Goal: Contribute content: Contribute content

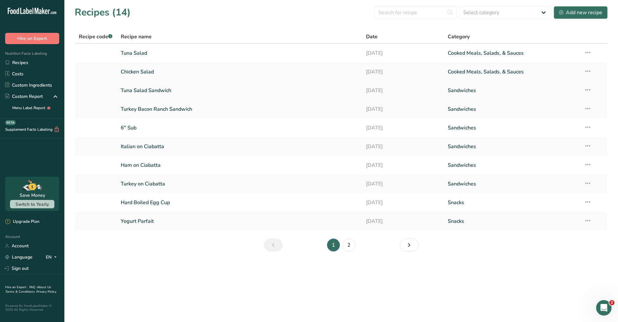
click at [164, 91] on link "Tuna Salad Sandwich" at bounding box center [240, 91] width 238 height 14
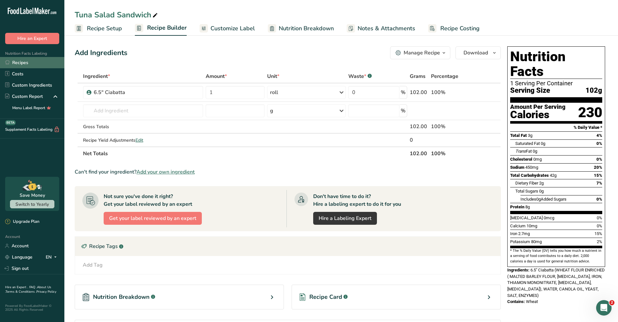
click at [44, 60] on link "Recipes" at bounding box center [32, 62] width 64 height 11
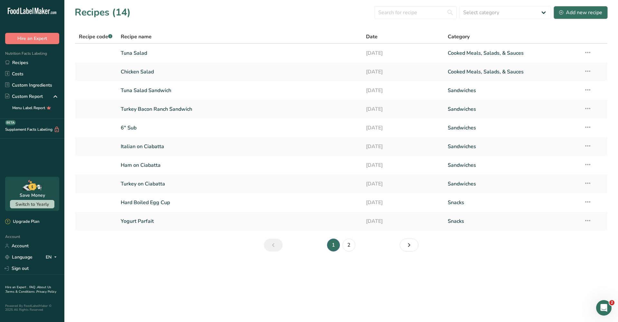
click at [582, 17] on button "Add new recipe" at bounding box center [581, 12] width 54 height 13
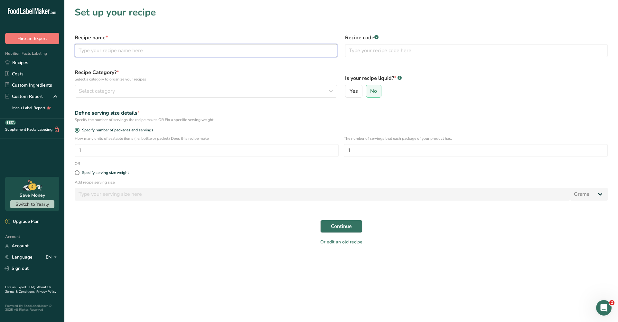
click at [114, 48] on input "text" at bounding box center [206, 50] width 263 height 13
type input "Chef Salad"
click at [90, 95] on button "Select category" at bounding box center [206, 91] width 263 height 13
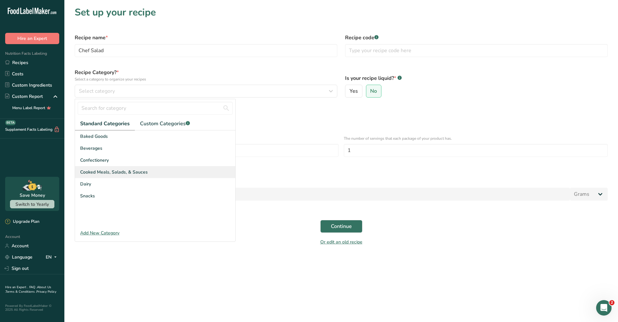
click at [139, 170] on span "Cooked Meals, Salads, & Sauces" at bounding box center [114, 172] width 68 height 7
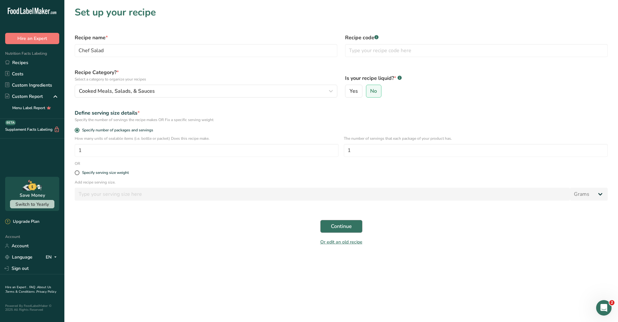
click at [343, 227] on span "Continue" at bounding box center [341, 226] width 21 height 8
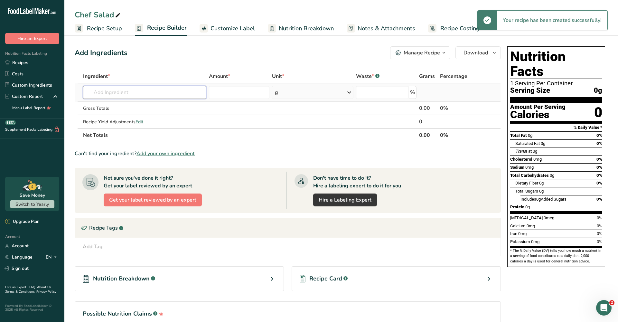
click at [176, 96] on input "text" at bounding box center [144, 92] width 123 height 13
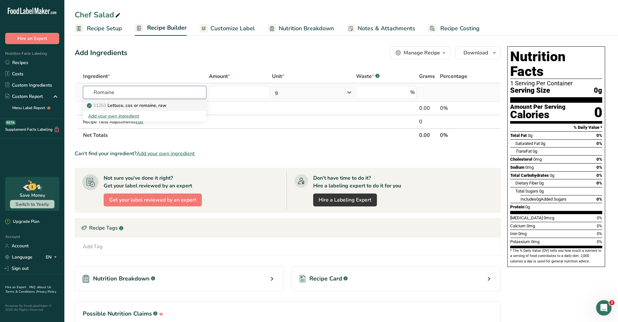
type input "Romaine"
click at [145, 105] on p "11251 Lettuce, cos or romaine, raw" at bounding box center [127, 105] width 78 height 7
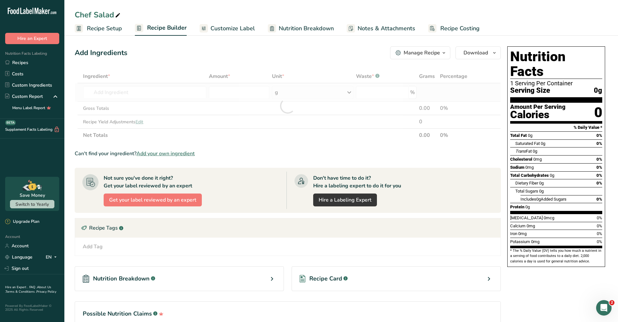
type input "Lettuce, cos or romaine, raw"
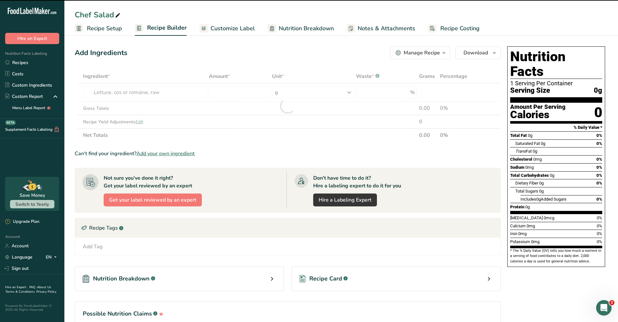
type input "0"
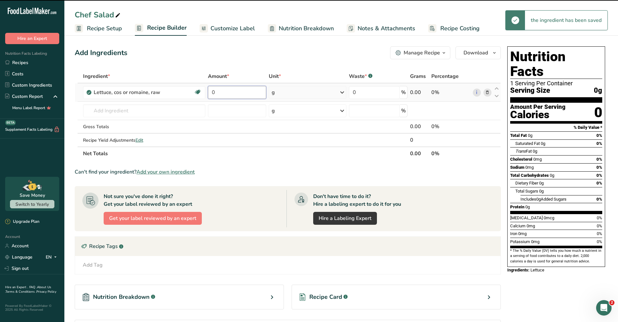
click at [244, 93] on input "0" at bounding box center [237, 92] width 58 height 13
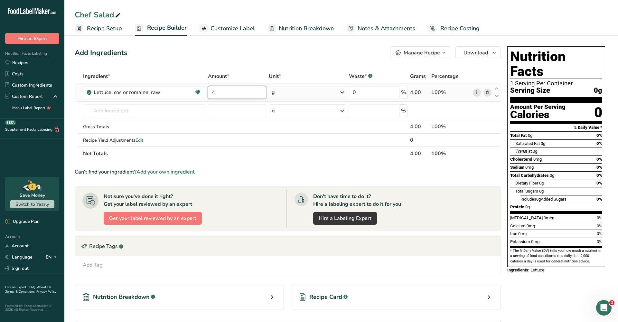
type input "4"
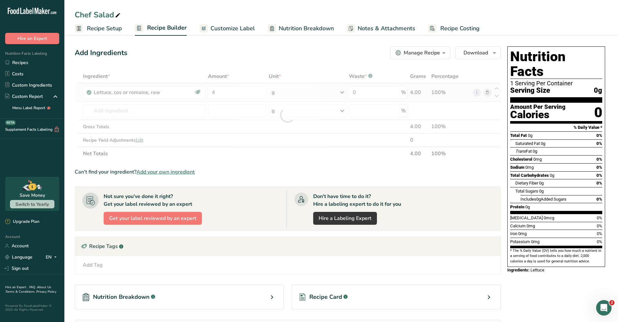
click at [340, 91] on div "Ingredient * Amount * Unit * Waste * .a-a{fill:#347362;}.b-a{fill:#fff;} Grams …" at bounding box center [288, 115] width 426 height 91
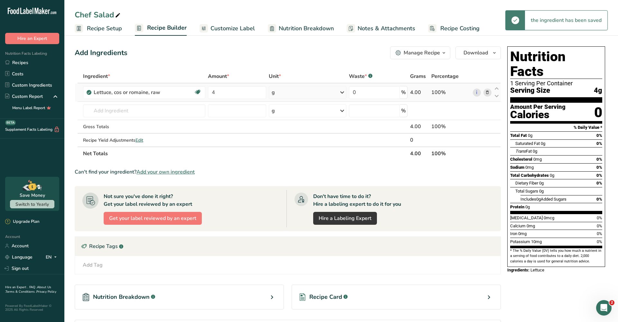
click at [344, 92] on icon at bounding box center [342, 93] width 8 height 12
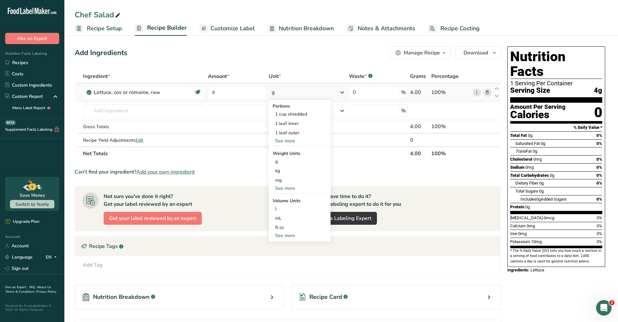
click at [286, 191] on div "See more" at bounding box center [300, 188] width 54 height 7
click at [286, 207] on div "oz" at bounding box center [300, 207] width 54 height 9
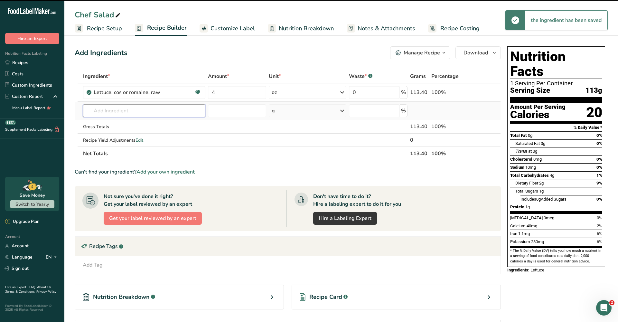
click at [140, 109] on input "text" at bounding box center [144, 110] width 122 height 13
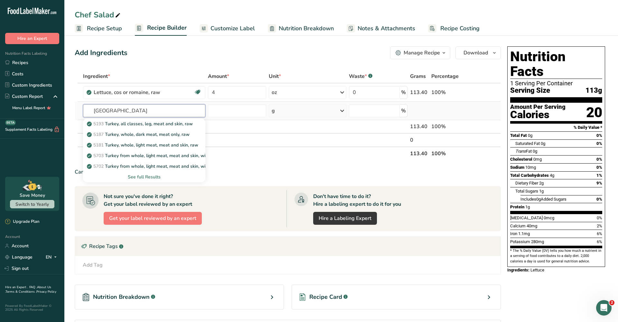
type input "Turkey"
click at [149, 179] on div "See full Results" at bounding box center [144, 176] width 112 height 7
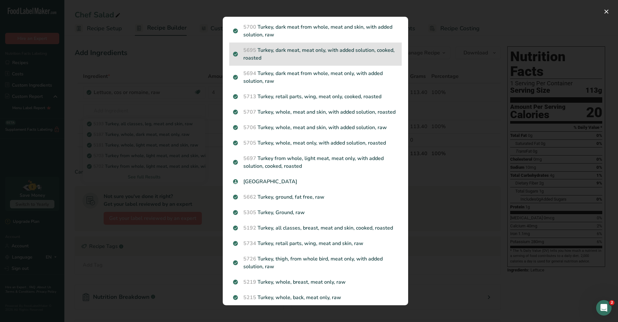
scroll to position [133, 0]
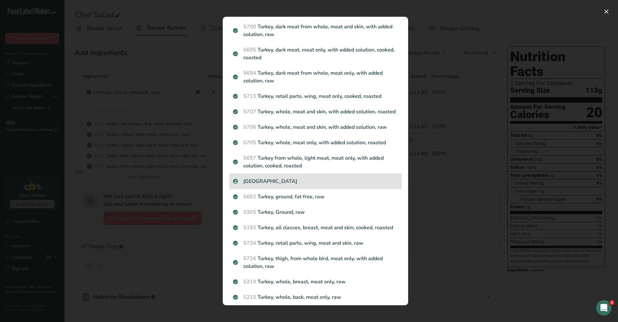
click at [257, 181] on p "Turkey" at bounding box center [315, 181] width 165 height 8
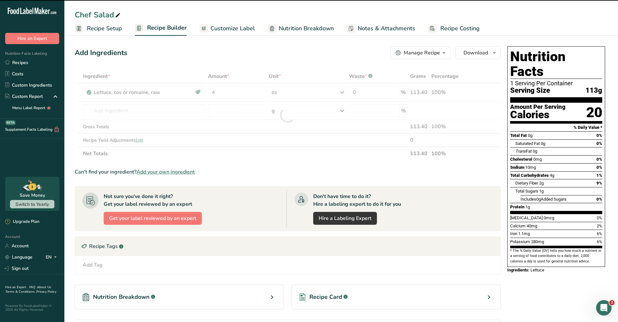
type input "0"
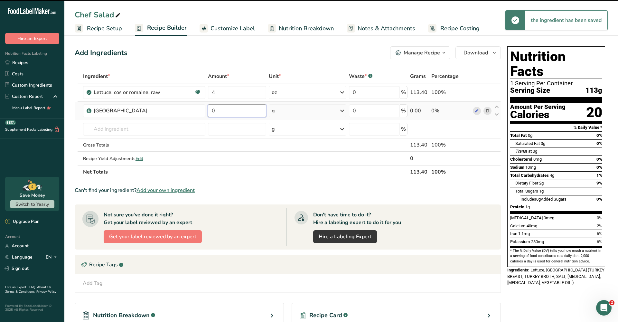
click at [235, 111] on input "0" at bounding box center [237, 110] width 58 height 13
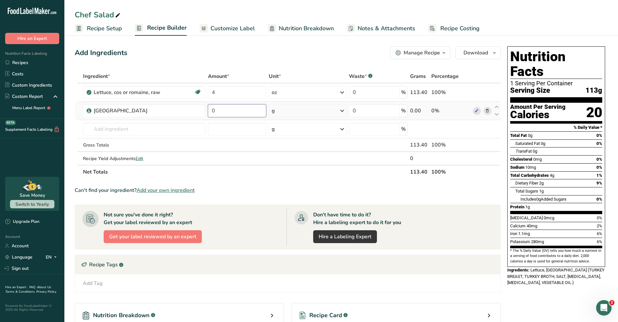
type input "1"
click at [340, 109] on div "Ingredient * Amount * Unit * Waste * .a-a{fill:#347362;}.b-a{fill:#fff;} Grams …" at bounding box center [288, 124] width 426 height 109
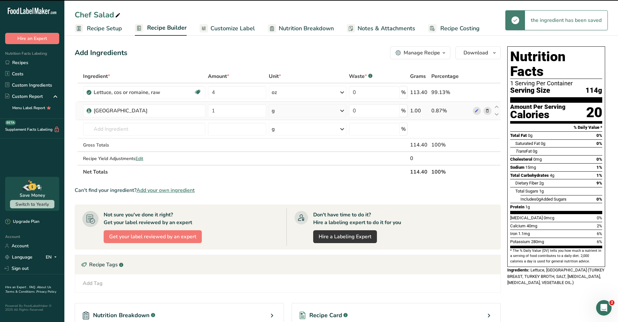
click at [342, 110] on icon at bounding box center [342, 111] width 8 height 12
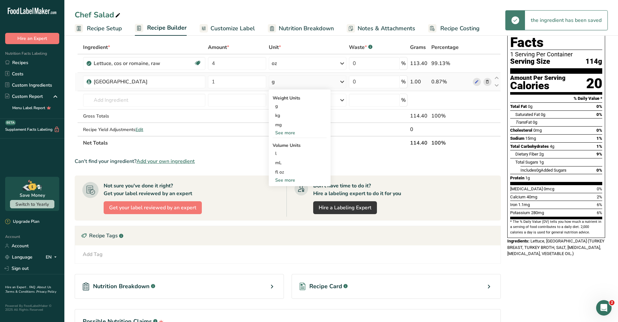
scroll to position [26, 0]
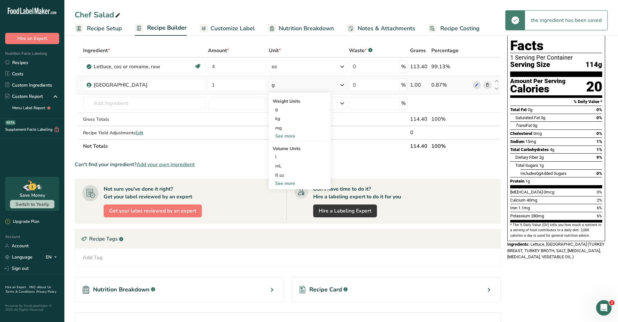
click at [284, 137] on div "See more" at bounding box center [300, 136] width 54 height 7
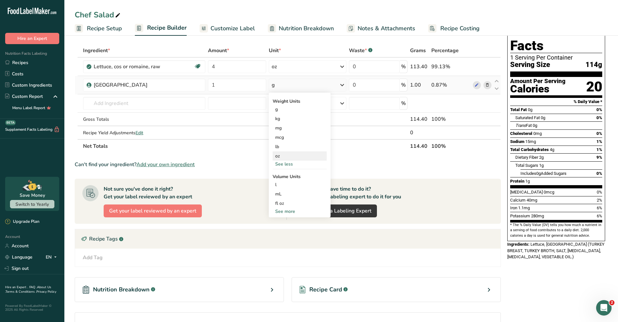
click at [283, 158] on div "oz" at bounding box center [300, 155] width 54 height 9
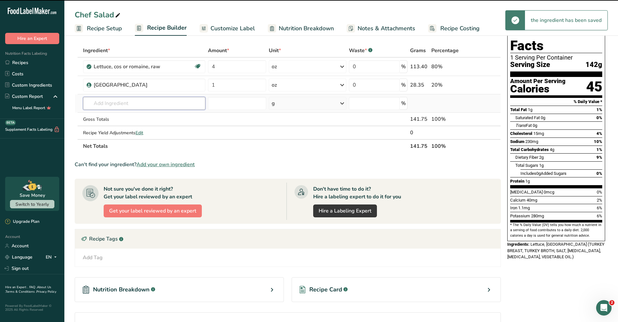
click at [165, 104] on input "text" at bounding box center [144, 103] width 122 height 13
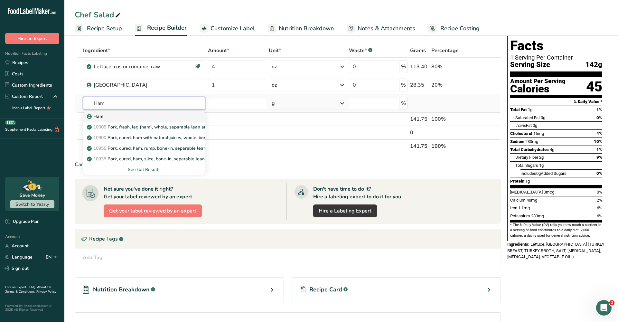
type input "Ham"
click at [138, 118] on div "Ham" at bounding box center [139, 116] width 102 height 7
type input "Ham"
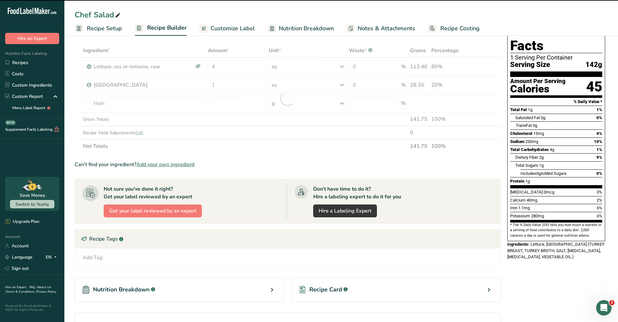
type input "0"
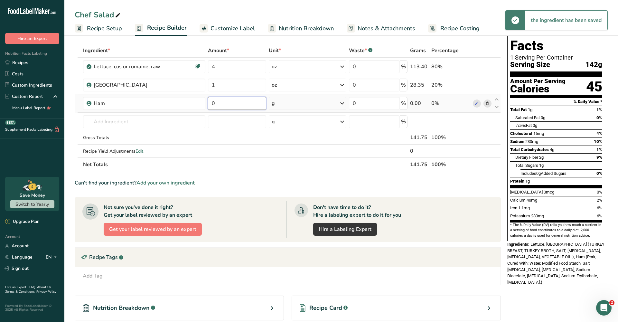
click at [236, 107] on input "0" at bounding box center [237, 103] width 58 height 13
type input "1"
click at [342, 104] on div "Ingredient * Amount * Unit * Waste * .a-a{fill:#347362;}.b-a{fill:#fff;} Grams …" at bounding box center [288, 107] width 426 height 127
click at [343, 104] on icon at bounding box center [342, 104] width 8 height 12
click at [291, 151] on div "See more" at bounding box center [300, 154] width 54 height 7
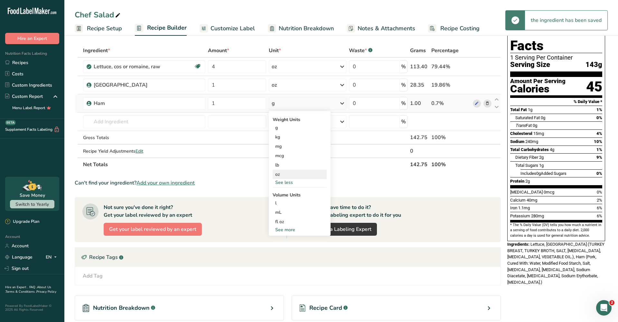
click at [287, 174] on div "oz" at bounding box center [300, 174] width 54 height 9
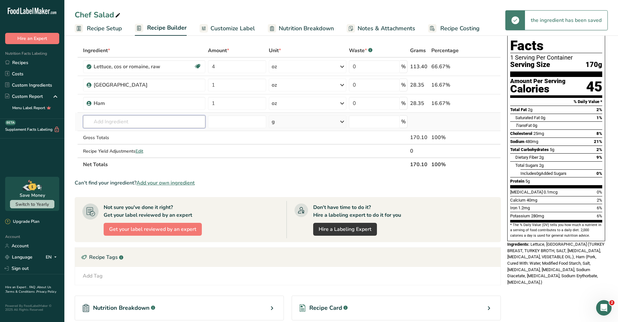
click at [131, 123] on input "text" at bounding box center [144, 121] width 122 height 13
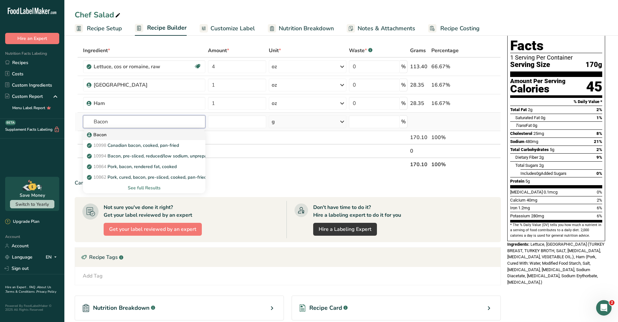
type input "Bacon"
click at [129, 135] on div "Bacon" at bounding box center [139, 134] width 102 height 7
type input "Bacon"
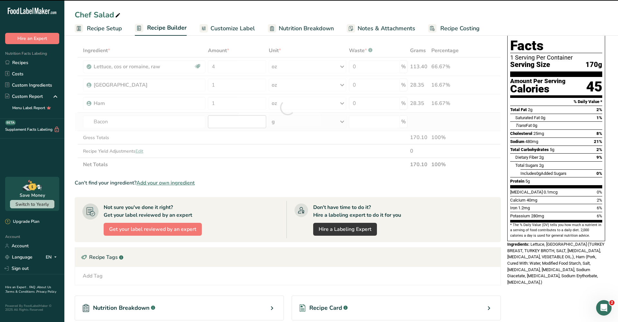
type input "0"
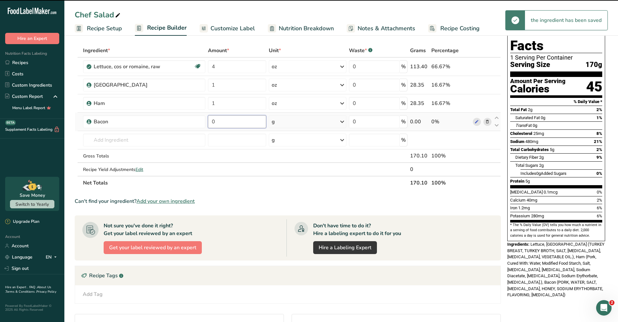
click at [245, 124] on input "0" at bounding box center [237, 121] width 58 height 13
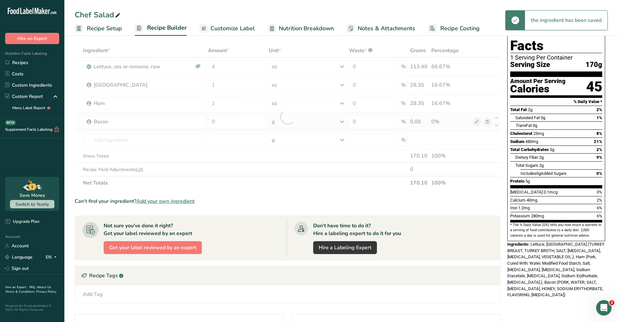
click at [320, 129] on div "Ingredient * Amount * Unit * Waste * .a-a{fill:#347362;}.b-a{fill:#fff;} Grams …" at bounding box center [288, 117] width 426 height 146
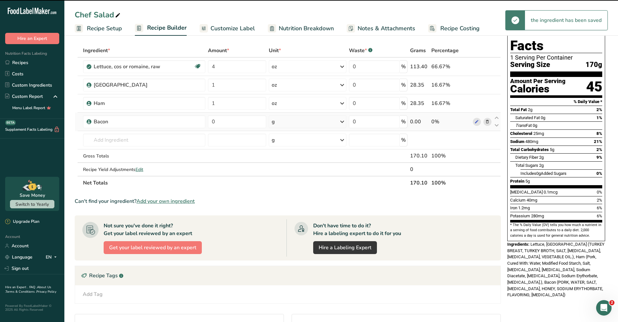
click at [341, 123] on icon at bounding box center [342, 122] width 8 height 12
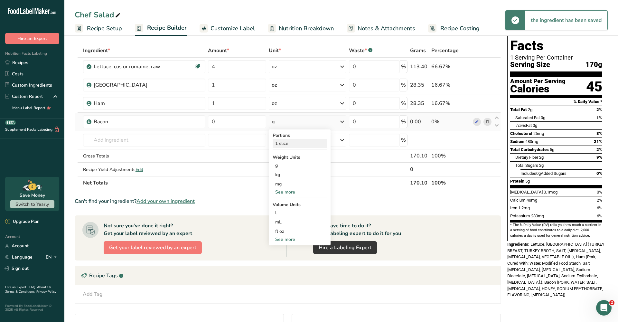
click at [299, 141] on div "1 slice" at bounding box center [300, 143] width 54 height 9
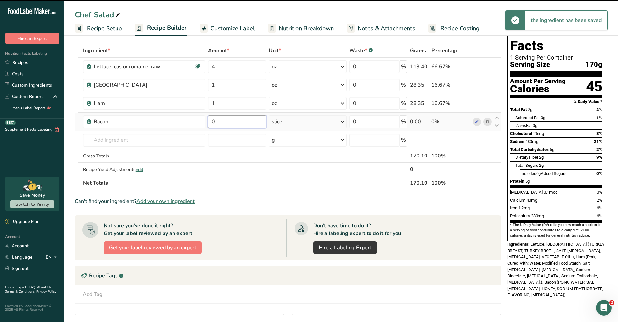
click at [239, 124] on input "0" at bounding box center [237, 121] width 58 height 13
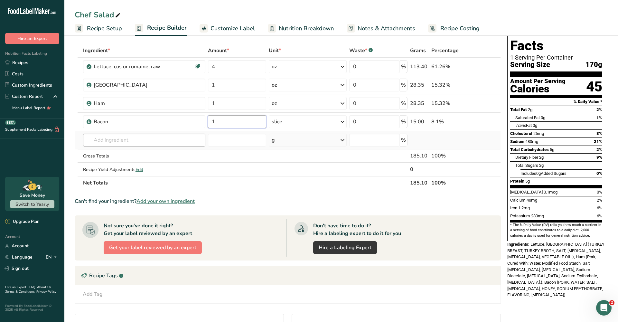
type input "1"
click at [174, 140] on div "Ingredient * Amount * Unit * Waste * .a-a{fill:#347362;}.b-a{fill:#fff;} Grams …" at bounding box center [288, 117] width 426 height 146
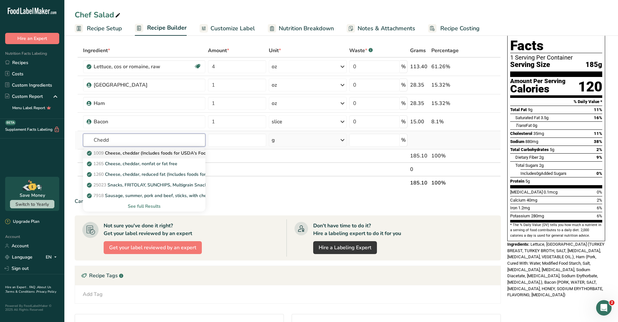
type input "Chedd"
click at [173, 154] on p "1009 Cheese, cheddar (Includes foods for USDA's Food Distribution Program)" at bounding box center [171, 153] width 166 height 7
type input "Cheese, cheddar (Includes foods for USDA's Food Distribution Program)"
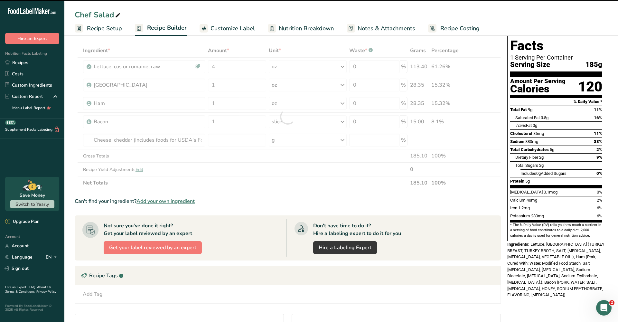
type input "0"
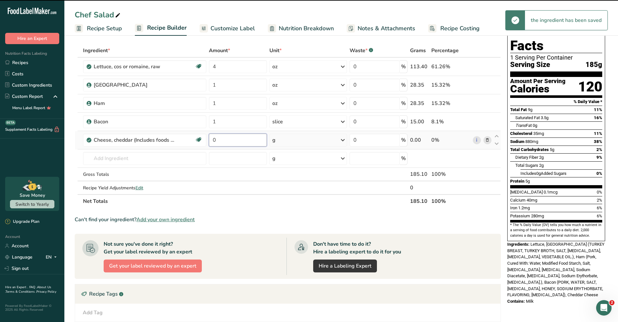
click at [248, 140] on input "0" at bounding box center [238, 140] width 58 height 13
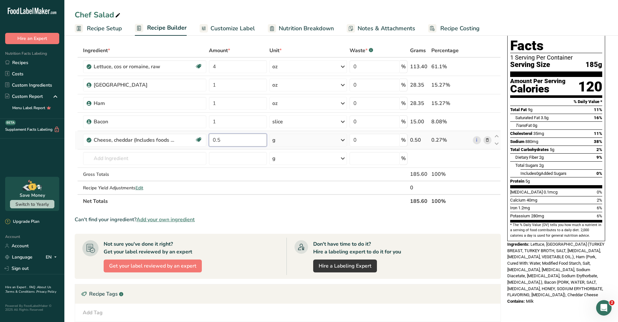
type input "0.5"
click at [320, 135] on div "Ingredient * Amount * Unit * Waste * .a-a{fill:#347362;}.b-a{fill:#fff;} Grams …" at bounding box center [288, 126] width 426 height 164
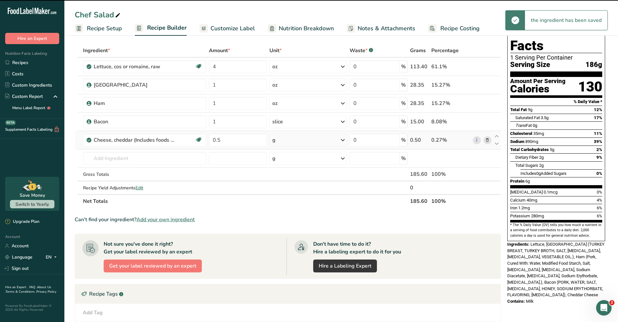
click at [341, 140] on icon at bounding box center [343, 140] width 8 height 12
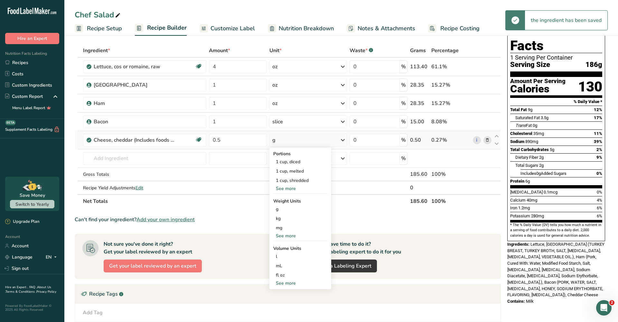
click at [294, 189] on div "See more" at bounding box center [300, 188] width 54 height 7
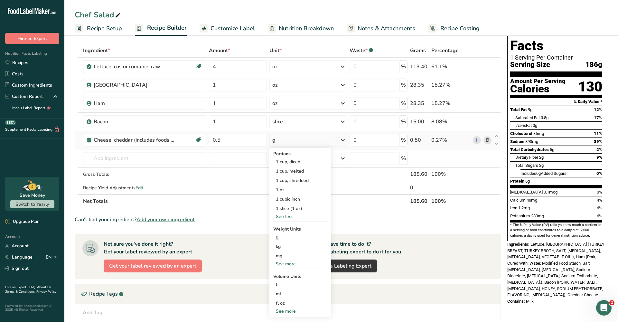
click at [291, 217] on div "See less" at bounding box center [300, 216] width 54 height 7
click at [288, 231] on div "mg" at bounding box center [300, 227] width 54 height 9
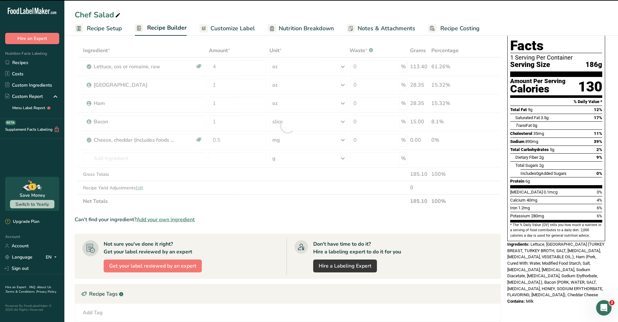
click at [315, 142] on div at bounding box center [288, 126] width 426 height 164
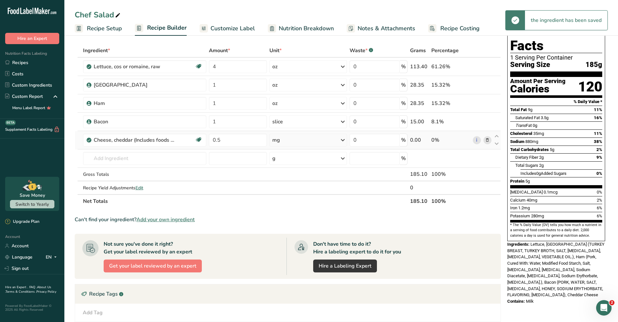
click at [341, 141] on icon at bounding box center [343, 140] width 8 height 12
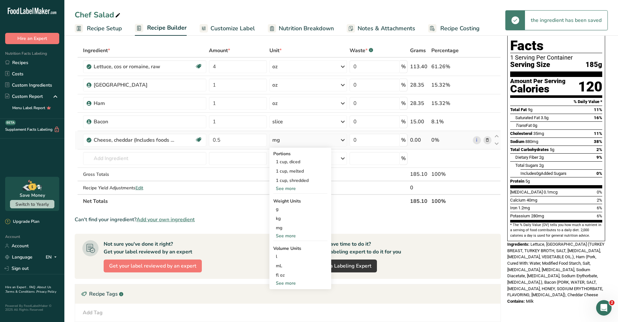
click at [286, 234] on div "See more" at bounding box center [300, 235] width 54 height 7
click at [286, 254] on div "oz" at bounding box center [300, 255] width 54 height 9
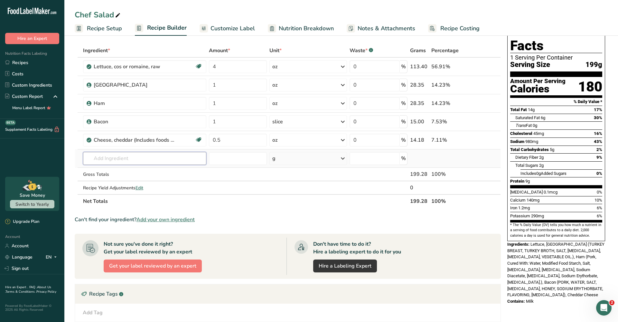
click at [142, 158] on input "text" at bounding box center [144, 158] width 123 height 13
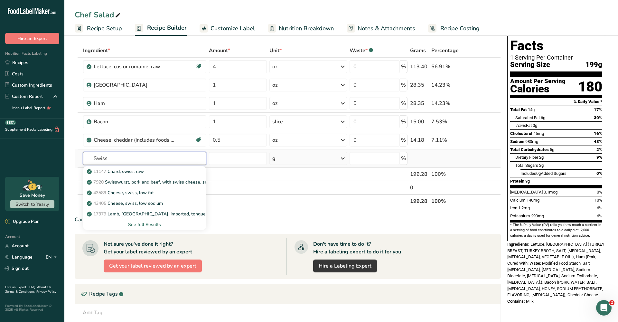
type input "Swiss"
click at [139, 222] on div "See full Results" at bounding box center [144, 224] width 113 height 7
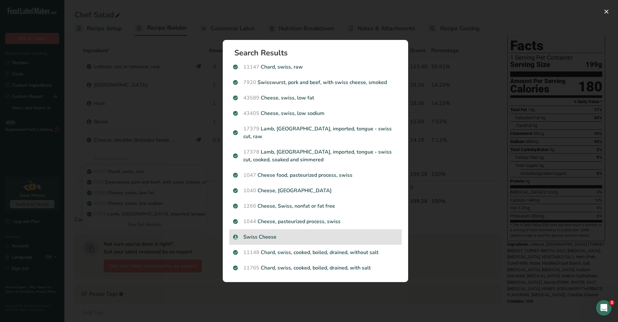
click at [255, 233] on p "Swiss Cheese" at bounding box center [315, 237] width 165 height 8
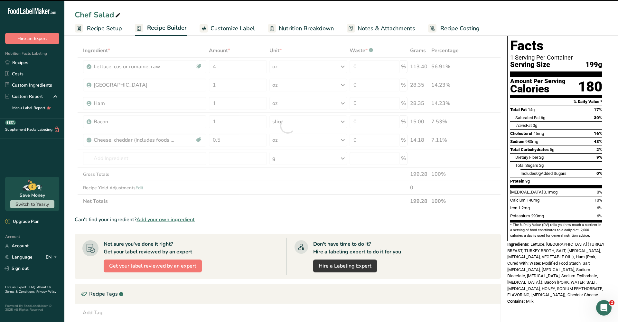
type input "0"
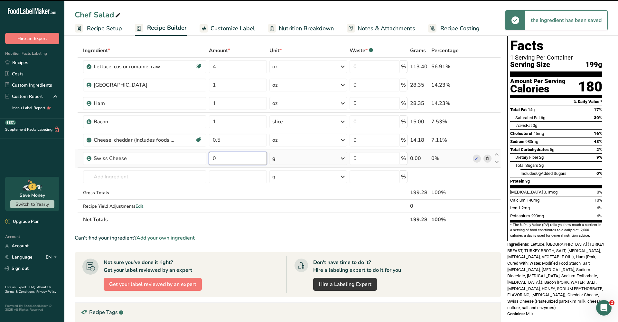
click at [239, 159] on input "0" at bounding box center [238, 158] width 58 height 13
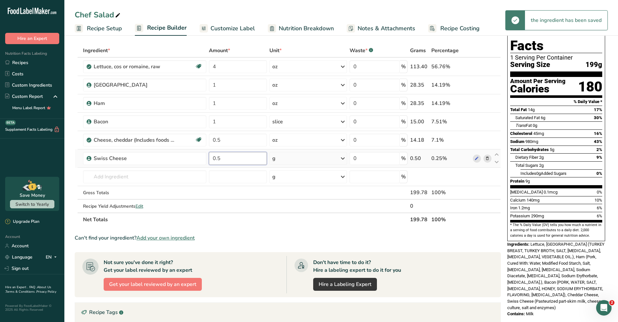
type input "0.5"
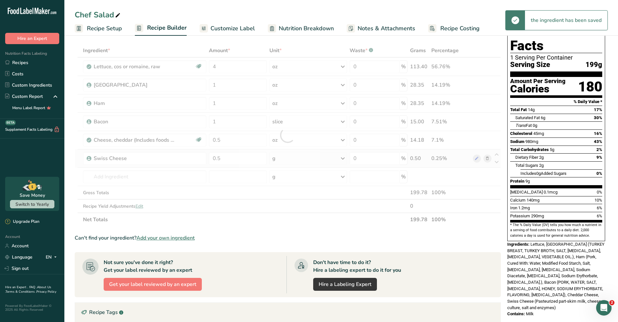
click at [343, 157] on div "Ingredient * Amount * Unit * Waste * .a-a{fill:#347362;}.b-a{fill:#fff;} Grams …" at bounding box center [288, 135] width 426 height 183
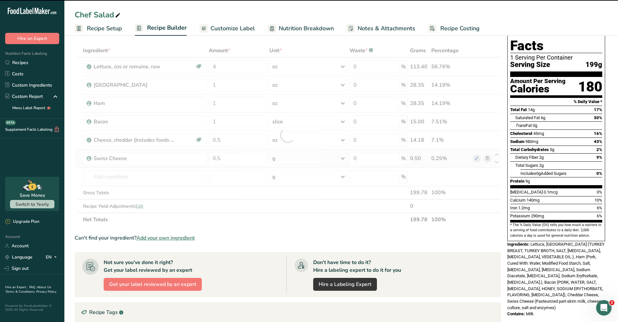
click at [343, 161] on icon at bounding box center [343, 159] width 8 height 12
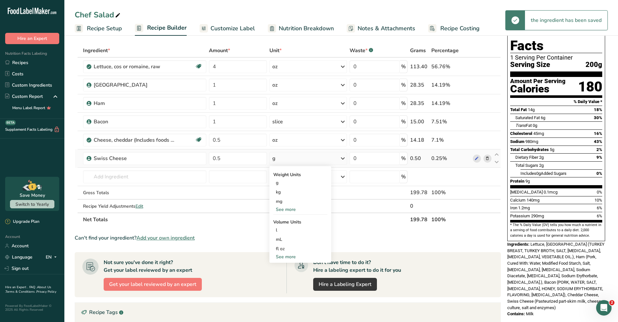
click at [284, 209] on div "See more" at bounding box center [300, 209] width 54 height 7
click at [284, 230] on div "oz" at bounding box center [300, 229] width 54 height 9
click at [129, 175] on input "text" at bounding box center [144, 176] width 123 height 13
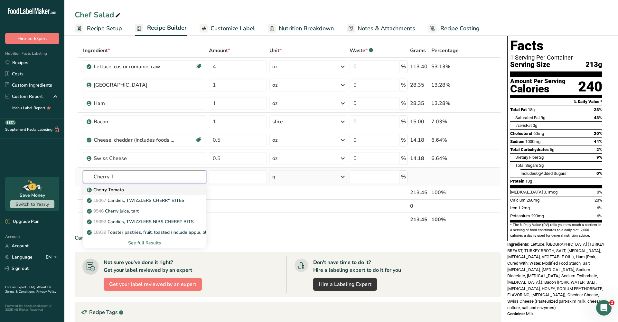
type input "Cherry T"
click at [128, 191] on div "Cherry Tomato" at bounding box center [139, 189] width 103 height 7
type input "Cherry Tomato"
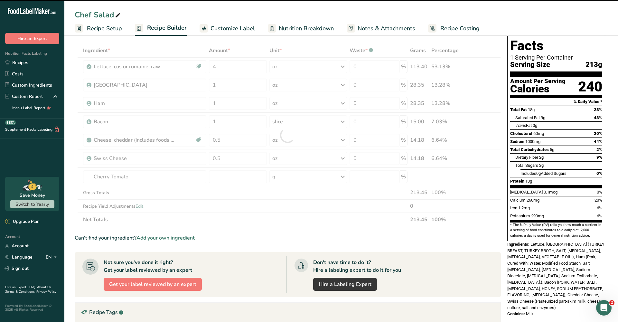
type input "0"
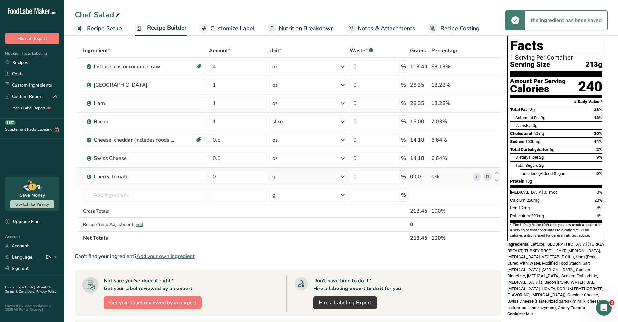
click at [343, 180] on icon at bounding box center [343, 177] width 8 height 12
click at [288, 229] on div "See more" at bounding box center [300, 227] width 54 height 7
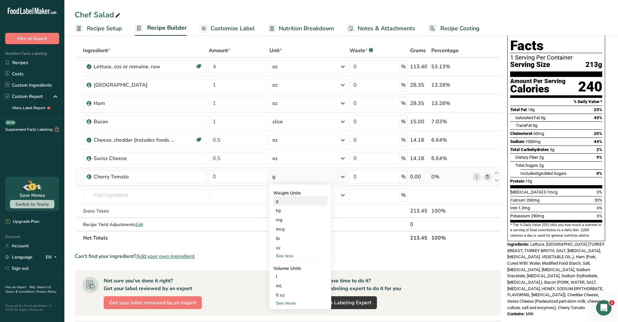
click at [291, 202] on div "g" at bounding box center [300, 200] width 54 height 9
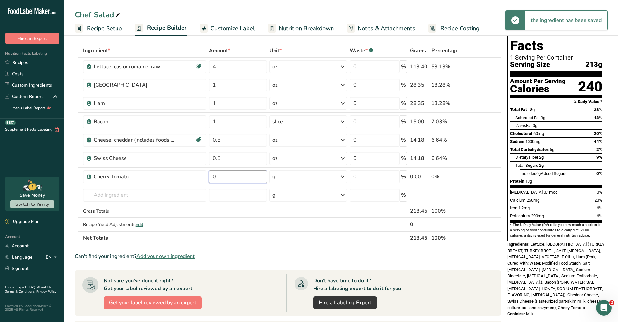
click at [239, 180] on input "0" at bounding box center [238, 176] width 58 height 13
type input "34"
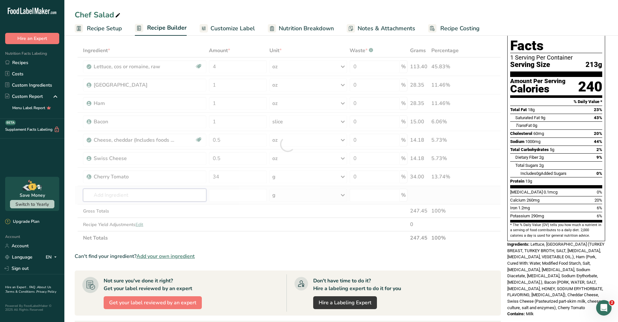
click at [172, 191] on div "Ingredient * Amount * Unit * Waste * .a-a{fill:#347362;}.b-a{fill:#fff;} Grams …" at bounding box center [288, 144] width 426 height 201
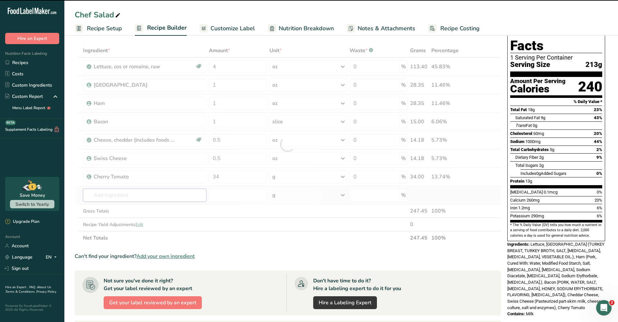
type input "C"
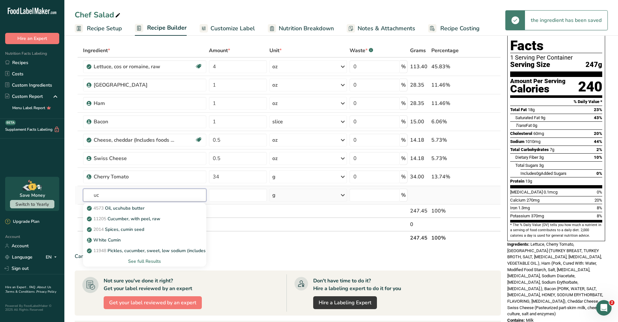
type input "u"
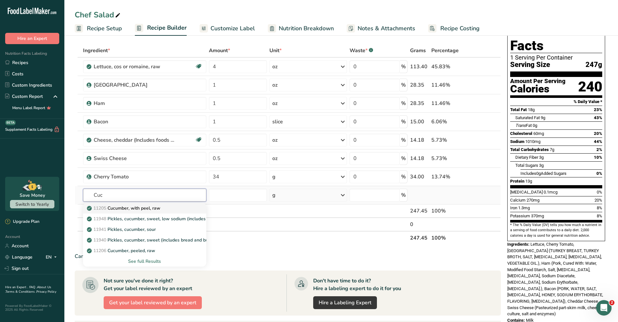
type input "Cuc"
click at [163, 207] on div "11205 Cucumber, with peel, raw" at bounding box center [139, 208] width 103 height 7
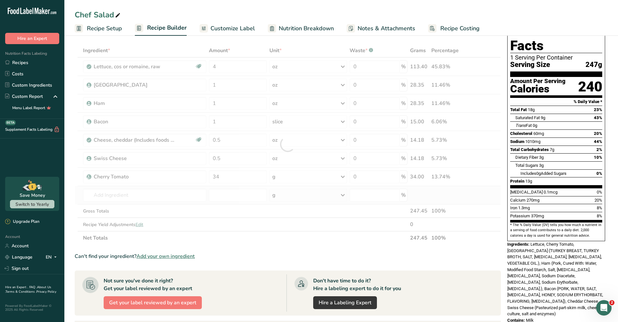
type input "Cucumber, with peel, raw"
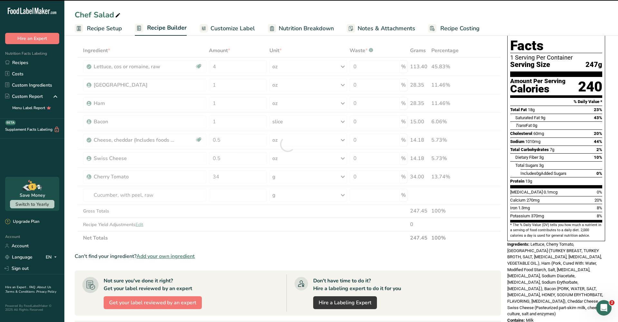
type input "0"
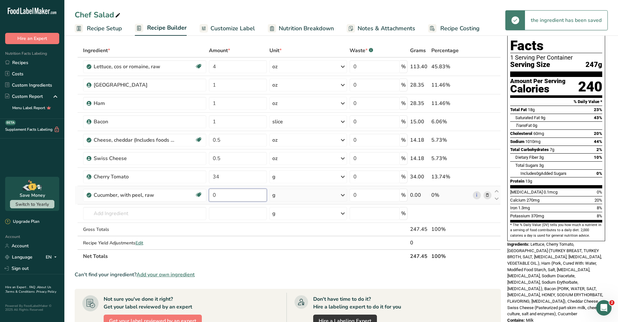
click at [241, 193] on input "0" at bounding box center [238, 195] width 58 height 13
type input "20"
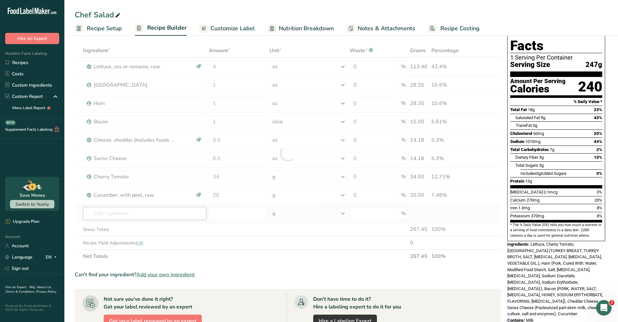
click at [162, 209] on div "Ingredient * Amount * Unit * Waste * .a-a{fill:#347362;}.b-a{fill:#fff;} Grams …" at bounding box center [288, 153] width 426 height 219
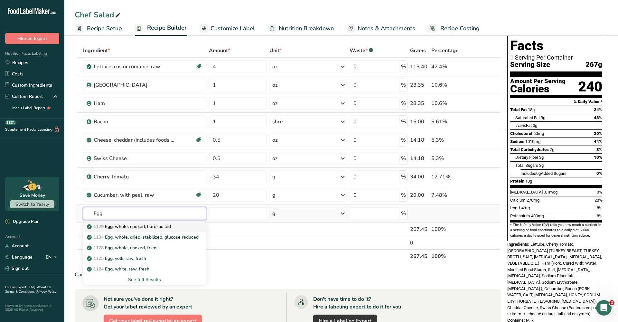
type input "Egg"
click at [169, 228] on p "1129 Egg, whole, cooked, hard-boiled" at bounding box center [129, 226] width 83 height 7
type input "Egg, whole, cooked, hard-boiled"
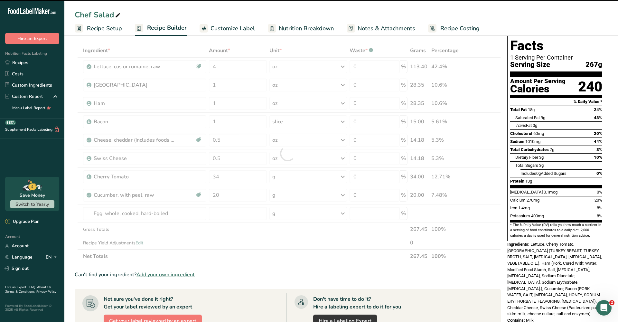
type input "0"
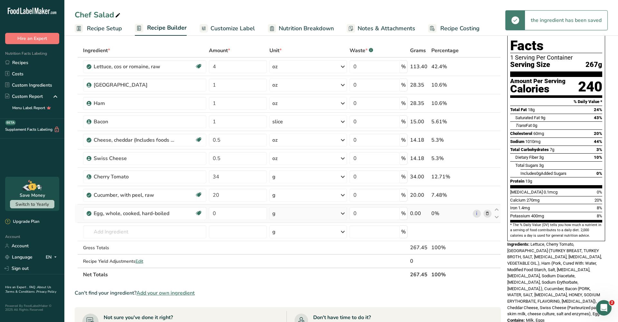
click at [281, 218] on div "g" at bounding box center [308, 213] width 78 height 13
click at [291, 255] on div "1 large" at bounding box center [300, 253] width 54 height 9
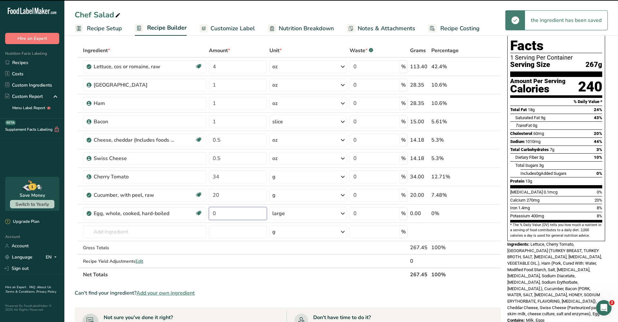
click at [240, 213] on input "0" at bounding box center [238, 213] width 58 height 13
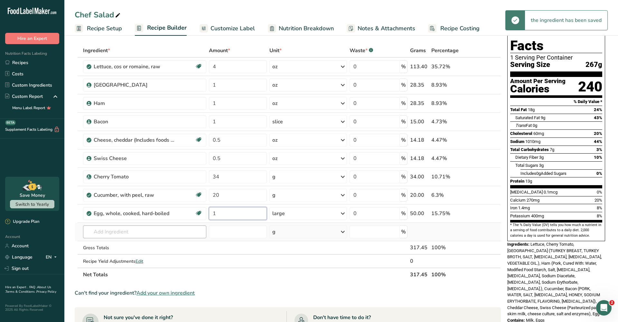
type input "1"
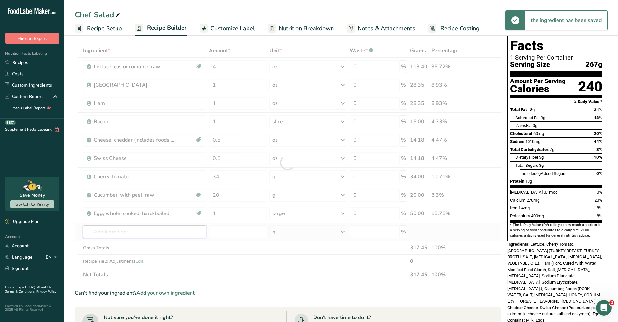
click at [179, 233] on div "Ingredient * Amount * Unit * Waste * .a-a{fill:#347362;}.b-a{fill:#fff;} Grams …" at bounding box center [288, 163] width 426 height 238
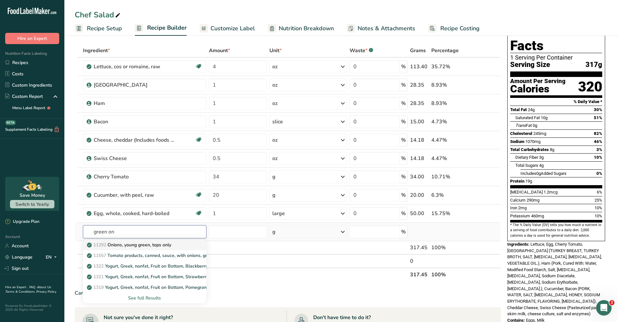
type input "green on"
click at [171, 246] on p "11292 Onions, young green, tops only" at bounding box center [129, 244] width 83 height 7
type input "Onions, young green, tops only"
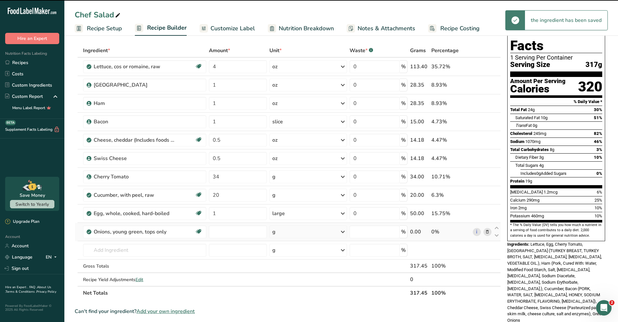
type input "0"
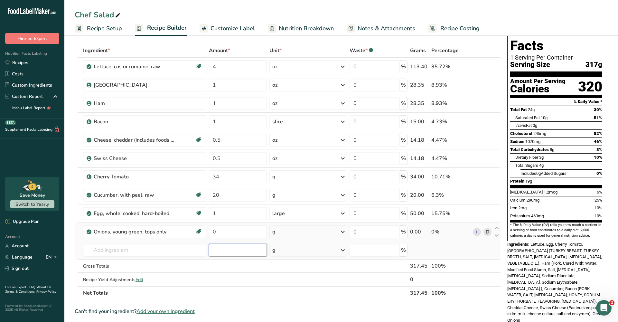
click at [238, 244] on input "number" at bounding box center [238, 250] width 58 height 13
click at [241, 234] on input "0" at bounding box center [238, 231] width 58 height 13
type input "1"
click at [331, 230] on div "Ingredient * Amount * Unit * Waste * .a-a{fill:#347362;}.b-a{fill:#fff;} Grams …" at bounding box center [288, 172] width 426 height 256
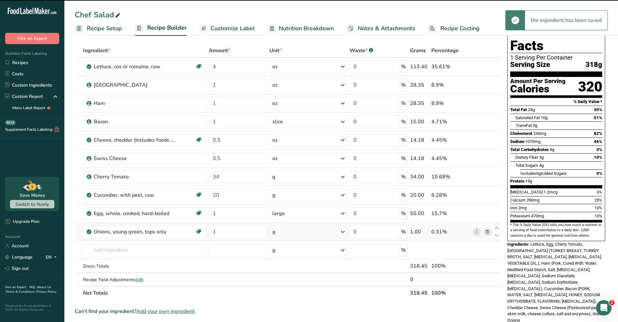
click at [341, 230] on icon at bounding box center [343, 232] width 8 height 12
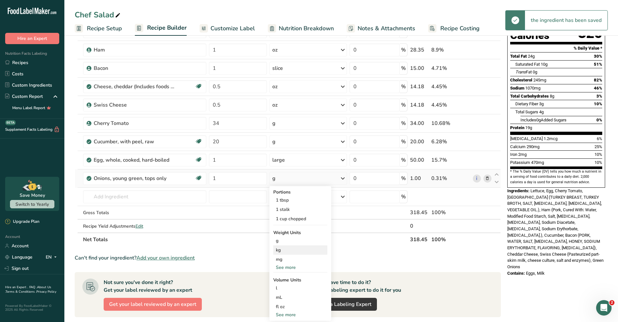
scroll to position [80, 0]
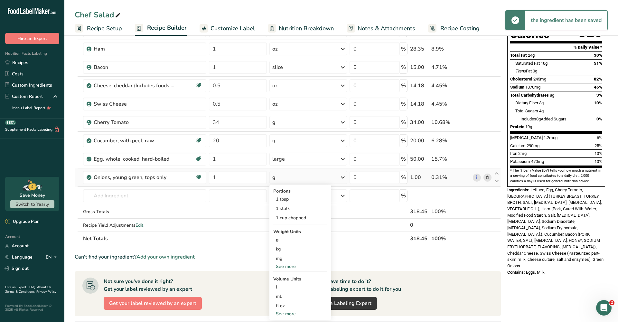
click at [289, 265] on div "See more" at bounding box center [300, 266] width 54 height 7
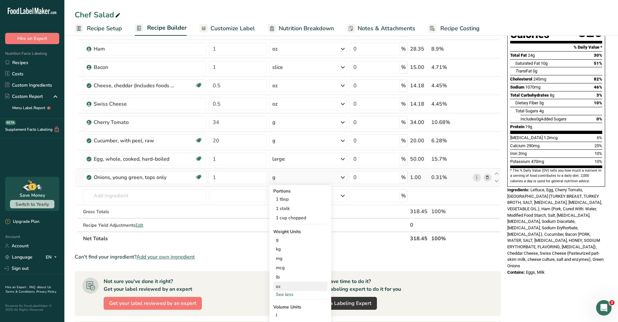
click at [283, 283] on div "oz" at bounding box center [300, 286] width 54 height 9
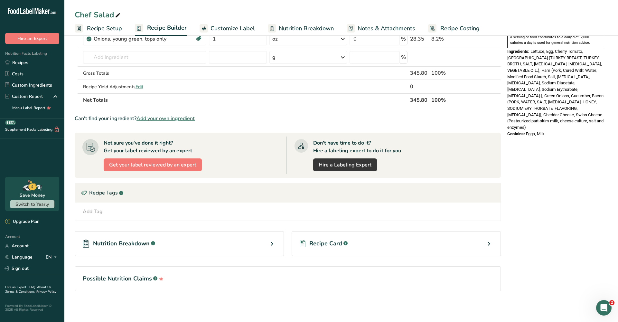
scroll to position [219, 0]
click at [151, 245] on icon ".a-a{fill:#347362;}.b-a{fill:#fff;}" at bounding box center [153, 243] width 4 height 4
select select "Calories"
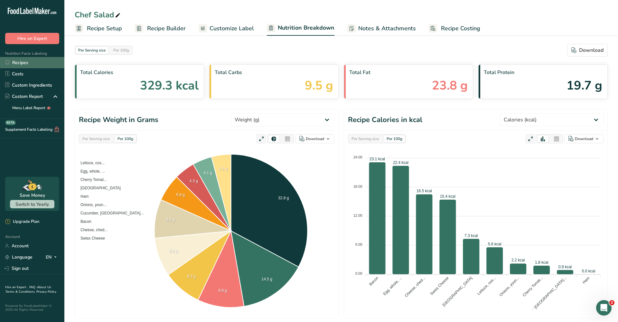
click at [25, 66] on link "Recipes" at bounding box center [32, 62] width 64 height 11
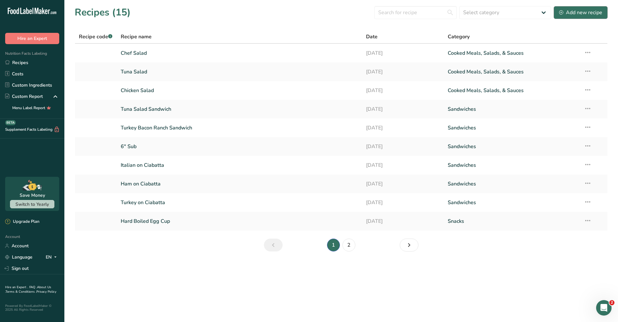
click at [591, 15] on div "Add new recipe" at bounding box center [580, 13] width 43 height 8
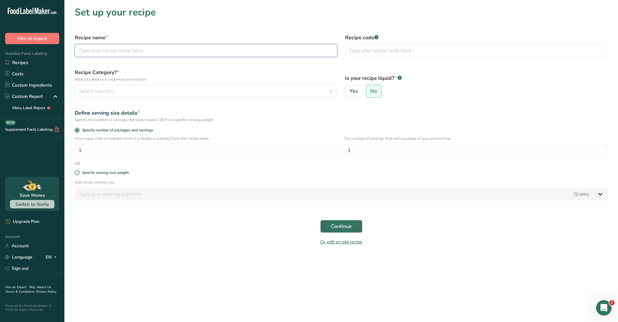
click at [169, 52] on input "text" at bounding box center [206, 50] width 263 height 13
type input "Biscuits and Gravy"
click at [118, 90] on div "Select category" at bounding box center [204, 91] width 250 height 8
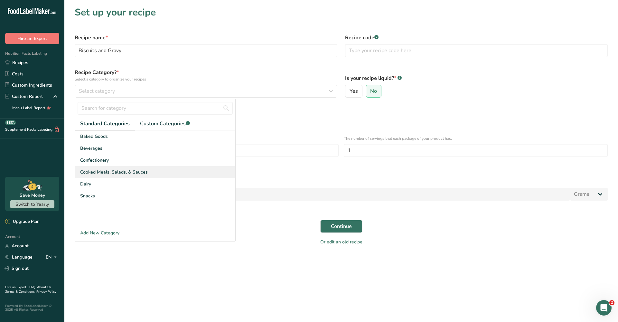
click at [120, 173] on span "Cooked Meals, Salads, & Sauces" at bounding box center [114, 172] width 68 height 7
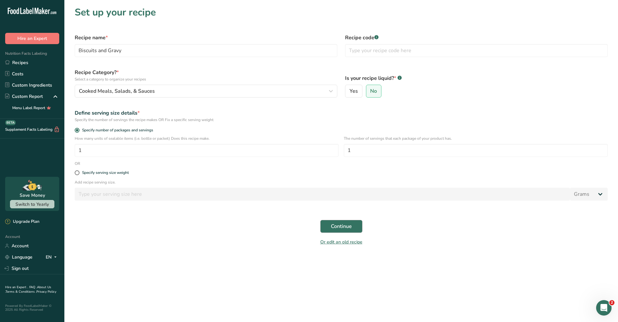
click at [345, 230] on button "Continue" at bounding box center [341, 226] width 42 height 13
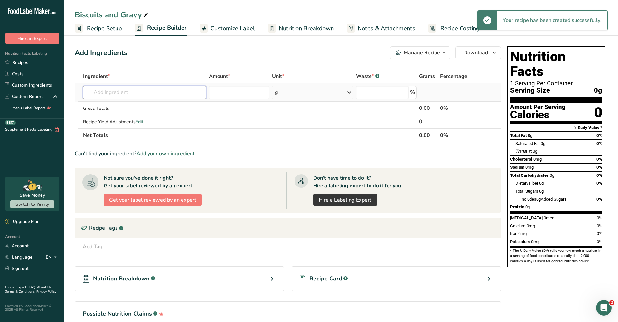
click at [123, 89] on input "text" at bounding box center [144, 92] width 123 height 13
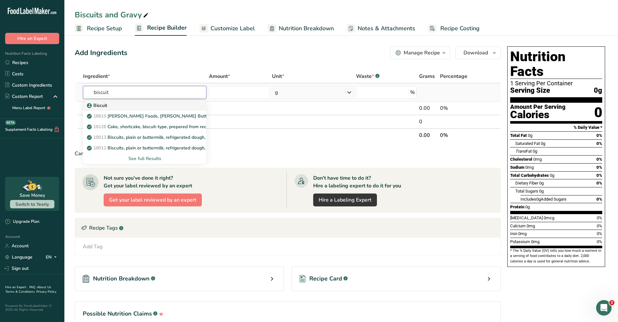
type input "biscuit"
click at [103, 105] on p "Biscuit" at bounding box center [97, 105] width 19 height 7
type input "Biscuit"
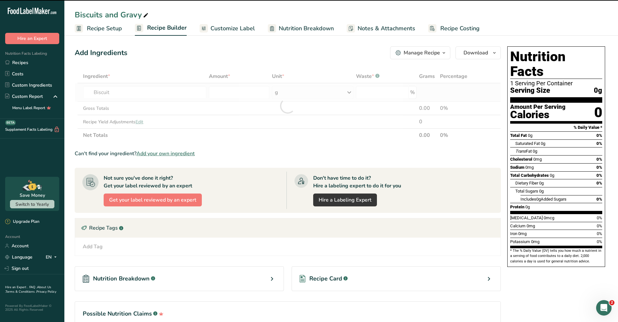
type input "0"
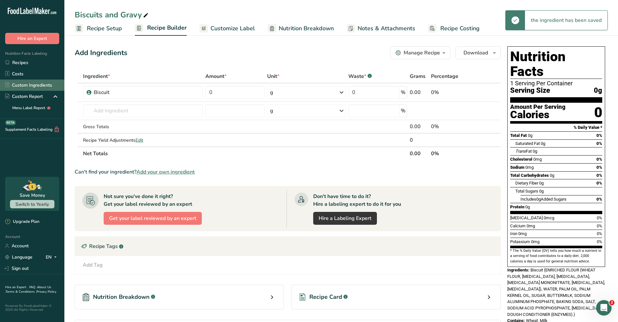
click at [43, 88] on link "Custom Ingredients" at bounding box center [32, 85] width 64 height 11
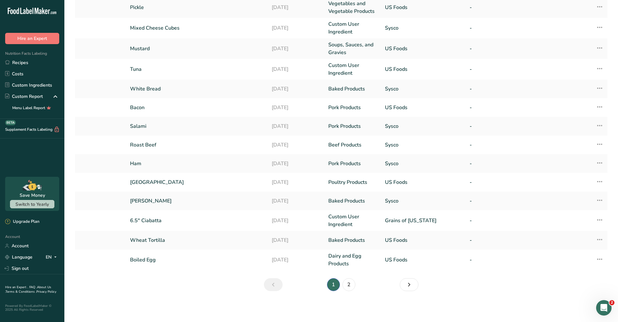
scroll to position [81, 0]
click at [349, 286] on link "2" at bounding box center [348, 284] width 13 height 13
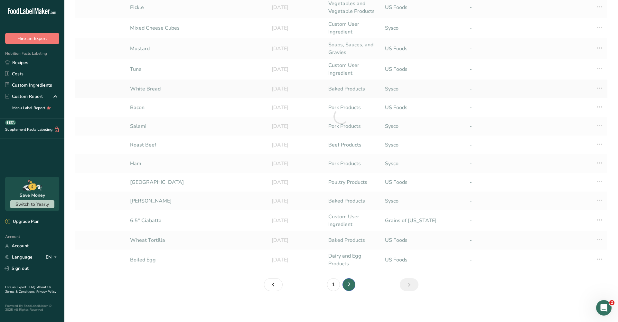
scroll to position [48, 0]
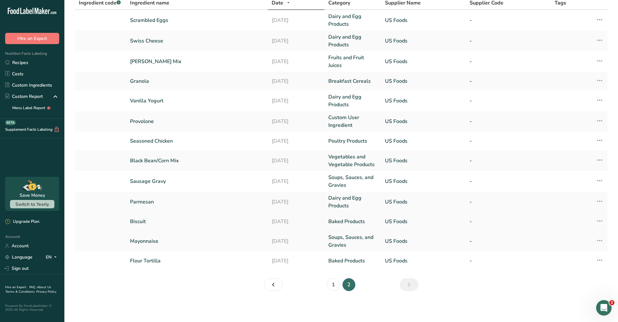
click at [157, 224] on link "Biscuit" at bounding box center [197, 222] width 134 height 8
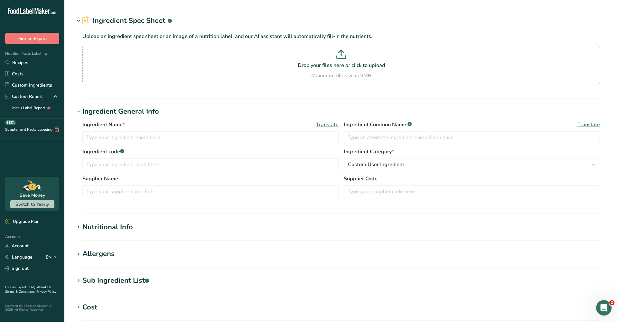
type input "Biscuit"
type input "US Foods"
type input "120"
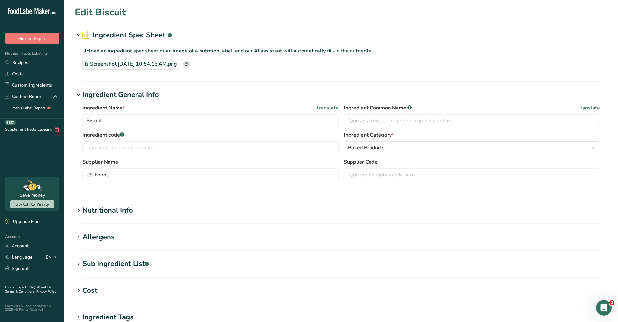
click at [127, 211] on div "Nutritional Info" at bounding box center [107, 210] width 51 height 11
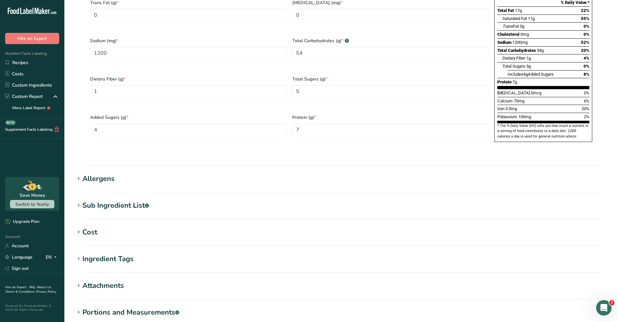
scroll to position [368, 0]
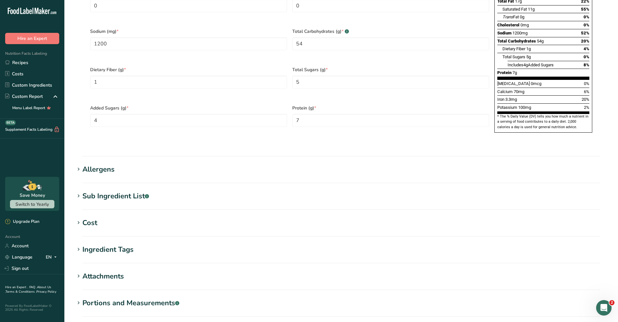
click at [128, 298] on div "Portions and Measurements .a-a{fill:#347362;}.b-a{fill:#fff;}" at bounding box center [130, 303] width 97 height 11
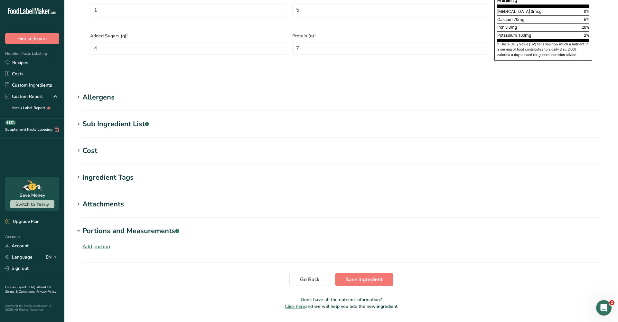
scroll to position [440, 0]
click at [90, 243] on div "Add portion" at bounding box center [96, 247] width 28 height 8
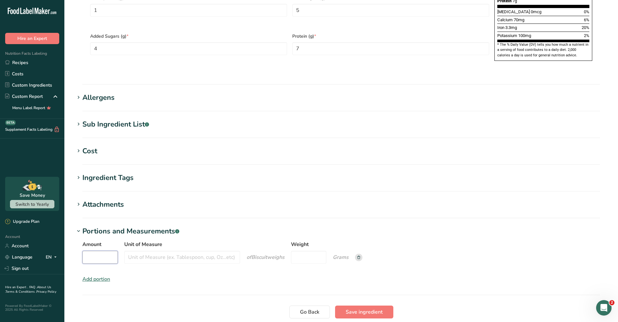
click at [103, 251] on input "Amount" at bounding box center [99, 257] width 35 height 13
type input "1"
click at [149, 251] on input "Unit of Measure" at bounding box center [182, 257] width 116 height 13
type input "B"
type input "Biscuit"
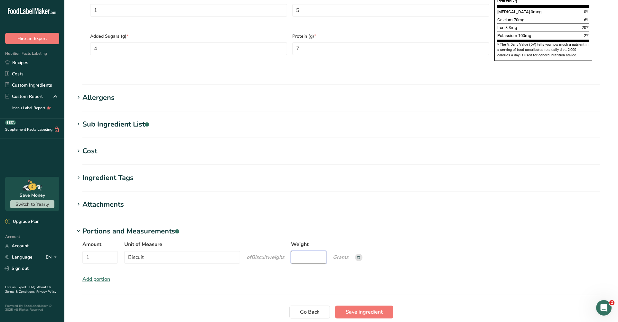
click at [322, 251] on input "Weight" at bounding box center [308, 257] width 35 height 13
type input "120"
click at [379, 305] on button "Save ingredient" at bounding box center [364, 311] width 58 height 13
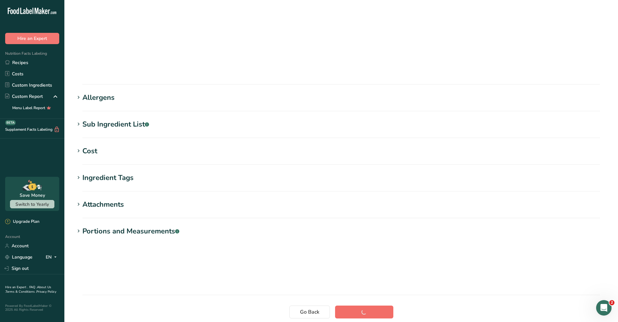
scroll to position [19, 0]
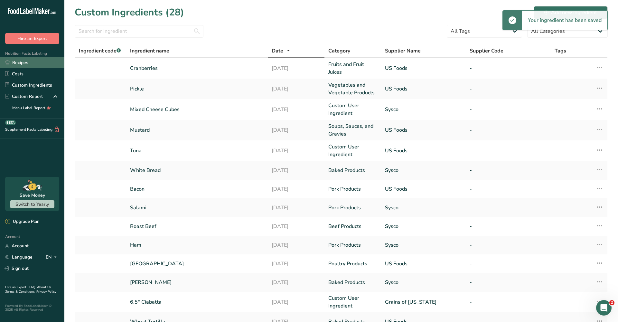
click at [33, 62] on link "Recipes" at bounding box center [32, 62] width 64 height 11
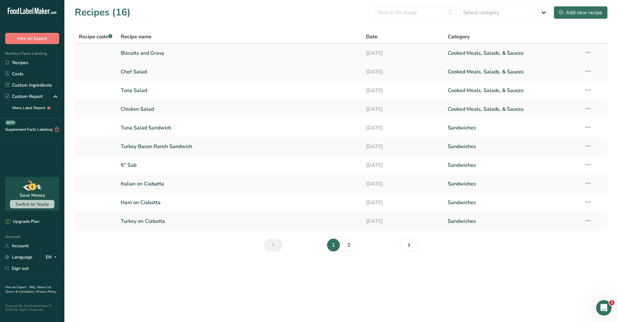
click at [156, 54] on link "Biscuits and Gravy" at bounding box center [240, 53] width 238 height 14
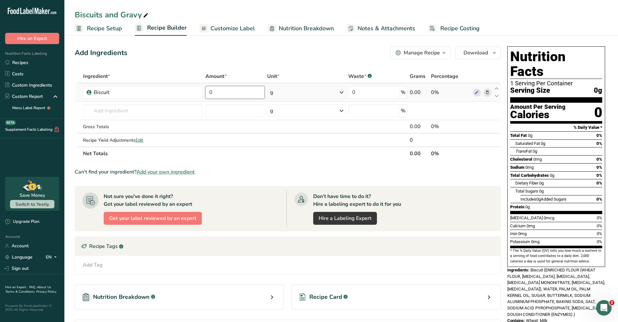
click at [239, 89] on input "0" at bounding box center [234, 92] width 59 height 13
type input "2"
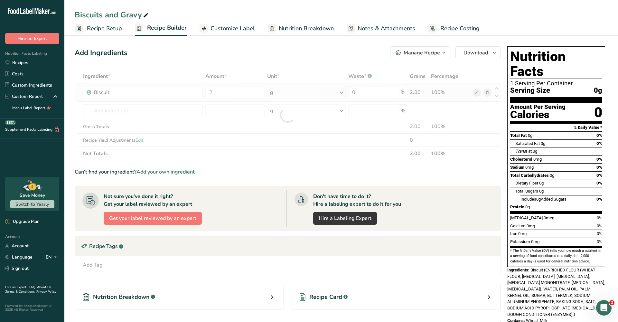
click at [325, 90] on div "Ingredient * Amount * Unit * Waste * .a-a{fill:#347362;}.b-a{fill:#fff;} Grams …" at bounding box center [288, 115] width 426 height 91
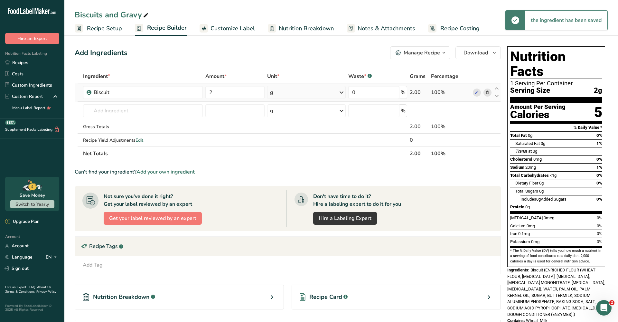
click at [342, 93] on icon at bounding box center [342, 93] width 8 height 12
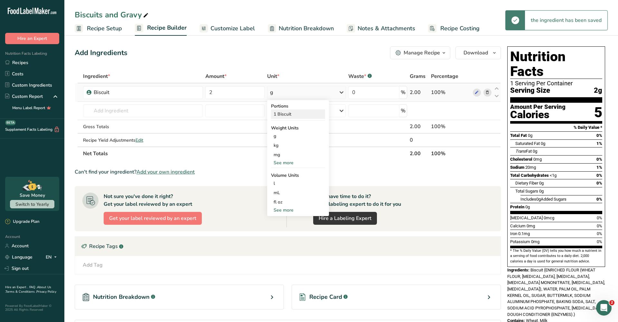
click at [285, 113] on div "1 Biscuit" at bounding box center [298, 113] width 54 height 9
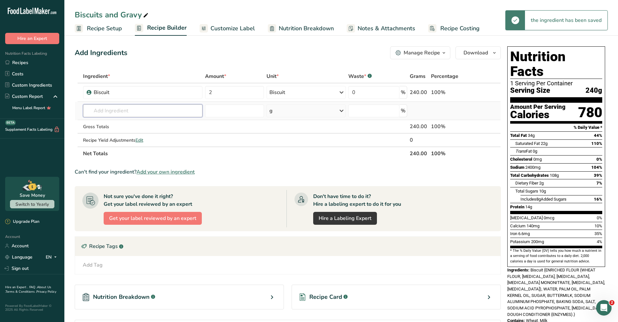
click at [154, 111] on input "text" at bounding box center [142, 110] width 119 height 13
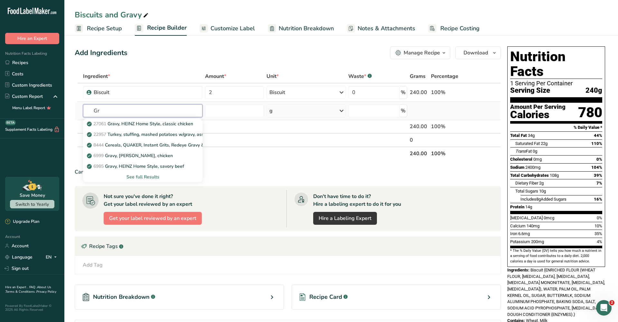
type input "G"
type input "Sausage G"
click at [119, 137] on p "Sausage Gravy" at bounding box center [106, 134] width 36 height 7
type input "Sausage Gravy"
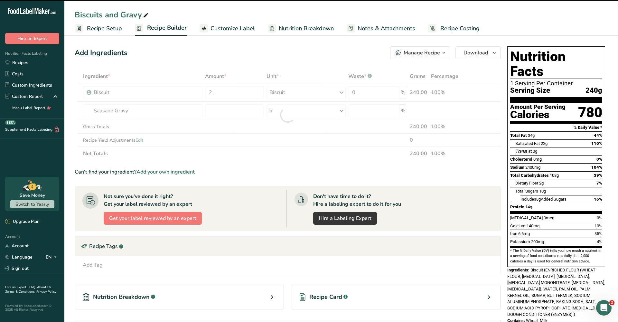
type input "0"
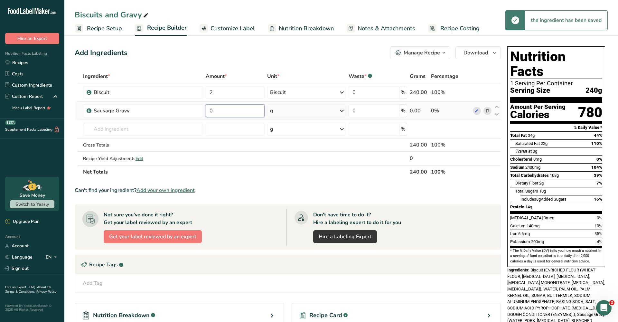
drag, startPoint x: 243, startPoint y: 110, endPoint x: 206, endPoint y: 110, distance: 36.7
click at [206, 110] on input "0" at bounding box center [235, 110] width 59 height 13
type input "8"
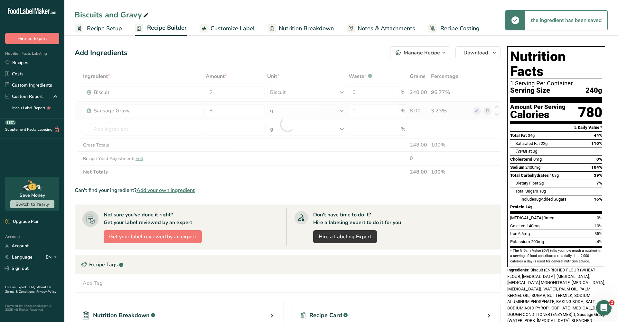
click at [338, 109] on div "Ingredient * Amount * Unit * Waste * .a-a{fill:#347362;}.b-a{fill:#fff;} Grams …" at bounding box center [288, 124] width 426 height 109
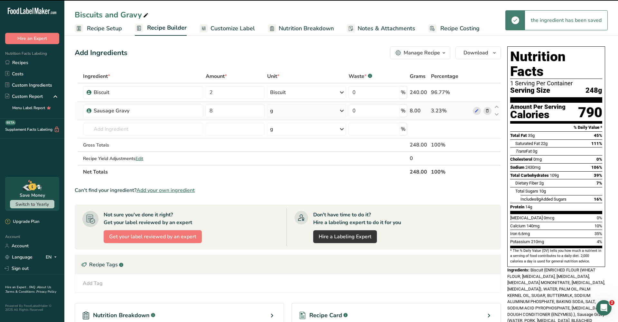
click at [342, 110] on icon at bounding box center [342, 111] width 8 height 12
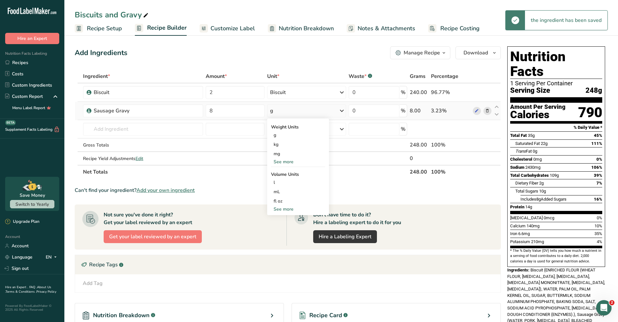
click at [287, 160] on div "See more" at bounding box center [298, 161] width 54 height 7
click at [284, 181] on div "oz" at bounding box center [298, 181] width 54 height 9
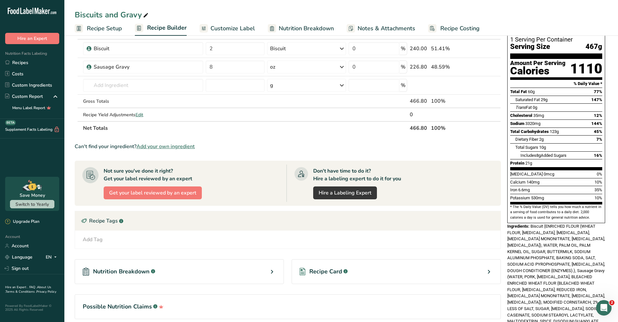
scroll to position [48, 0]
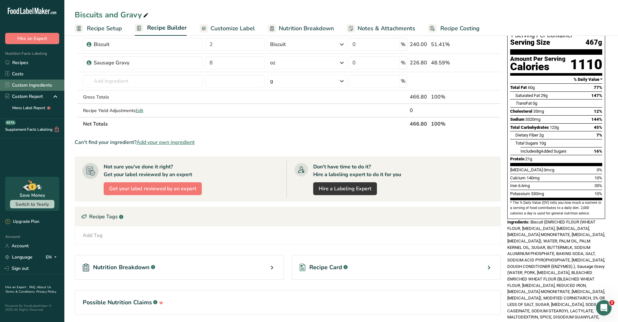
click at [52, 82] on link "Custom Ingredients" at bounding box center [32, 85] width 64 height 11
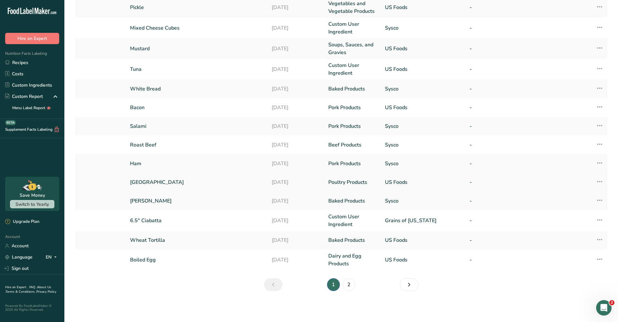
scroll to position [81, 0]
click at [350, 282] on link "2" at bounding box center [348, 284] width 13 height 13
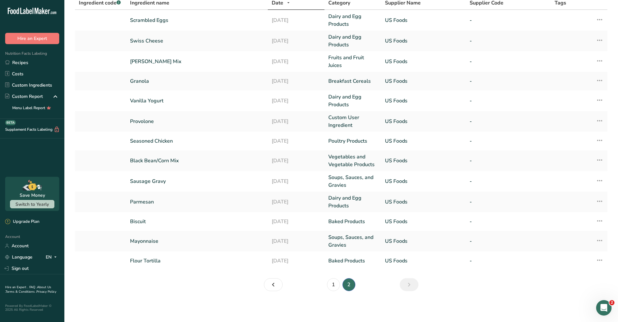
scroll to position [48, 0]
click at [163, 181] on link "Sausage Gravy" at bounding box center [197, 181] width 134 height 8
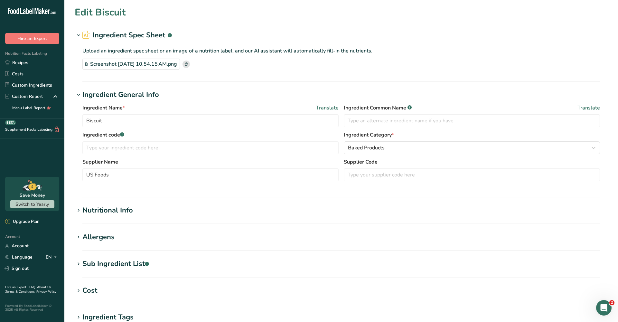
type input "Sausage Gravy"
type input "2.18"
select select "5"
type input "90"
type KJ "376.56"
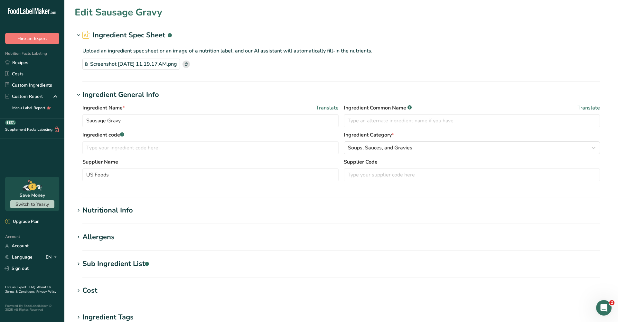
type Fat "7"
type Fat "2"
type Fat "0"
type input "10"
type input "250"
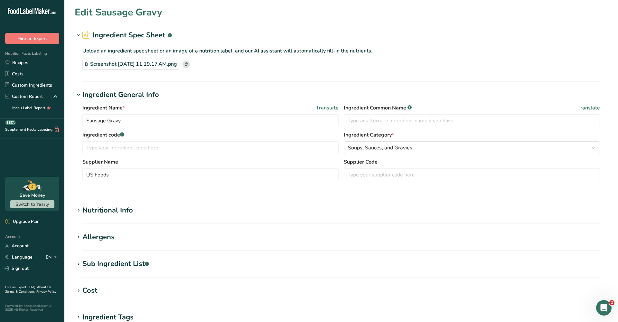
type Carbohydrates "4"
type Fiber "0"
type Sugars "0"
type input "2"
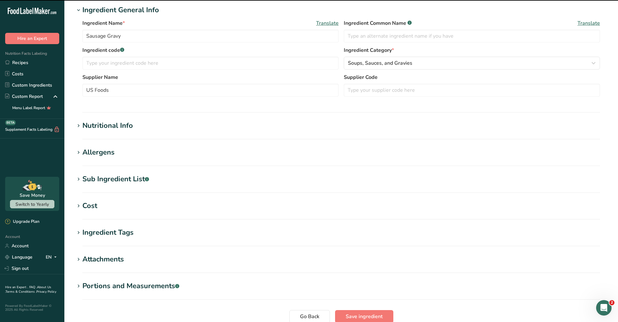
scroll to position [112, 0]
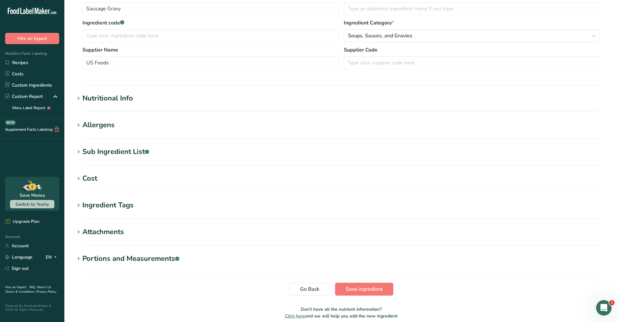
click at [118, 98] on div "Nutritional Info" at bounding box center [107, 98] width 51 height 11
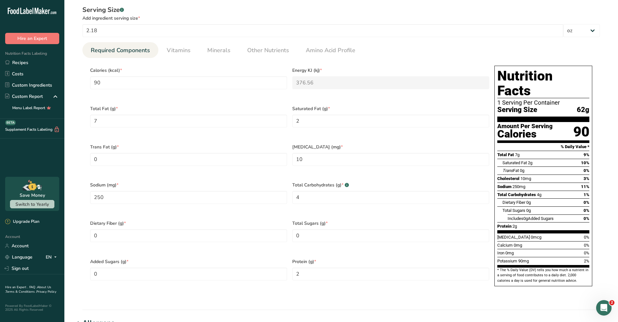
scroll to position [214, 0]
click at [236, 53] on li "Minerals" at bounding box center [219, 50] width 40 height 16
click at [221, 45] on link "Minerals" at bounding box center [219, 50] width 28 height 16
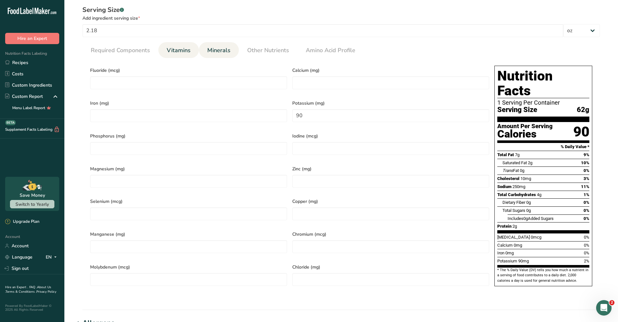
click at [183, 53] on span "Vitamins" at bounding box center [179, 50] width 24 height 9
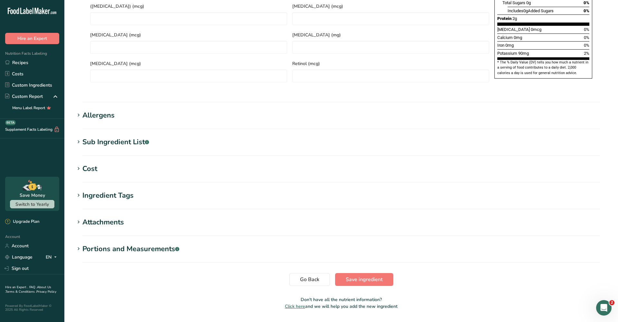
scroll to position [422, 0]
click at [185, 244] on h1 "Portions and Measurements .a-a{fill:#347362;}.b-a{fill:#fff;}" at bounding box center [341, 249] width 533 height 11
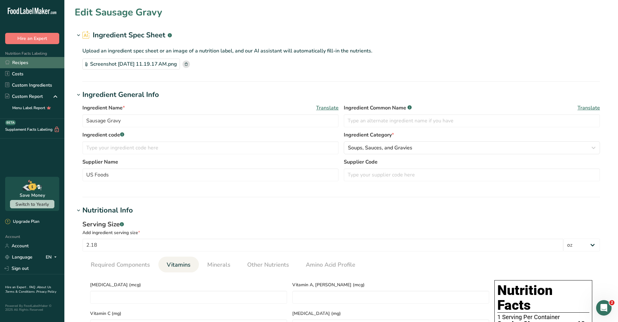
scroll to position [0, 0]
click at [13, 60] on link "Recipes" at bounding box center [32, 62] width 64 height 11
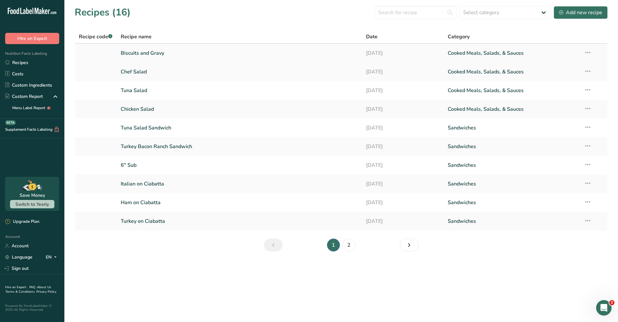
click at [180, 54] on link "Biscuits and Gravy" at bounding box center [240, 53] width 238 height 14
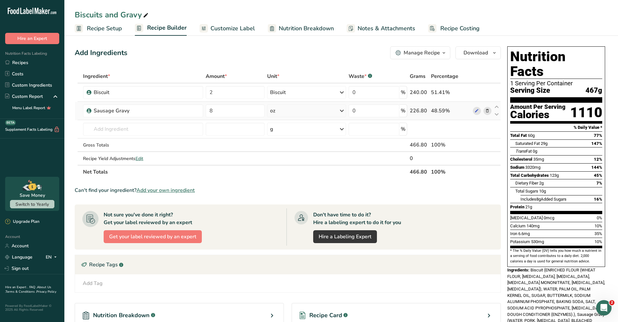
click at [486, 111] on icon at bounding box center [487, 111] width 5 height 7
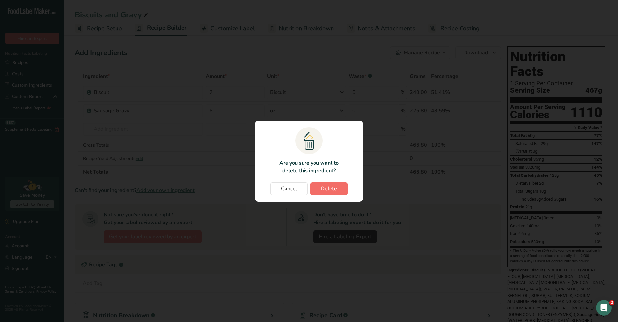
click at [326, 188] on span "Delete" at bounding box center [329, 189] width 16 height 8
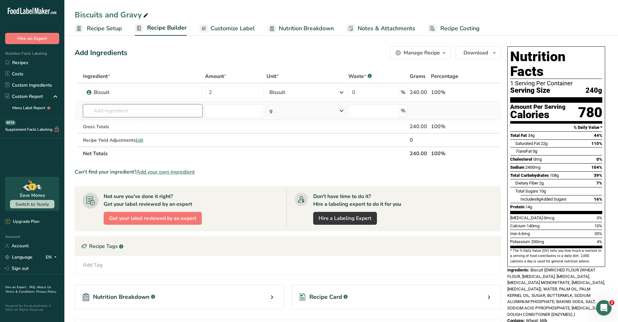
click at [154, 112] on input "text" at bounding box center [142, 110] width 119 height 13
type input "Sausage Gravy"
click at [118, 122] on p "Sausage Gravy" at bounding box center [106, 123] width 36 height 7
type input "Sausage Gravy"
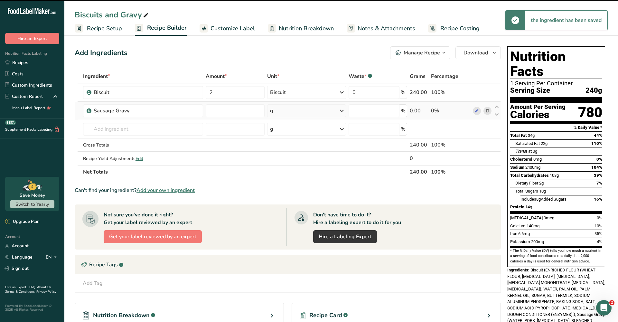
type input "0"
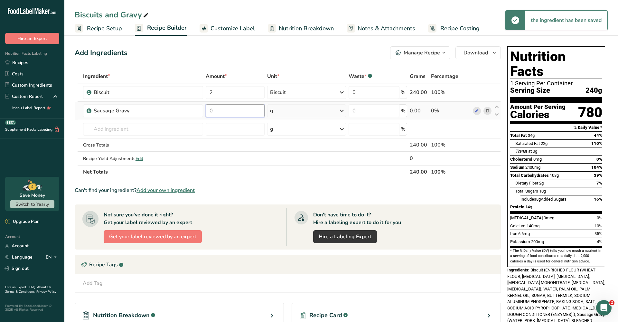
click at [242, 110] on input "0" at bounding box center [235, 110] width 59 height 13
type input "8"
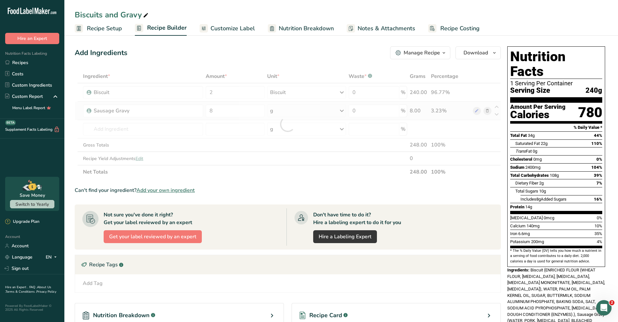
click at [346, 113] on div "Ingredient * Amount * Unit * Waste * .a-a{fill:#347362;}.b-a{fill:#fff;} Grams …" at bounding box center [288, 124] width 426 height 109
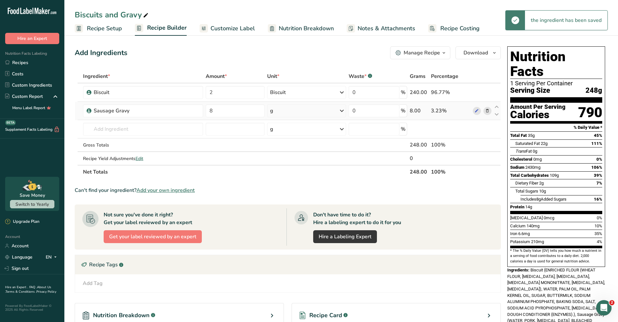
click at [343, 111] on icon at bounding box center [342, 111] width 8 height 12
click at [290, 163] on div "See more" at bounding box center [298, 161] width 54 height 7
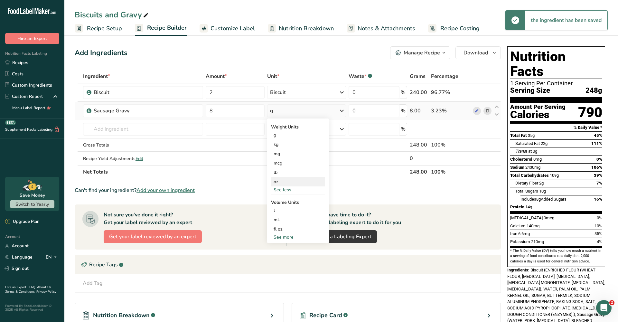
click at [279, 184] on div "oz" at bounding box center [298, 181] width 54 height 9
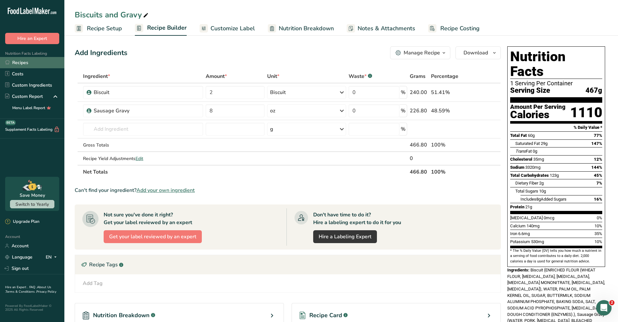
click at [30, 64] on link "Recipes" at bounding box center [32, 62] width 64 height 11
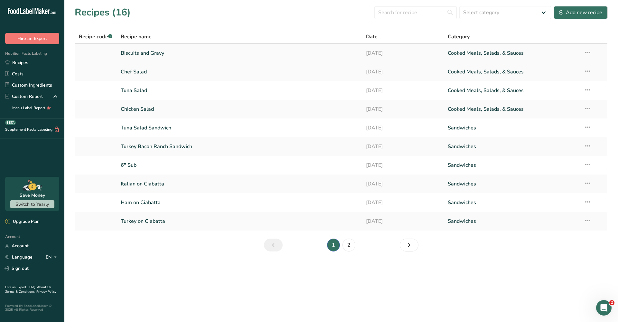
click at [152, 55] on link "Biscuits and Gravy" at bounding box center [240, 53] width 238 height 14
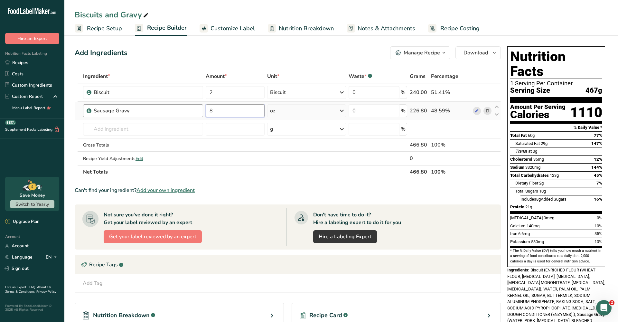
drag, startPoint x: 232, startPoint y: 113, endPoint x: 193, endPoint y: 112, distance: 39.3
click at [193, 112] on tr "Sausage Gravy 8 oz Weight Units g kg mg See more Volume Units l mL fl oz See mo…" at bounding box center [288, 111] width 426 height 18
type input "6"
click at [259, 180] on section "Ingredient * Amount * Unit * Waste * .a-a{fill:#347362;}.b-a{fill:#fff;} Grams …" at bounding box center [288, 222] width 426 height 304
click at [45, 62] on link "Recipes" at bounding box center [32, 62] width 64 height 11
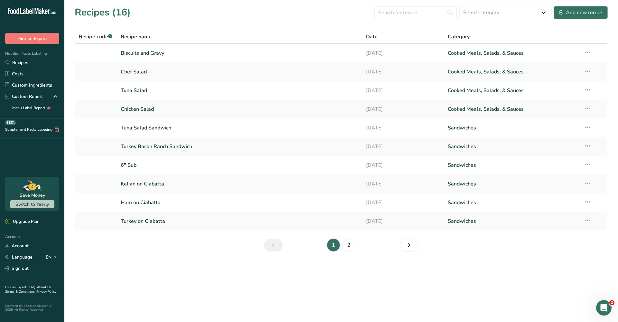
click at [576, 18] on button "Add new recipe" at bounding box center [581, 12] width 54 height 13
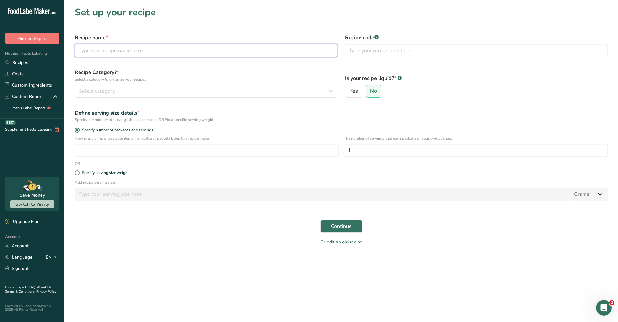
click at [245, 56] on input "text" at bounding box center [206, 50] width 263 height 13
type input "Chicken Caesar Wrap"
click at [179, 93] on div "Select category" at bounding box center [204, 91] width 250 height 8
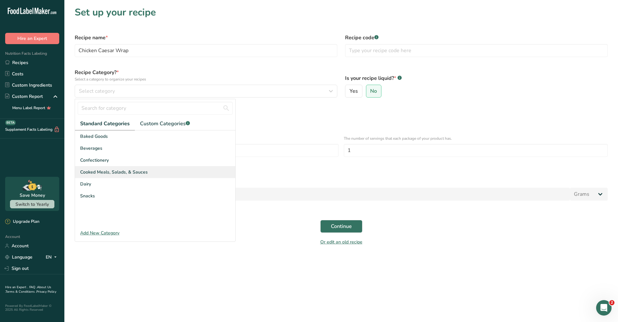
click at [146, 166] on div "Cooked Meals, Salads, & Sauces" at bounding box center [155, 172] width 160 height 12
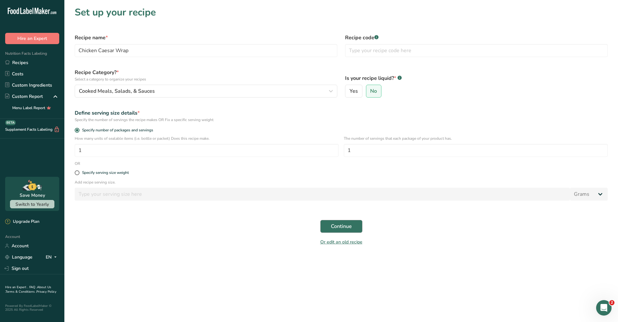
click at [346, 227] on span "Continue" at bounding box center [341, 226] width 21 height 8
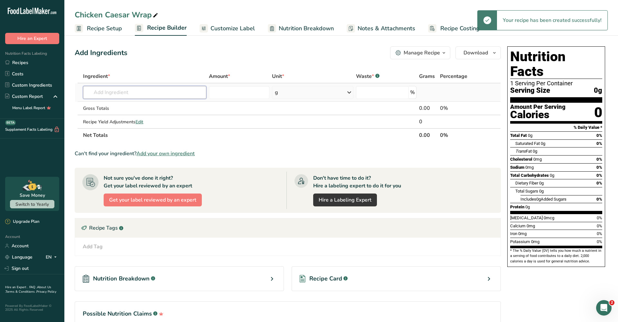
click at [170, 87] on input "text" at bounding box center [144, 92] width 123 height 13
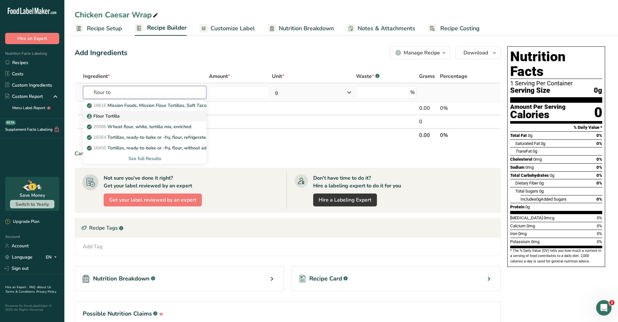
type input "flour to"
click at [116, 115] on p "Flour Tortilla" at bounding box center [104, 116] width 32 height 7
type input "Flour Tortilla"
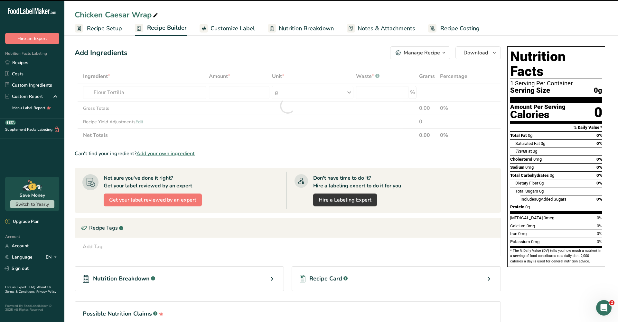
type input "0"
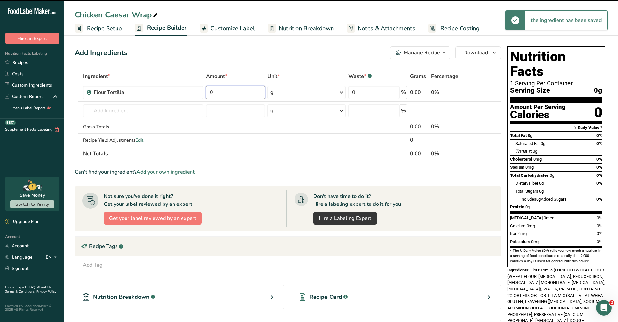
click at [241, 94] on input "0" at bounding box center [235, 92] width 59 height 13
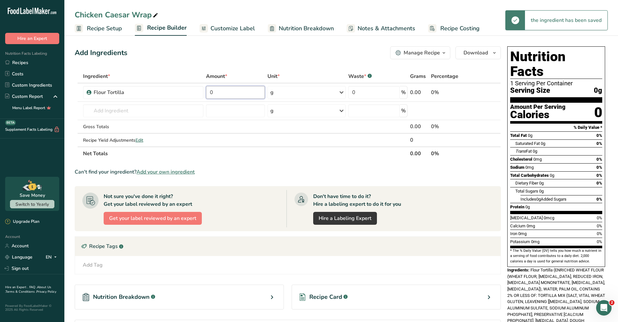
type input "1"
click at [304, 91] on div "Ingredient * Amount * Unit * Waste * .a-a{fill:#347362;}.b-a{fill:#fff;} Grams …" at bounding box center [288, 115] width 426 height 91
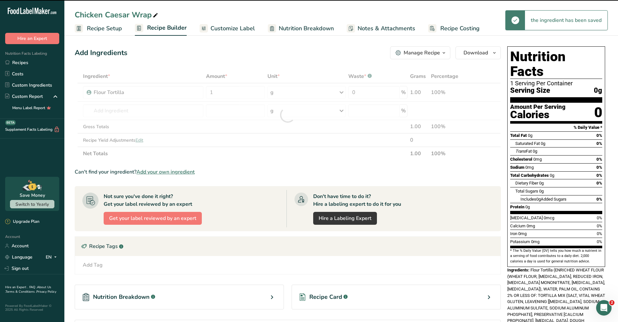
click at [303, 94] on div at bounding box center [288, 115] width 426 height 91
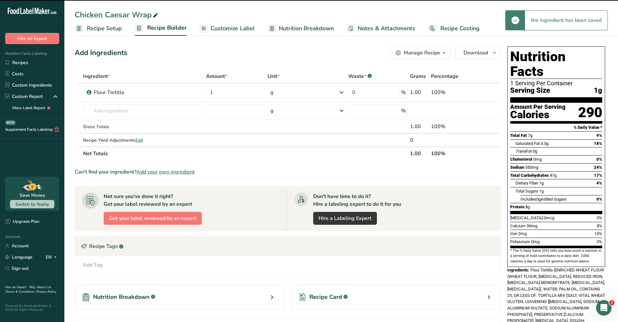
click at [303, 94] on div "g" at bounding box center [306, 92] width 79 height 13
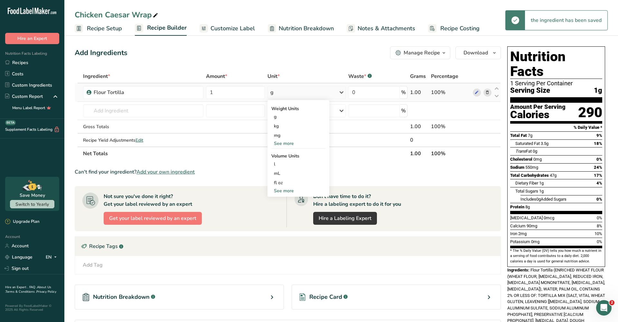
click at [287, 145] on div "See more" at bounding box center [298, 143] width 54 height 7
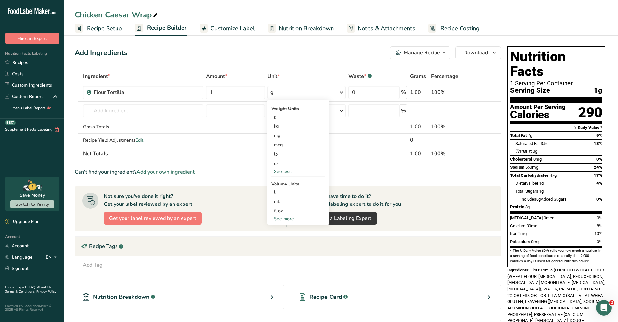
click at [229, 151] on th "Net Totals" at bounding box center [245, 153] width 327 height 14
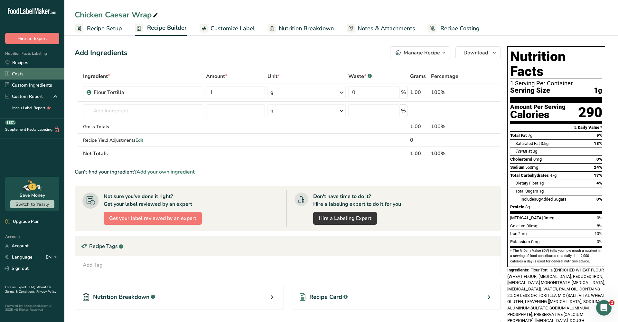
click at [13, 79] on link "Costs" at bounding box center [32, 73] width 64 height 11
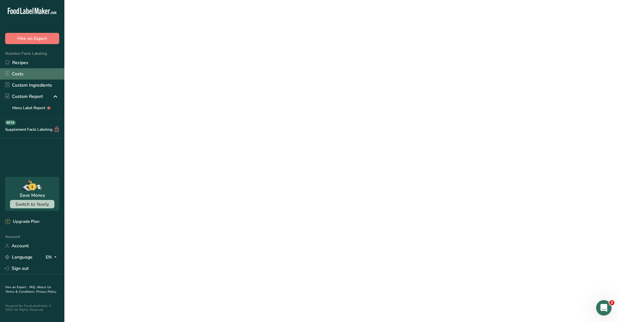
click at [13, 79] on link "Costs" at bounding box center [32, 73] width 64 height 11
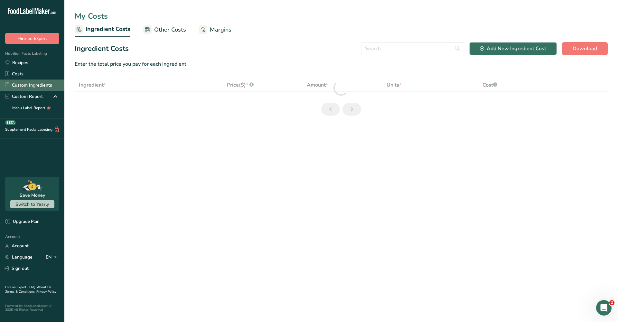
click at [17, 86] on link "Custom Ingredients" at bounding box center [32, 85] width 64 height 11
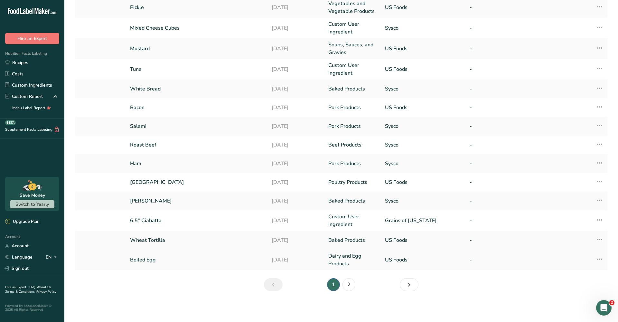
scroll to position [81, 0]
click at [347, 282] on link "2" at bounding box center [348, 284] width 13 height 13
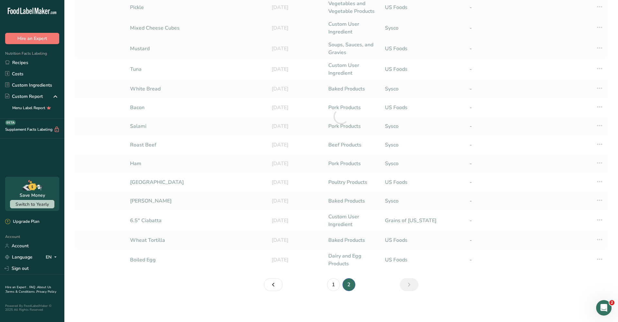
scroll to position [48, 0]
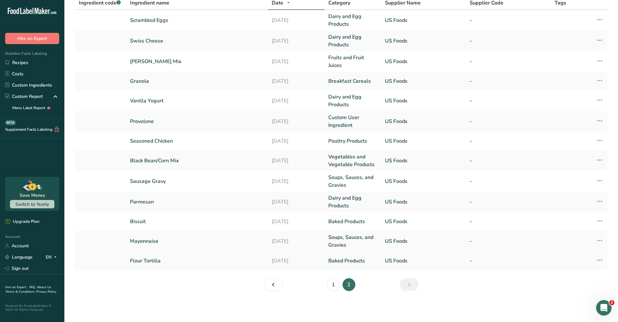
click at [161, 259] on link "Flour Tortilla" at bounding box center [197, 261] width 134 height 8
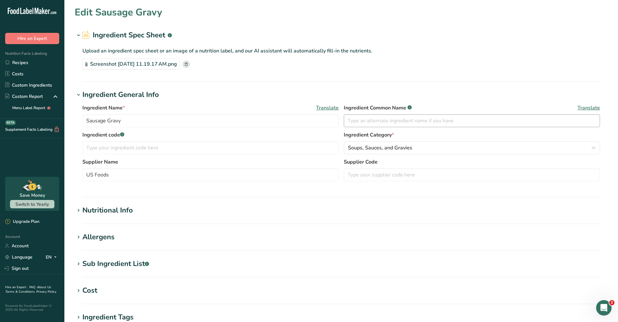
type input "Flour Tortilla"
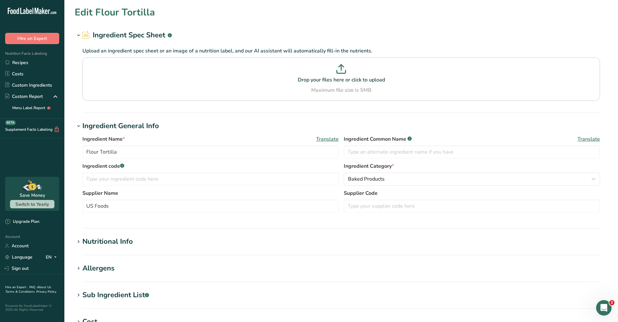
type input "27542.025"
type KJ "115235.833"
type Fat "664.808"
type Fat "332.404"
type Fat "0"
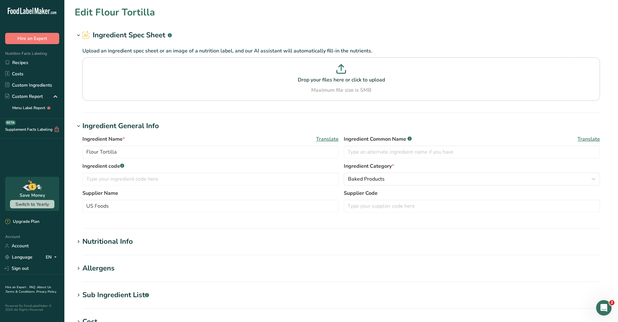
type input "0"
type input "52234.875"
type Carbohydrates "4463.708"
type Fiber "94.973"
type Sugars "94.973"
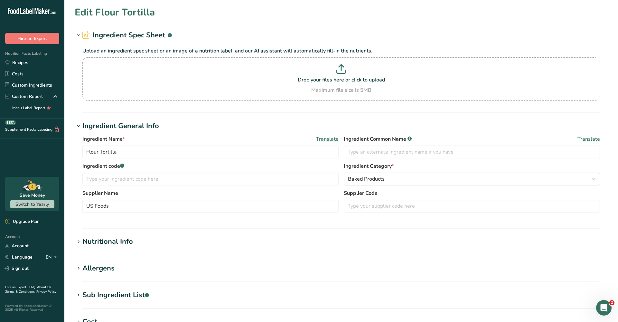
type Sugars "0"
type input "759.78"
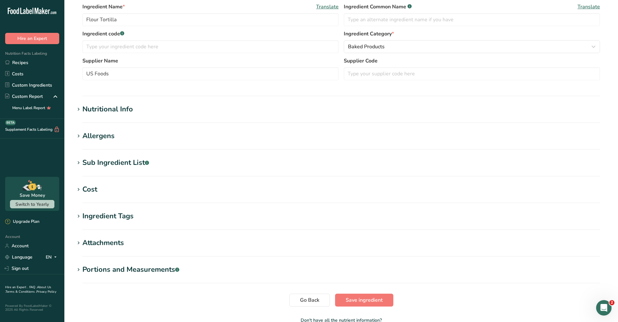
scroll to position [133, 0]
click at [145, 105] on h1 "Nutritional Info" at bounding box center [341, 108] width 533 height 11
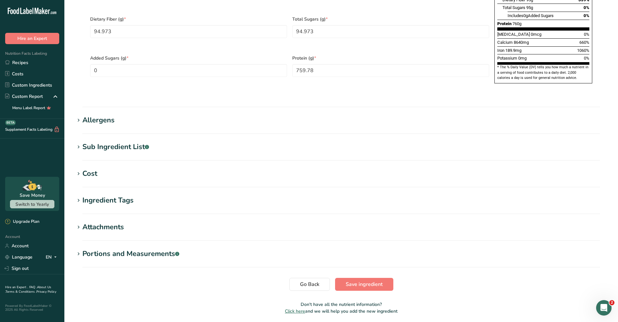
scroll to position [456, 0]
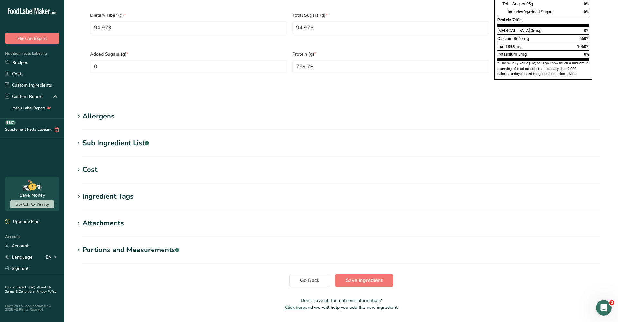
click at [145, 245] on section "Portions and Measurements .a-a{fill:#347362;}.b-a{fill:#fff;} Add portion" at bounding box center [341, 254] width 533 height 19
click at [150, 245] on div "Portions and Measurements .a-a{fill:#347362;}.b-a{fill:#fff;}" at bounding box center [130, 250] width 97 height 11
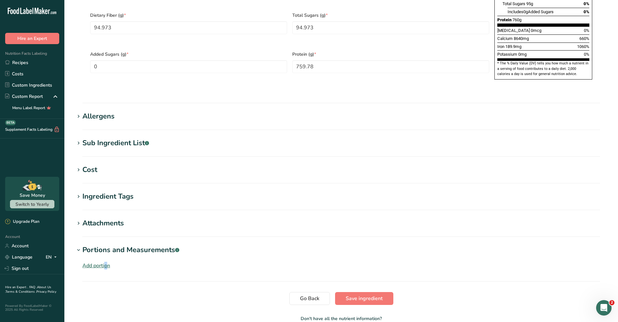
click at [85, 262] on div "Add portion" at bounding box center [96, 266] width 28 height 8
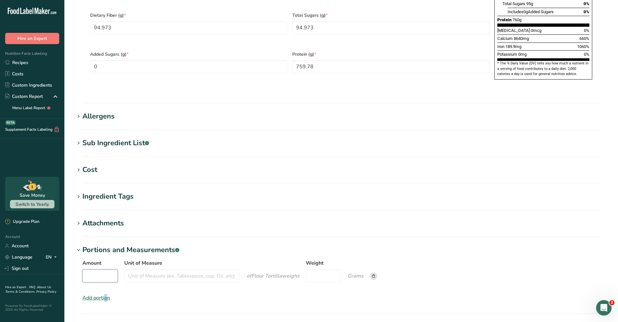
click at [111, 269] on input "Amount" at bounding box center [99, 275] width 35 height 13
type input "1"
click at [165, 269] on input "Unit of Measure" at bounding box center [182, 275] width 116 height 13
type input "tortilla"
click at [325, 269] on input "Weight" at bounding box center [323, 275] width 35 height 13
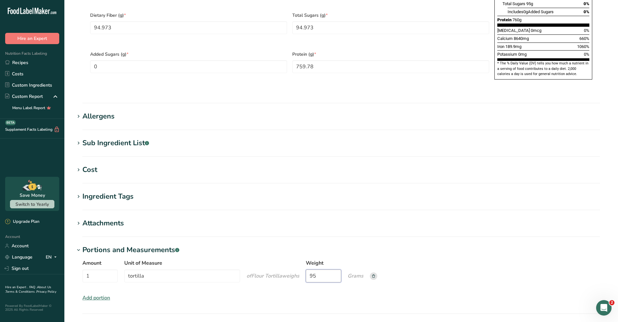
type input "95"
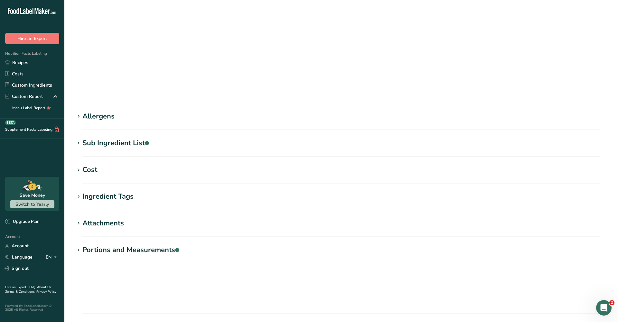
scroll to position [19, 0]
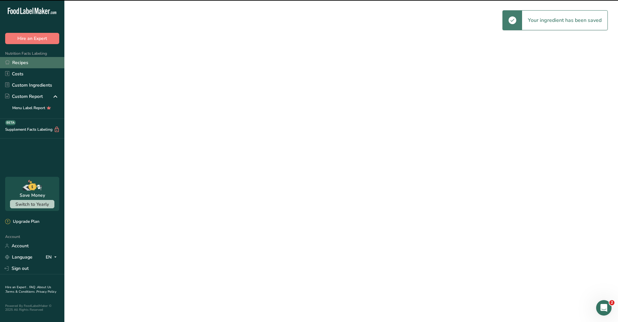
click at [44, 62] on link "Recipes" at bounding box center [32, 62] width 64 height 11
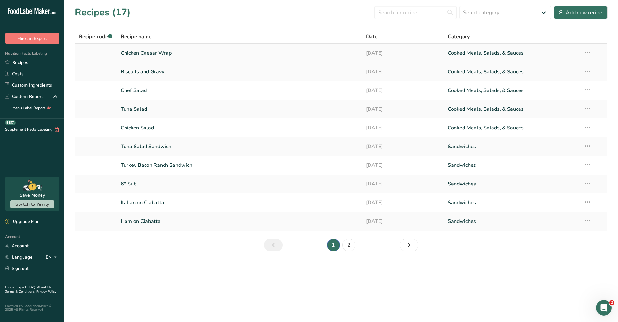
click at [167, 55] on link "Chicken Caesar Wrap" at bounding box center [240, 53] width 238 height 14
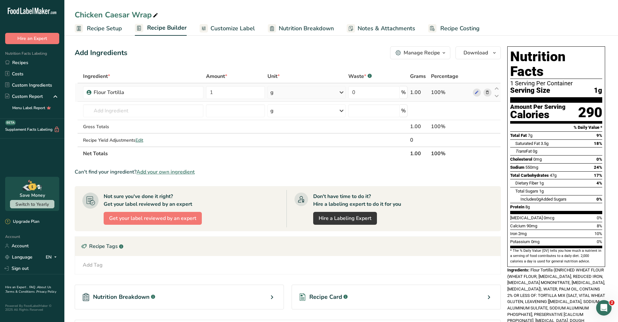
click at [284, 97] on div "g" at bounding box center [306, 92] width 79 height 13
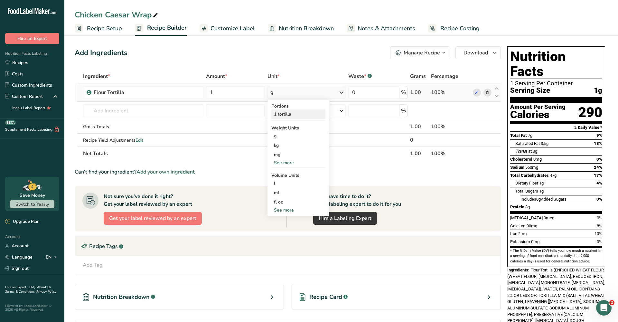
click at [286, 116] on div "1 tortilla" at bounding box center [298, 113] width 54 height 9
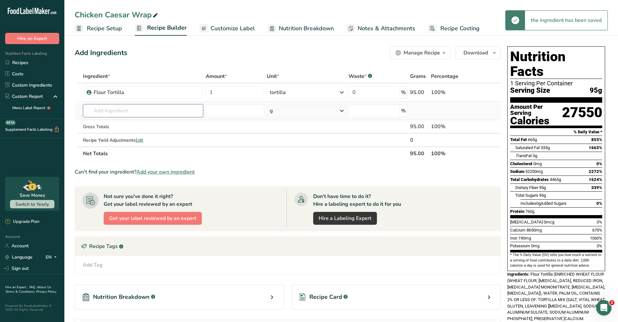
click at [150, 111] on input "text" at bounding box center [143, 110] width 120 height 13
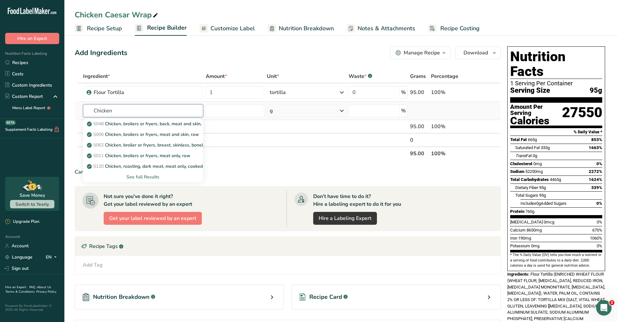
type input "Chicken"
click at [134, 172] on div "See full Results" at bounding box center [143, 177] width 120 height 11
click at [134, 177] on div "See full Results" at bounding box center [143, 176] width 110 height 7
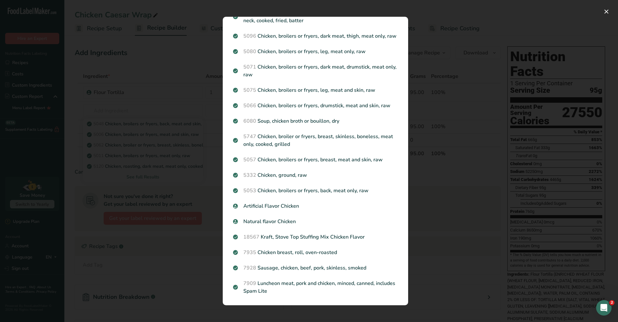
scroll to position [649, 0]
click at [192, 248] on div "Search results modal" at bounding box center [309, 161] width 618 height 322
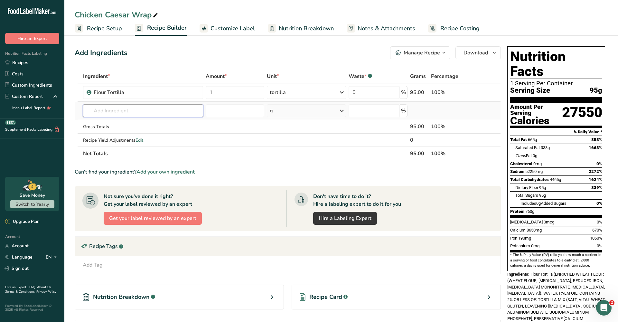
click at [118, 112] on input "text" at bounding box center [143, 110] width 120 height 13
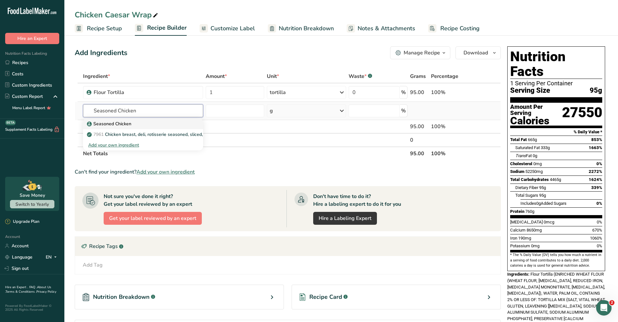
type input "Seasoned Chicken"
click at [107, 123] on p "Seasoned Chicken" at bounding box center [109, 123] width 43 height 7
type input "Seasoned Chicken"
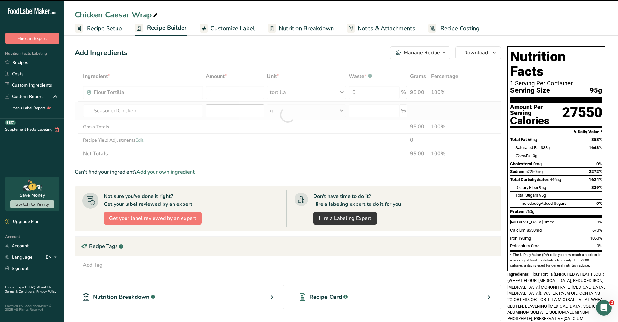
type input "0"
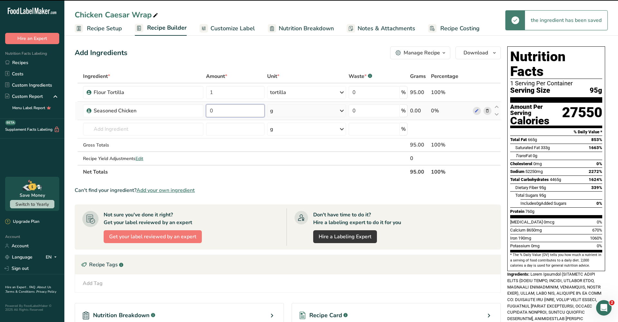
click at [234, 111] on input "0" at bounding box center [235, 110] width 59 height 13
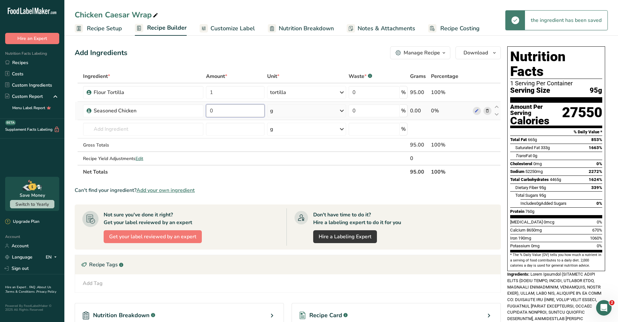
type input "4"
click at [278, 112] on div "Ingredient * Amount * Unit * Waste * .a-a{fill:#347362;}.b-a{fill:#fff;} Grams …" at bounding box center [288, 124] width 426 height 109
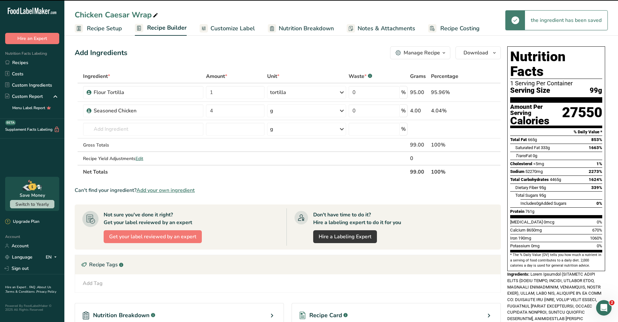
click at [286, 116] on div "g" at bounding box center [306, 110] width 79 height 13
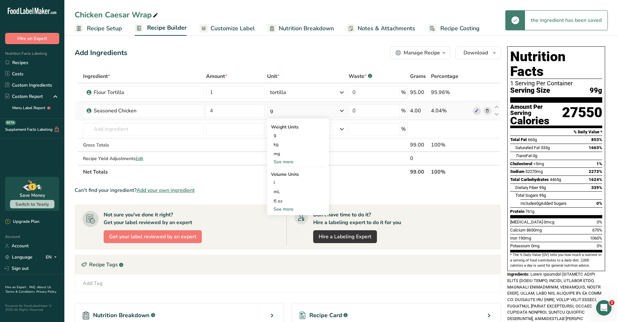
click at [285, 159] on div "See more" at bounding box center [298, 161] width 54 height 7
click at [284, 180] on div "oz" at bounding box center [298, 181] width 54 height 9
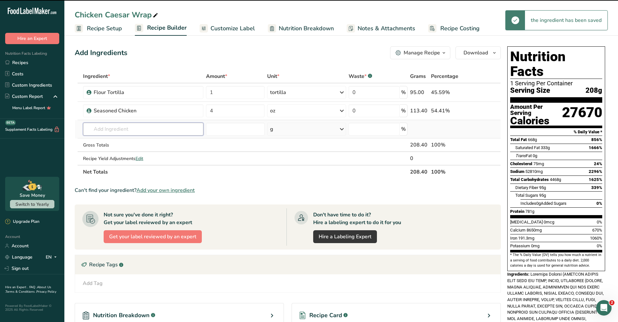
click at [118, 133] on input "text" at bounding box center [143, 129] width 120 height 13
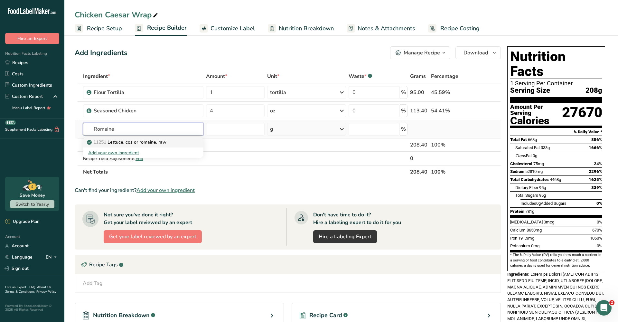
type input "Romaine"
click at [111, 142] on p "11251 [GEOGRAPHIC_DATA], cos or romaine, raw" at bounding box center [127, 142] width 78 height 7
type input "Lettuce, cos or romaine, raw"
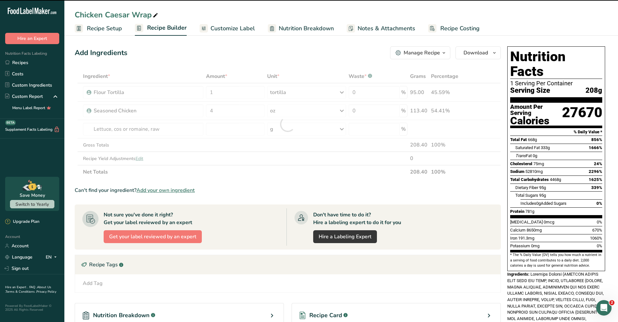
click at [243, 129] on div at bounding box center [288, 124] width 426 height 109
type input "0"
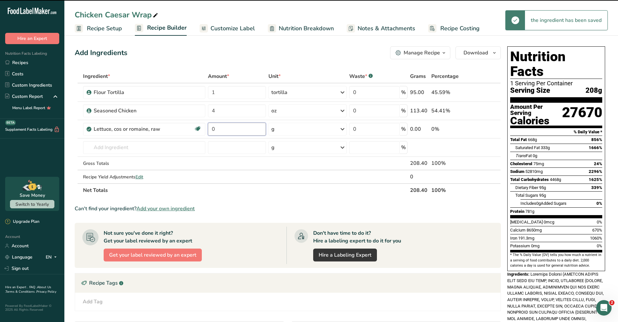
click at [243, 129] on input "0" at bounding box center [237, 129] width 58 height 13
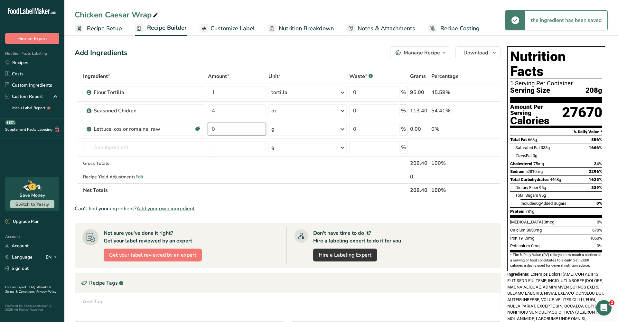
type input "3"
click at [271, 126] on div "Ingredient * Amount * Unit * Waste * .a-a{fill:#347362;}.b-a{fill:#fff;} Grams …" at bounding box center [288, 133] width 426 height 127
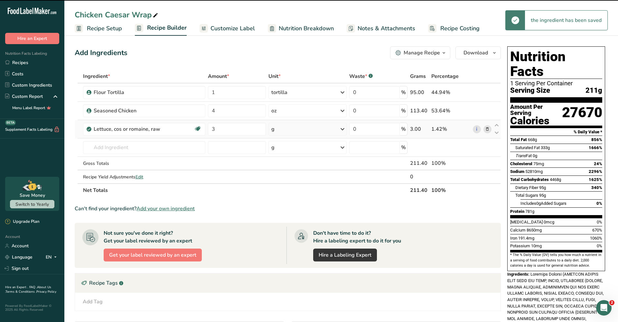
click at [291, 136] on td "g Portions 1 cup shredded 1 leaf inner 1 leaf outer See more Weight Units g kg …" at bounding box center [307, 129] width 81 height 18
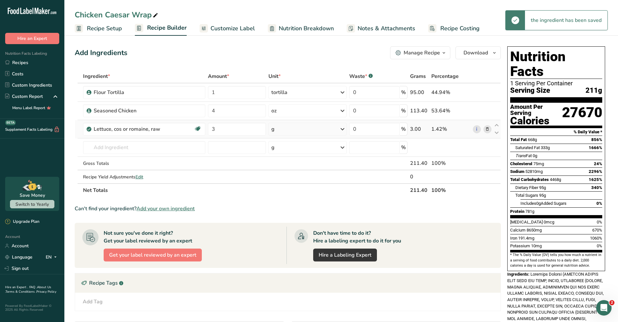
click at [291, 130] on div "g" at bounding box center [307, 129] width 78 height 13
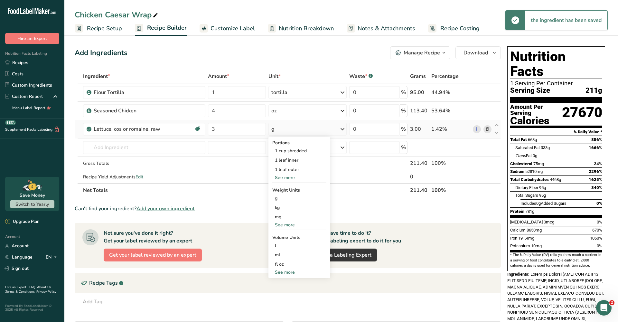
click at [288, 181] on div "See more" at bounding box center [299, 177] width 54 height 7
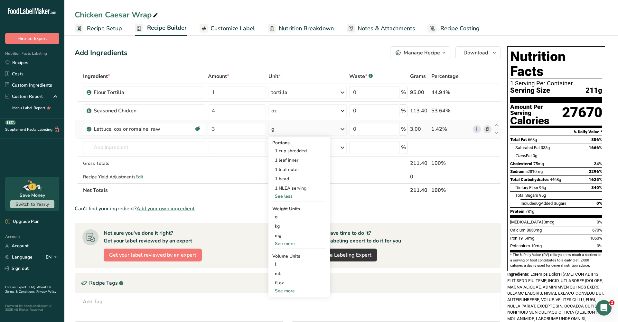
click at [279, 241] on div "See more" at bounding box center [299, 243] width 54 height 7
click at [282, 264] on div "oz" at bounding box center [299, 263] width 54 height 9
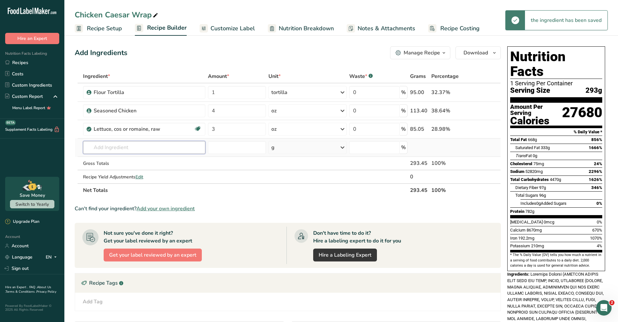
click at [137, 145] on input "text" at bounding box center [144, 147] width 122 height 13
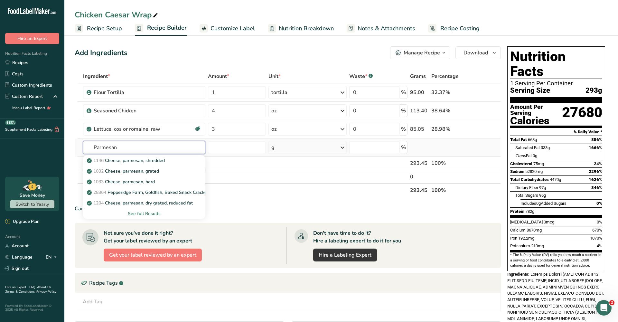
type input "Parmesan"
drag, startPoint x: 137, startPoint y: 145, endPoint x: 146, endPoint y: 164, distance: 21.3
click at [146, 164] on link "1146 Cheese, parmesan, shredded" at bounding box center [144, 160] width 122 height 11
type input "Cheese, parmesan, shredded"
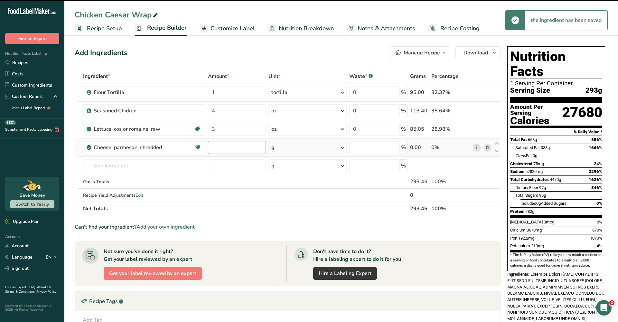
type input "0"
click at [238, 145] on input "0" at bounding box center [237, 147] width 58 height 13
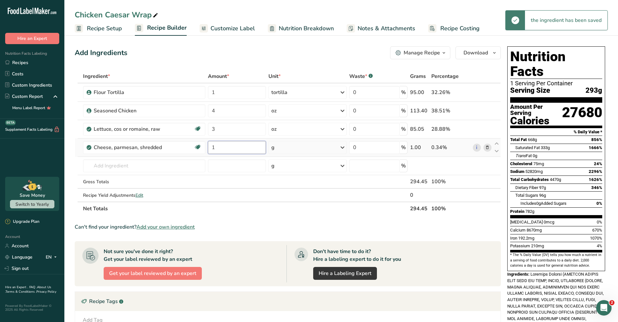
type input "1"
click at [293, 151] on div "Ingredient * Amount * Unit * Waste * .a-a{fill:#347362;}.b-a{fill:#fff;} Grams …" at bounding box center [288, 143] width 426 height 146
click at [302, 151] on div "g" at bounding box center [307, 147] width 78 height 13
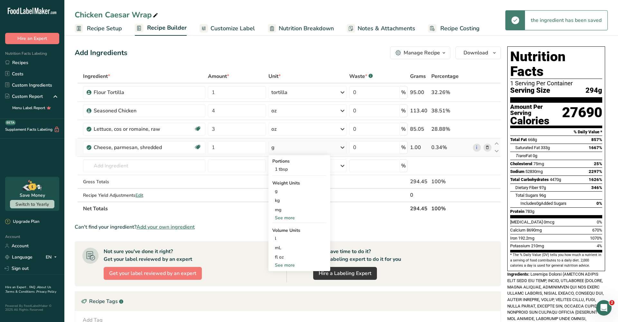
click at [285, 217] on div "See more" at bounding box center [299, 217] width 54 height 7
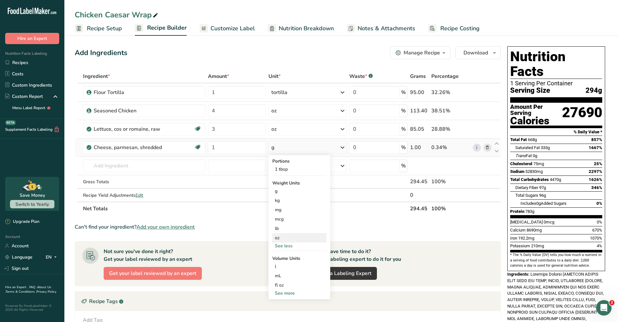
click at [291, 239] on div "oz" at bounding box center [299, 237] width 54 height 9
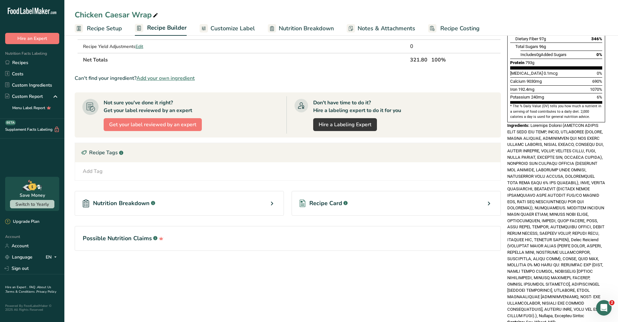
scroll to position [148, 0]
click at [240, 204] on div "Nutrition Breakdown .a-a{fill:#347362;}.b-a{fill:#fff;}" at bounding box center [179, 203] width 209 height 25
select select "Calories"
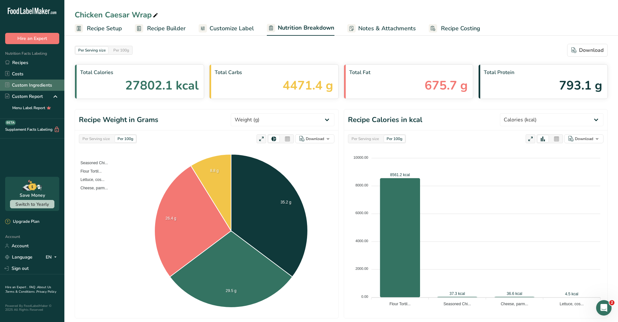
click at [35, 83] on link "Custom Ingredients" at bounding box center [32, 85] width 64 height 11
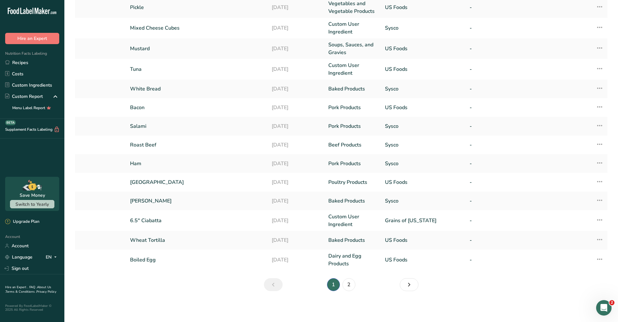
scroll to position [81, 0]
click at [351, 284] on link "2" at bounding box center [348, 284] width 13 height 13
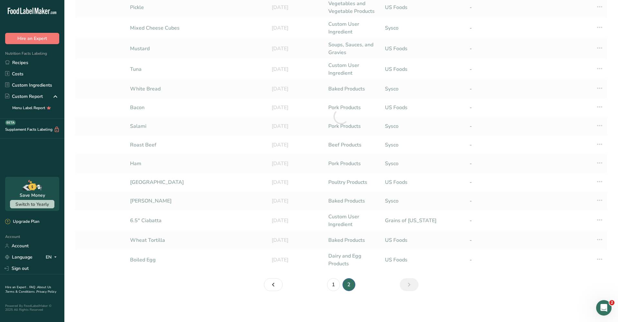
scroll to position [48, 0]
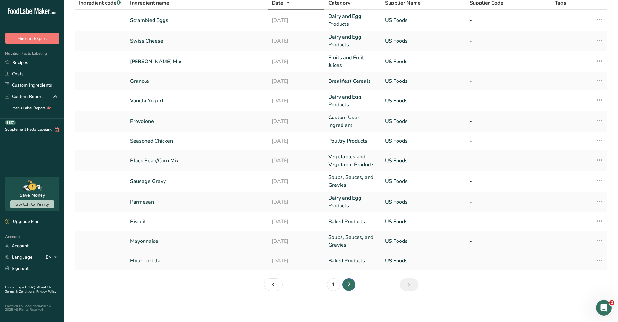
click at [183, 261] on link "Flour Tortilla" at bounding box center [197, 261] width 134 height 8
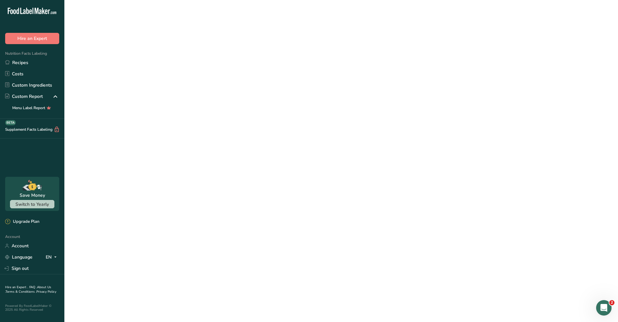
select select "5"
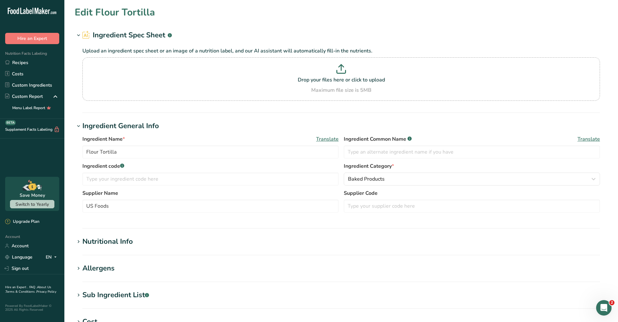
type input "27542.025"
type KJ "115235.833"
type Fat "664.808"
type Fat "332.404"
type Fat "0"
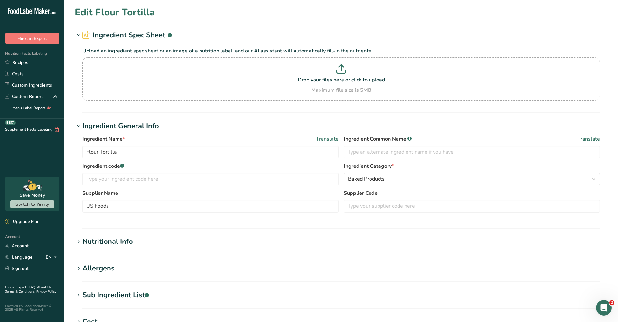
type input "0"
type input "52234.875"
type Carbohydrates "4463.708"
type Fiber "94.973"
type Sugars "94.973"
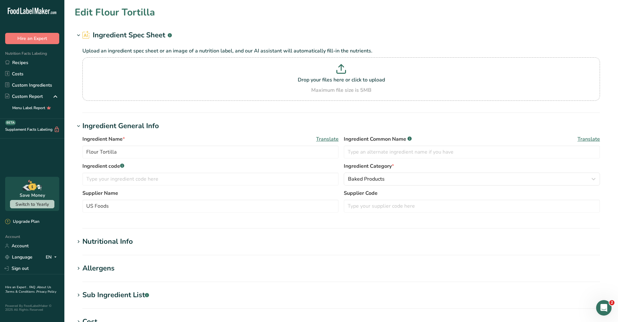
type Sugars "0"
type input "759.78"
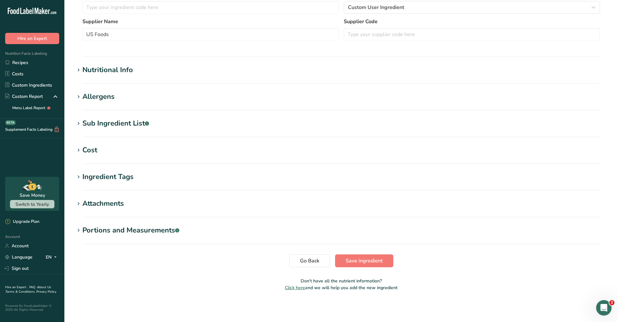
scroll to position [172, 0]
click at [136, 72] on h1 "Nutritional Info" at bounding box center [341, 70] width 533 height 11
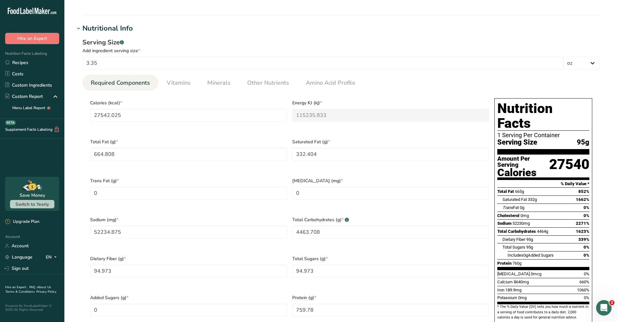
scroll to position [214, 0]
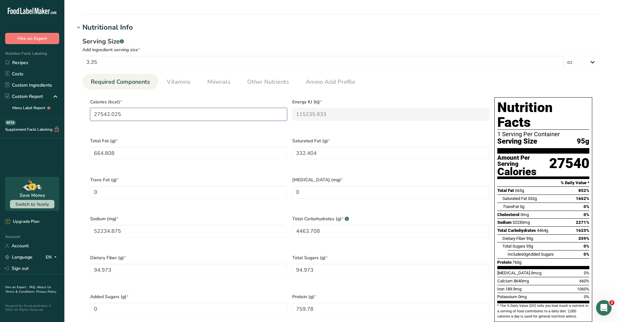
drag, startPoint x: 137, startPoint y: 116, endPoint x: 83, endPoint y: 116, distance: 54.7
click at [83, 116] on section "Calories (kcal) * 27542.025 Energy KJ (kj) * 115235.833 Total Fat (g) * 664.808…" at bounding box center [341, 211] width 518 height 244
type input "2"
type KJ "8.4"
type input "29"
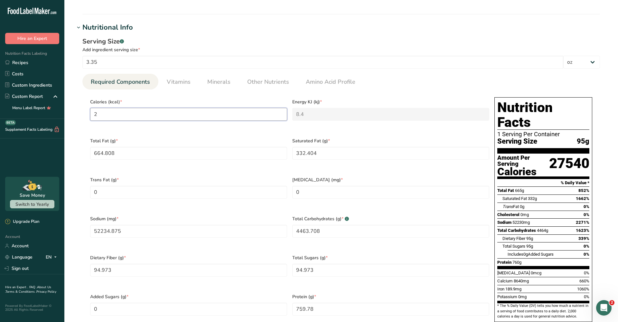
type KJ "121.3"
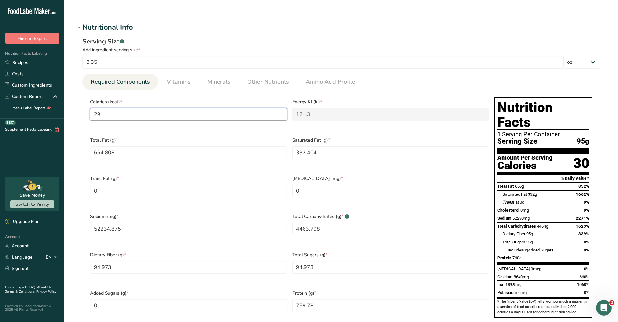
type input "290"
type KJ "1213.4"
type input "290"
drag, startPoint x: 146, startPoint y: 146, endPoint x: 81, endPoint y: 149, distance: 65.4
click at [81, 149] on div "Serving Size .a-a{fill:#347362;}.b-a{fill:#fff;} Add ingredient serving size * …" at bounding box center [341, 183] width 533 height 300
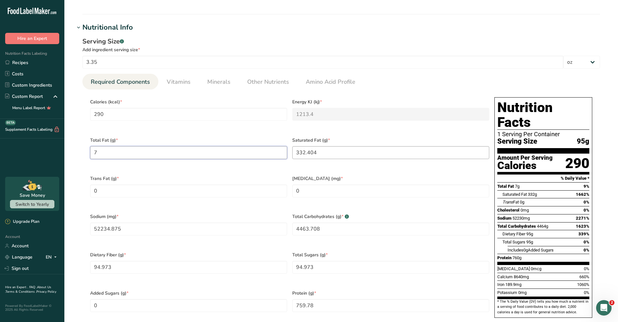
type Fat "7"
drag, startPoint x: 305, startPoint y: 150, endPoint x: 277, endPoint y: 146, distance: 28.3
click at [277, 146] on div "Calories (kcal) * 290 Energy KJ (kj) * 1213.4 Total Fat (g) * 7 Saturated Fat (…" at bounding box center [290, 210] width 404 height 230
type Fat "0"
type Fat "3.5"
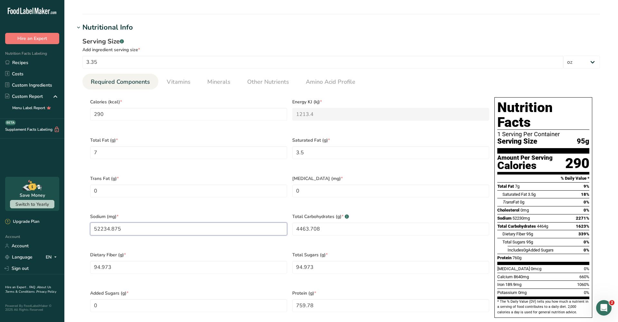
drag, startPoint x: 144, startPoint y: 220, endPoint x: 89, endPoint y: 220, distance: 54.4
click at [89, 220] on div "Sodium (mg) * 52234.875" at bounding box center [189, 228] width 202 height 38
type input "550"
drag, startPoint x: 338, startPoint y: 224, endPoint x: 293, endPoint y: 214, distance: 46.4
click at [293, 222] on Carbohydrates "4463.708" at bounding box center [390, 228] width 197 height 13
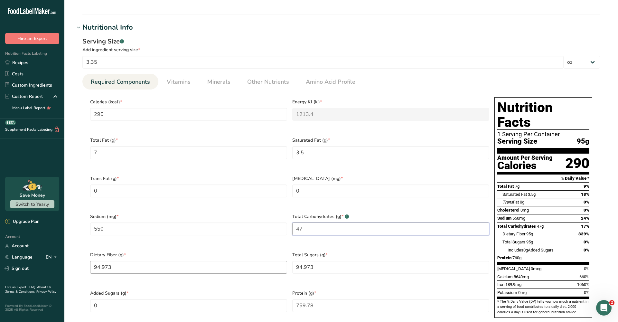
type Carbohydrates "47"
drag, startPoint x: 153, startPoint y: 257, endPoint x: 90, endPoint y: 257, distance: 62.4
click at [90, 261] on Fiber "94.973" at bounding box center [188, 267] width 197 height 13
type Fiber "1"
drag, startPoint x: 360, startPoint y: 256, endPoint x: 280, endPoint y: 255, distance: 79.5
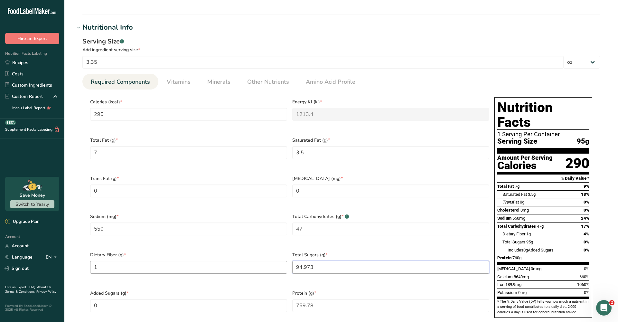
click at [280, 255] on div "Calories (kcal) * 290 Energy KJ (kj) * 1213.4 Total Fat (g) * 7 Saturated Fat (…" at bounding box center [290, 210] width 404 height 230
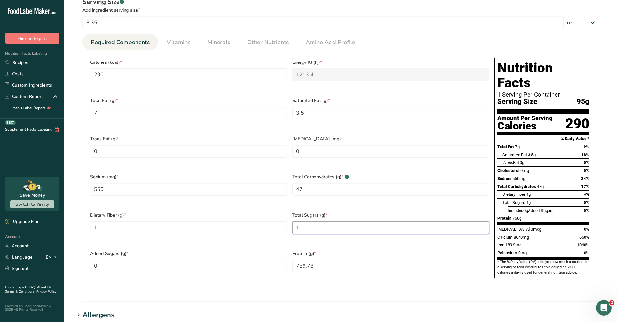
scroll to position [254, 0]
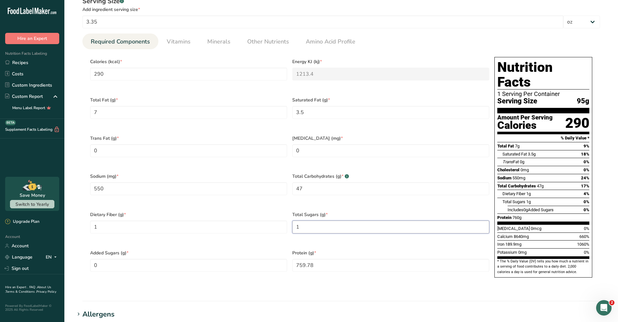
type Sugars "1"
click at [318, 246] on div "Protein (g) * 759.78" at bounding box center [391, 265] width 202 height 38
drag, startPoint x: 318, startPoint y: 253, endPoint x: 281, endPoint y: 246, distance: 37.9
click at [281, 246] on div "Calories (kcal) * 290 Energy KJ (kj) * 1213.4 Total Fat (g) * 7 Saturated Fat (…" at bounding box center [290, 169] width 404 height 230
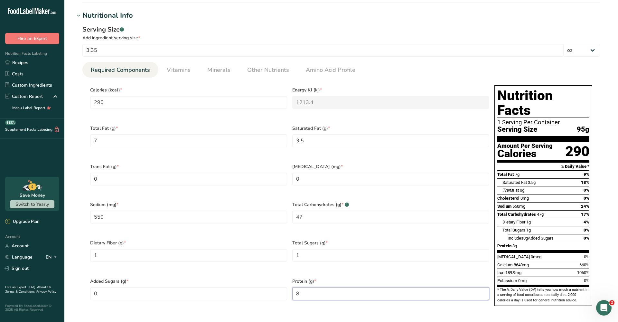
scroll to position [219, 0]
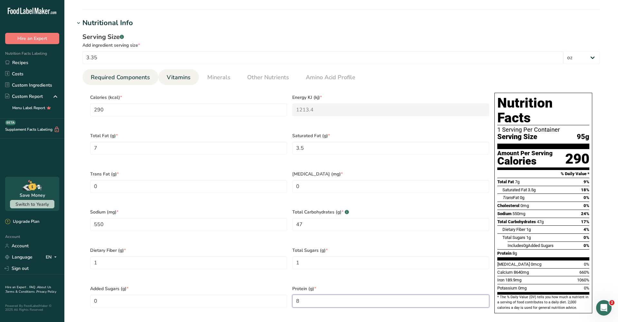
type input "8"
click at [184, 78] on span "Vitamins" at bounding box center [179, 77] width 24 height 9
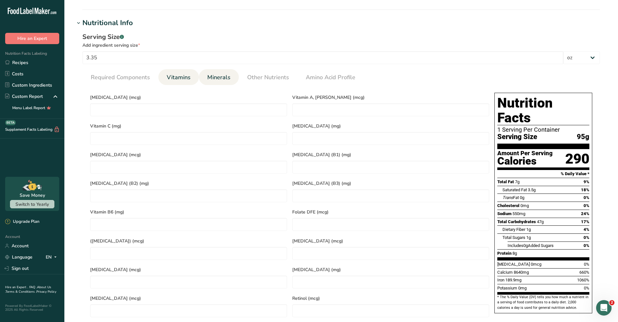
click at [223, 81] on span "Minerals" at bounding box center [218, 77] width 23 height 9
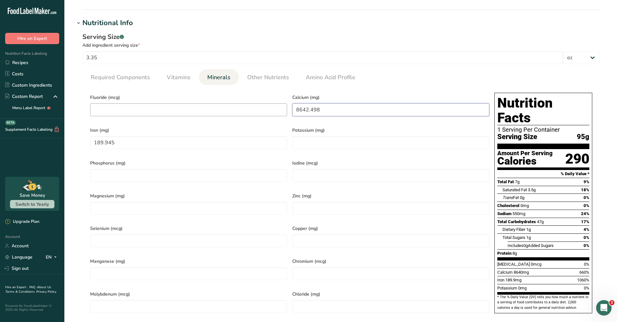
drag, startPoint x: 341, startPoint y: 113, endPoint x: 268, endPoint y: 111, distance: 72.8
click at [268, 111] on div "Fluoride (mcg) Calcium (mg) 8642.498 Iron (mg) 189.945 Potassium (mg) Phosphoru…" at bounding box center [290, 205] width 404 height 230
type input "91"
drag, startPoint x: 135, startPoint y: 137, endPoint x: 85, endPoint y: 137, distance: 50.5
click at [85, 137] on section "Calories (kcal) * 290 Energy KJ (kj) * 1213.4 Total Fat (g) * 7 Saturated Fat (…" at bounding box center [341, 205] width 518 height 240
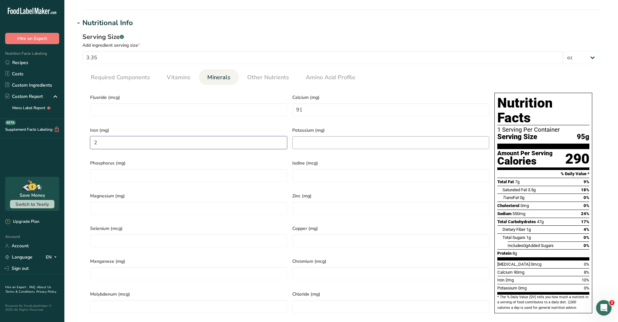
type input "2"
click at [314, 146] on input "number" at bounding box center [390, 142] width 197 height 13
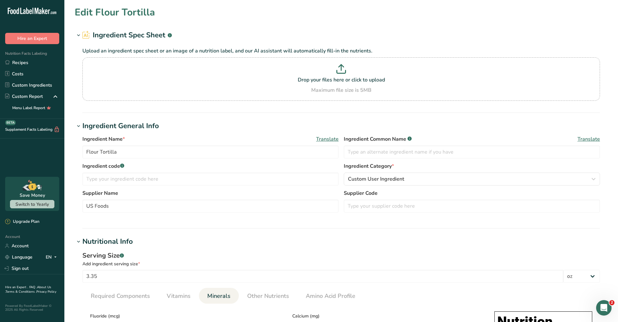
scroll to position [0, 0]
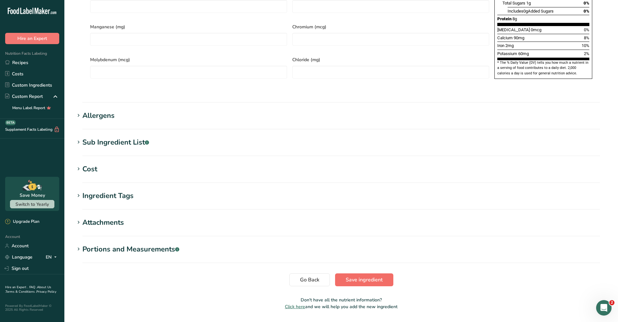
type input "64"
click at [361, 276] on span "Save ingredient" at bounding box center [364, 280] width 37 height 8
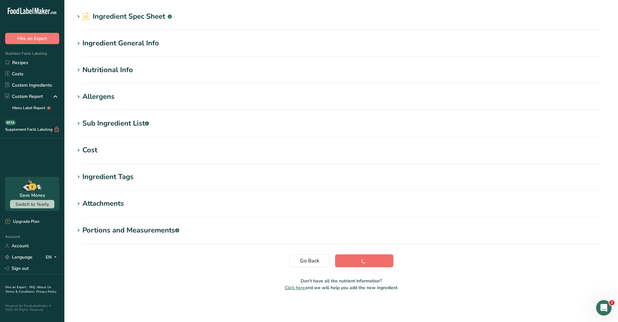
scroll to position [19, 0]
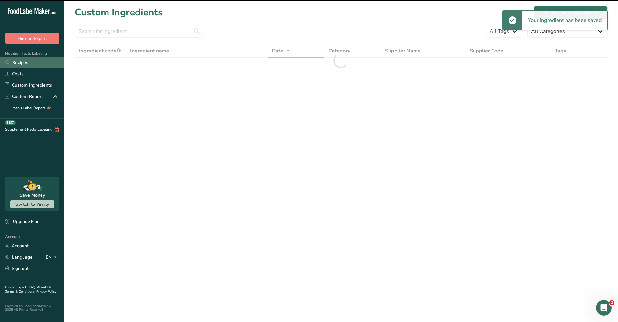
click at [14, 63] on link "Recipes" at bounding box center [32, 62] width 64 height 11
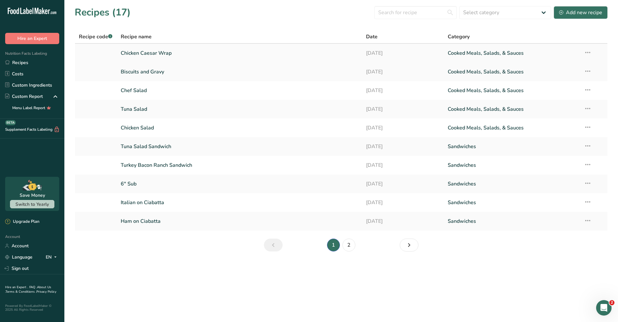
click at [153, 59] on link "Chicken Caesar Wrap" at bounding box center [240, 53] width 238 height 14
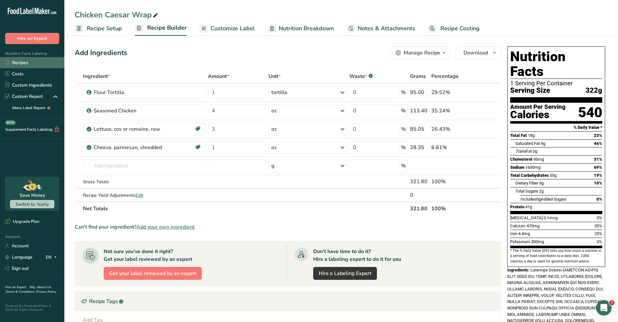
click at [30, 65] on link "Recipes" at bounding box center [32, 62] width 64 height 11
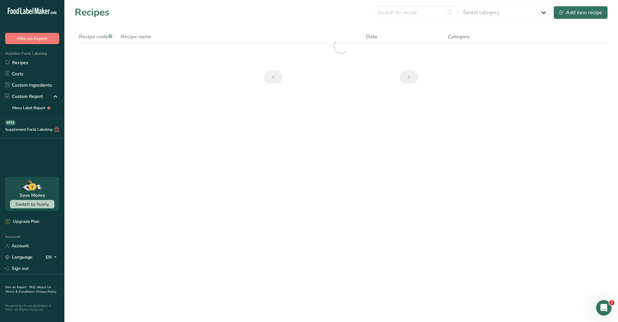
click at [596, 11] on div "Add new recipe" at bounding box center [580, 13] width 43 height 8
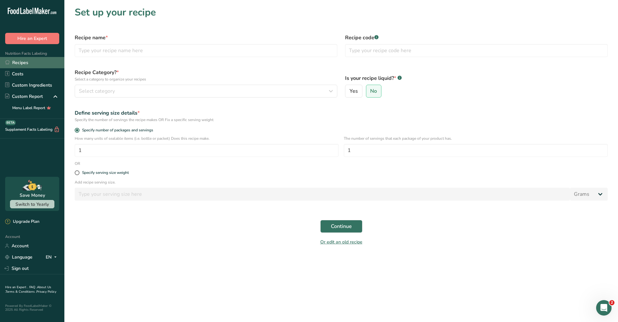
click at [37, 66] on link "Recipes" at bounding box center [32, 62] width 64 height 11
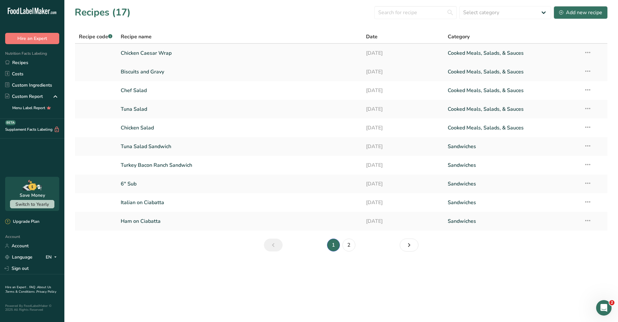
click at [245, 57] on link "Chicken Caesar Wrap" at bounding box center [240, 53] width 238 height 14
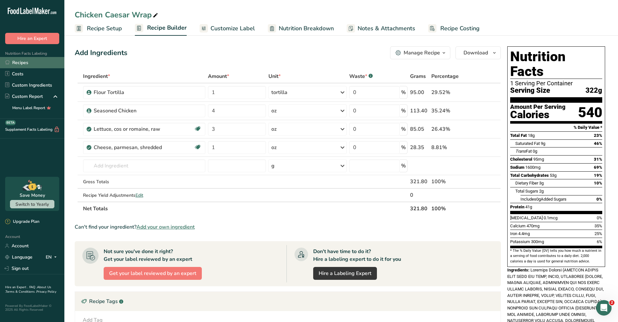
click at [30, 63] on link "Recipes" at bounding box center [32, 62] width 64 height 11
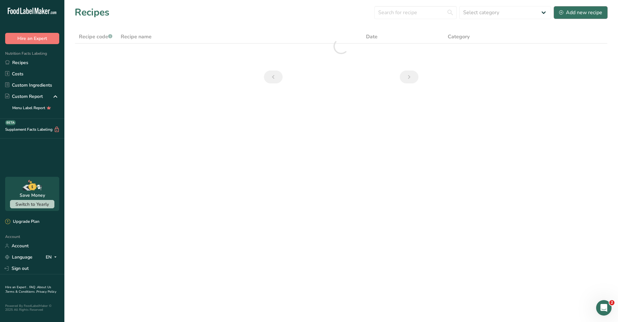
click at [565, 14] on div "Add new recipe" at bounding box center [580, 13] width 43 height 8
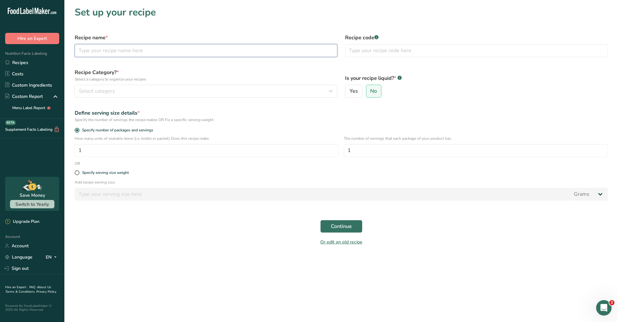
click at [173, 45] on input "text" at bounding box center [206, 50] width 263 height 13
type input "Turkey Wrap"
click at [116, 85] on button "Select category" at bounding box center [206, 91] width 263 height 13
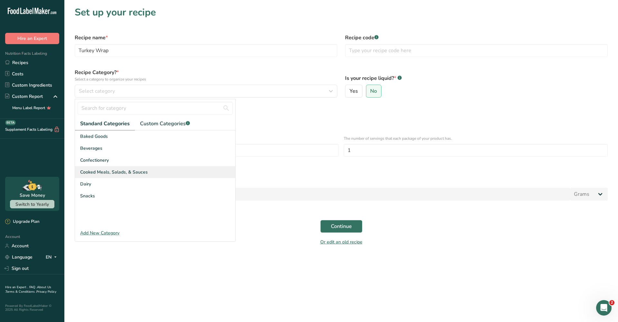
click at [122, 171] on span "Cooked Meals, Salads, & Sauces" at bounding box center [114, 172] width 68 height 7
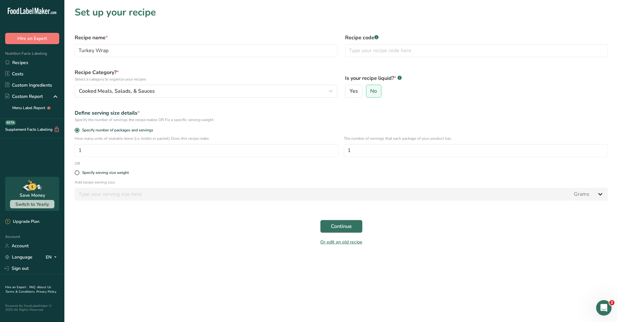
click at [348, 227] on span "Continue" at bounding box center [341, 226] width 21 height 8
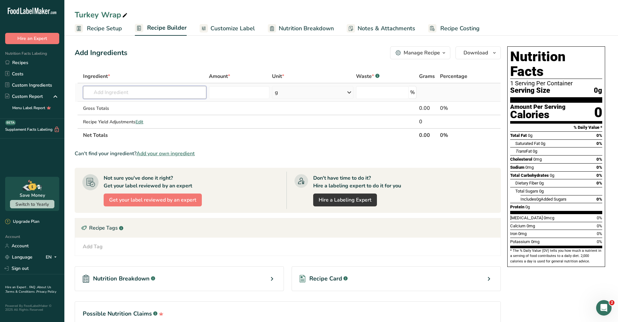
click at [115, 96] on input "text" at bounding box center [144, 92] width 123 height 13
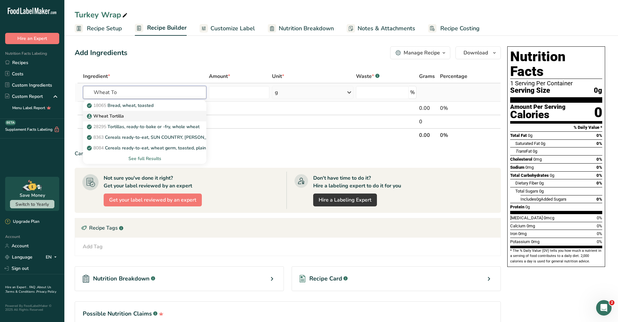
type input "Wheat To"
click at [129, 116] on div "Wheat Tortilla" at bounding box center [139, 116] width 103 height 7
type input "Wheat Tortilla"
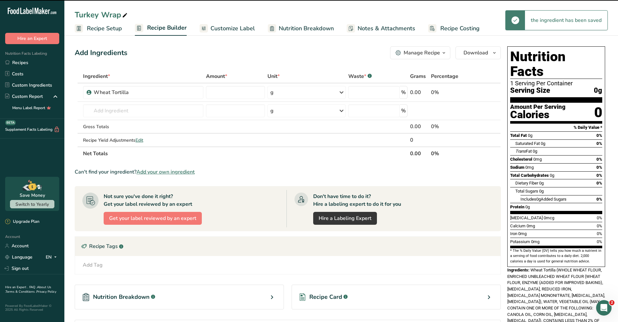
type input "0"
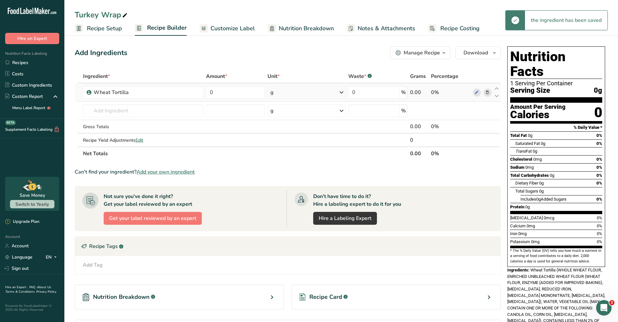
click at [330, 94] on div "g" at bounding box center [306, 92] width 78 height 13
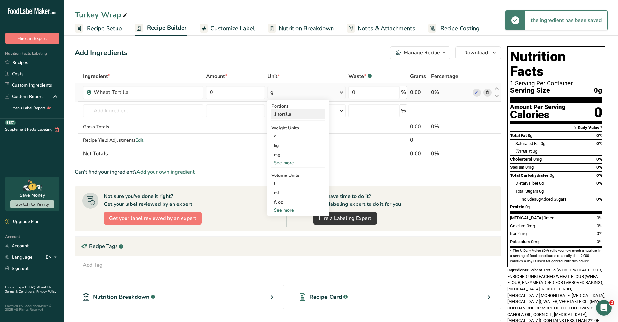
click at [295, 118] on div "1 tortilla" at bounding box center [298, 113] width 54 height 9
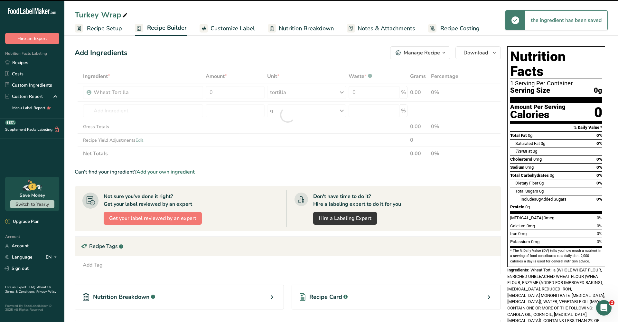
click at [245, 92] on div at bounding box center [288, 115] width 426 height 91
click at [245, 92] on input "0" at bounding box center [235, 92] width 59 height 13
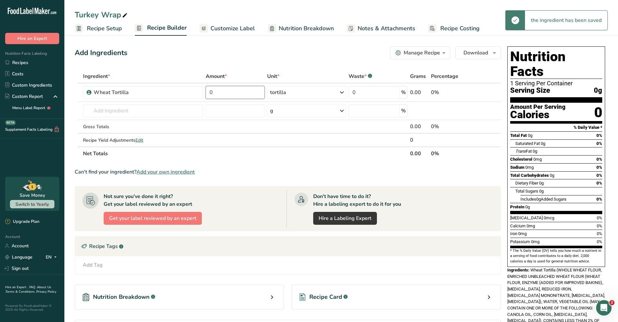
type input "1"
click at [149, 109] on div "Ingredient * Amount * Unit * Waste * .a-a{fill:#347362;}.b-a{fill:#fff;} Grams …" at bounding box center [288, 115] width 426 height 91
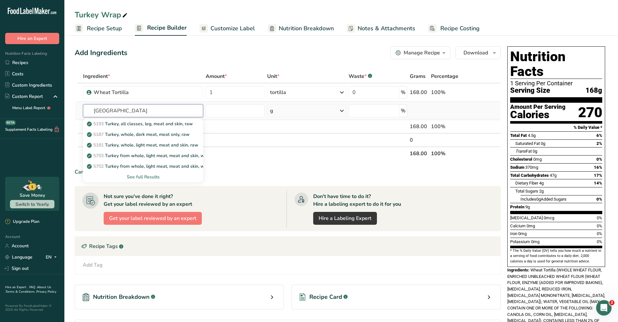
type input "[GEOGRAPHIC_DATA]"
click at [142, 174] on div "See full Results" at bounding box center [143, 176] width 110 height 7
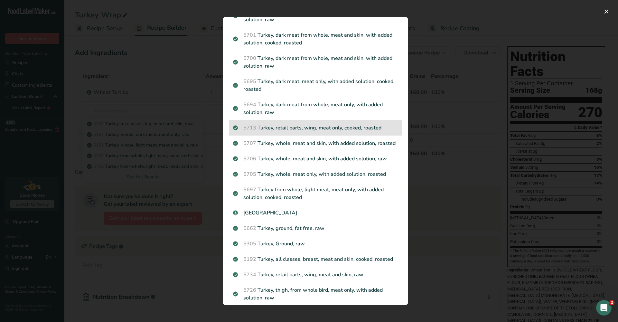
scroll to position [105, 0]
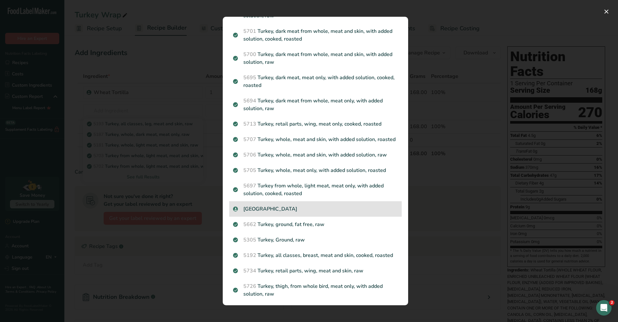
click at [272, 213] on div "[GEOGRAPHIC_DATA]" at bounding box center [315, 208] width 173 height 15
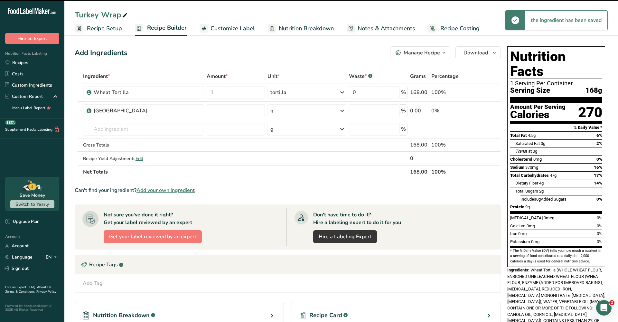
type input "0"
click at [246, 114] on input "0" at bounding box center [236, 110] width 59 height 13
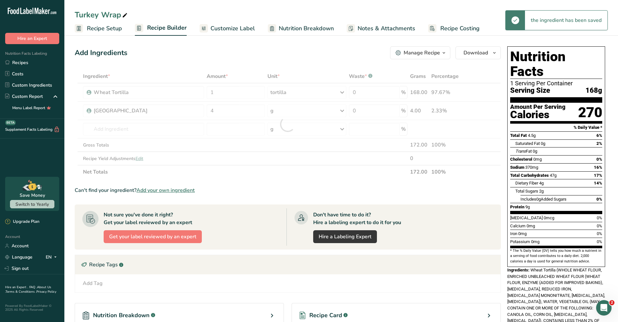
click at [290, 113] on div "Ingredient * Amount * Unit * Waste * .a-a{fill:#347362;}.b-a{fill:#fff;} Grams …" at bounding box center [288, 124] width 426 height 109
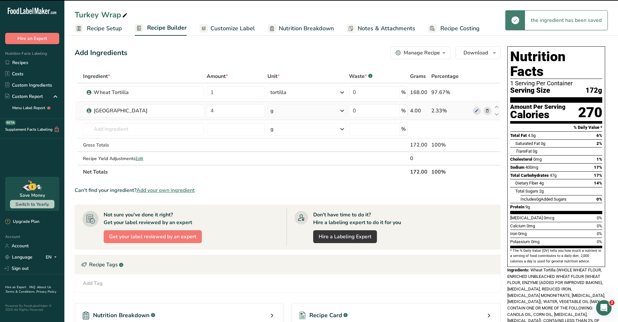
click at [311, 118] on td "g Weight Units g kg mg See more Volume Units l mL fl oz See more" at bounding box center [306, 111] width 81 height 18
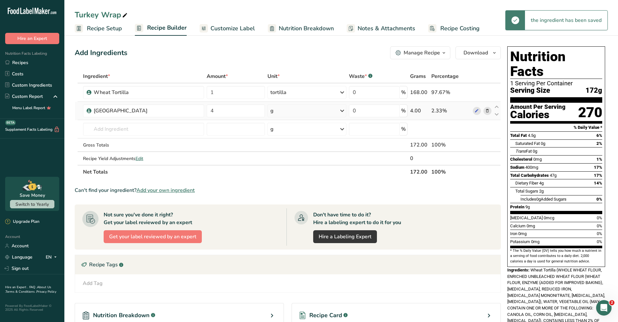
click at [313, 114] on div "g" at bounding box center [306, 110] width 79 height 13
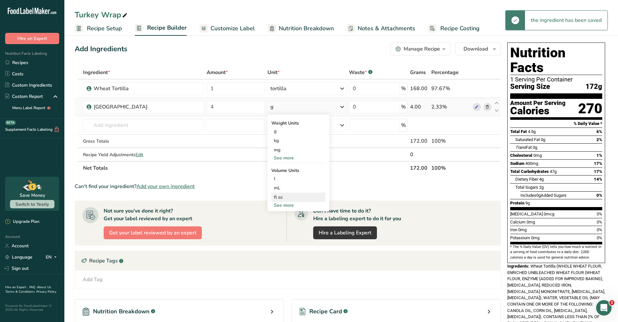
scroll to position [5, 0]
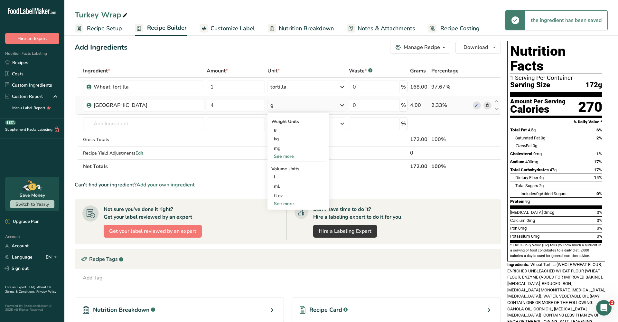
click at [288, 155] on div "See more" at bounding box center [298, 156] width 54 height 7
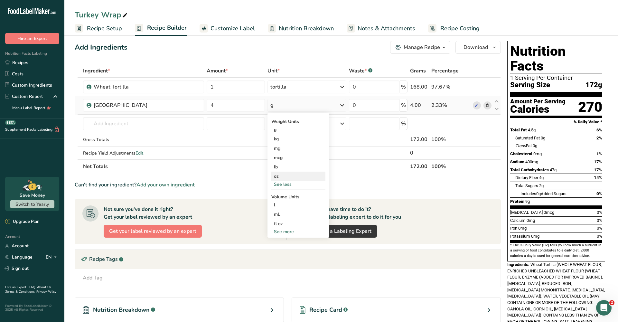
click at [279, 173] on div "oz" at bounding box center [298, 176] width 54 height 9
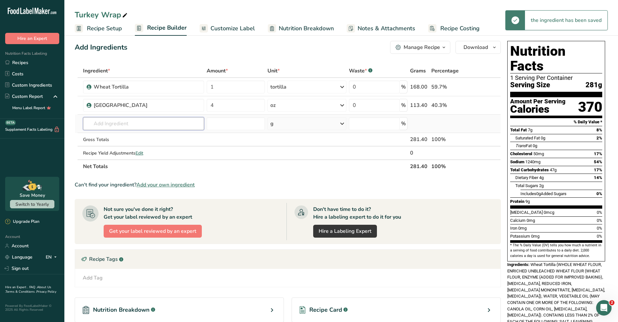
click at [112, 127] on input "text" at bounding box center [143, 123] width 121 height 13
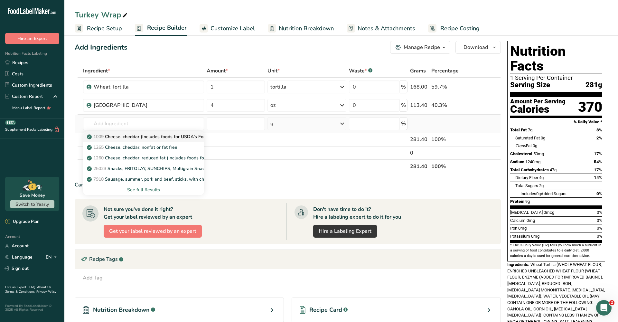
click at [127, 140] on p "1009 Cheese, cheddar (Includes foods for USDA's Food Distribution Program)" at bounding box center [171, 136] width 166 height 7
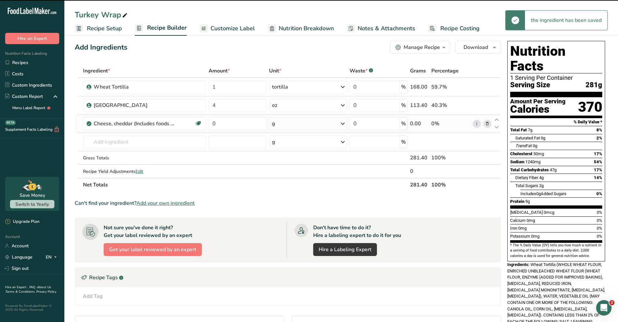
click at [293, 121] on div "g" at bounding box center [308, 123] width 78 height 13
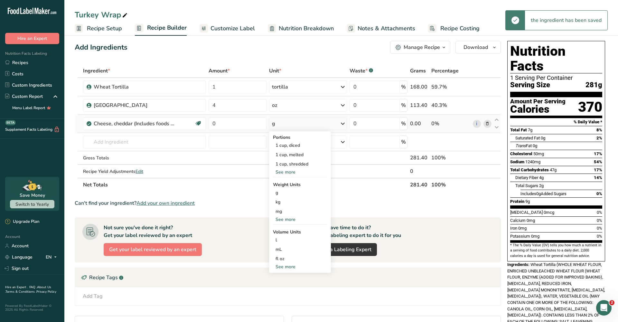
click at [293, 124] on div "g" at bounding box center [308, 123] width 78 height 13
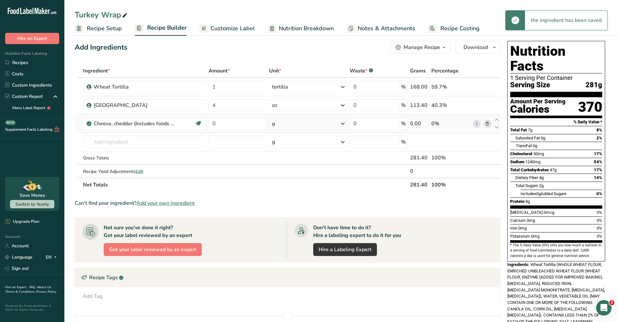
click at [293, 126] on div "g" at bounding box center [308, 123] width 78 height 13
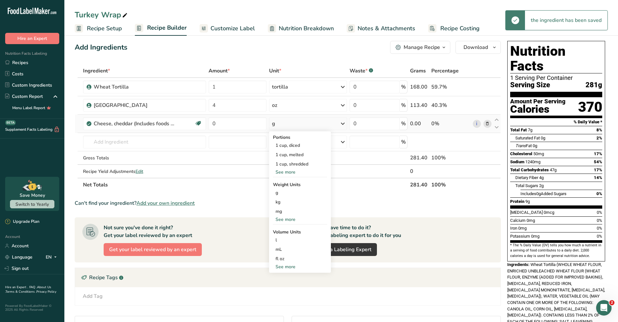
click at [288, 173] on div "See more" at bounding box center [300, 172] width 54 height 7
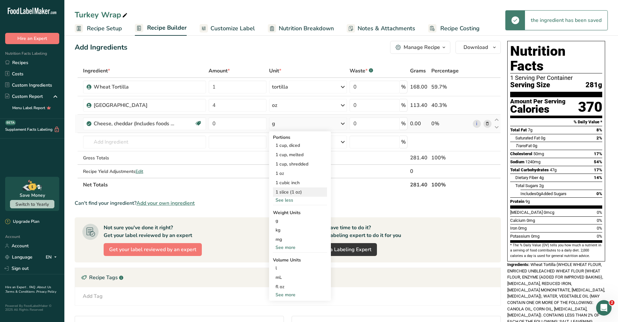
click at [298, 190] on div "1 slice (1 oz)" at bounding box center [300, 191] width 54 height 9
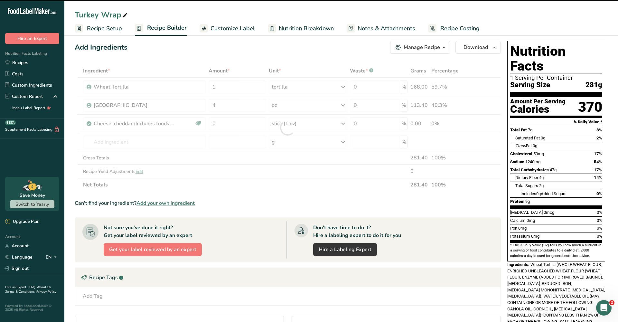
click at [228, 126] on div at bounding box center [288, 127] width 426 height 127
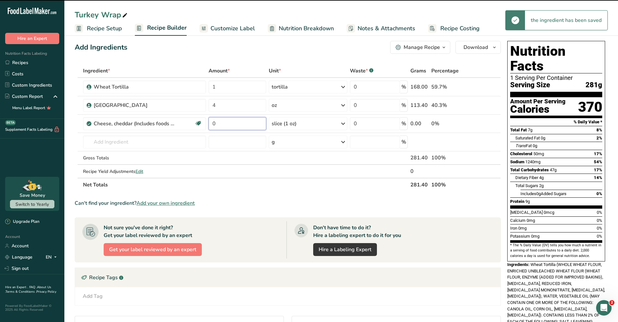
click at [228, 126] on input "0" at bounding box center [238, 123] width 58 height 13
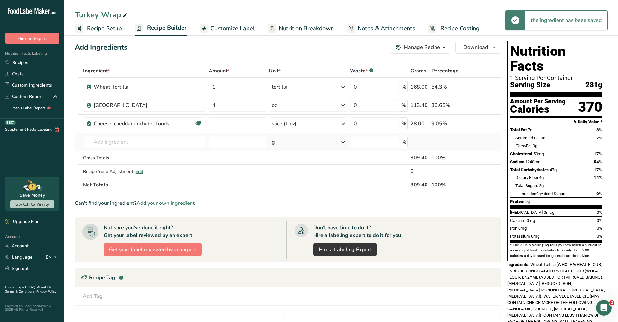
click at [166, 150] on div "Ingredient * Amount * Unit * Waste * .a-a{fill:#347362;}.b-a{fill:#fff;} Grams …" at bounding box center [288, 127] width 426 height 127
click at [170, 142] on input "text" at bounding box center [144, 142] width 123 height 13
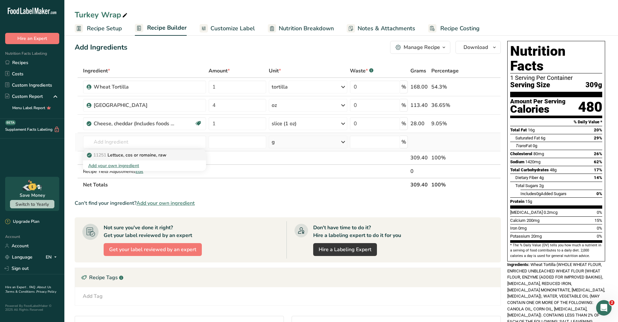
click at [167, 156] on div "11251 [GEOGRAPHIC_DATA], cos or romaine, raw" at bounding box center [139, 155] width 102 height 7
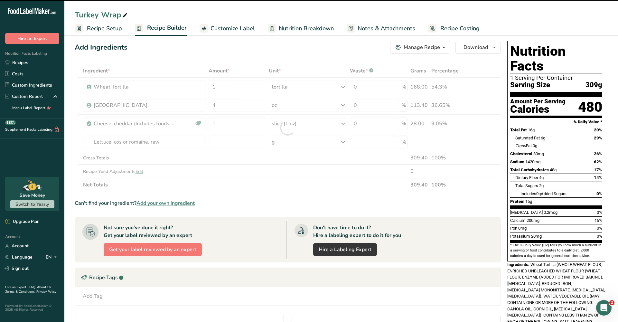
click at [292, 139] on div at bounding box center [288, 127] width 426 height 127
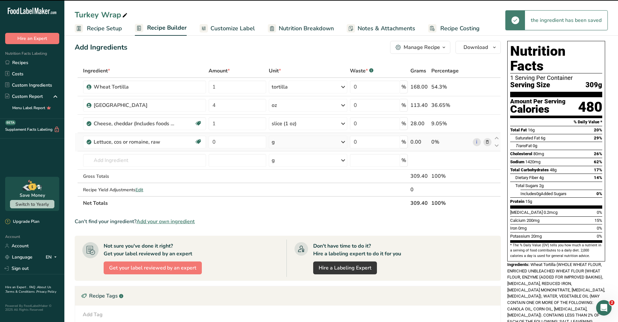
click at [292, 141] on div "g" at bounding box center [308, 142] width 78 height 13
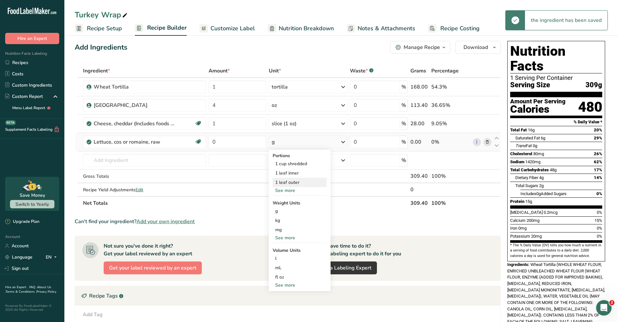
click at [294, 182] on div "1 leaf outer" at bounding box center [300, 182] width 54 height 9
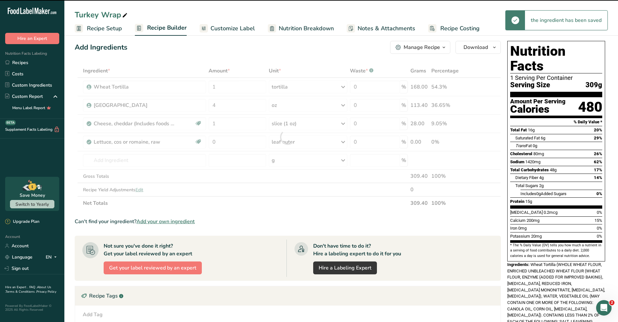
click at [243, 146] on div at bounding box center [288, 137] width 426 height 146
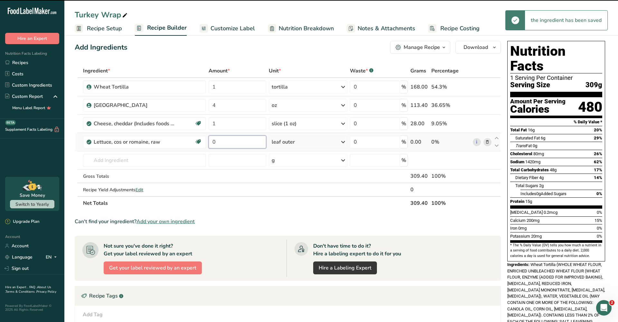
click at [239, 142] on input "0" at bounding box center [238, 142] width 58 height 13
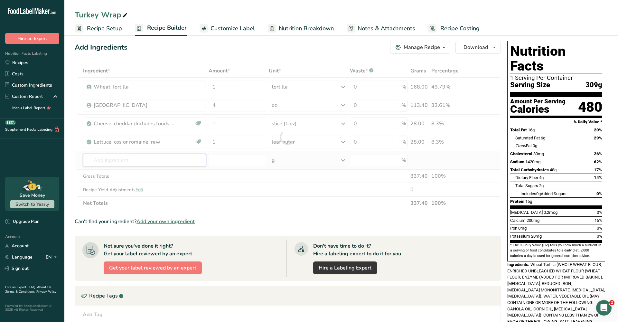
click at [163, 159] on div "Ingredient * Amount * Unit * Waste * .a-a{fill:#347362;}.b-a{fill:#fff;} Grams …" at bounding box center [288, 137] width 426 height 146
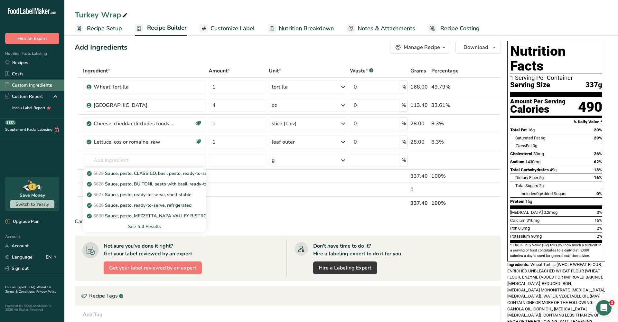
click at [33, 82] on link "Custom Ingredients" at bounding box center [32, 85] width 64 height 11
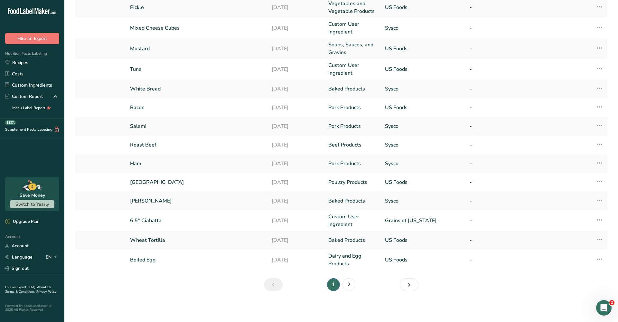
scroll to position [81, 0]
click at [351, 281] on link "2" at bounding box center [348, 284] width 13 height 13
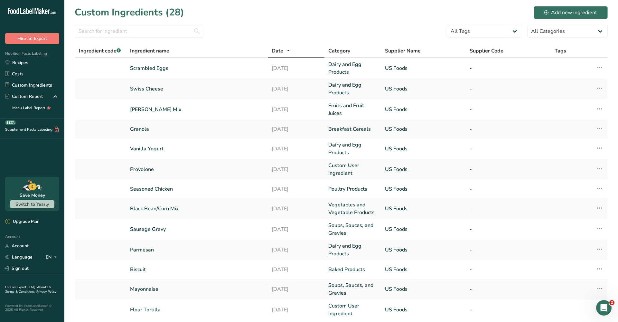
click at [574, 12] on div "Add new ingredient" at bounding box center [570, 13] width 53 height 8
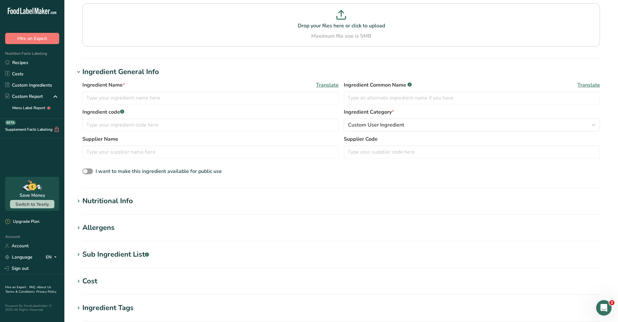
scroll to position [67, 0]
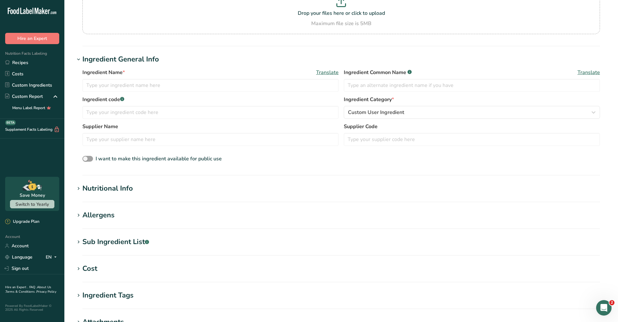
click at [155, 194] on section "Nutritional Info Serving Size .a-a{fill:#347362;}.b-a{fill:#fff;} Add ingredien…" at bounding box center [341, 192] width 533 height 19
click at [131, 189] on div "Nutritional Info" at bounding box center [107, 188] width 51 height 11
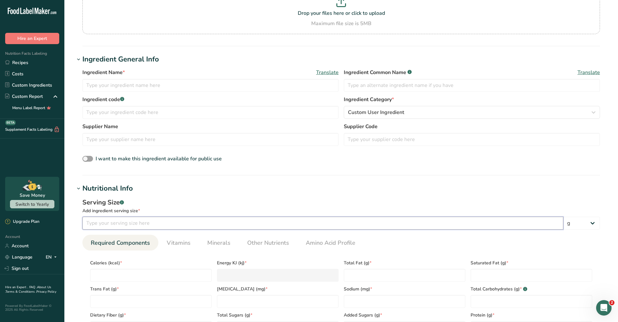
click at [134, 223] on input "number" at bounding box center [322, 223] width 481 height 13
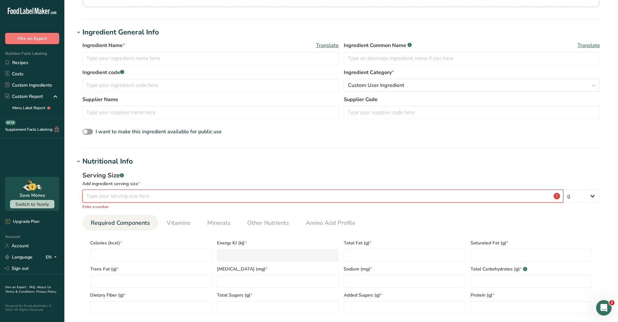
scroll to position [97, 0]
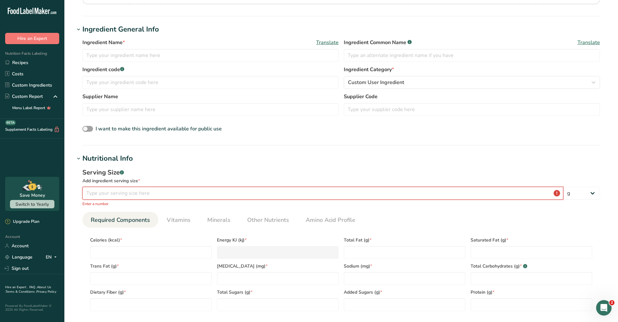
drag, startPoint x: 551, startPoint y: 194, endPoint x: 53, endPoint y: 190, distance: 498.0
click at [54, 189] on div ".a-20{fill:#fff;} Hire an Expert Nutrition Facts Labeling Recipes Costs Custom …" at bounding box center [309, 234] width 618 height 663
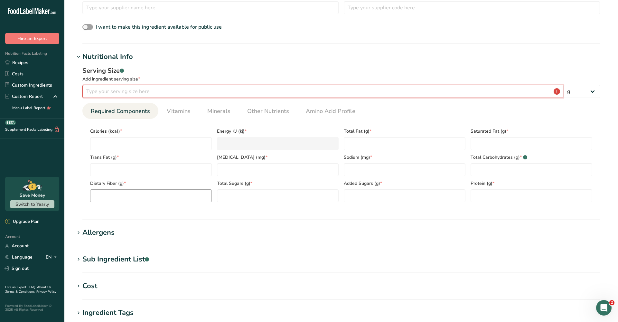
scroll to position [199, 0]
click at [112, 266] on section "Sub Ingredient List .a-a{fill:#347362;}.b-a{fill:#fff;} Translate" at bounding box center [341, 263] width 533 height 19
click at [115, 259] on div "Sub Ingredient List .a-a{fill:#347362;}.b-a{fill:#fff;}" at bounding box center [115, 259] width 67 height 11
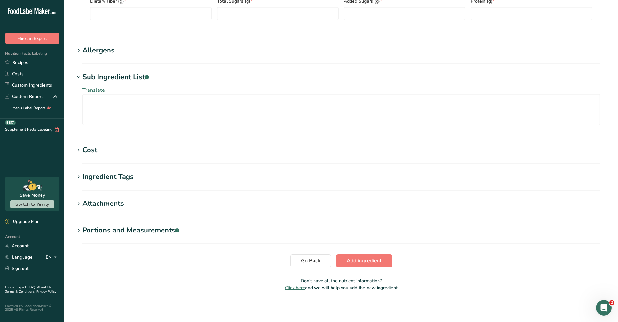
click at [145, 126] on div "Translate" at bounding box center [341, 105] width 533 height 46
click at [145, 108] on textarea at bounding box center [341, 109] width 518 height 31
paste textarea "ORGANIC BASIL, ORGANIC CANOLA OIL, WATER, ORGANIC PARMESAN CHEESE (PASTEURIZED …"
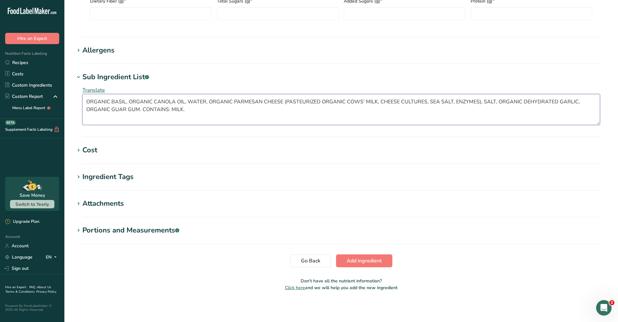
scroll to position [363, 0]
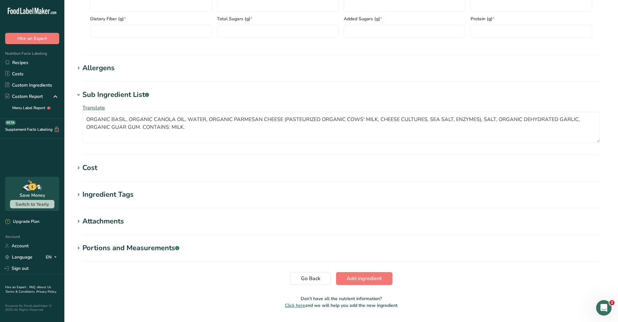
click at [132, 76] on section "Allergens Add any known allergens associated with your ingredient Soy Tree Nuts…" at bounding box center [341, 72] width 533 height 19
click at [122, 69] on h1 "Allergens" at bounding box center [341, 68] width 533 height 11
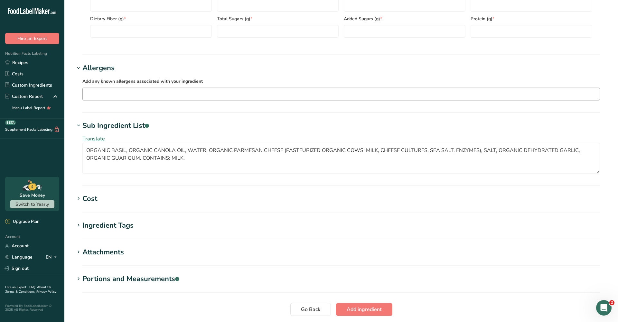
click at [115, 94] on input "text" at bounding box center [341, 94] width 517 height 10
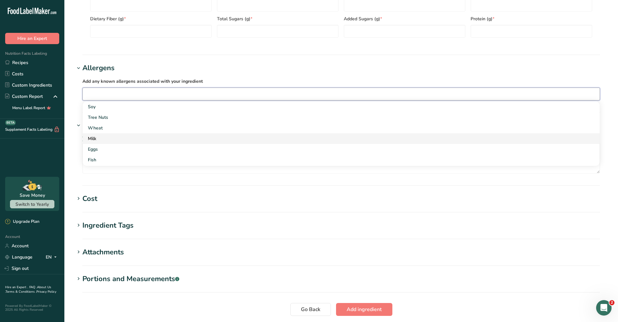
click at [107, 141] on div "Milk" at bounding box center [336, 138] width 496 height 7
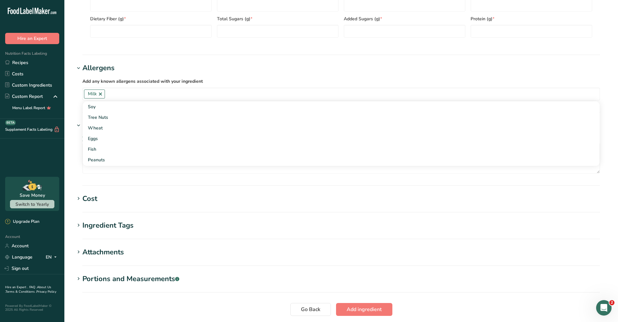
click at [435, 315] on section "Go Back Add ingredient" at bounding box center [341, 309] width 533 height 13
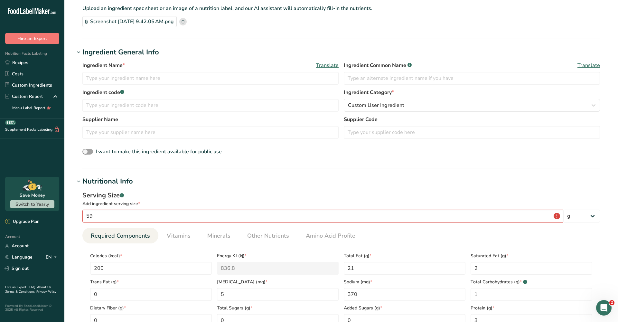
scroll to position [44, 0]
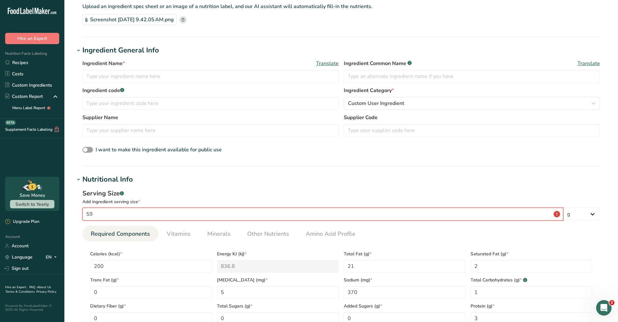
click at [557, 215] on input "59" at bounding box center [322, 214] width 481 height 13
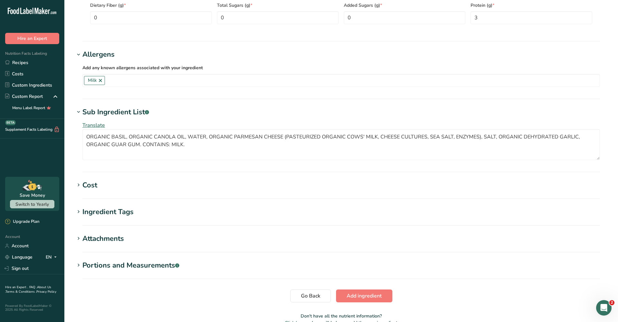
scroll to position [348, 0]
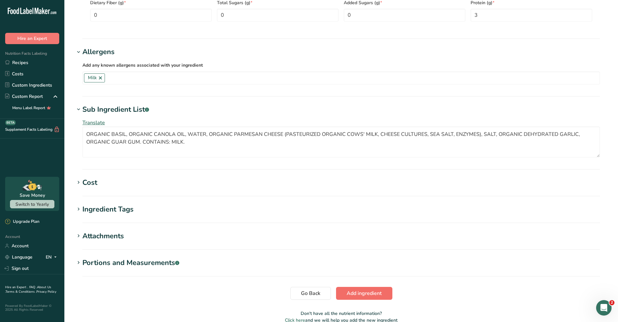
click at [372, 293] on span "Add ingredient" at bounding box center [364, 293] width 35 height 8
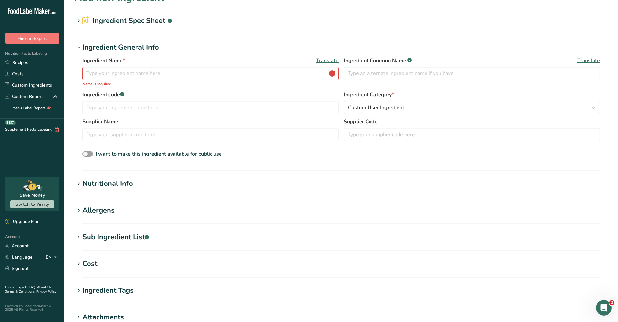
scroll to position [9, 0]
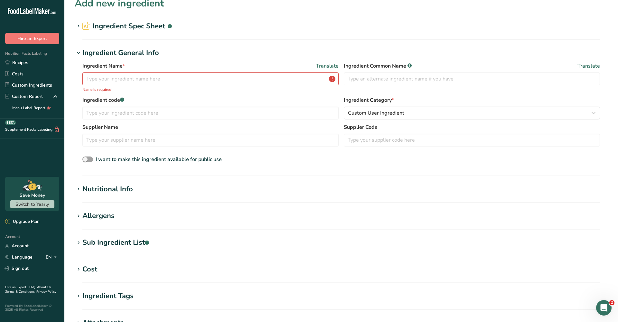
click at [241, 87] on p "Name is required" at bounding box center [210, 90] width 256 height 6
click at [239, 79] on input "text" at bounding box center [210, 78] width 256 height 13
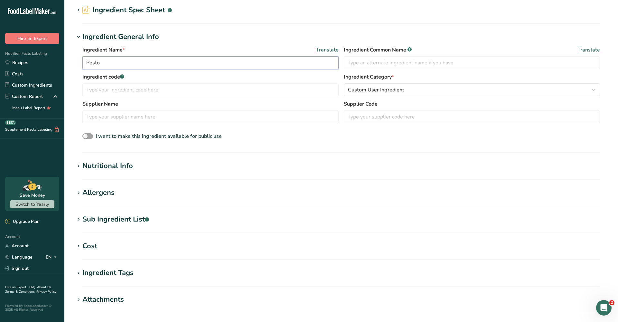
scroll to position [35, 0]
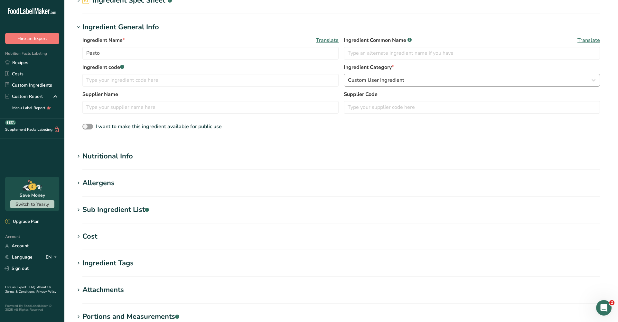
click at [379, 81] on span "Custom User Ingredient" at bounding box center [376, 80] width 56 height 8
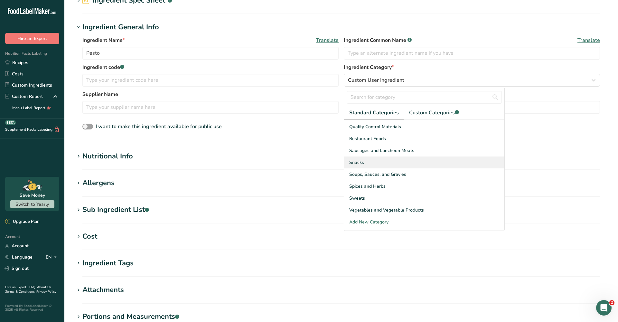
scroll to position [249, 0]
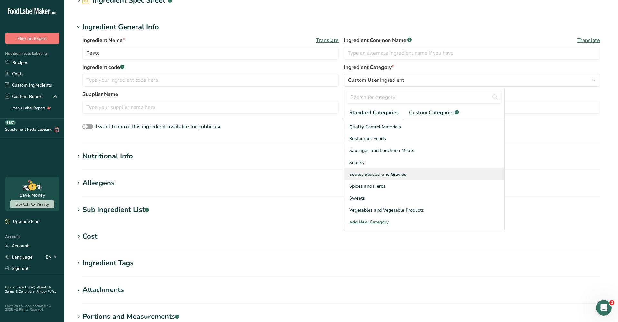
click at [388, 177] on span "Soups, Sauces, and Gravies" at bounding box center [377, 174] width 57 height 7
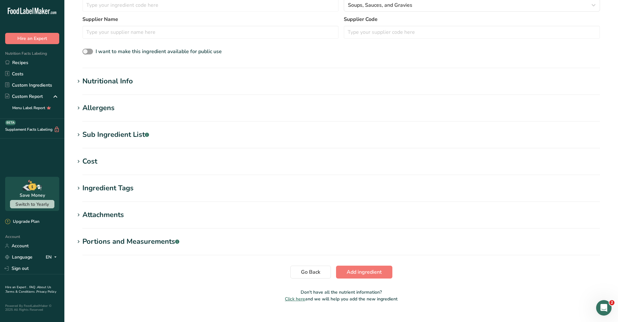
scroll to position [112, 0]
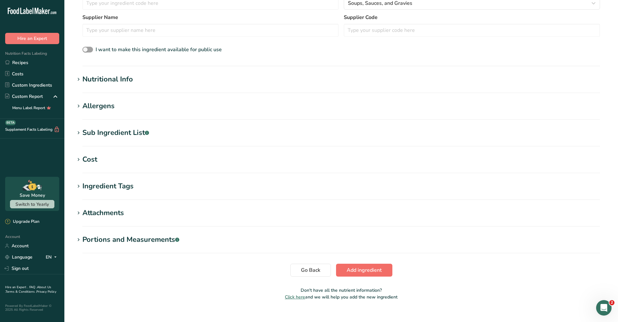
click at [360, 271] on span "Add ingredient" at bounding box center [364, 270] width 35 height 8
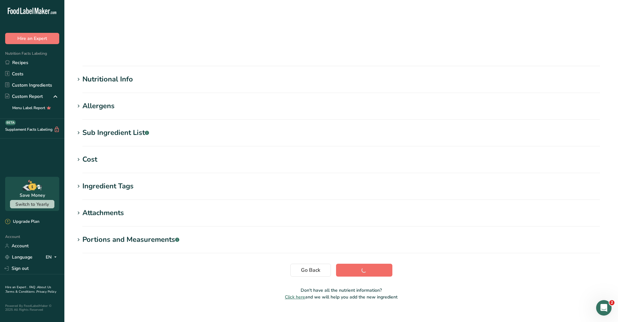
scroll to position [19, 0]
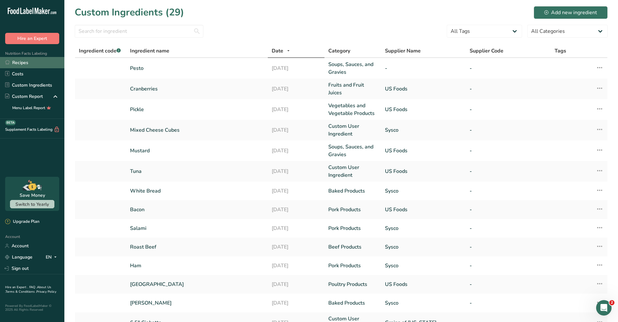
click at [50, 62] on link "Recipes" at bounding box center [32, 62] width 64 height 11
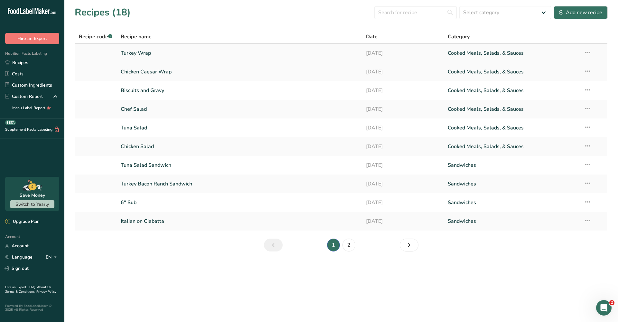
click at [252, 56] on link "Turkey Wrap" at bounding box center [240, 53] width 238 height 14
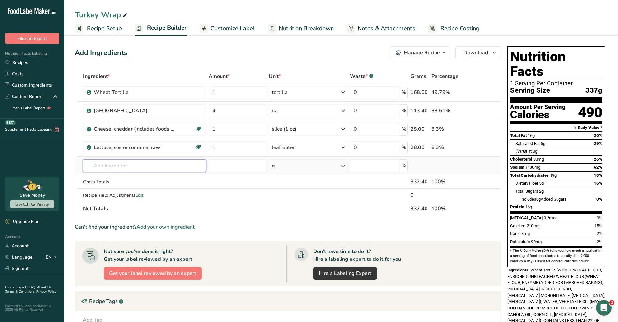
click at [133, 172] on input "text" at bounding box center [144, 165] width 123 height 13
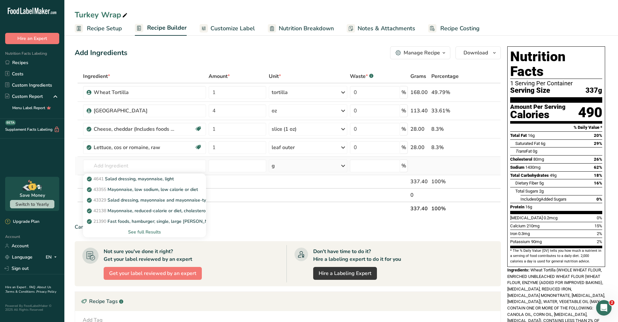
click at [140, 230] on div "See full Results" at bounding box center [144, 232] width 113 height 7
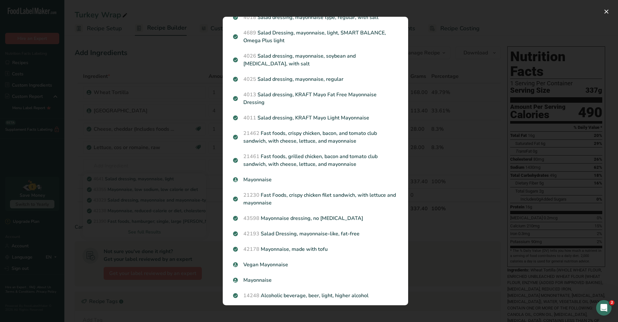
scroll to position [335, 0]
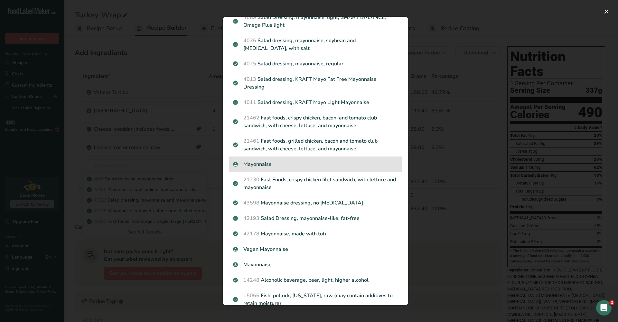
click at [277, 162] on div "Mayonnaise" at bounding box center [315, 163] width 173 height 15
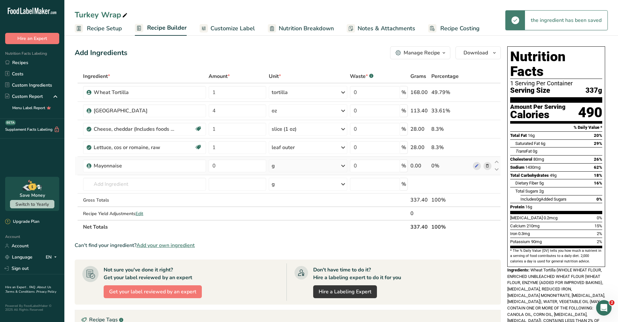
click at [338, 173] on td "g Weight Units g kg mg See more Volume Units l mL fl oz See more" at bounding box center [307, 166] width 81 height 18
click at [339, 169] on div "g" at bounding box center [308, 165] width 78 height 13
click at [293, 219] on div "See more" at bounding box center [300, 216] width 54 height 7
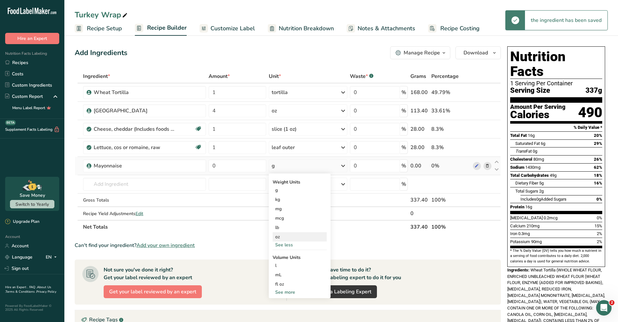
click at [283, 240] on div "oz" at bounding box center [300, 236] width 54 height 9
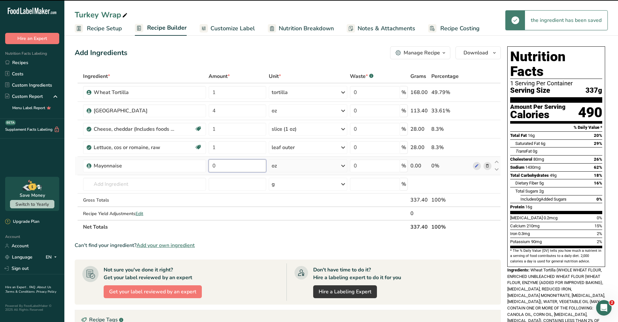
click at [230, 167] on input "0" at bounding box center [238, 165] width 58 height 13
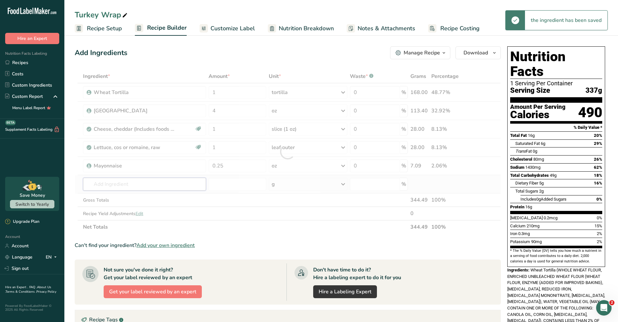
click at [170, 183] on div "Ingredient * Amount * Unit * Waste * .a-a{fill:#347362;}.b-a{fill:#fff;} Grams …" at bounding box center [288, 152] width 426 height 164
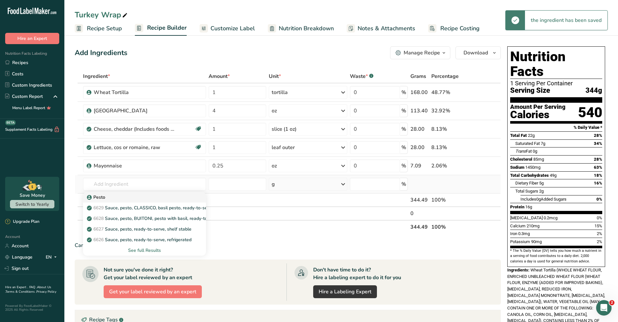
click at [152, 196] on div "Pesto" at bounding box center [139, 197] width 102 height 7
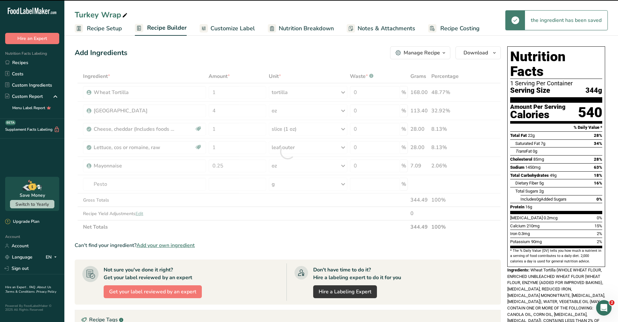
click at [314, 186] on div at bounding box center [288, 152] width 426 height 164
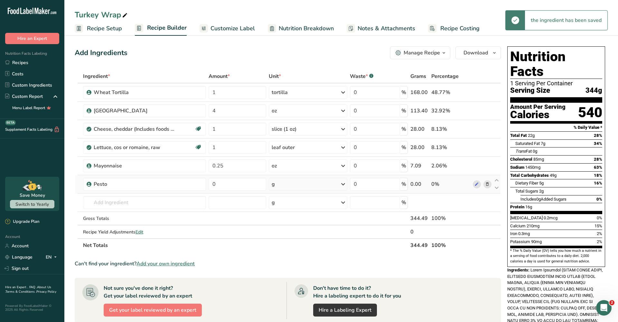
click at [341, 186] on icon at bounding box center [343, 184] width 8 height 12
click at [297, 236] on div "See more" at bounding box center [300, 235] width 54 height 7
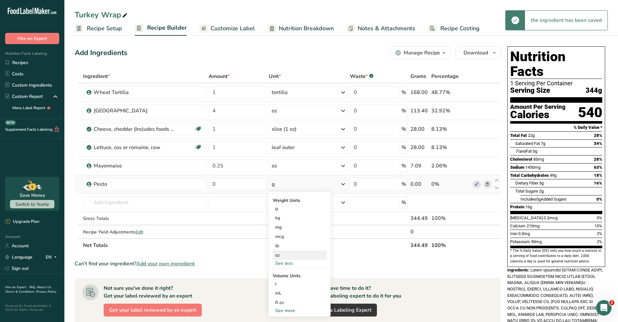
click at [287, 256] on div "oz" at bounding box center [300, 254] width 54 height 9
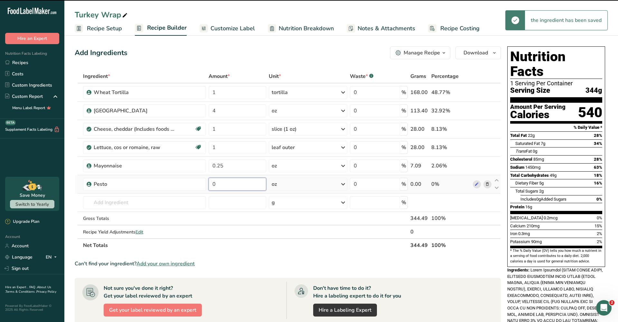
click at [237, 185] on input "0" at bounding box center [238, 184] width 58 height 13
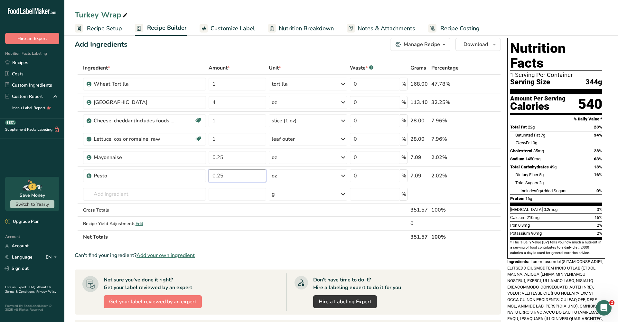
scroll to position [6, 0]
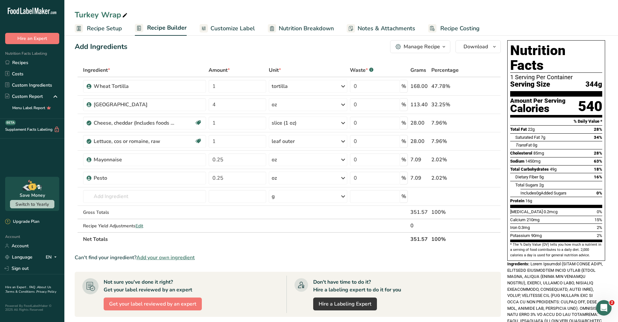
click at [306, 1] on div "Turkey Wrap Recipe Setup Recipe Builder Customize Label Nutrition Breakdown Not…" at bounding box center [341, 18] width 554 height 36
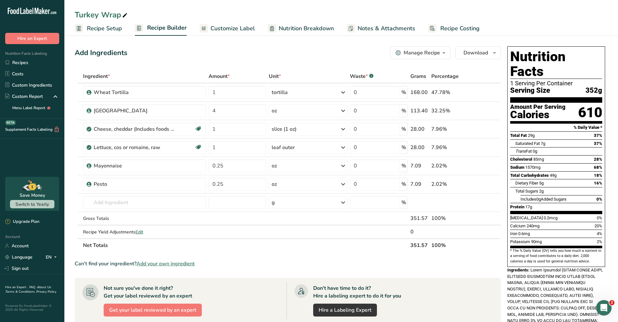
scroll to position [0, 0]
click at [42, 84] on link "Custom Ingredients" at bounding box center [32, 85] width 64 height 11
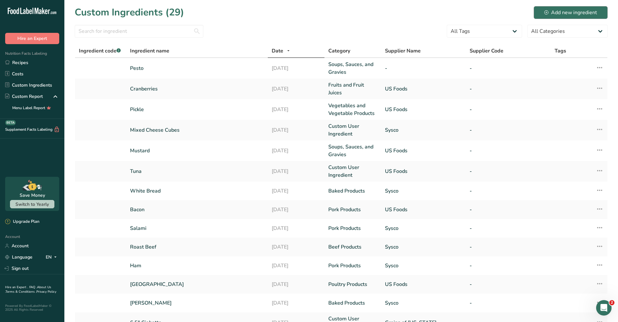
click at [548, 10] on icon at bounding box center [546, 12] width 4 height 4
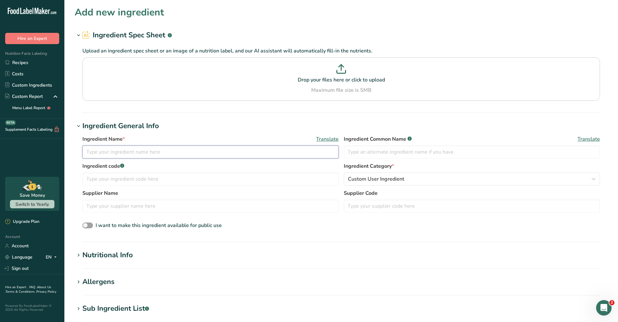
click at [176, 150] on input "text" at bounding box center [210, 151] width 256 height 13
click at [377, 152] on input "text" at bounding box center [472, 151] width 256 height 13
click at [378, 174] on button "Custom User Ingredient" at bounding box center [472, 179] width 256 height 13
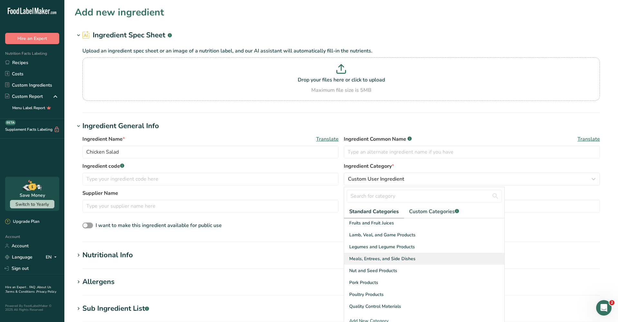
scroll to position [170, 0]
click at [382, 292] on span "Poultry Products" at bounding box center [366, 292] width 34 height 7
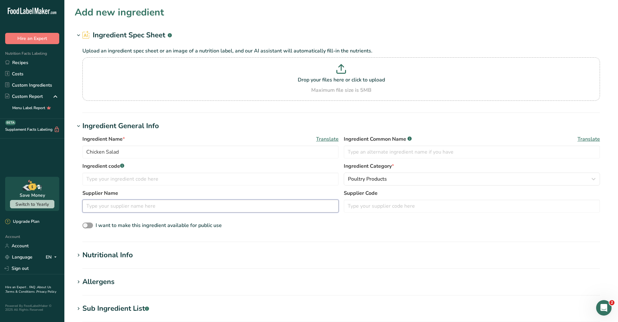
click at [141, 206] on input "text" at bounding box center [210, 206] width 256 height 13
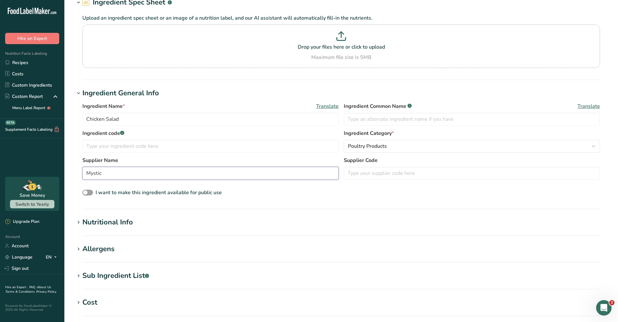
scroll to position [47, 0]
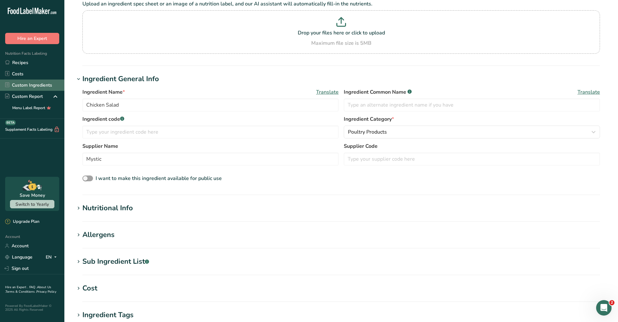
click at [44, 86] on link "Custom Ingredients" at bounding box center [32, 85] width 64 height 11
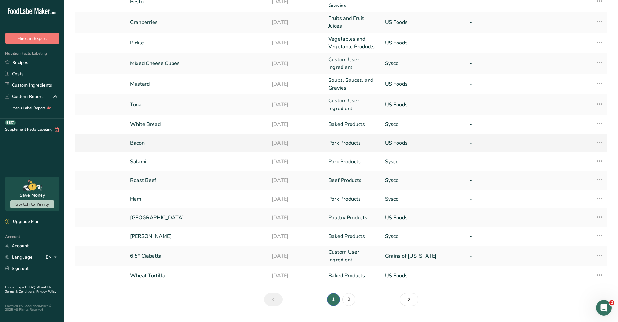
scroll to position [68, 0]
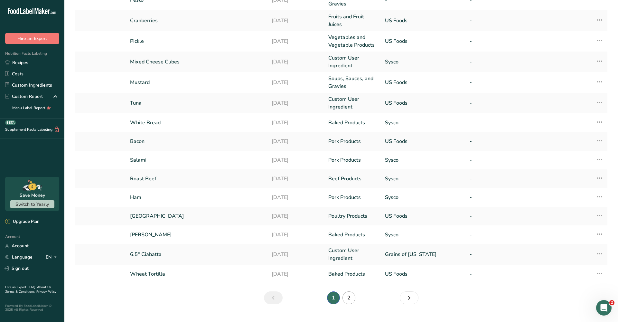
click at [348, 296] on link "2" at bounding box center [348, 297] width 13 height 13
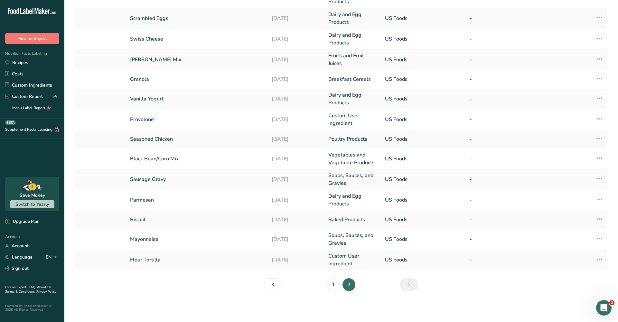
scroll to position [70, 0]
click at [332, 284] on link "1" at bounding box center [333, 284] width 13 height 13
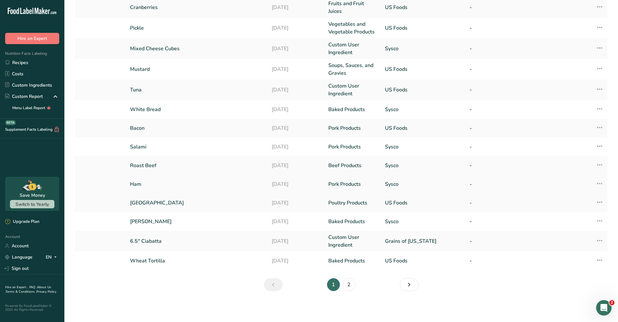
scroll to position [81, 0]
click at [350, 281] on link "2" at bounding box center [348, 284] width 13 height 13
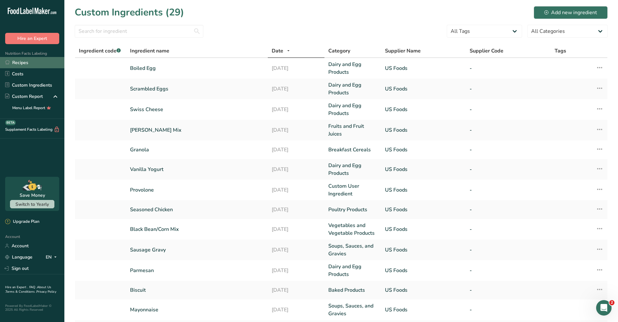
click at [30, 63] on link "Recipes" at bounding box center [32, 62] width 64 height 11
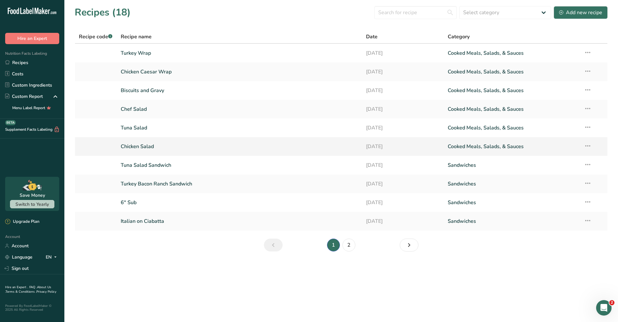
click at [149, 149] on link "Chicken Salad" at bounding box center [240, 147] width 238 height 14
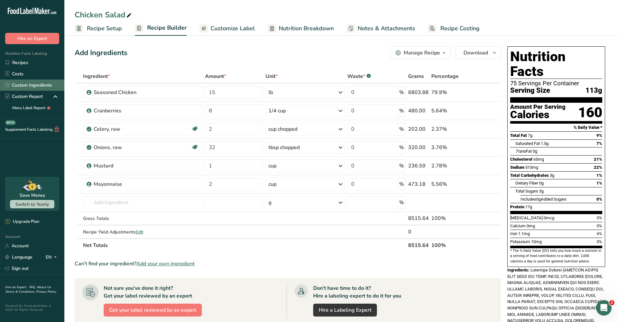
click at [28, 83] on link "Custom Ingredients" at bounding box center [32, 85] width 64 height 11
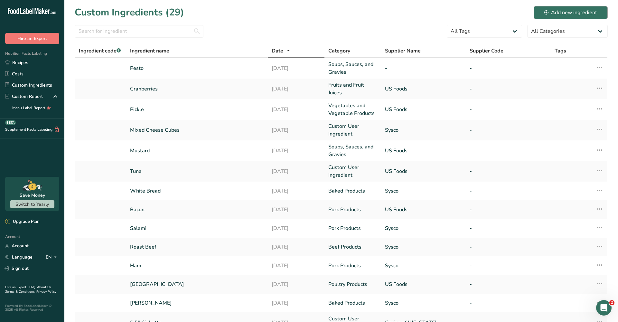
click at [589, 17] on button "Add new ingredient" at bounding box center [571, 12] width 74 height 13
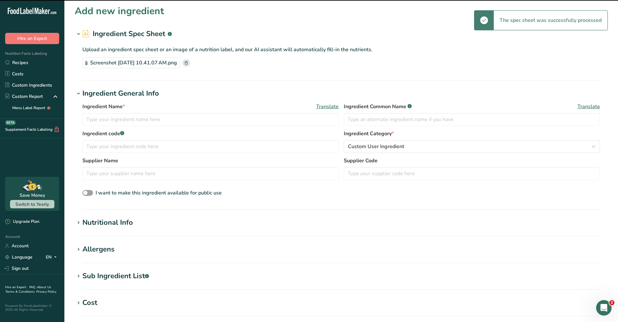
scroll to position [2, 0]
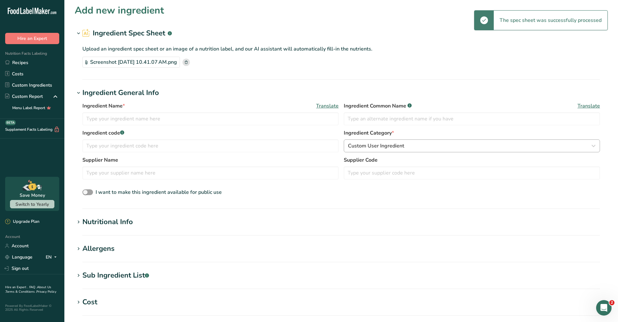
click at [394, 141] on button "Custom User Ingredient" at bounding box center [472, 145] width 256 height 13
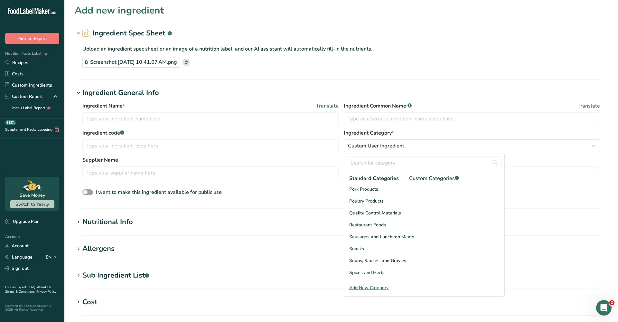
scroll to position [228, 0]
click at [372, 203] on span "Poultry Products" at bounding box center [366, 201] width 34 height 7
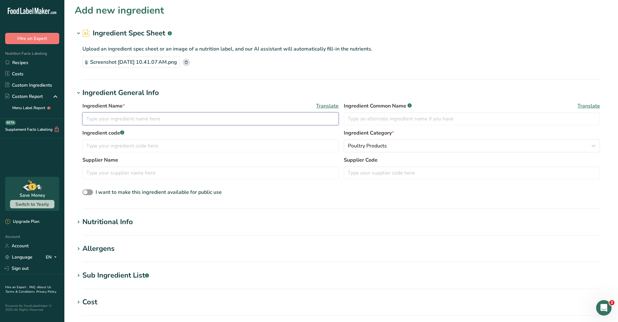
click at [129, 113] on input "text" at bounding box center [210, 118] width 256 height 13
click at [199, 172] on input "text" at bounding box center [210, 172] width 256 height 13
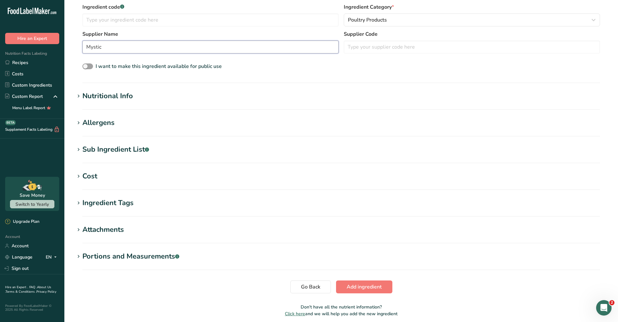
scroll to position [129, 0]
click at [115, 98] on div "Nutritional Info" at bounding box center [107, 95] width 51 height 11
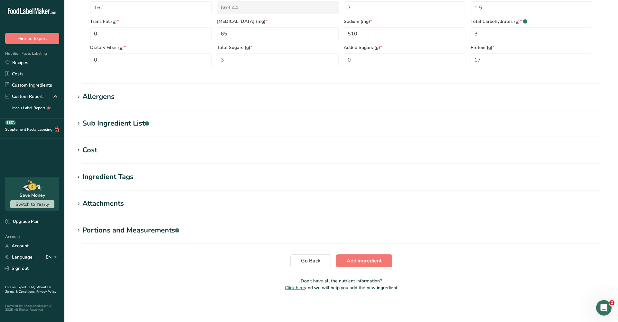
scroll to position [303, 0]
click at [357, 255] on button "Add ingredient" at bounding box center [364, 260] width 56 height 13
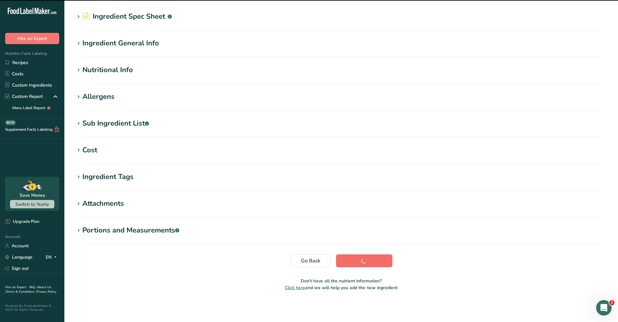
scroll to position [19, 0]
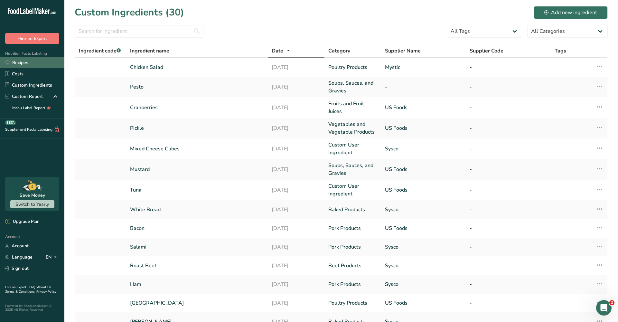
click at [36, 66] on link "Recipes" at bounding box center [32, 62] width 64 height 11
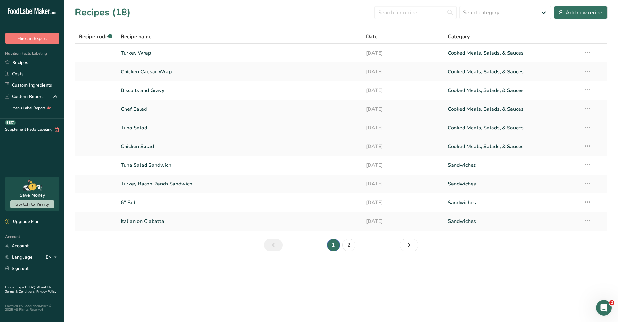
click at [139, 125] on link "Tuna Salad" at bounding box center [240, 128] width 238 height 14
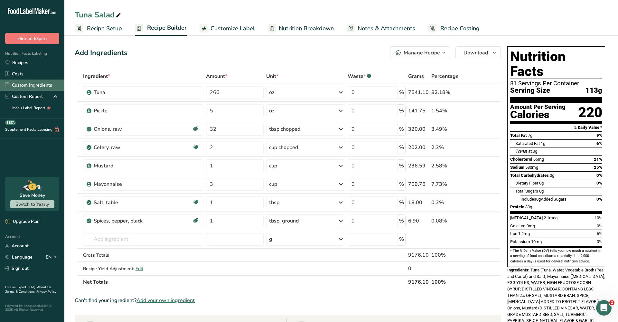
click at [30, 81] on link "Custom Ingredients" at bounding box center [32, 85] width 64 height 11
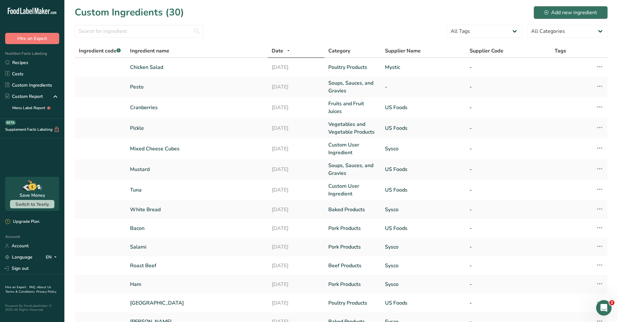
click at [571, 14] on div "Add new ingredient" at bounding box center [570, 13] width 53 height 8
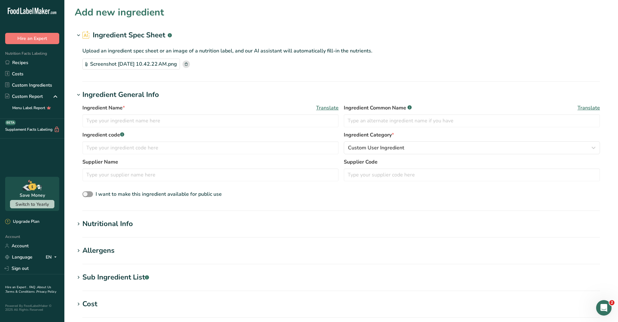
click at [110, 224] on div "Nutritional Info" at bounding box center [107, 224] width 51 height 11
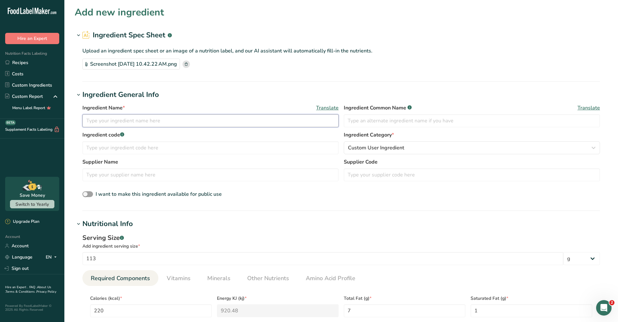
click at [120, 126] on input "text" at bounding box center [210, 120] width 256 height 13
click at [360, 143] on button "Custom User Ingredient" at bounding box center [472, 147] width 256 height 13
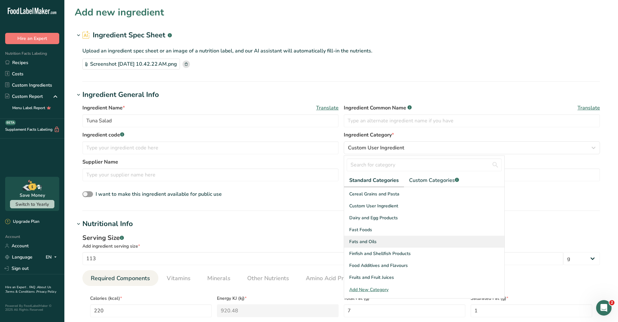
scroll to position [84, 0]
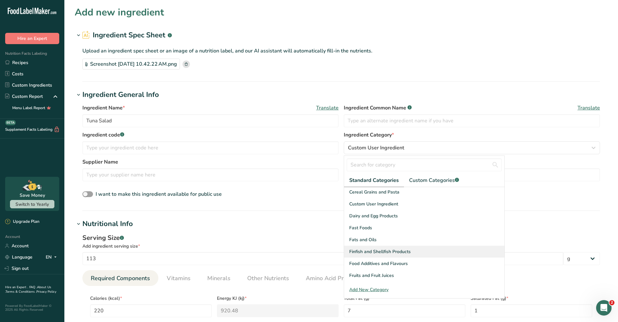
click at [393, 252] on span "Finfish and Shellfish Products" at bounding box center [379, 251] width 61 height 7
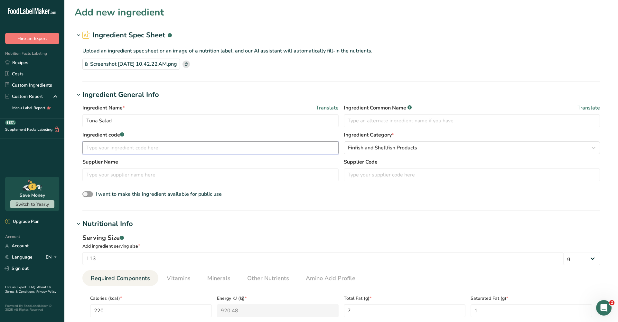
click at [148, 151] on input "text" at bounding box center [210, 147] width 256 height 13
click at [137, 176] on input "text" at bounding box center [210, 174] width 256 height 13
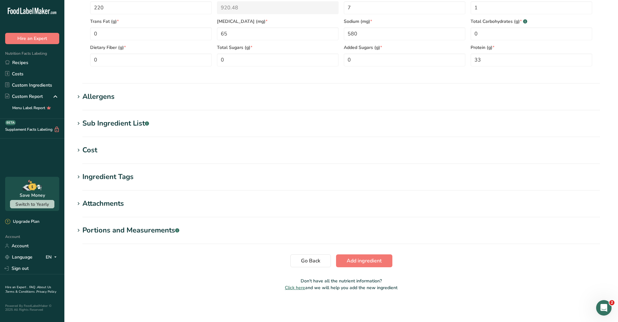
scroll to position [303, 0]
click at [357, 261] on span "Add ingredient" at bounding box center [364, 261] width 35 height 8
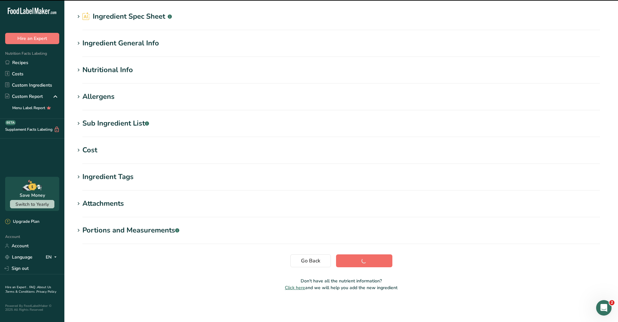
scroll to position [19, 0]
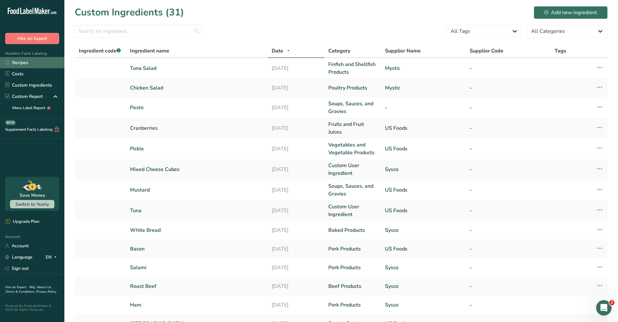
click at [43, 64] on link "Recipes" at bounding box center [32, 62] width 64 height 11
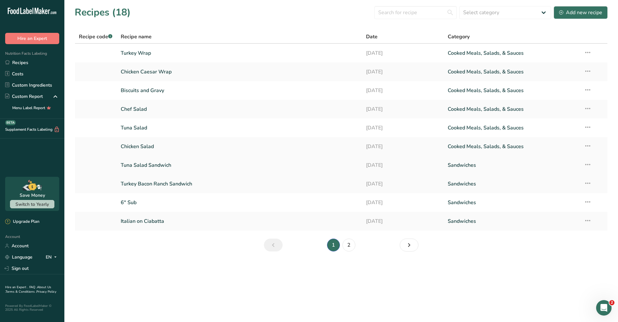
click at [167, 163] on link "Tuna Salad Sandwich" at bounding box center [240, 165] width 238 height 14
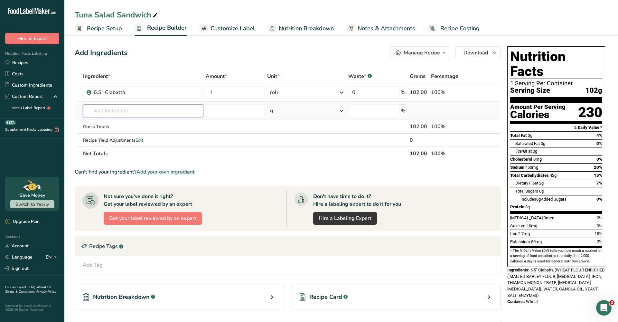
click at [148, 108] on input "text" at bounding box center [143, 110] width 120 height 13
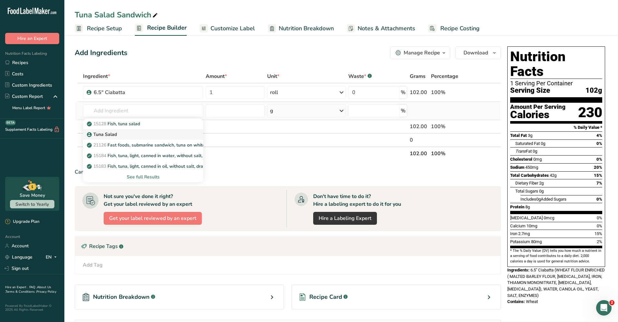
click at [135, 138] on link "Tuna Salad" at bounding box center [143, 134] width 120 height 11
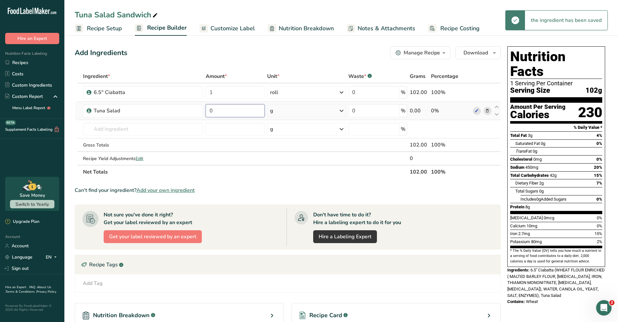
click at [241, 111] on input "0" at bounding box center [235, 110] width 59 height 13
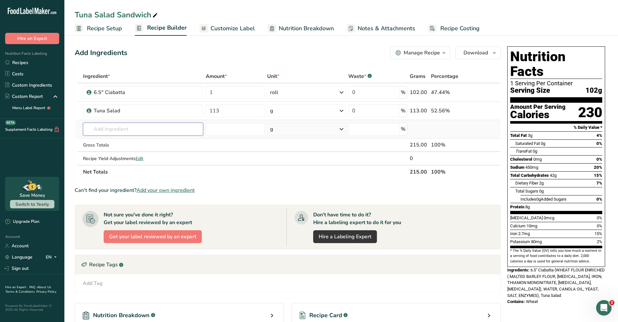
click at [158, 132] on div "Ingredient * Amount * Unit * Waste * .a-a{fill:#347362;}.b-a{fill:#fff;} Grams …" at bounding box center [288, 124] width 426 height 109
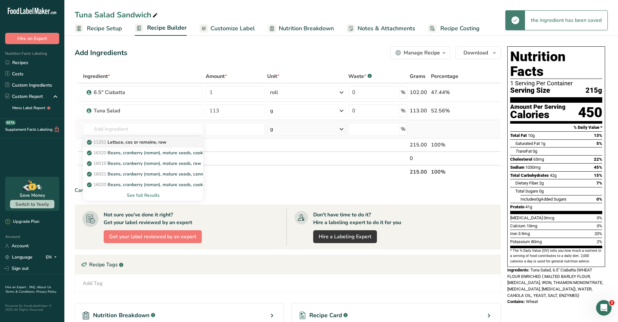
click at [157, 142] on p "11251 [GEOGRAPHIC_DATA], cos or romaine, raw" at bounding box center [127, 142] width 78 height 7
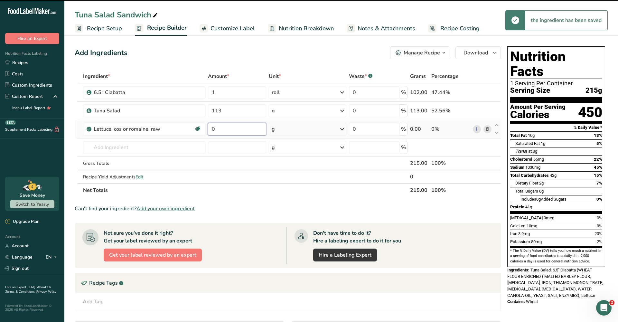
click at [235, 127] on input "0" at bounding box center [237, 129] width 58 height 13
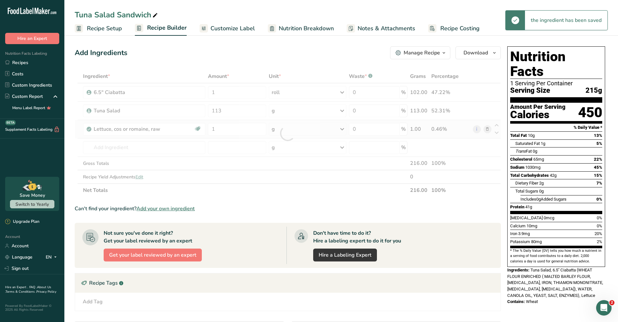
click at [296, 133] on div "Ingredient * Amount * Unit * Waste * .a-a{fill:#347362;}.b-a{fill:#fff;} Grams …" at bounding box center [288, 133] width 426 height 127
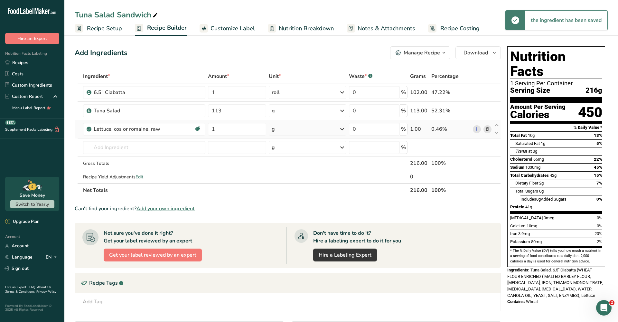
click at [301, 131] on div "g" at bounding box center [308, 129] width 78 height 13
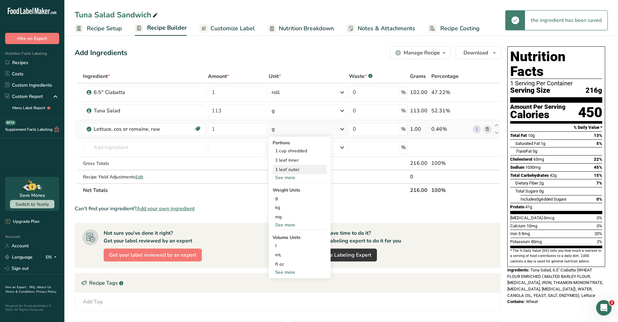
click at [296, 168] on div "1 leaf outer" at bounding box center [300, 169] width 54 height 9
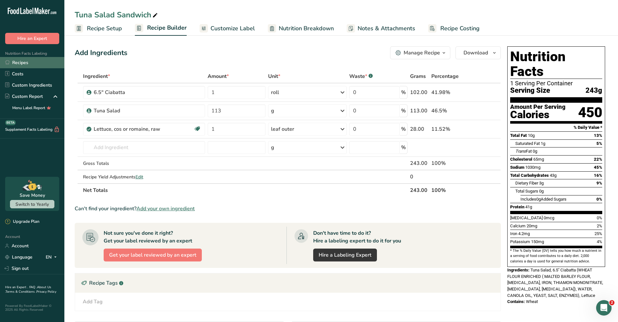
click at [30, 62] on link "Recipes" at bounding box center [32, 62] width 64 height 11
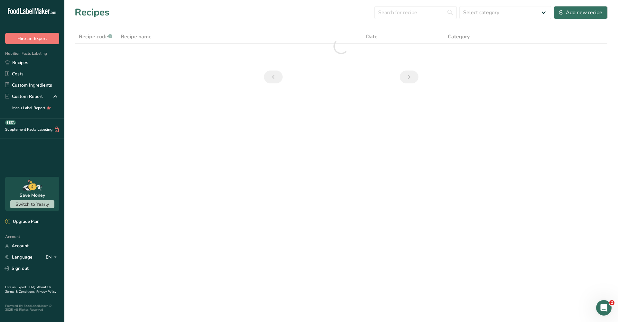
click at [581, 19] on div "Recipes Select category All Baked Goods Beverages Confectionery Cooked Meals, S…" at bounding box center [341, 12] width 533 height 14
click at [582, 13] on div "Add new recipe" at bounding box center [580, 13] width 43 height 8
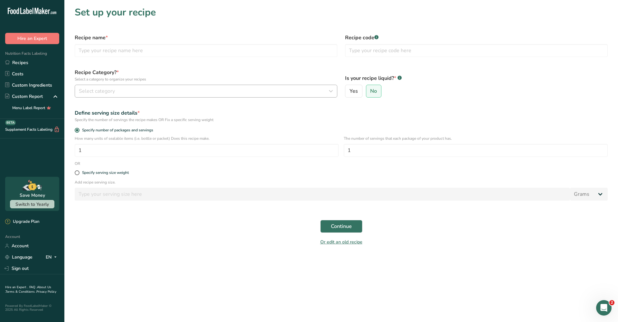
click at [190, 93] on div "Select category" at bounding box center [204, 91] width 250 height 8
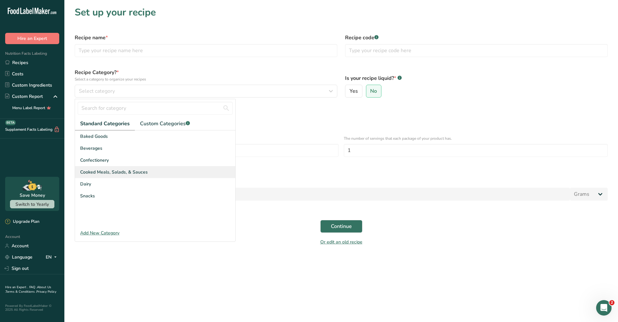
click at [141, 176] on div "Cooked Meals, Salads, & Sauces" at bounding box center [155, 172] width 160 height 12
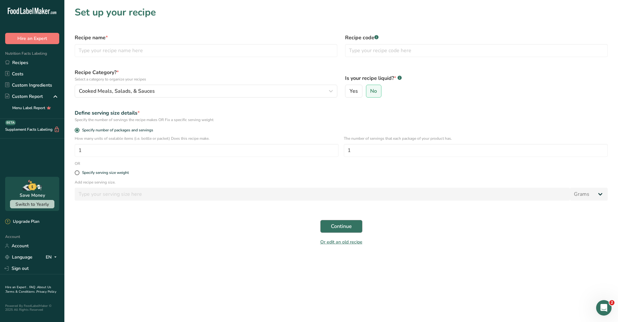
click at [335, 226] on span "Continue" at bounding box center [341, 226] width 21 height 8
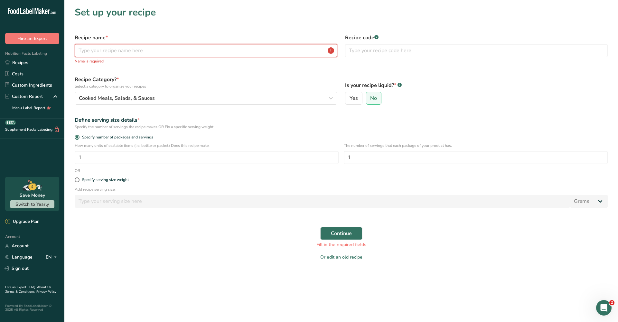
click at [165, 53] on input "text" at bounding box center [206, 50] width 263 height 13
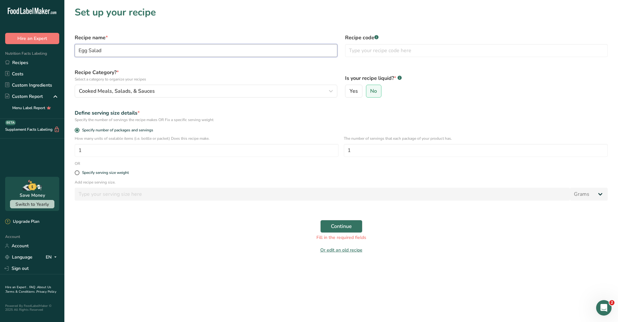
click at [341, 226] on button "Continue" at bounding box center [341, 226] width 42 height 13
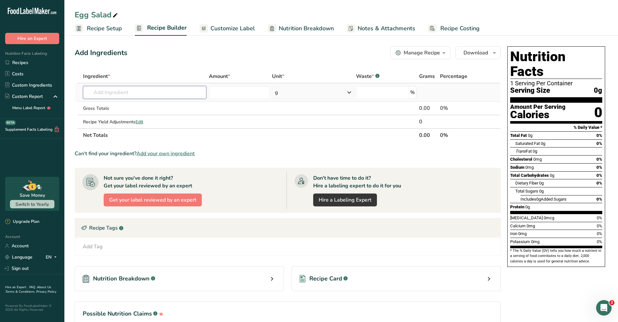
click at [160, 96] on input "text" at bounding box center [144, 92] width 123 height 13
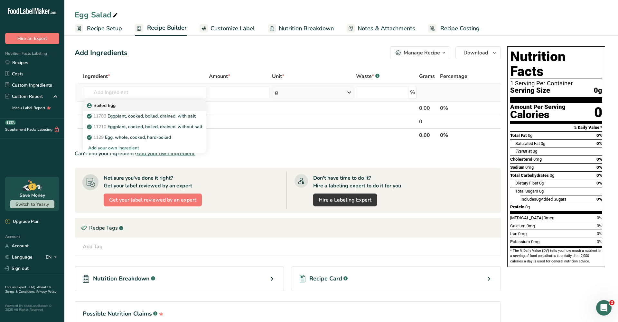
click at [126, 110] on link "Boiled Egg" at bounding box center [144, 105] width 123 height 11
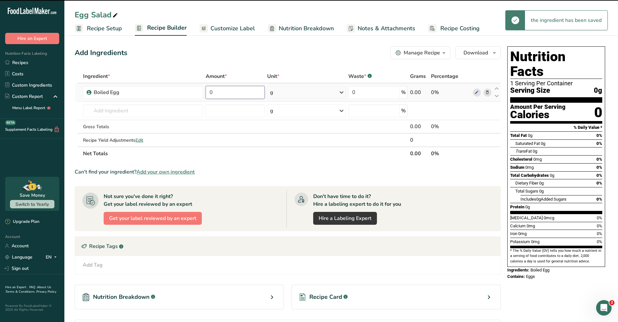
click at [255, 95] on input "0" at bounding box center [235, 92] width 59 height 13
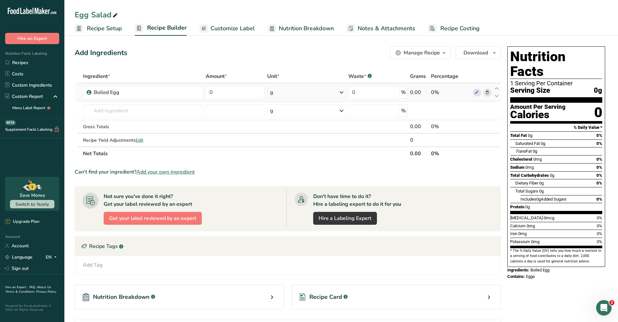
click at [329, 89] on div "Ingredient * Amount * Unit * Waste * .a-a{fill:#347362;}.b-a{fill:#fff;} Grams …" at bounding box center [288, 115] width 426 height 91
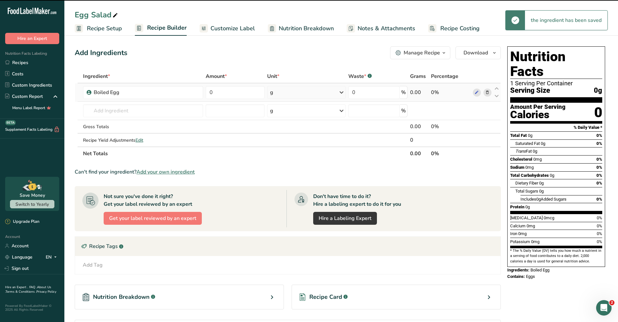
click at [317, 97] on div "g" at bounding box center [306, 92] width 79 height 13
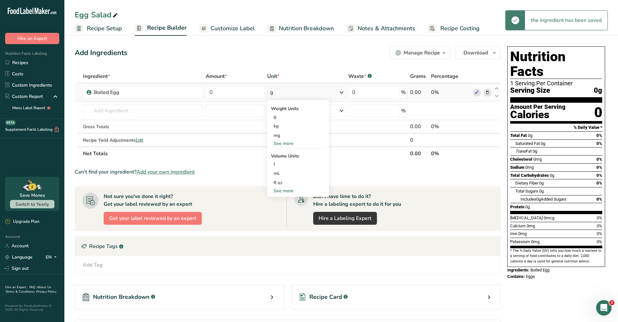
click at [294, 142] on div "See more" at bounding box center [298, 143] width 54 height 7
click at [290, 171] on div "See less" at bounding box center [298, 171] width 54 height 7
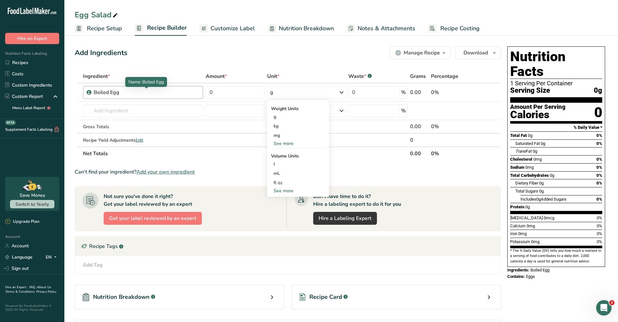
click at [160, 94] on div "Boiled Egg" at bounding box center [134, 93] width 80 height 8
click at [153, 93] on div "Boiled Egg" at bounding box center [134, 93] width 80 height 8
click at [486, 93] on icon at bounding box center [487, 92] width 5 height 7
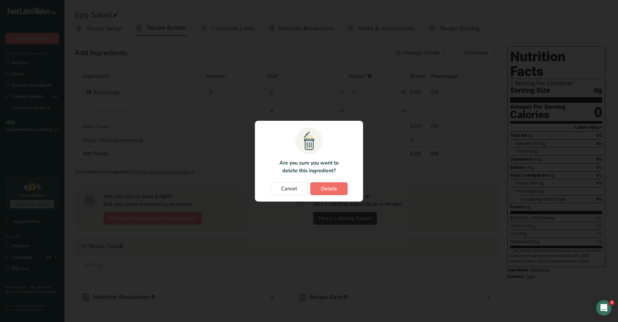
click at [336, 187] on span "Delete" at bounding box center [329, 189] width 16 height 8
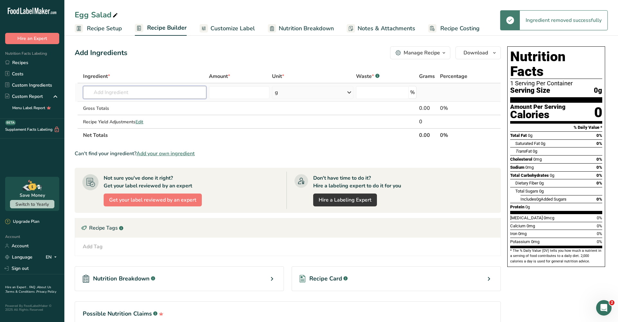
click at [144, 89] on input "text" at bounding box center [144, 92] width 123 height 13
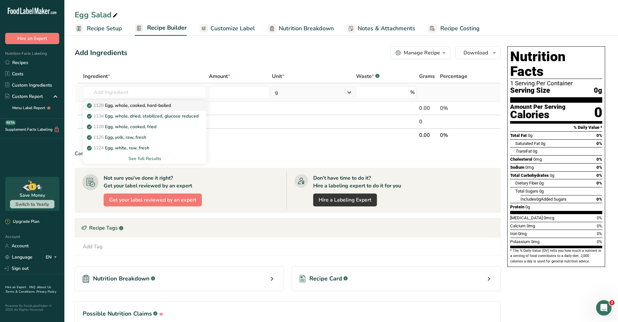
click at [150, 108] on p "1129 Egg, whole, cooked, hard-boiled" at bounding box center [129, 105] width 83 height 7
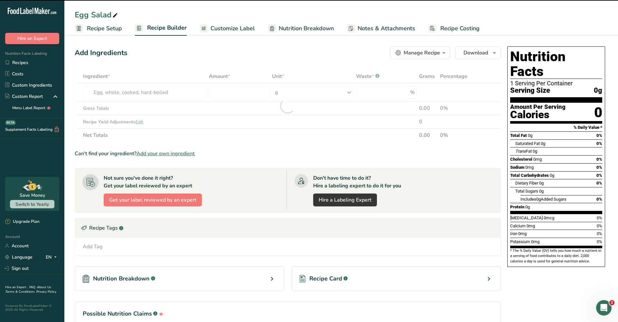
click at [243, 93] on div at bounding box center [288, 106] width 426 height 72
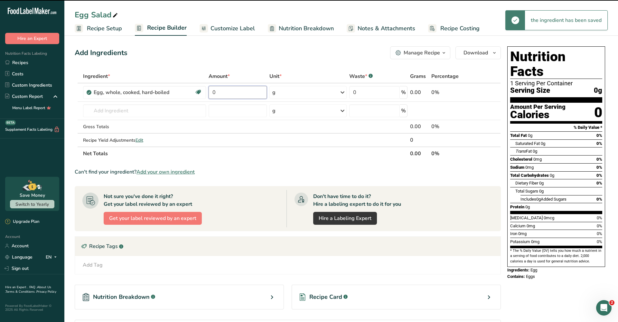
click at [243, 93] on input "0" at bounding box center [238, 92] width 58 height 13
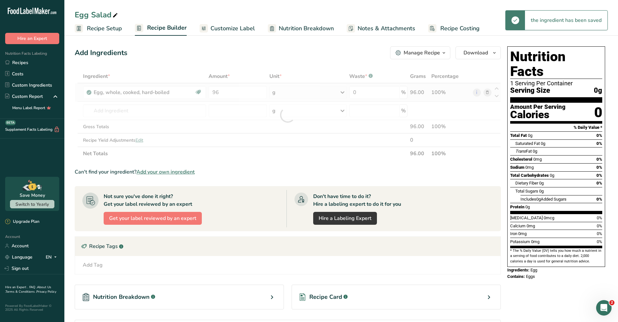
click at [311, 92] on div "Ingredient * Amount * Unit * Waste * .a-a{fill:#347362;}.b-a{fill:#fff;} Grams …" at bounding box center [288, 115] width 426 height 91
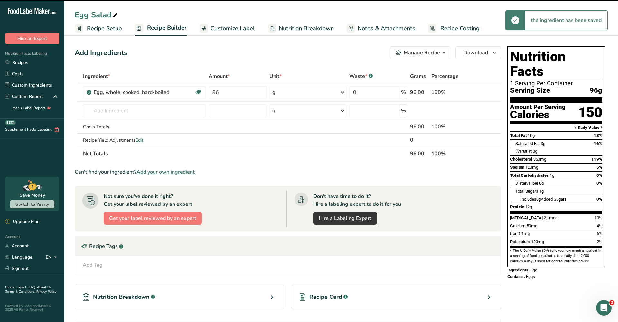
click at [339, 91] on icon at bounding box center [343, 93] width 8 height 12
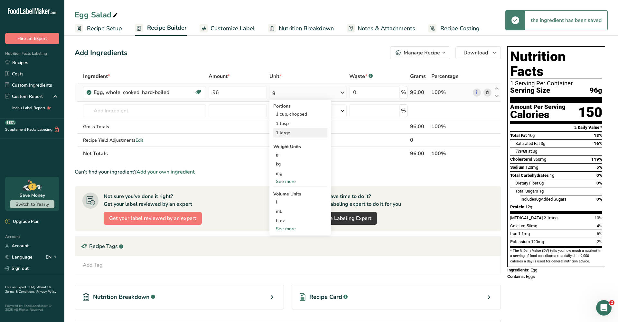
click at [294, 131] on div "1 large" at bounding box center [300, 132] width 54 height 9
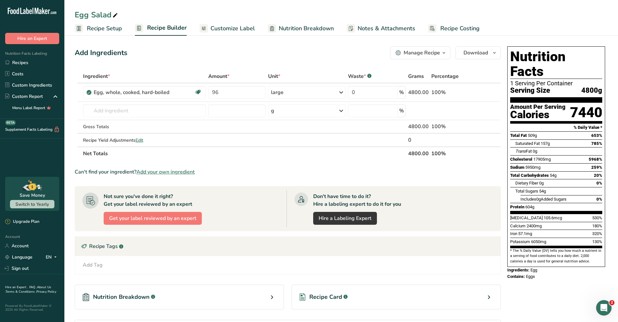
click at [102, 27] on span "Recipe Setup" at bounding box center [104, 28] width 35 height 9
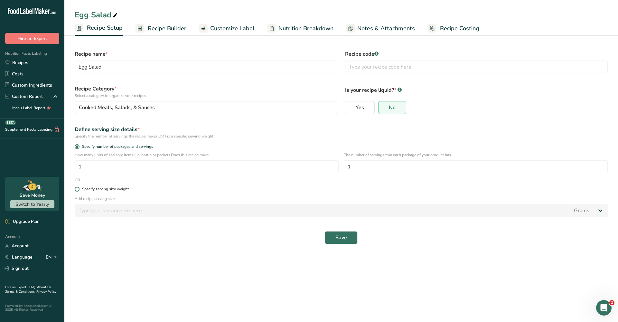
click at [98, 187] on div "Specify serving size weight" at bounding box center [105, 189] width 47 height 5
click at [79, 187] on input "Specify serving size weight" at bounding box center [77, 189] width 4 height 4
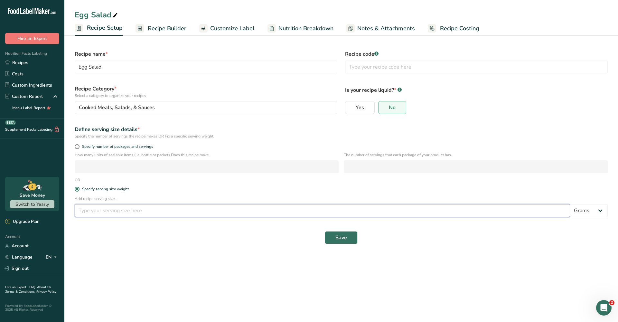
click at [142, 212] on input "number" at bounding box center [322, 210] width 495 height 13
click at [346, 239] on span "Save" at bounding box center [341, 238] width 12 height 8
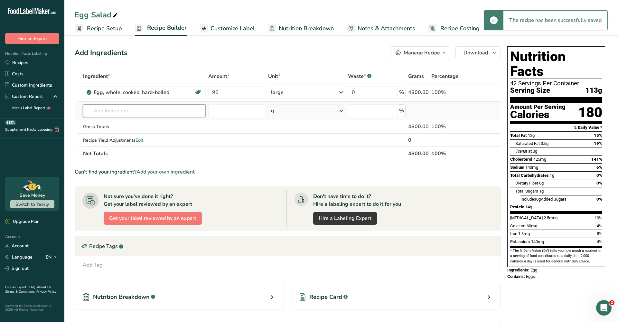
click at [129, 114] on input "text" at bounding box center [144, 110] width 123 height 13
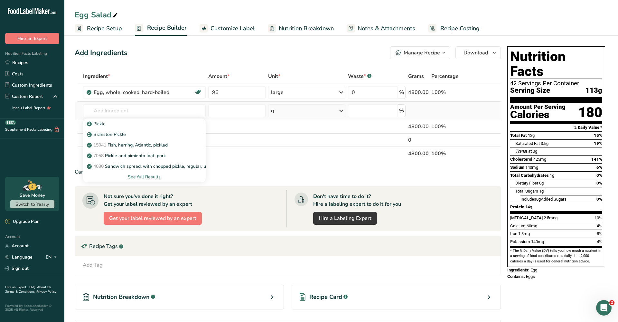
click at [154, 178] on div "See full Results" at bounding box center [144, 176] width 112 height 7
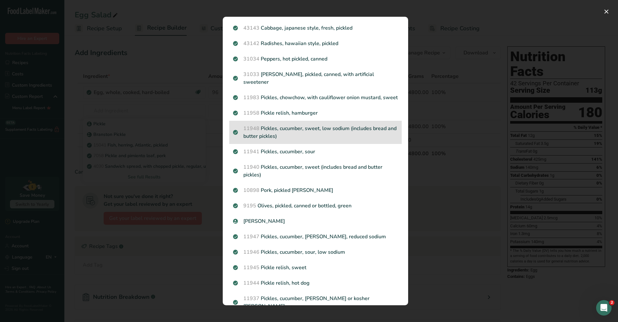
scroll to position [178, 0]
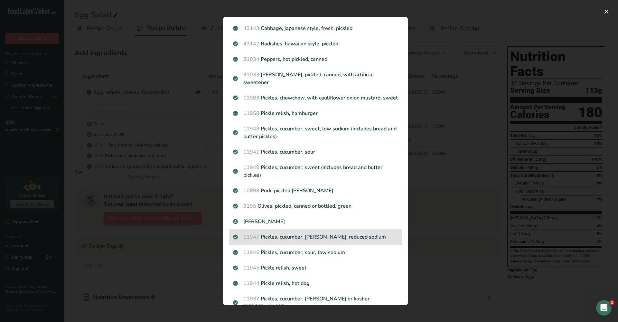
click at [336, 233] on p "11947 Pickles, cucumber, dill, reduced sodium" at bounding box center [315, 237] width 165 height 8
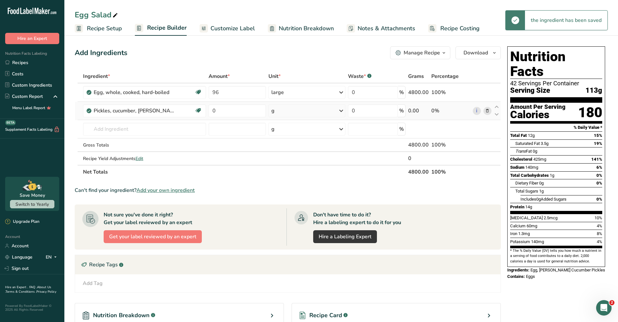
click at [294, 114] on div "g" at bounding box center [306, 110] width 77 height 13
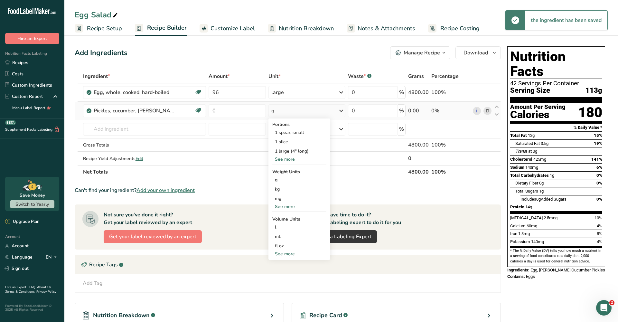
click at [295, 162] on div "See more" at bounding box center [299, 159] width 54 height 7
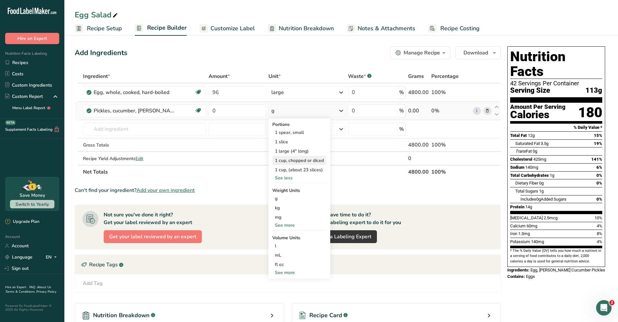
click at [307, 164] on div "1 cup, chopped or diced" at bounding box center [299, 160] width 54 height 9
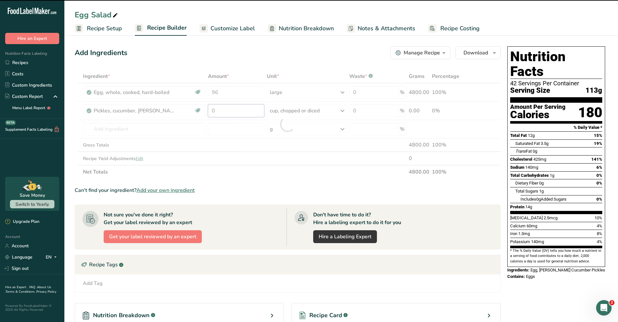
click at [239, 112] on input "0" at bounding box center [236, 110] width 56 height 13
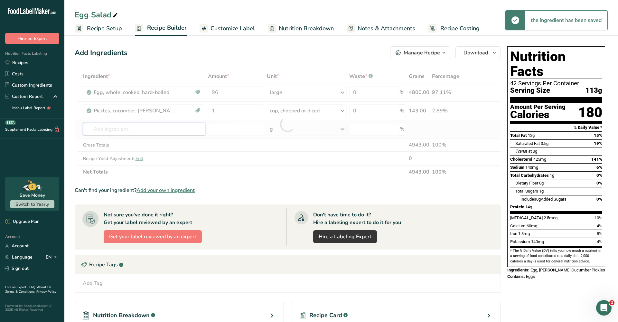
click at [181, 131] on div "Ingredient * Amount * Unit * Waste * .a-a{fill:#347362;}.b-a{fill:#fff;} Grams …" at bounding box center [288, 124] width 426 height 109
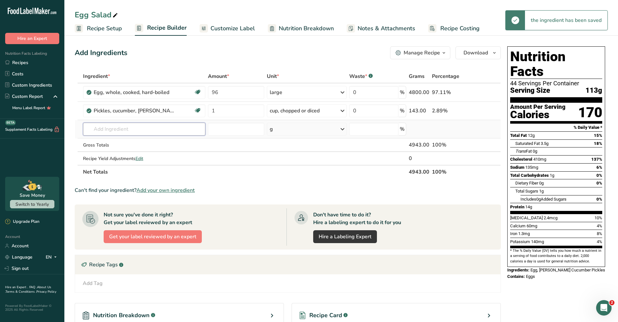
click at [170, 126] on input "text" at bounding box center [144, 129] width 122 height 13
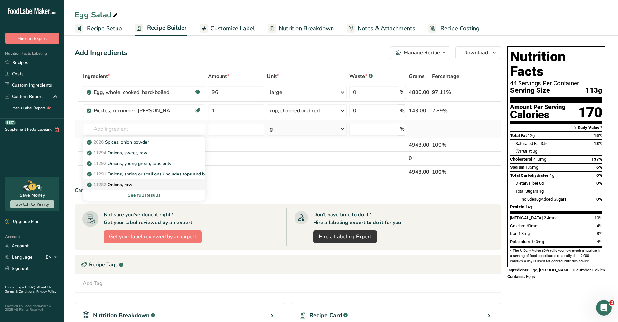
click at [155, 183] on div "11282 Onions, raw" at bounding box center [139, 184] width 102 height 7
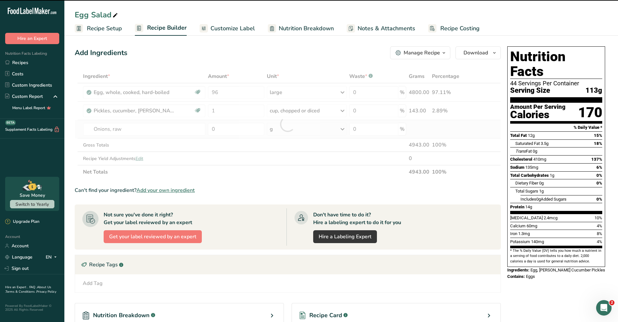
click at [308, 131] on div "g" at bounding box center [307, 129] width 80 height 13
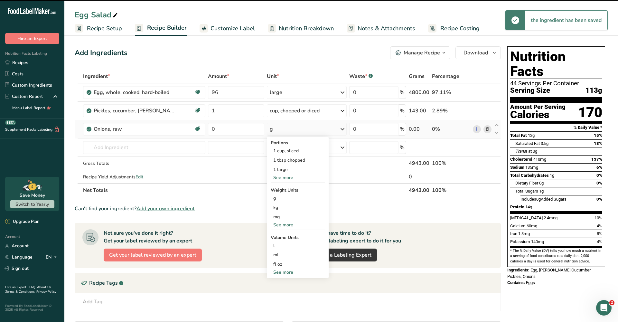
click at [308, 131] on div "g" at bounding box center [307, 129] width 80 height 13
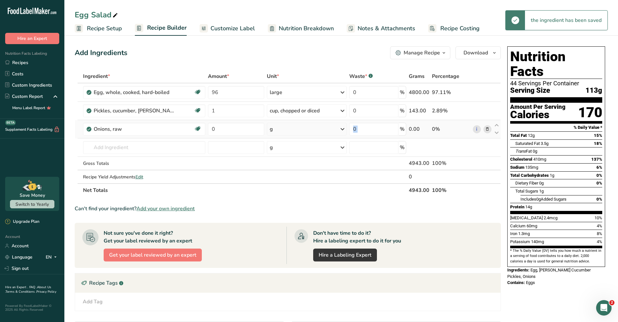
click at [308, 131] on div "g" at bounding box center [307, 129] width 80 height 13
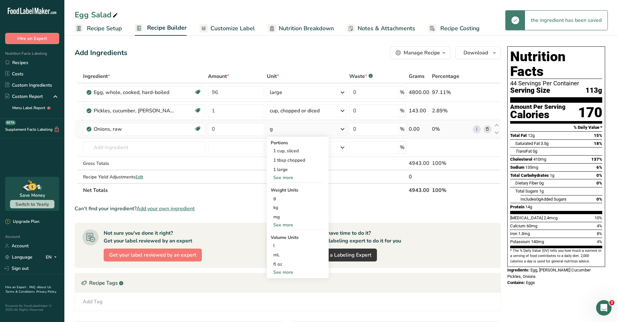
click at [288, 177] on div "See more" at bounding box center [298, 177] width 54 height 7
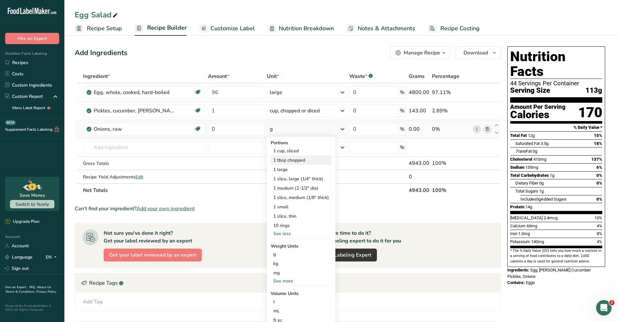
click at [296, 161] on div "1 tbsp chopped" at bounding box center [301, 159] width 61 height 9
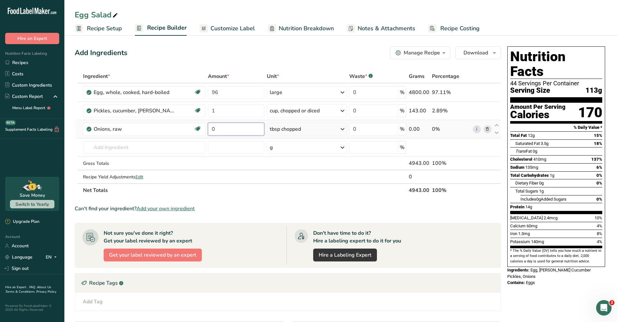
click at [252, 128] on input "0" at bounding box center [236, 129] width 56 height 13
click at [186, 147] on div "Ingredient * Amount * Unit * Waste * .a-a{fill:#347362;}.b-a{fill:#fff;} Grams …" at bounding box center [288, 133] width 426 height 127
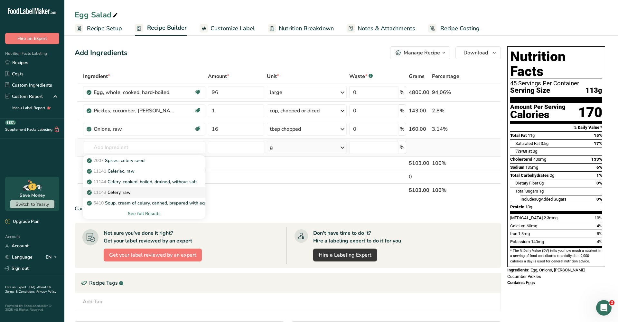
click at [145, 191] on div "11143 Celery, raw" at bounding box center [139, 192] width 102 height 7
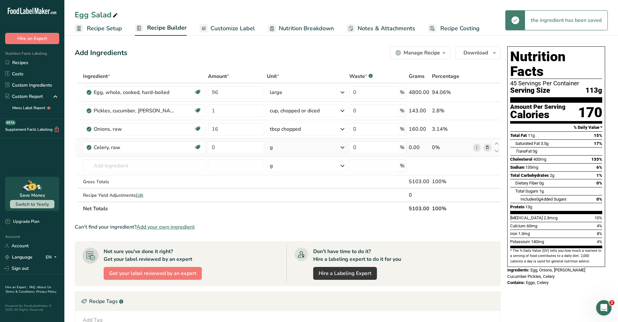
click at [288, 144] on div "g" at bounding box center [307, 147] width 80 height 13
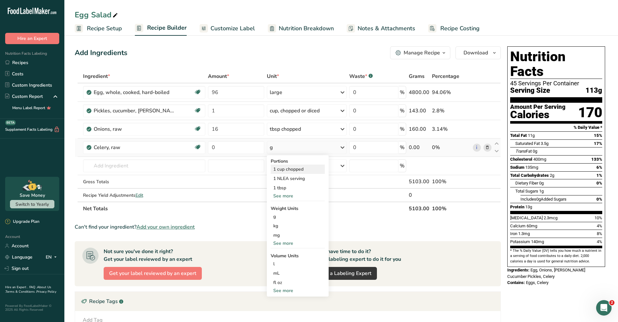
click at [295, 167] on div "1 cup chopped" at bounding box center [298, 168] width 54 height 9
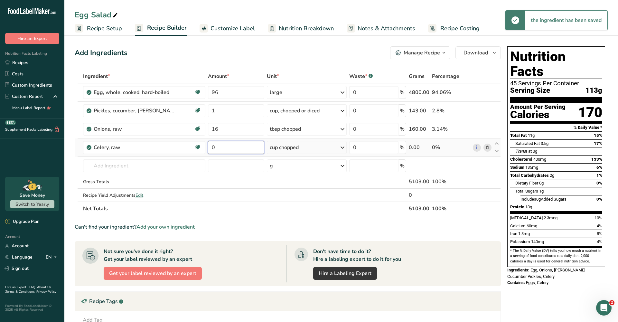
click at [241, 148] on input "0" at bounding box center [236, 147] width 56 height 13
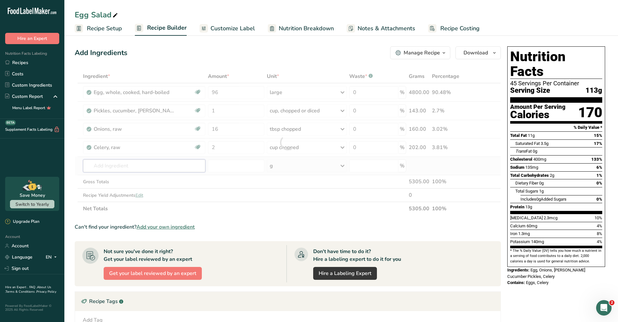
click at [167, 171] on div "Ingredient * Amount * Unit * Waste * .a-a{fill:#347362;}.b-a{fill:#fff;} Grams …" at bounding box center [288, 143] width 426 height 146
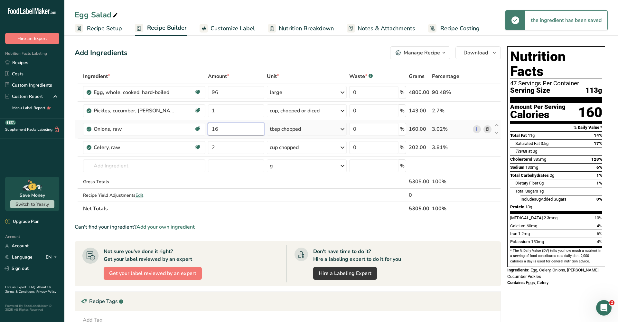
click at [246, 128] on input "16" at bounding box center [236, 129] width 56 height 13
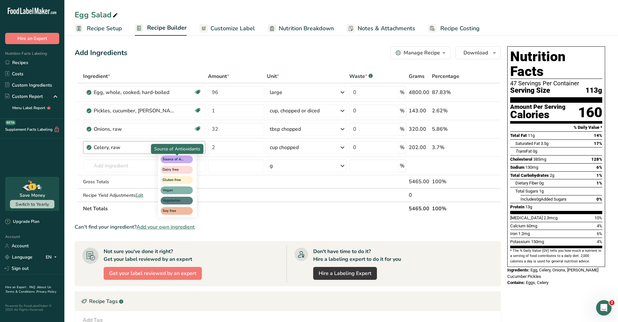
click at [172, 164] on div "Ingredient * Amount * Unit * Waste * .a-a{fill:#347362;}.b-a{fill:#fff;} Grams …" at bounding box center [288, 143] width 426 height 146
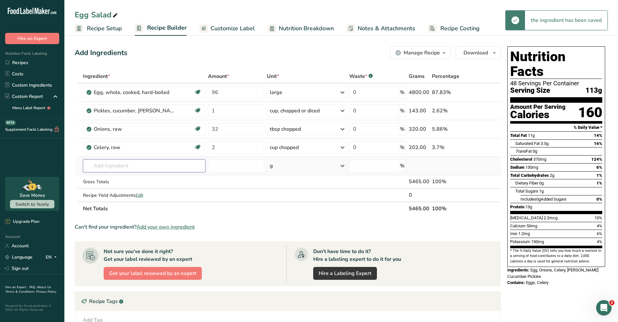
click at [187, 166] on input "text" at bounding box center [144, 165] width 122 height 13
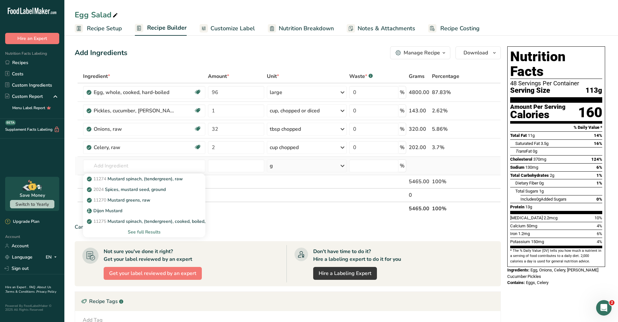
click at [140, 231] on div "See full Results" at bounding box center [144, 232] width 112 height 7
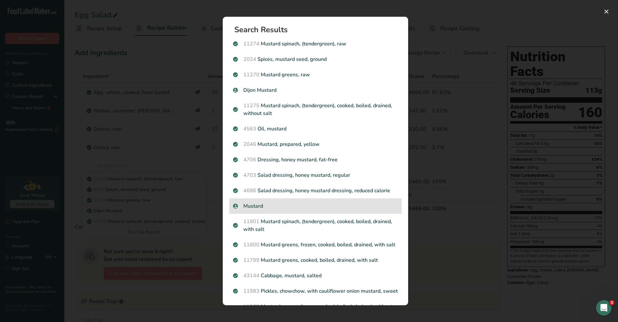
click at [257, 208] on p "Mustard" at bounding box center [315, 206] width 165 height 8
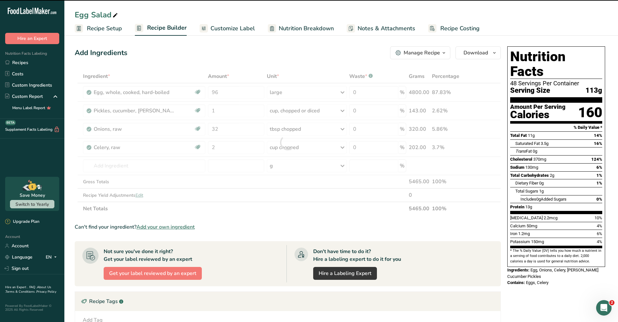
click at [331, 168] on div at bounding box center [288, 143] width 426 height 146
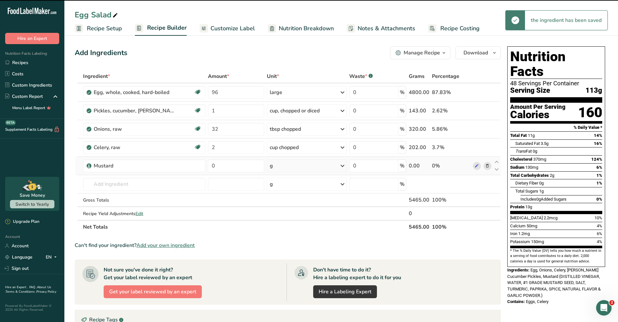
click at [337, 167] on div "g" at bounding box center [307, 165] width 80 height 13
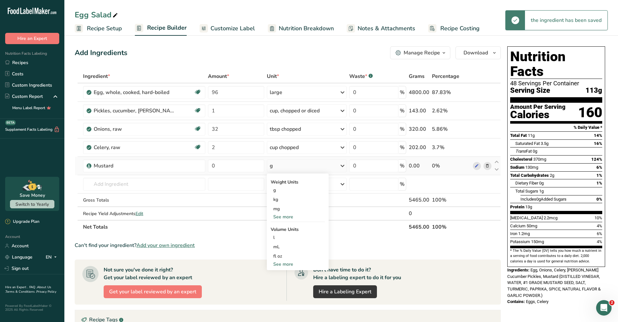
click at [291, 216] on div "See more" at bounding box center [298, 216] width 54 height 7
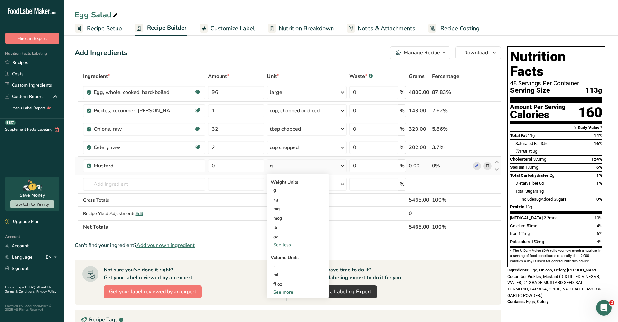
click at [158, 173] on td "Mustard" at bounding box center [144, 166] width 125 height 18
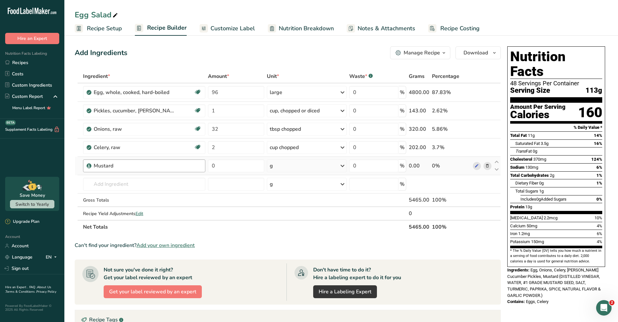
click at [158, 171] on div "Mustard" at bounding box center [144, 165] width 122 height 13
click at [487, 166] on icon at bounding box center [487, 166] width 5 height 7
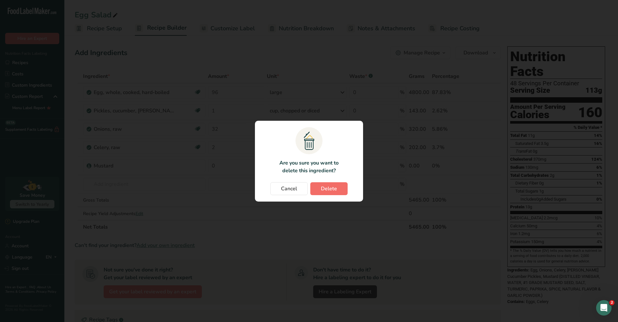
click at [347, 192] on button "Delete" at bounding box center [328, 188] width 37 height 13
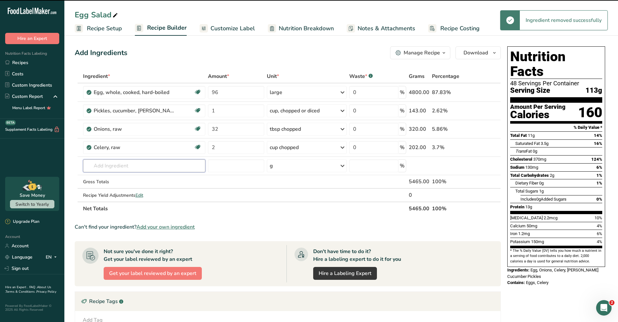
click at [125, 169] on input "text" at bounding box center [144, 165] width 122 height 13
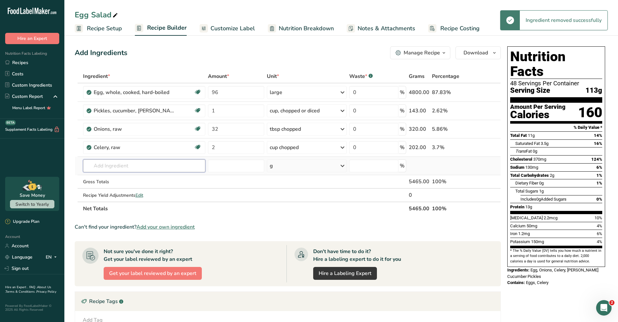
click at [158, 164] on input "text" at bounding box center [144, 165] width 122 height 13
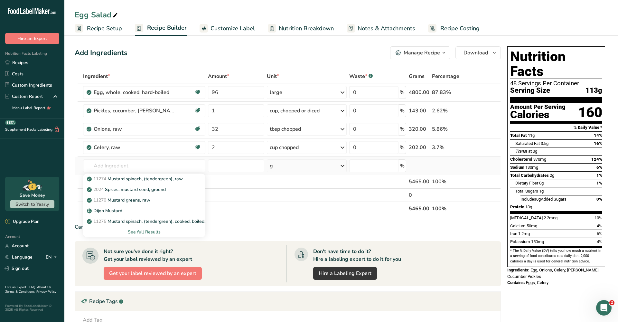
click at [142, 231] on div "See full Results" at bounding box center [144, 232] width 112 height 7
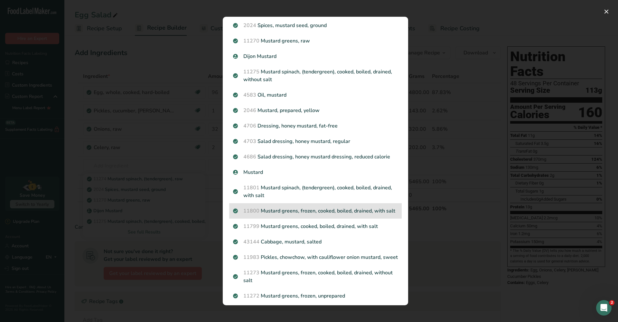
scroll to position [33, 0]
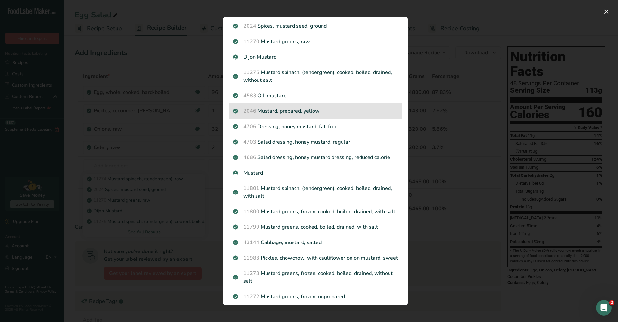
click at [307, 110] on p "2046 Mustard, prepared, yellow" at bounding box center [315, 111] width 165 height 8
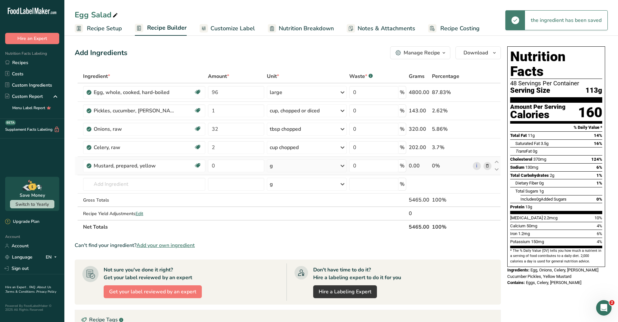
click at [293, 165] on div "g" at bounding box center [307, 165] width 80 height 13
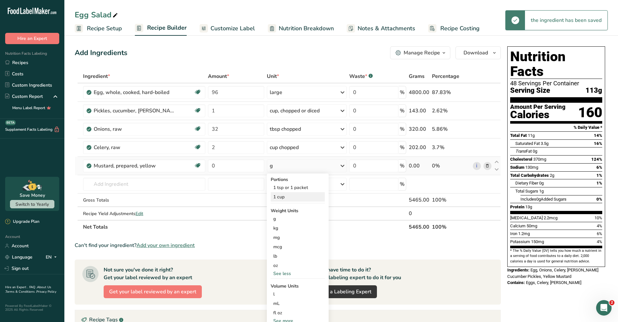
click at [290, 195] on div "1 cup" at bounding box center [298, 196] width 54 height 9
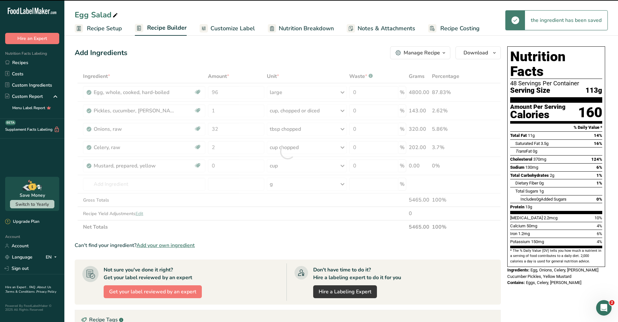
click at [225, 168] on div at bounding box center [288, 152] width 426 height 164
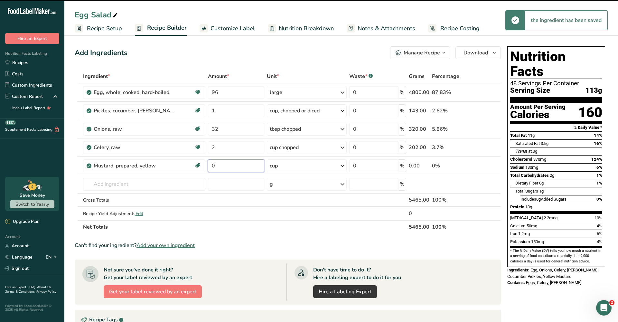
click at [225, 168] on input "0" at bounding box center [236, 165] width 56 height 13
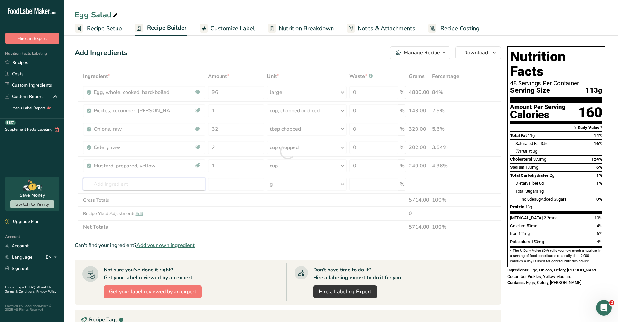
click at [119, 181] on div "Ingredient * Amount * Unit * Waste * .a-a{fill:#347362;}.b-a{fill:#fff;} Grams …" at bounding box center [288, 152] width 426 height 164
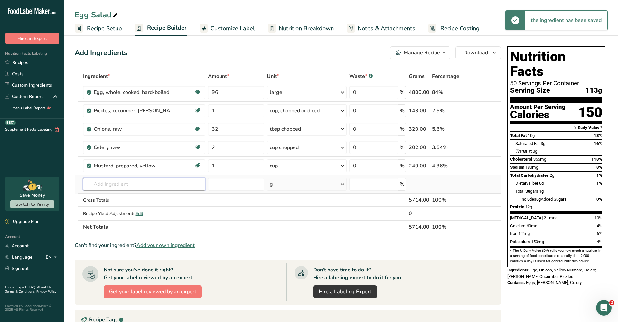
click at [148, 180] on input "text" at bounding box center [144, 184] width 122 height 13
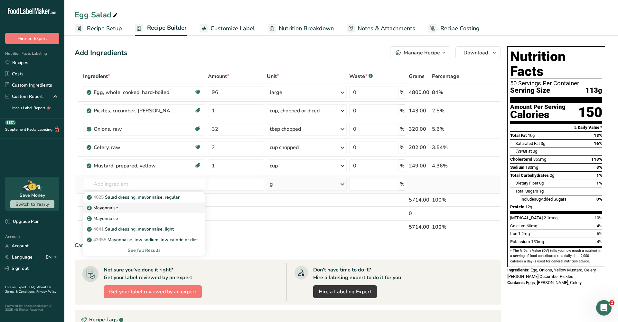
click at [127, 208] on div "Mayonnaise" at bounding box center [139, 207] width 102 height 7
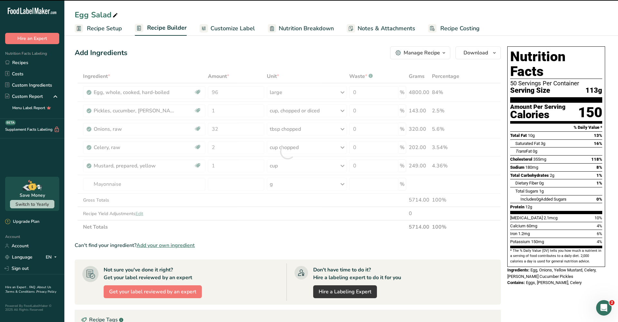
click at [307, 183] on div at bounding box center [288, 152] width 426 height 164
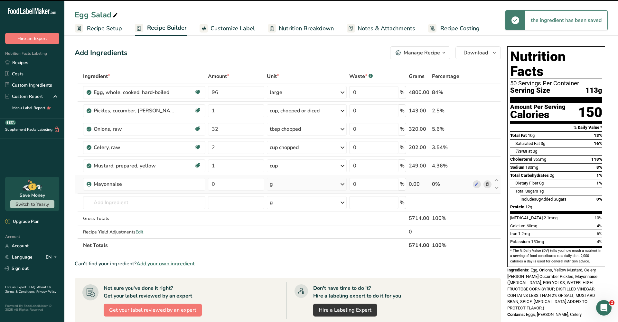
click at [314, 185] on div "g" at bounding box center [307, 184] width 80 height 13
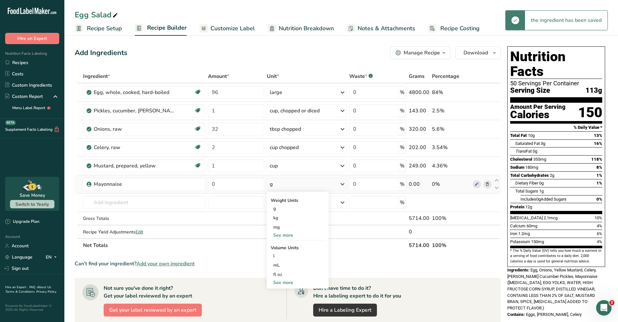
click at [287, 238] on div "See more" at bounding box center [298, 235] width 54 height 7
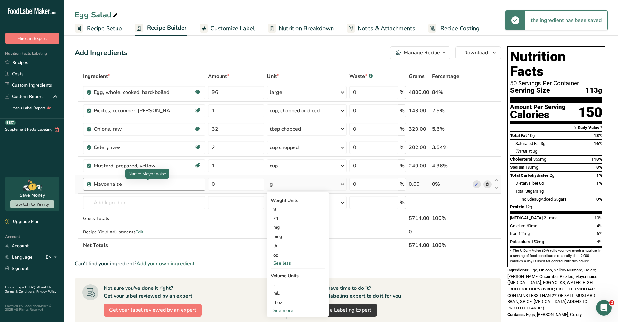
click at [166, 182] on div "Mayonnaise" at bounding box center [134, 184] width 80 height 8
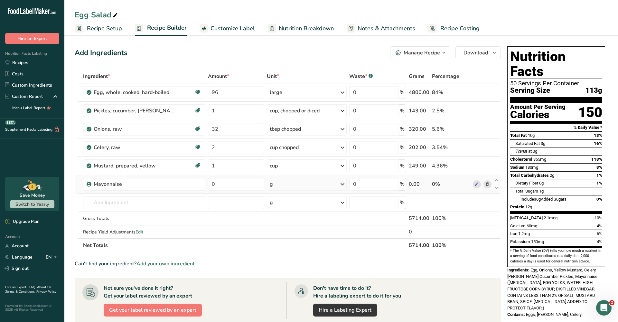
click at [490, 185] on span at bounding box center [487, 184] width 8 height 8
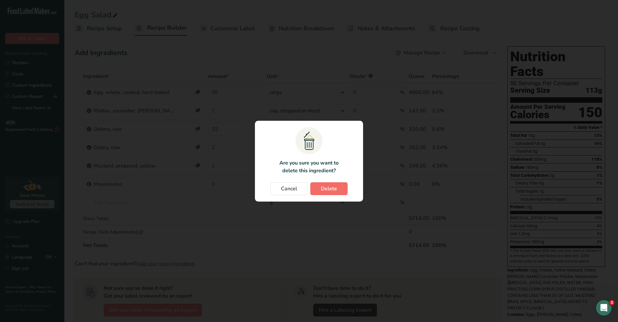
click at [321, 190] on span "Delete" at bounding box center [329, 189] width 16 height 8
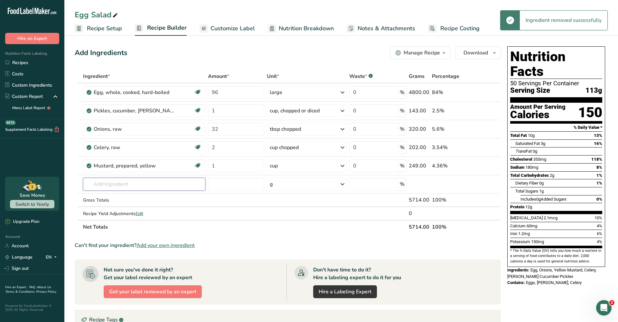
click at [145, 185] on input "text" at bounding box center [144, 184] width 122 height 13
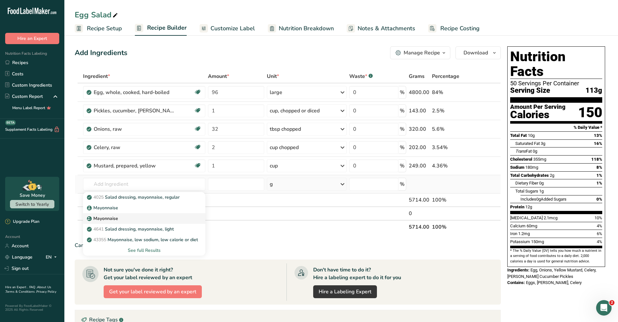
click at [123, 211] on div "Mayonnaise" at bounding box center [139, 207] width 102 height 7
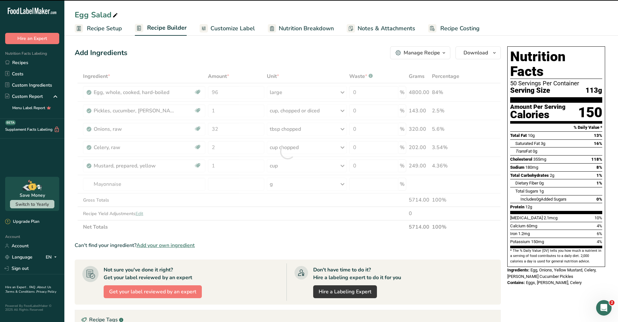
click at [294, 186] on div at bounding box center [288, 152] width 426 height 164
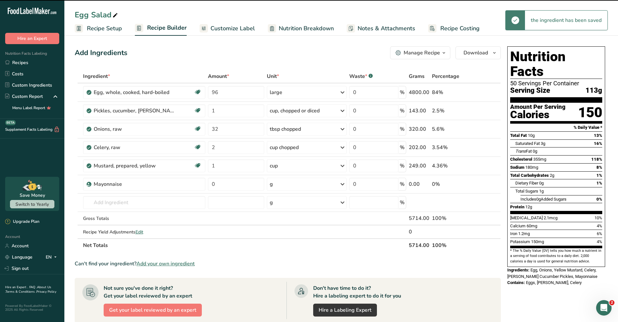
click at [294, 186] on div "g" at bounding box center [307, 184] width 80 height 13
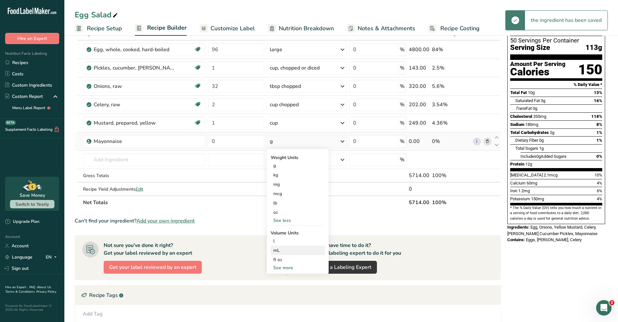
scroll to position [49, 0]
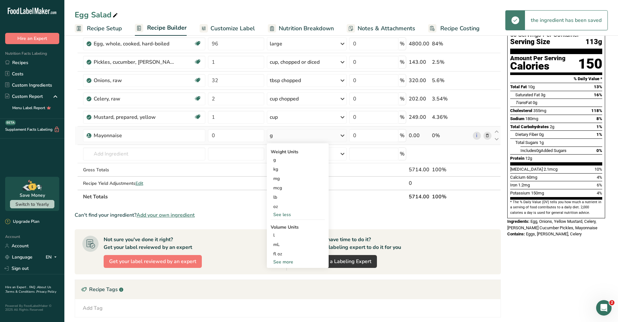
click at [287, 260] on div "See more" at bounding box center [298, 261] width 54 height 7
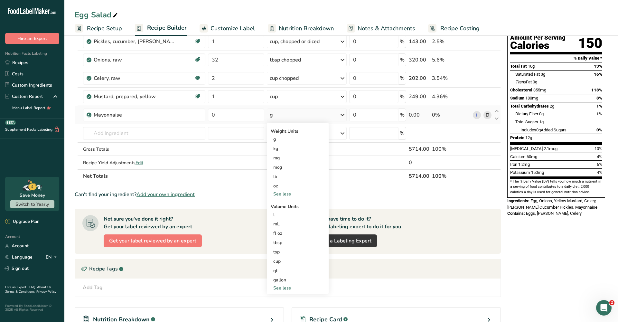
scroll to position [82, 0]
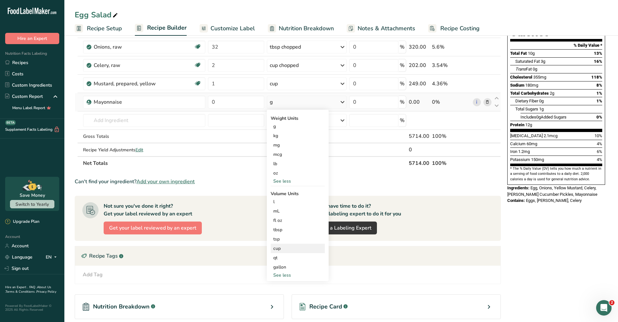
click at [282, 252] on div "cup Volume units require a density conversion. If you know your ingredient's de…" at bounding box center [298, 248] width 54 height 9
click at [283, 248] on div "cup" at bounding box center [297, 248] width 49 height 7
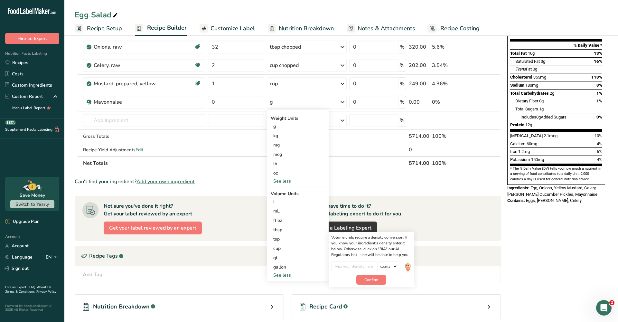
click at [369, 167] on th "Net Totals" at bounding box center [245, 163] width 326 height 14
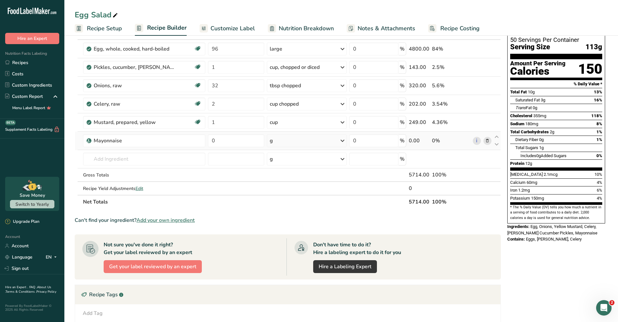
scroll to position [44, 0]
click at [196, 145] on div "Mayonnaise" at bounding box center [144, 140] width 122 height 13
click at [247, 137] on input "0" at bounding box center [236, 140] width 56 height 13
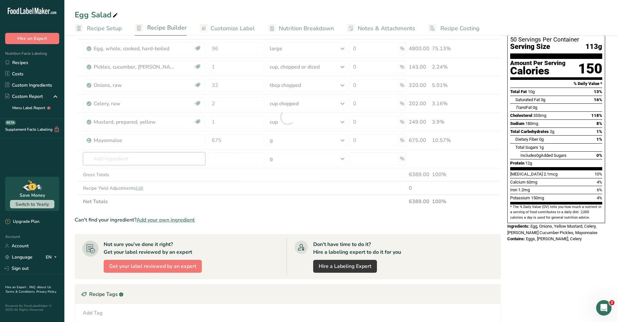
click at [186, 165] on div "Ingredient * Amount * Unit * Waste * .a-a{fill:#347362;}.b-a{fill:#fff;} Grams …" at bounding box center [288, 117] width 426 height 183
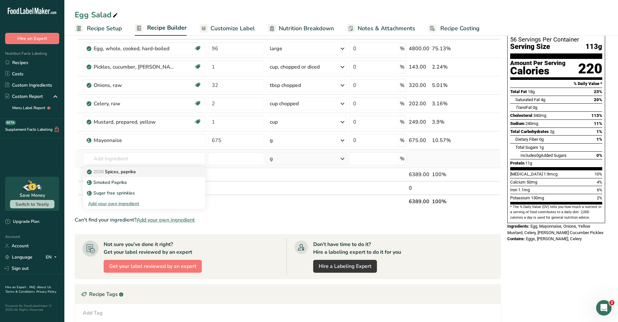
click at [148, 172] on div "2028 Spices, paprika" at bounding box center [139, 171] width 102 height 7
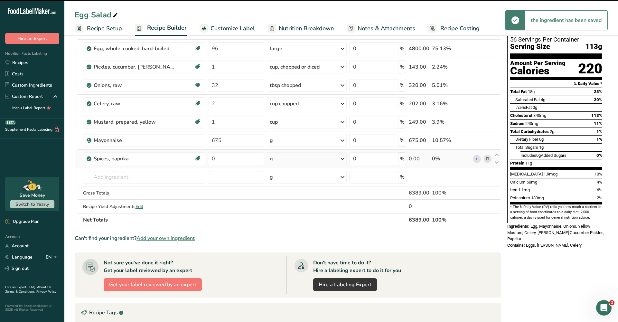
click at [304, 157] on div "g" at bounding box center [307, 158] width 80 height 13
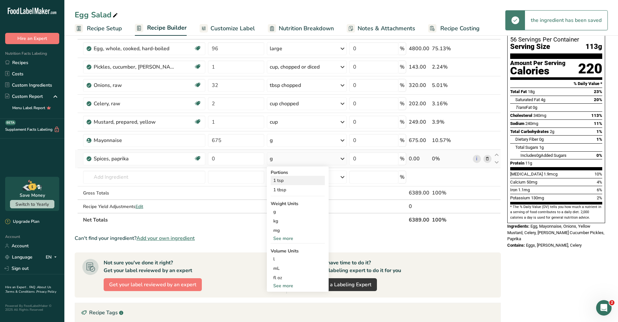
click at [293, 182] on div "1 tsp" at bounding box center [298, 180] width 54 height 9
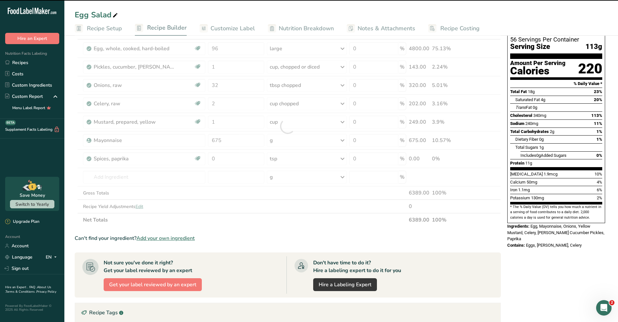
click at [225, 158] on div at bounding box center [288, 126] width 426 height 201
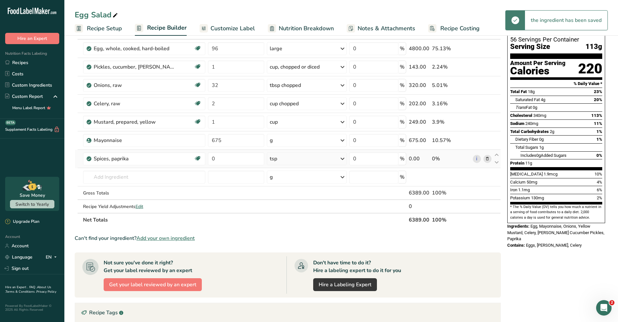
click at [291, 157] on div "tsp" at bounding box center [307, 158] width 80 height 13
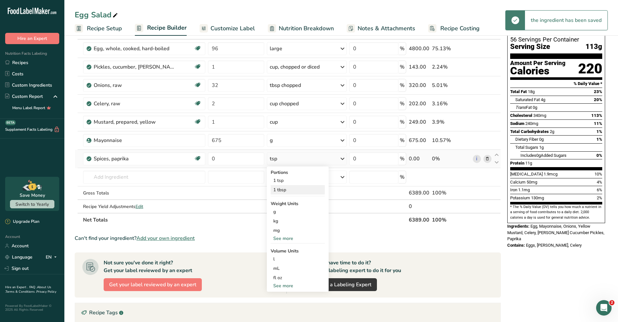
click at [281, 191] on div "1 tbsp" at bounding box center [298, 189] width 54 height 9
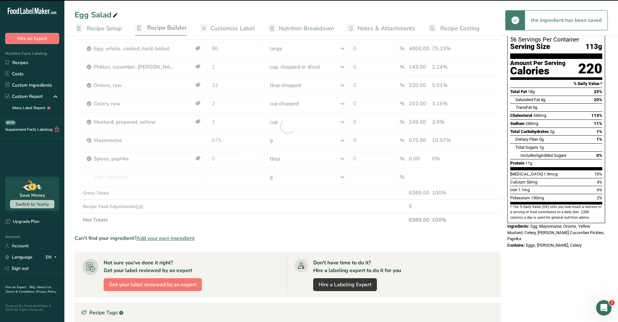
click at [152, 181] on div at bounding box center [288, 126] width 426 height 201
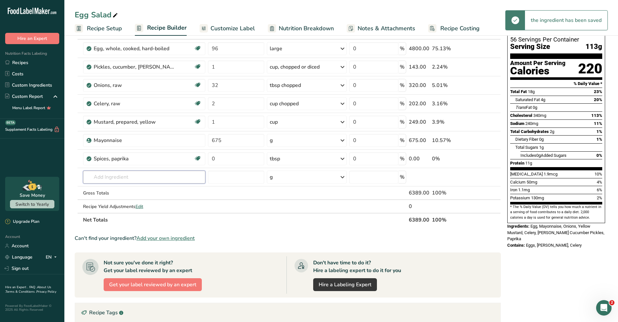
click at [152, 181] on input "text" at bounding box center [144, 177] width 122 height 13
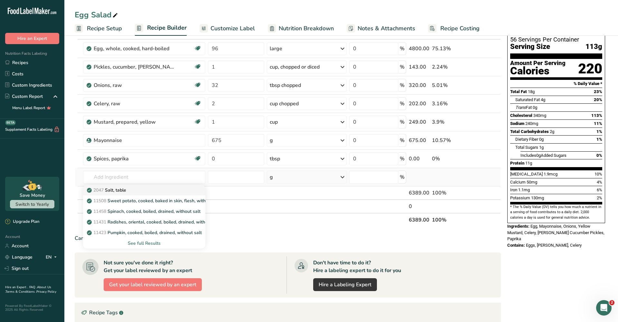
click at [143, 192] on div "2047 Salt, table" at bounding box center [139, 190] width 102 height 7
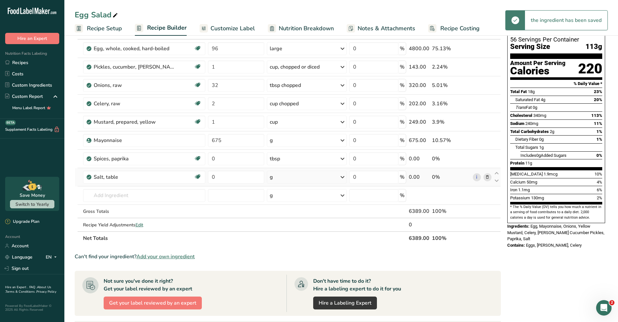
click at [324, 176] on div "g" at bounding box center [307, 177] width 80 height 13
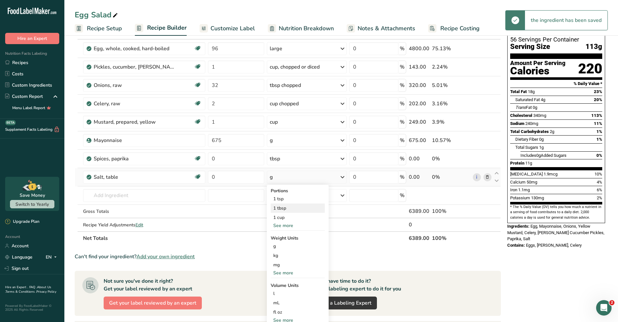
click at [298, 208] on div "1 tbsp" at bounding box center [298, 207] width 54 height 9
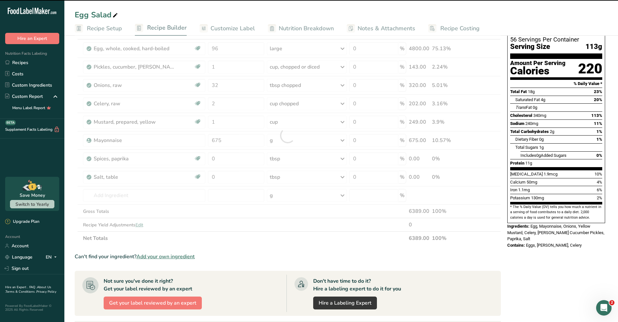
click at [244, 172] on div at bounding box center [288, 135] width 426 height 219
click at [238, 177] on div at bounding box center [288, 135] width 426 height 219
click at [230, 180] on div at bounding box center [288, 135] width 426 height 219
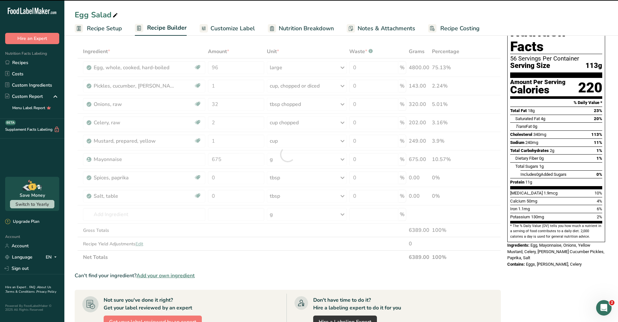
scroll to position [26, 0]
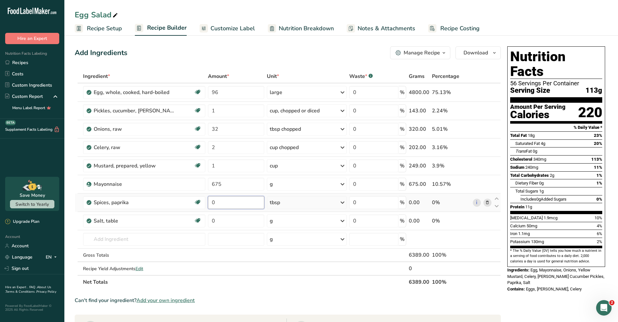
click at [246, 206] on input "0" at bounding box center [236, 202] width 56 height 13
type input "1"
click at [239, 220] on div "Ingredient * Amount * Unit * Waste * .a-a{fill:#347362;}.b-a{fill:#fff;} Grams …" at bounding box center [288, 179] width 426 height 219
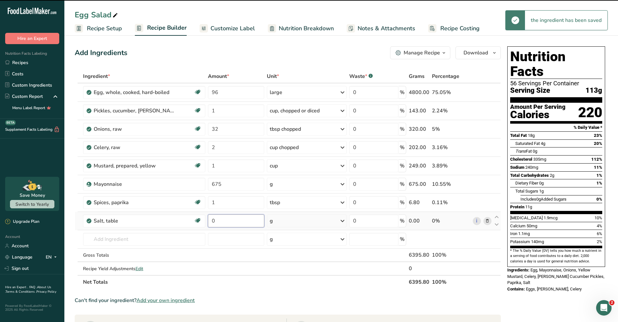
click at [213, 221] on input "0" at bounding box center [236, 220] width 56 height 13
click at [237, 222] on input "10" at bounding box center [236, 220] width 56 height 13
type input "1"
click at [290, 221] on div "Ingredient * Amount * Unit * Waste * .a-a{fill:#347362;}.b-a{fill:#fff;} Grams …" at bounding box center [288, 179] width 426 height 219
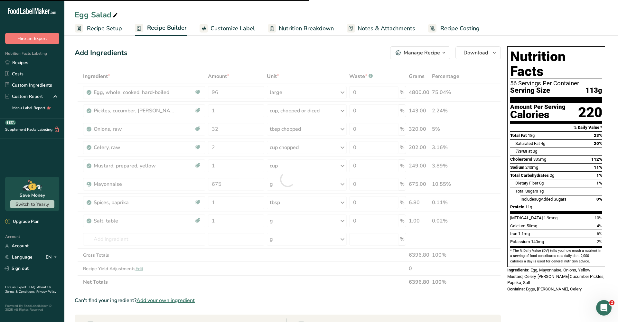
click at [314, 222] on div at bounding box center [288, 179] width 426 height 219
click at [342, 221] on div at bounding box center [288, 179] width 426 height 219
click at [338, 219] on div at bounding box center [288, 179] width 426 height 219
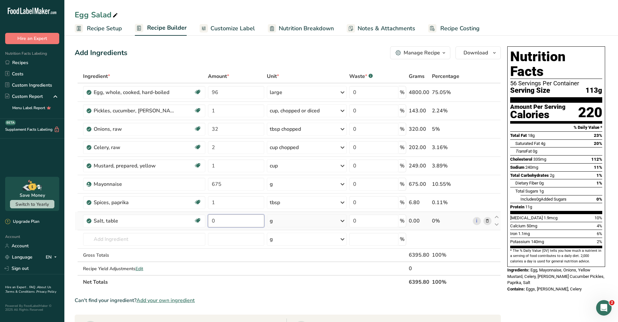
click at [224, 218] on input "0" at bounding box center [236, 220] width 56 height 13
click at [292, 220] on div "Ingredient * Amount * Unit * Waste * .a-a{fill:#347362;}.b-a{fill:#fff;} Grams …" at bounding box center [288, 179] width 426 height 219
click at [297, 222] on div "g" at bounding box center [307, 220] width 80 height 13
click at [283, 251] on div "1 tbsp" at bounding box center [298, 251] width 54 height 9
click at [242, 222] on input "0" at bounding box center [236, 220] width 56 height 13
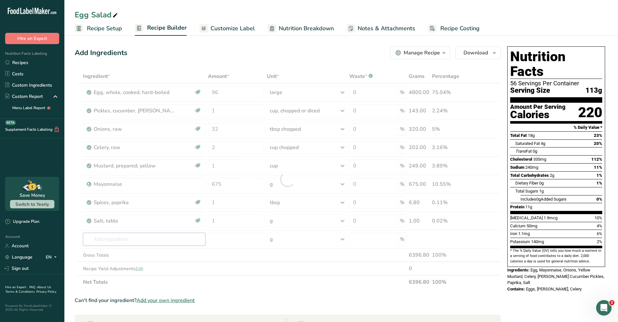
click at [176, 239] on div "Ingredient * Amount * Unit * Waste * .a-a{fill:#347362;}.b-a{fill:#fff;} Grams …" at bounding box center [288, 179] width 426 height 219
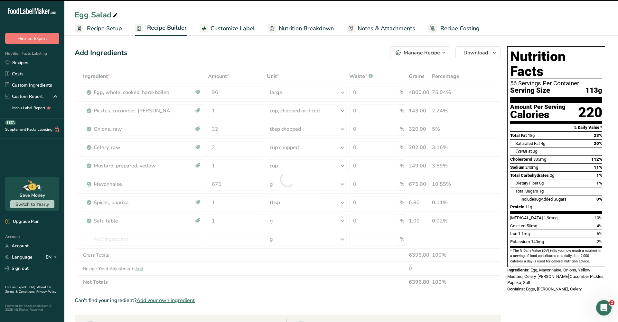
click at [612, 309] on section "Add Ingredients Manage Recipe Delete Recipe Duplicate Recipe Scale Recipe Save …" at bounding box center [341, 268] width 554 height 470
click at [609, 308] on div "Open Intercom Messenger" at bounding box center [603, 307] width 21 height 21
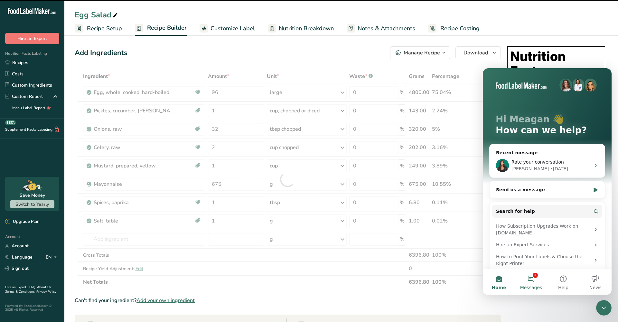
click at [532, 279] on button "2 Messages" at bounding box center [531, 282] width 32 height 26
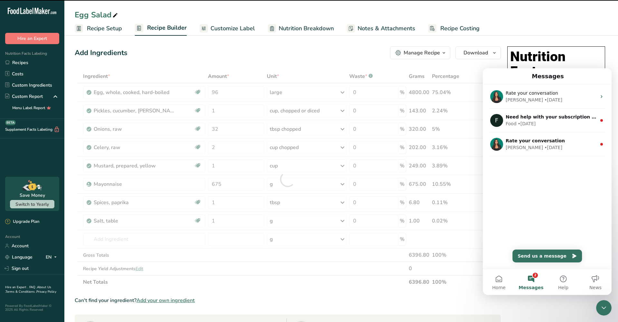
click at [462, 301] on div "Can't find your ingredient? Add your own ingredient" at bounding box center [288, 300] width 426 height 8
click at [604, 303] on div "Close Intercom Messenger" at bounding box center [603, 307] width 15 height 15
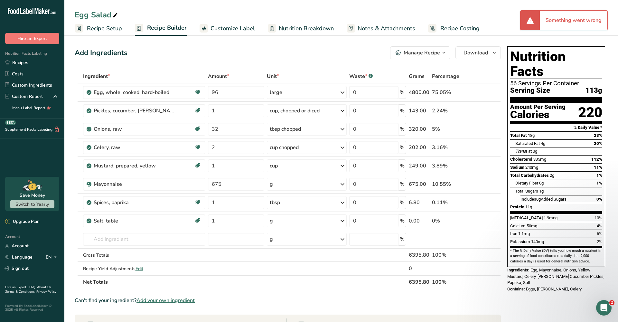
type input "0"
click at [284, 218] on div "g" at bounding box center [307, 220] width 80 height 13
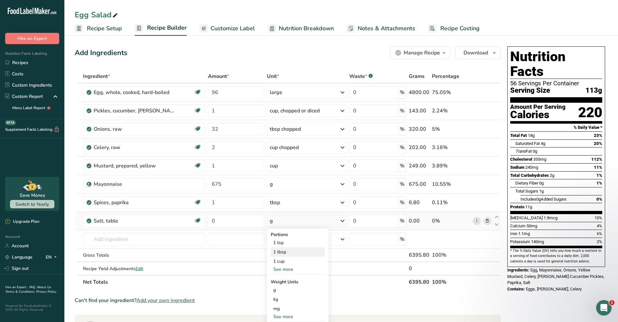
click at [280, 253] on div "1 tbsp" at bounding box center [298, 251] width 54 height 9
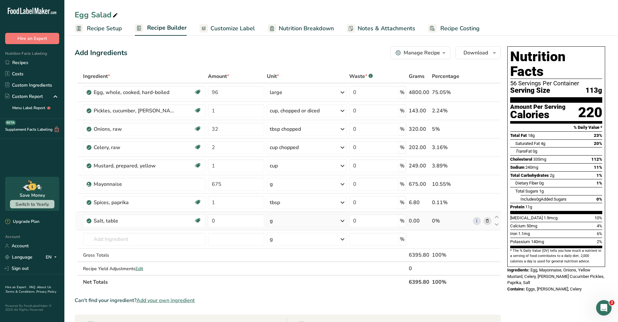
click at [330, 222] on div "g" at bounding box center [307, 220] width 80 height 13
click at [295, 253] on div "1 tbsp" at bounding box center [298, 251] width 54 height 9
click at [306, 218] on div "g" at bounding box center [307, 220] width 80 height 13
click at [374, 290] on section "Ingredient * Amount * Unit * Waste * .a-a{fill:#347362;}.b-a{fill:#fff;} Grams …" at bounding box center [288, 277] width 426 height 414
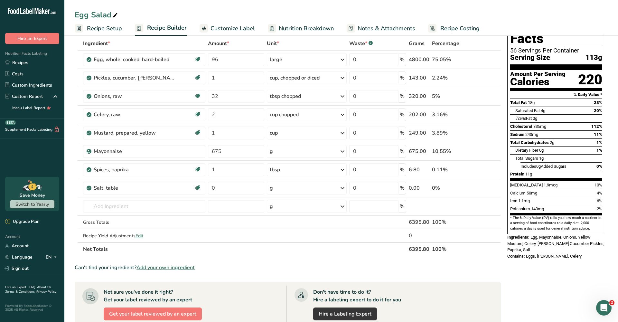
scroll to position [35, 0]
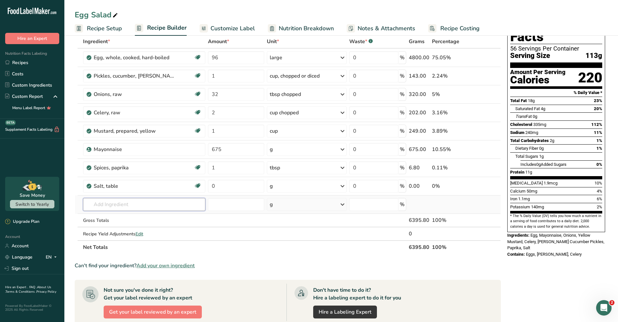
click at [170, 209] on input "text" at bounding box center [144, 204] width 122 height 13
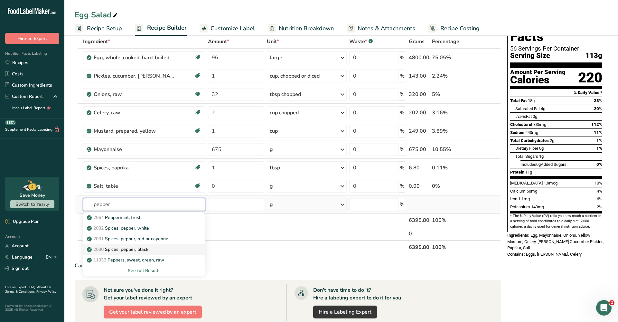
type input "pepper"
click at [160, 252] on div "2030 Spices, pepper, black" at bounding box center [139, 249] width 102 height 7
type input "Spices, pepper, black"
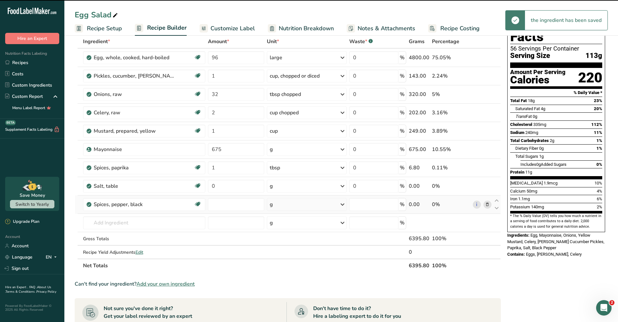
type input "0"
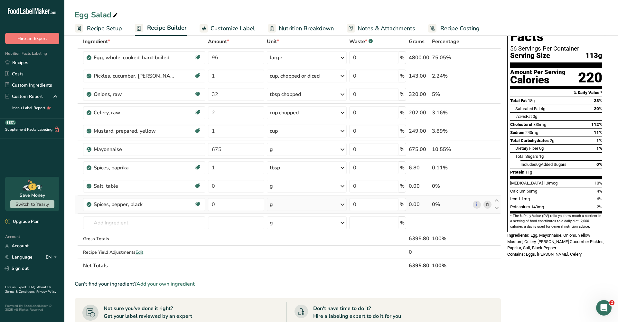
click at [297, 205] on div "g" at bounding box center [307, 204] width 80 height 13
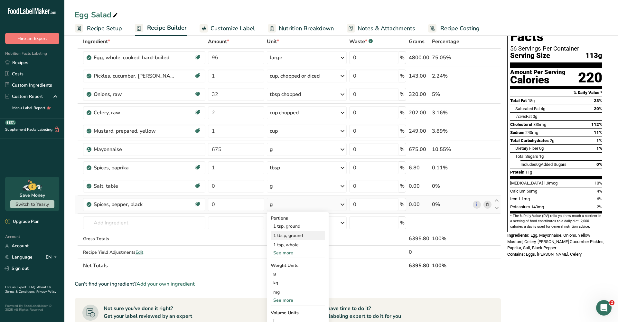
click at [298, 236] on div "1 tbsp, ground" at bounding box center [298, 235] width 54 height 9
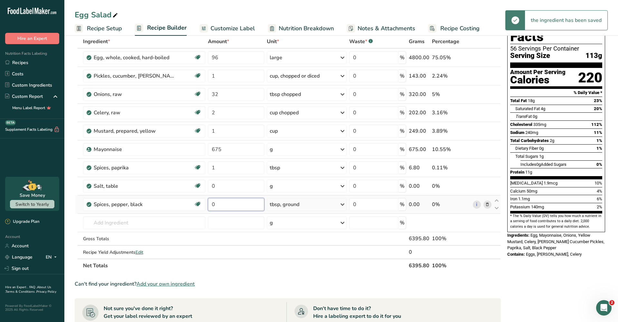
click at [255, 199] on input "0" at bounding box center [236, 204] width 56 height 13
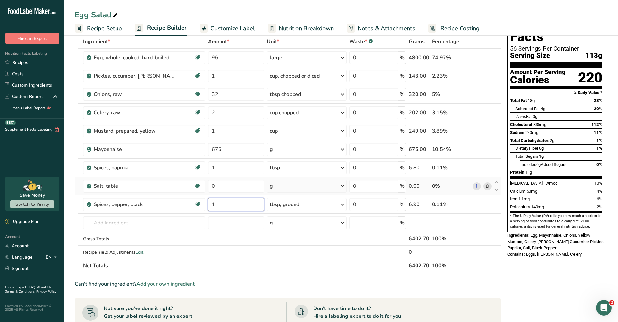
type input "1"
click at [321, 180] on div "Ingredient * Amount * Unit * Waste * .a-a{fill:#347362;}.b-a{fill:#fff;} Grams …" at bounding box center [288, 154] width 426 height 238
click at [320, 183] on div "g" at bounding box center [307, 186] width 80 height 13
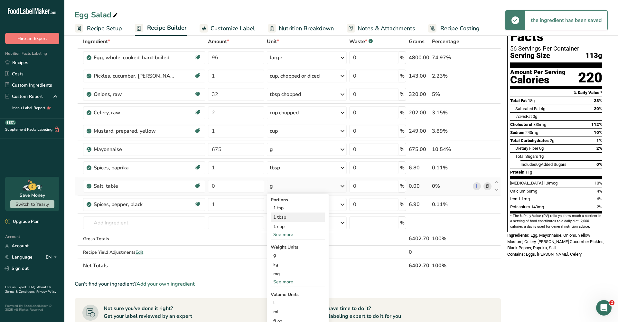
click at [304, 220] on div "1 tbsp" at bounding box center [298, 216] width 54 height 9
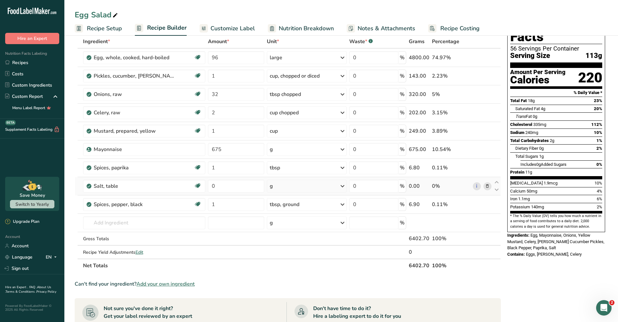
click at [488, 188] on icon at bounding box center [487, 186] width 5 height 7
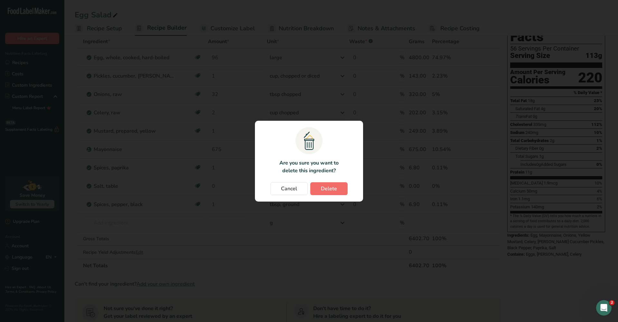
click at [337, 192] on button "Delete" at bounding box center [328, 188] width 37 height 13
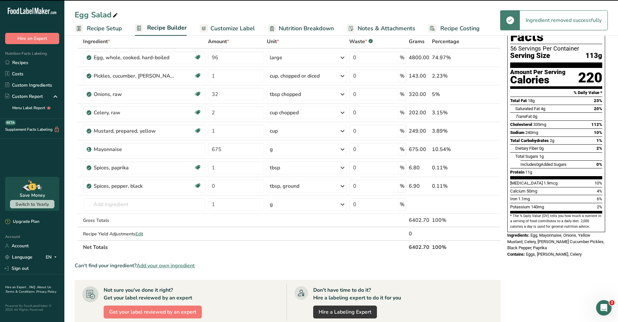
type input "1"
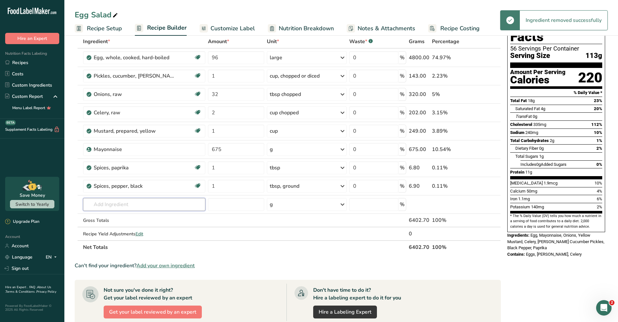
click at [174, 206] on input "text" at bounding box center [144, 204] width 122 height 13
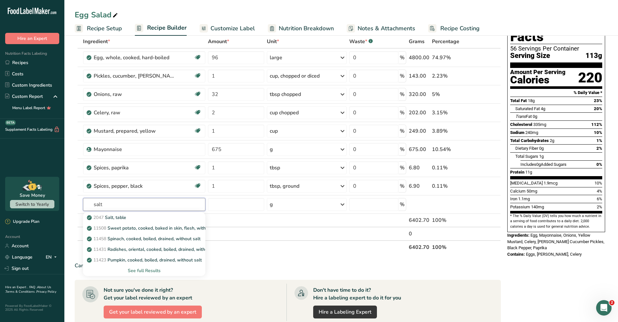
type input "salt"
click at [145, 273] on div "See full Results" at bounding box center [144, 270] width 112 height 7
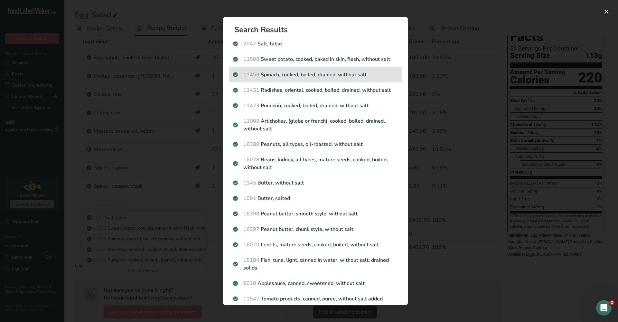
scroll to position [0, 0]
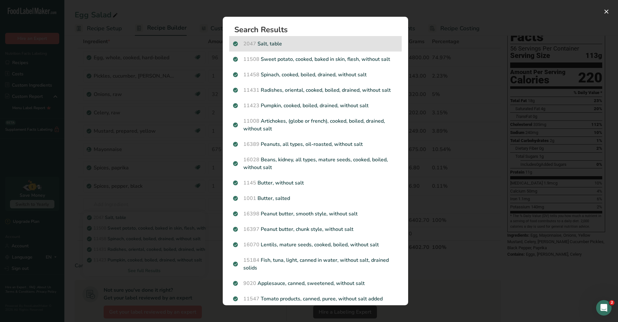
click at [282, 41] on p "2047 Salt, table" at bounding box center [315, 44] width 165 height 8
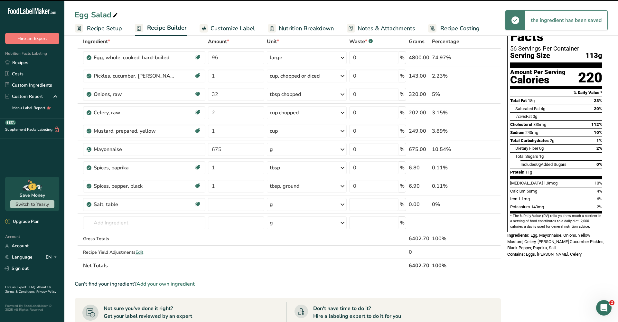
type input "0"
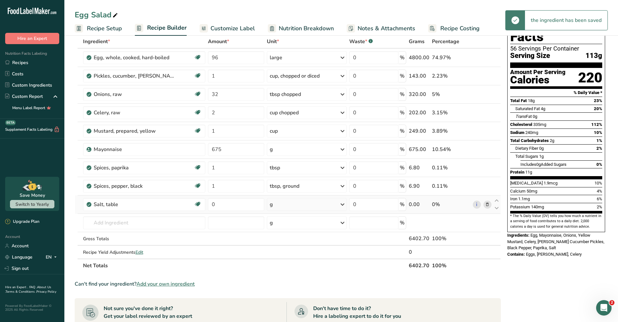
click at [295, 203] on div "g" at bounding box center [307, 204] width 80 height 13
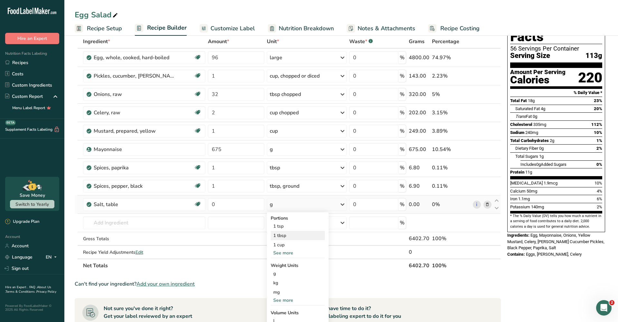
click at [289, 239] on div "1 tbsp" at bounding box center [298, 235] width 54 height 9
click at [250, 210] on input "0" at bounding box center [236, 204] width 56 height 13
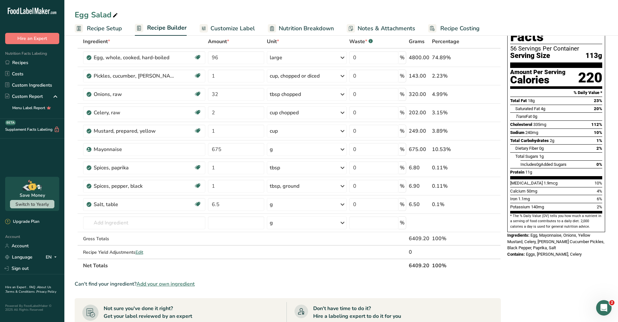
click at [374, 281] on div "Can't find your ingredient? Add your own ingredient" at bounding box center [288, 284] width 426 height 8
click at [235, 200] on input "0" at bounding box center [236, 204] width 56 height 13
drag, startPoint x: 236, startPoint y: 205, endPoint x: 261, endPoint y: 205, distance: 25.1
click at [264, 205] on input "0" at bounding box center [236, 204] width 56 height 13
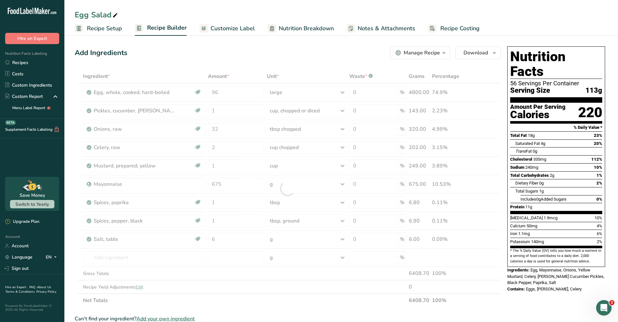
click at [520, 319] on div "Nutrition Facts 56 Servings Per Container Serving Size 113g Amount Per Serving …" at bounding box center [556, 278] width 103 height 468
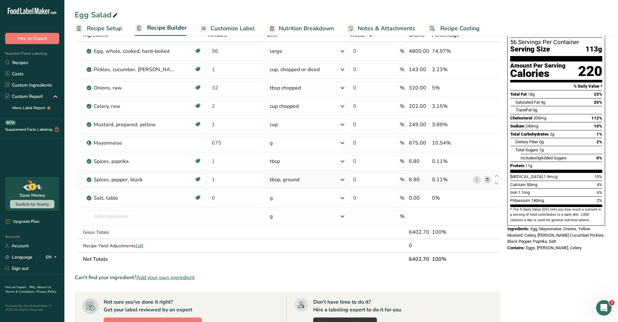
scroll to position [43, 0]
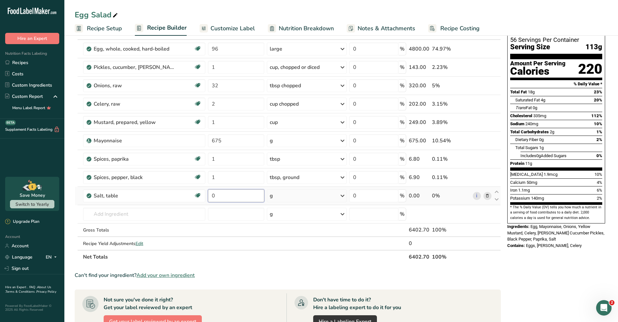
drag, startPoint x: 231, startPoint y: 196, endPoint x: 207, endPoint y: 196, distance: 24.2
click at [206, 196] on tr "Salt, table Dairy free Gluten free Vegan Vegetarian Soy free 0 g Portions 1 tsp…" at bounding box center [288, 196] width 426 height 18
click at [335, 196] on div "Ingredient * Amount * Unit * Waste * .a-a{fill:#347362;}.b-a{fill:#fff;} Grams …" at bounding box center [288, 145] width 426 height 238
click at [255, 198] on input "0" at bounding box center [236, 195] width 56 height 13
type input "6"
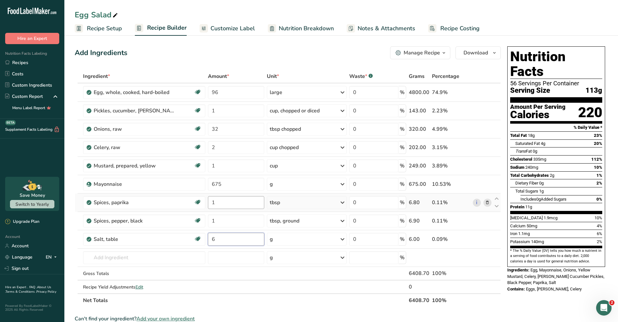
scroll to position [0, 0]
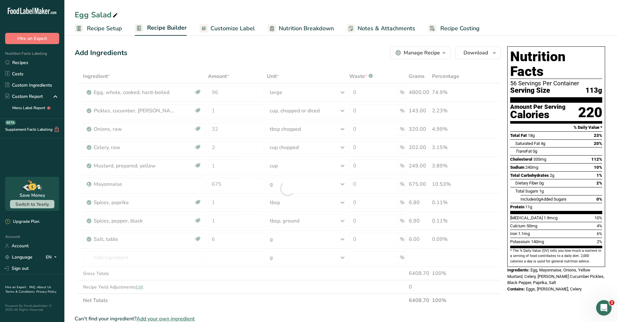
click at [535, 296] on div "Nutrition Facts 56 Servings Per Container Serving Size 113g Amount Per Serving …" at bounding box center [556, 278] width 103 height 468
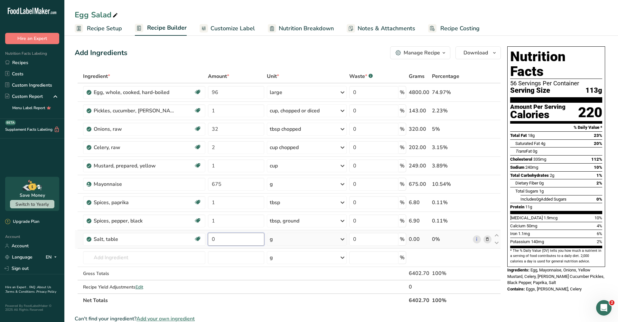
click at [241, 242] on input "0" at bounding box center [236, 239] width 56 height 13
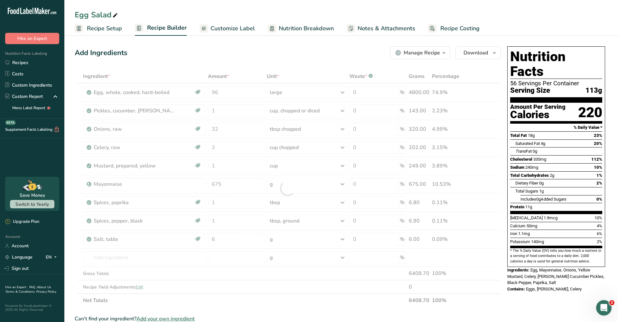
click at [531, 287] on div "Nutrition Facts 56 Servings Per Container Serving Size 113g Amount Per Serving …" at bounding box center [556, 278] width 103 height 468
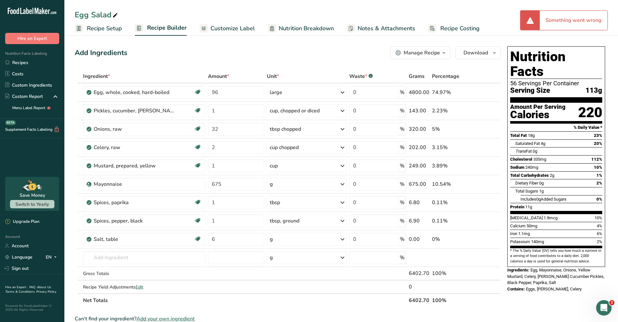
type input "0"
click at [342, 238] on icon at bounding box center [343, 239] width 8 height 12
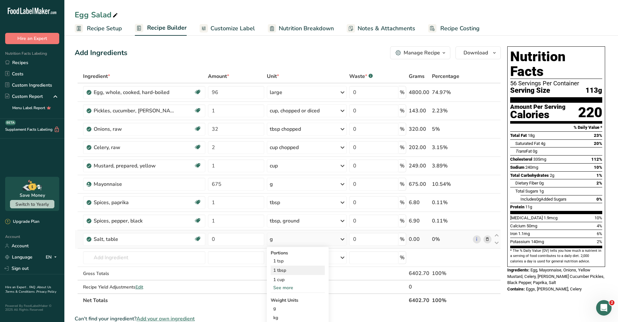
click at [297, 267] on div "1 tbsp" at bounding box center [298, 270] width 54 height 9
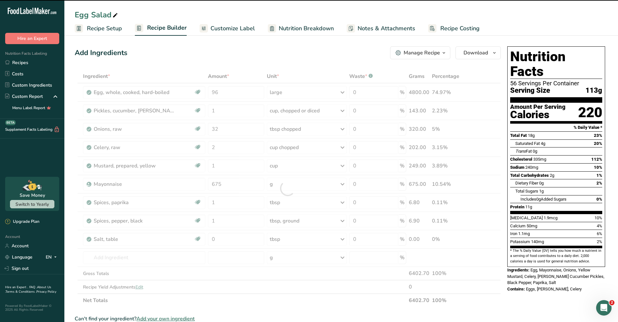
click at [286, 251] on div at bounding box center [288, 189] width 426 height 238
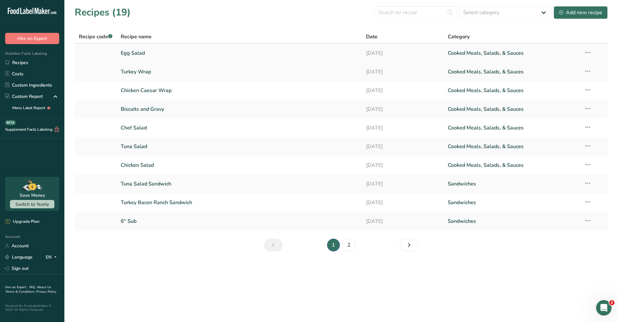
click at [152, 53] on link "Egg Salad" at bounding box center [240, 53] width 238 height 14
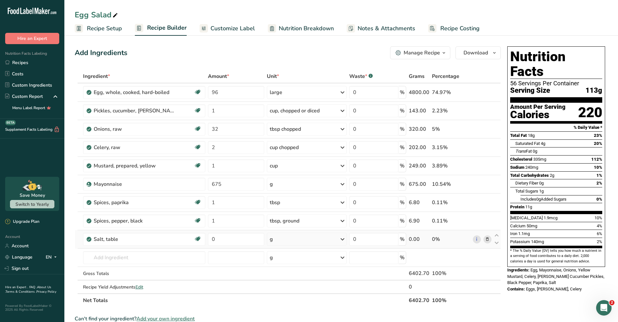
click at [302, 238] on div "g" at bounding box center [307, 239] width 80 height 13
click at [289, 267] on div "1 tbsp" at bounding box center [298, 270] width 54 height 9
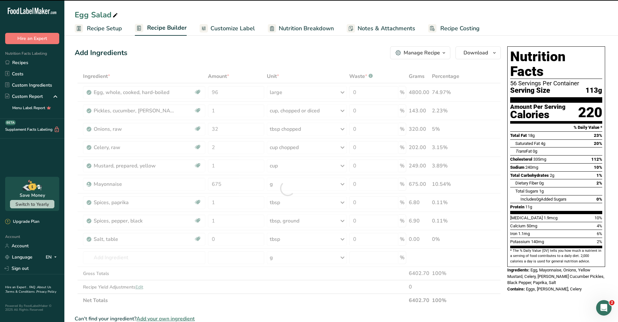
click at [241, 238] on div at bounding box center [288, 189] width 426 height 238
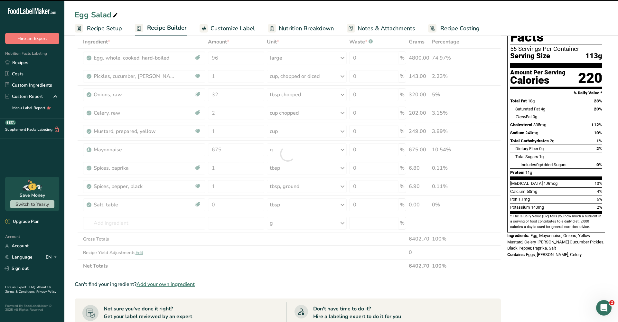
scroll to position [34, 0]
click at [243, 223] on div at bounding box center [288, 154] width 426 height 238
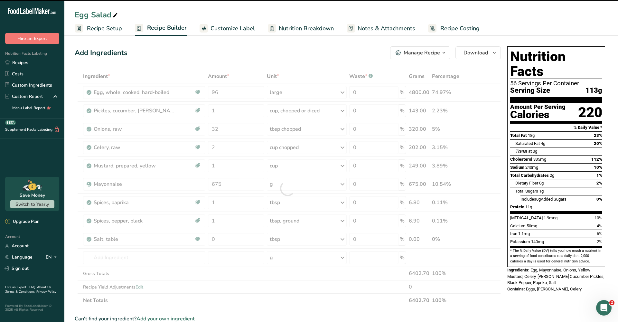
scroll to position [0, 0]
click at [212, 258] on div at bounding box center [288, 189] width 426 height 238
click at [487, 51] on span "Download" at bounding box center [476, 53] width 24 height 8
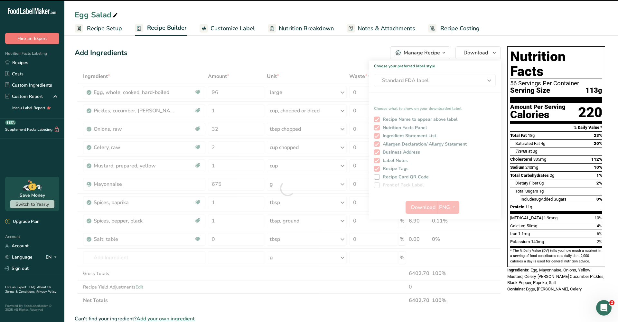
click at [349, 53] on div "Add Ingredients Manage Recipe Delete Recipe Duplicate Recipe Scale Recipe Save …" at bounding box center [288, 52] width 426 height 13
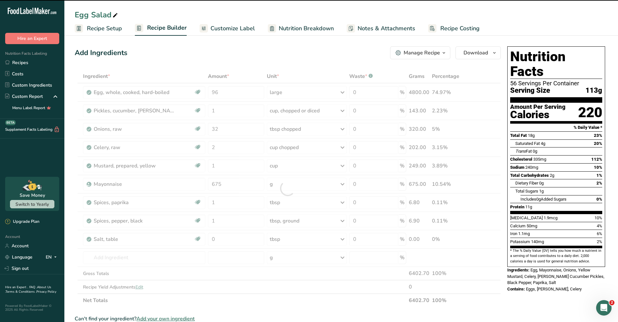
click at [440, 52] on div "Manage Recipe" at bounding box center [422, 53] width 36 height 8
click at [329, 57] on div "Add Ingredients Manage Recipe Delete Recipe Duplicate Recipe Scale Recipe Save …" at bounding box center [288, 52] width 426 height 13
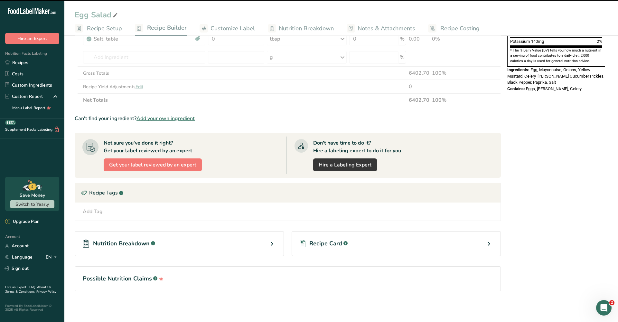
scroll to position [200, 0]
click at [194, 250] on div "Nutrition Breakdown .a-a{fill:#347362;}.b-a{fill:#fff;}" at bounding box center [179, 243] width 209 height 25
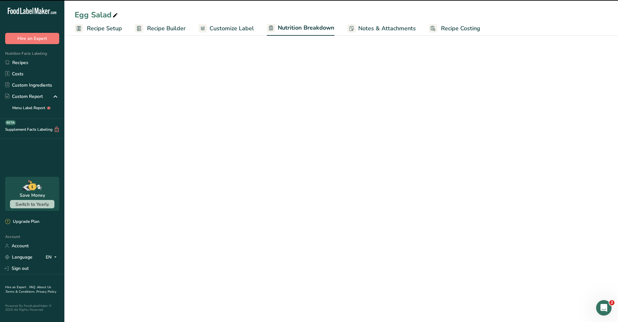
select select "Calories"
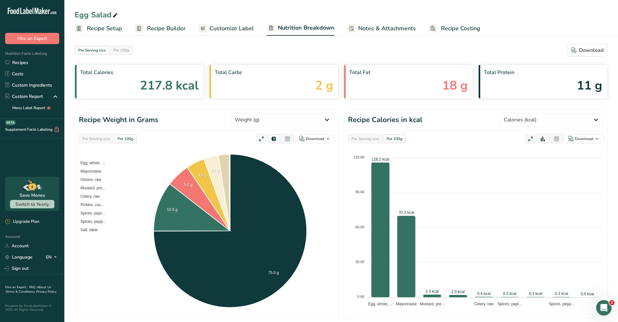
click at [139, 26] on g at bounding box center [139, 28] width 8 height 8
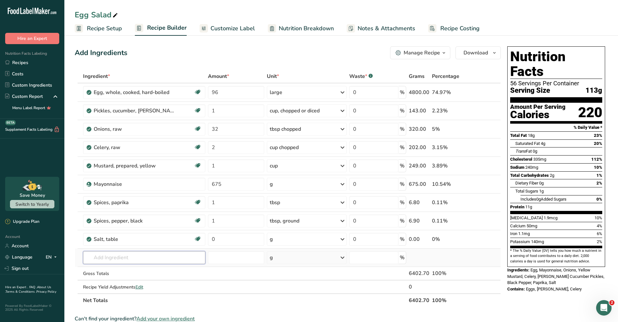
click at [164, 259] on input "text" at bounding box center [144, 257] width 122 height 13
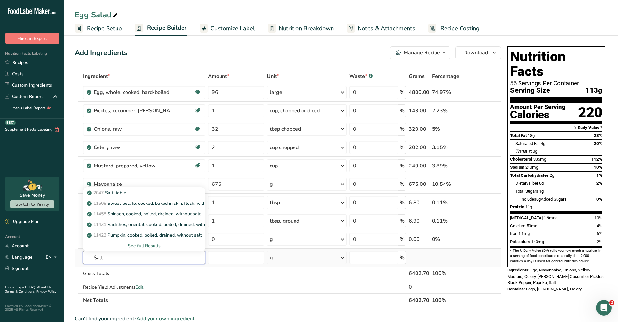
type input "Salt"
click at [151, 246] on div "See full Results" at bounding box center [144, 245] width 112 height 7
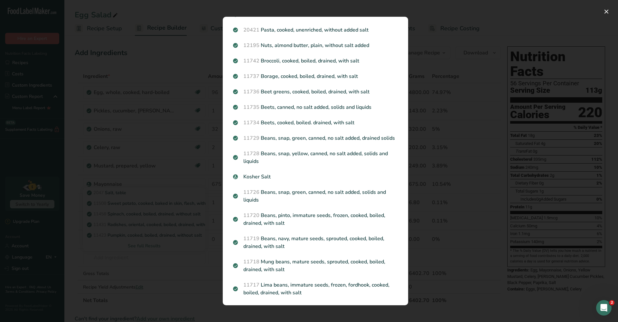
scroll to position [494, 0]
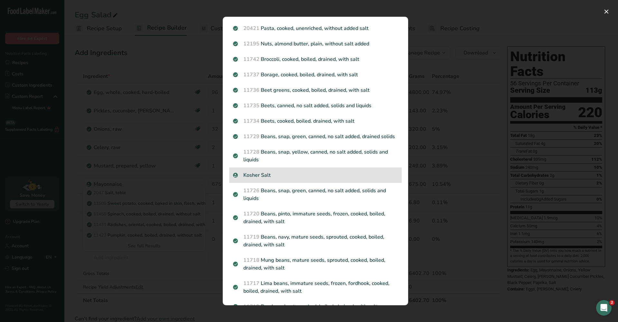
click at [290, 173] on p "Kosher Salt" at bounding box center [315, 175] width 165 height 8
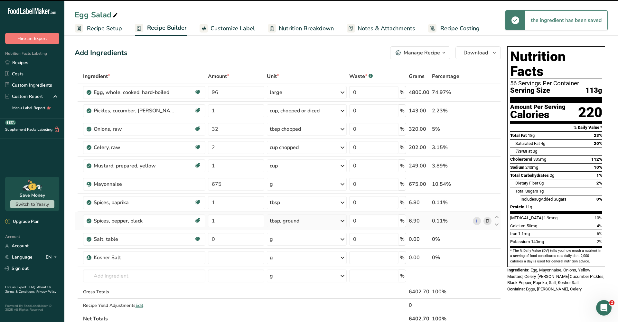
type input "0"
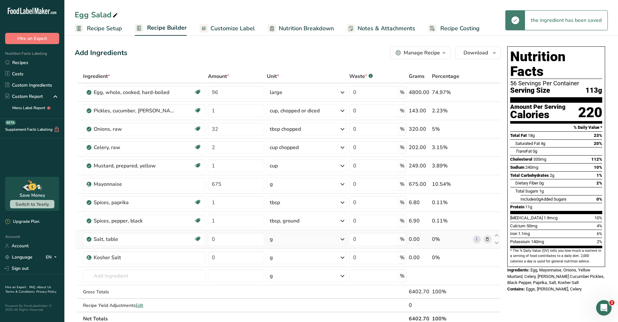
click at [487, 240] on icon at bounding box center [487, 239] width 5 height 7
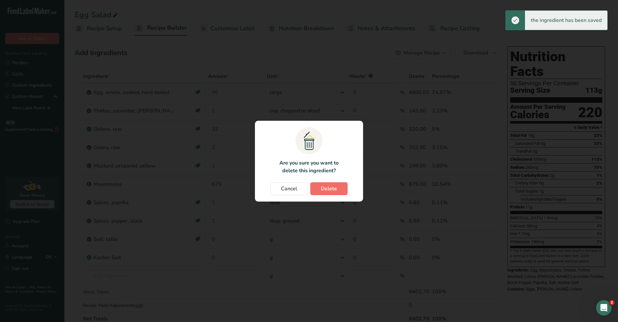
click at [337, 188] on button "Delete" at bounding box center [328, 188] width 37 height 13
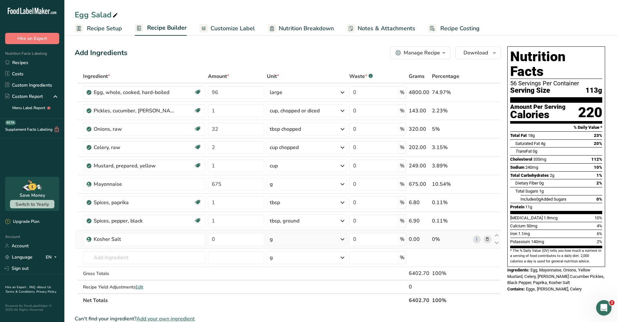
click at [324, 239] on div "g" at bounding box center [307, 239] width 80 height 13
click at [249, 248] on td "0" at bounding box center [236, 239] width 59 height 18
click at [248, 240] on input "0" at bounding box center [236, 239] width 56 height 13
type input "6"
click at [525, 289] on div "Nutrition Facts 56 Servings Per Container Serving Size 113g Amount Per Serving …" at bounding box center [556, 278] width 103 height 468
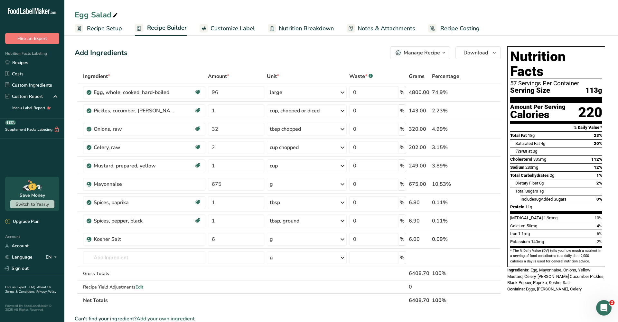
scroll to position [0, 0]
click at [258, 60] on div "Add Ingredients Manage Recipe Delete Recipe Duplicate Recipe Scale Recipe Save …" at bounding box center [290, 278] width 430 height 468
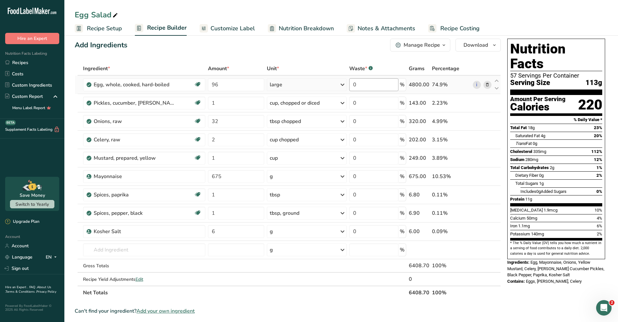
scroll to position [8, 0]
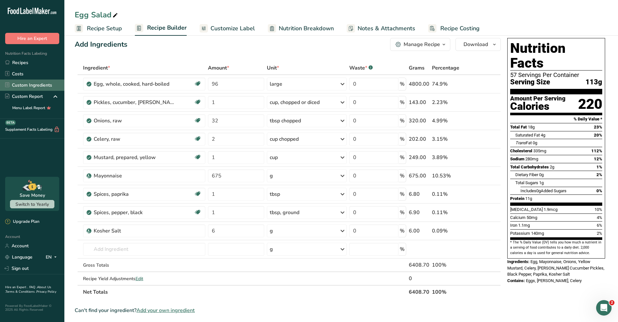
click at [29, 82] on link "Custom Ingredients" at bounding box center [32, 85] width 64 height 11
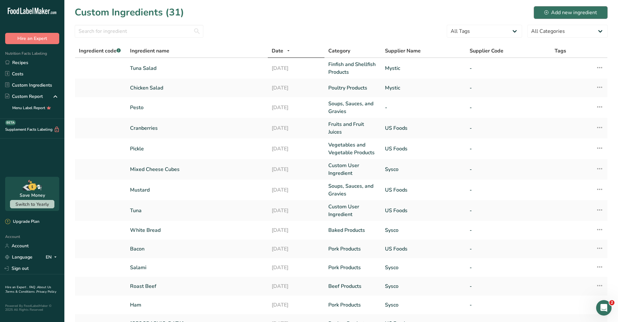
click at [565, 18] on button "Add new ingredient" at bounding box center [571, 12] width 74 height 13
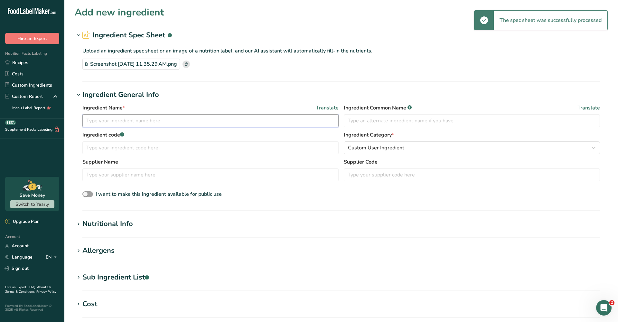
click at [132, 123] on input "text" at bounding box center [210, 120] width 256 height 13
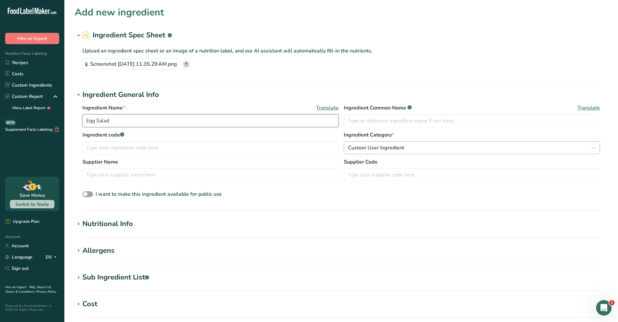
type input "Egg Salad"
click at [386, 145] on span "Custom User Ingredient" at bounding box center [376, 148] width 56 height 8
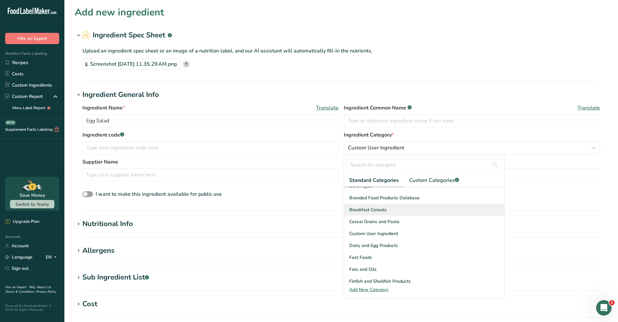
scroll to position [57, 0]
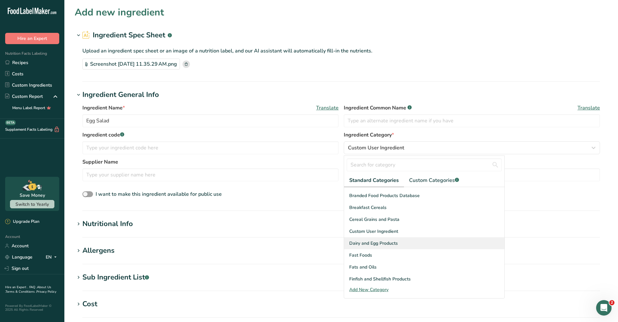
click at [375, 244] on span "Dairy and Egg Products" at bounding box center [373, 243] width 49 height 7
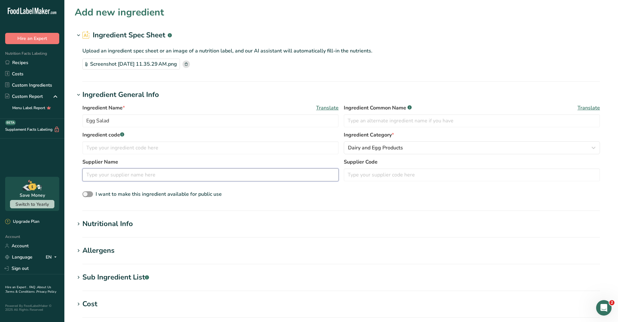
click at [113, 173] on input "text" at bounding box center [210, 174] width 256 height 13
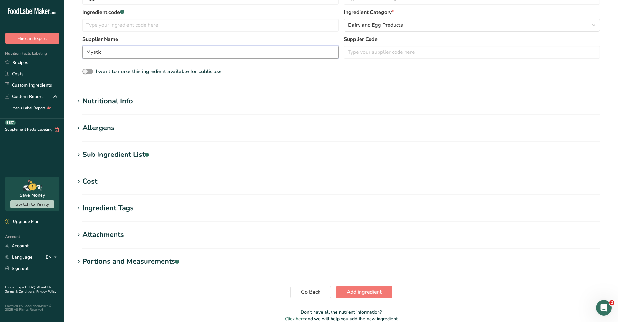
scroll to position [137, 0]
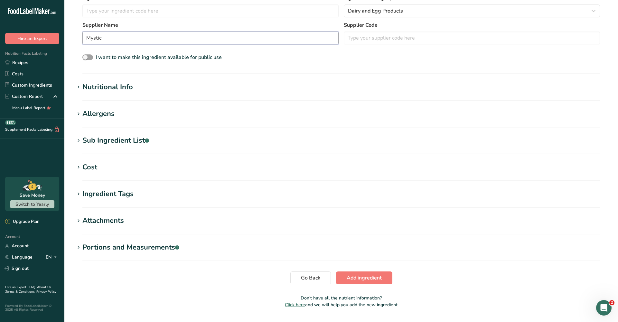
type input "Mystic"
click at [179, 250] on div ".a-a{fill:#347362;}.b-a{fill:#fff;}" at bounding box center [177, 247] width 4 height 11
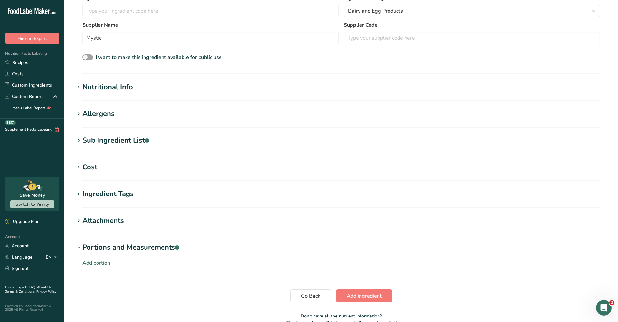
scroll to position [125, 0]
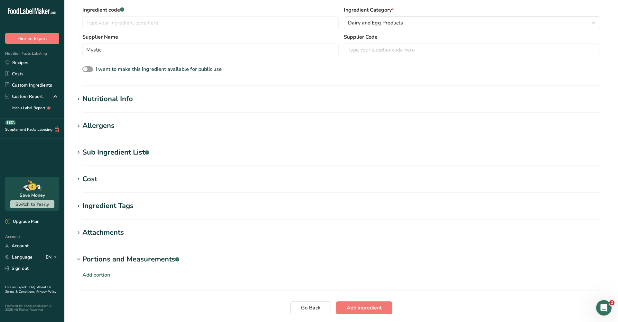
click at [118, 99] on div "Nutritional Info" at bounding box center [107, 99] width 51 height 11
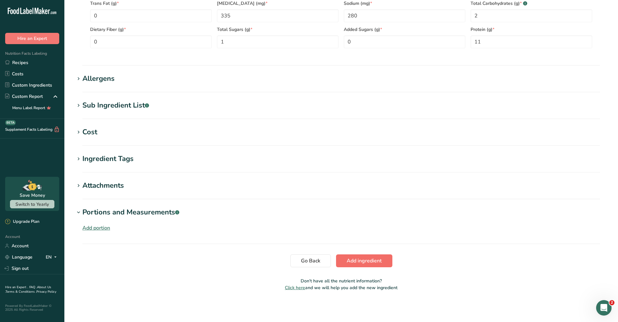
scroll to position [321, 0]
click at [376, 263] on span "Add ingredient" at bounding box center [364, 261] width 35 height 8
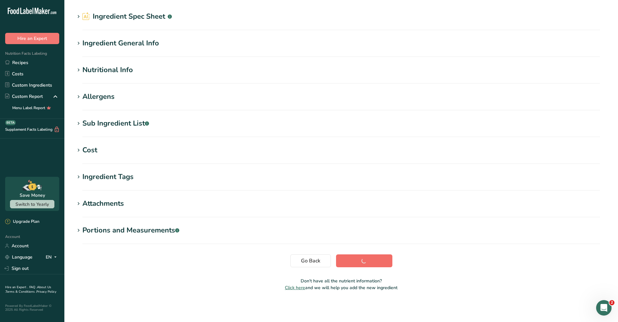
scroll to position [19, 0]
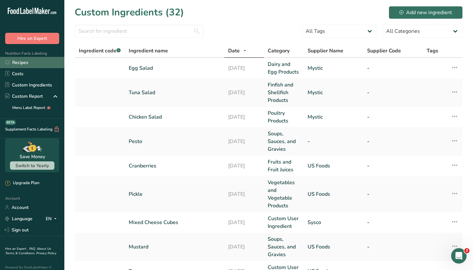
click at [34, 63] on link "Recipes" at bounding box center [32, 62] width 64 height 11
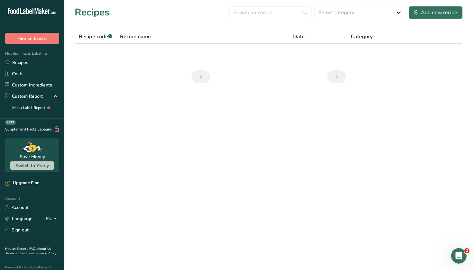
drag, startPoint x: 391, startPoint y: 17, endPoint x: 223, endPoint y: 105, distance: 189.6
click at [223, 105] on main "Recipes Select category All Baked Goods Beverages Confectionery Cooked Meals, S…" at bounding box center [236, 135] width 473 height 270
click at [36, 67] on link "Recipes" at bounding box center [32, 62] width 64 height 11
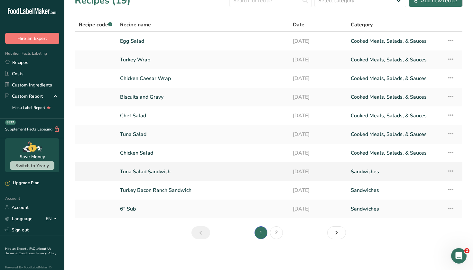
scroll to position [12, 0]
click at [157, 174] on link "Tuna Salad Sandwich" at bounding box center [202, 172] width 165 height 14
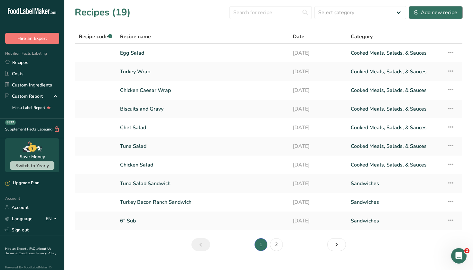
click at [440, 16] on button "Add new recipe" at bounding box center [436, 12] width 54 height 13
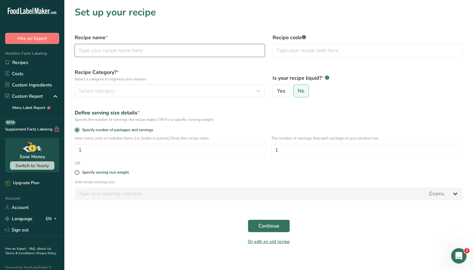
click at [106, 55] on input "text" at bounding box center [170, 50] width 190 height 13
type input "T"
type input "Egg Salad Sandwich"
click at [268, 226] on button "Continue" at bounding box center [269, 226] width 42 height 13
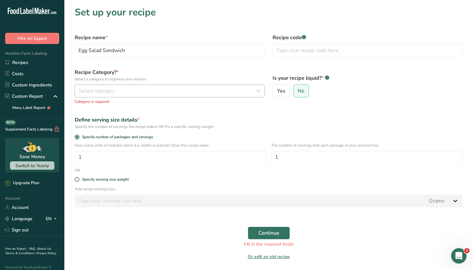
click at [202, 94] on div "Select category" at bounding box center [168, 91] width 178 height 8
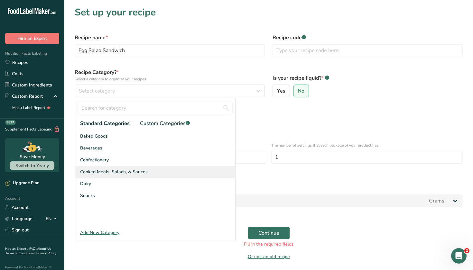
click at [109, 171] on span "Cooked Meals, Salads, & Sauces" at bounding box center [114, 172] width 68 height 7
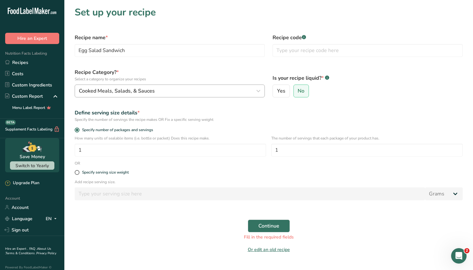
click at [140, 87] on span "Cooked Meals, Salads, & Sauces" at bounding box center [117, 91] width 76 height 8
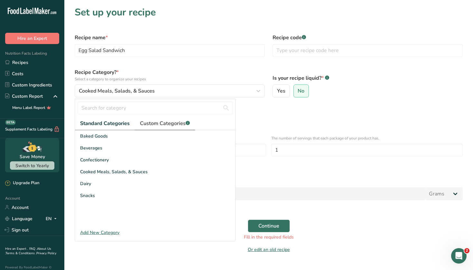
click at [145, 123] on span "Custom Categories .a-a{fill:#347362;}.b-a{fill:#fff;}" at bounding box center [165, 124] width 50 height 8
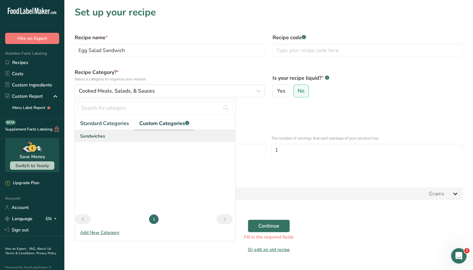
click at [104, 136] on span "Sandwiches" at bounding box center [92, 136] width 25 height 7
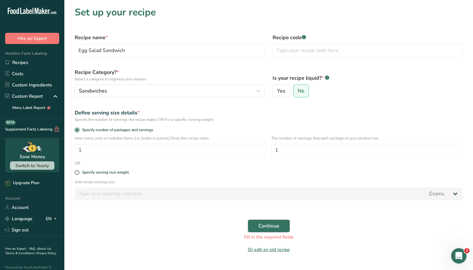
click at [276, 220] on button "Continue" at bounding box center [269, 226] width 42 height 13
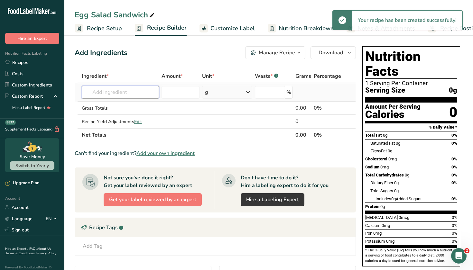
click at [126, 90] on input "text" at bounding box center [121, 92] width 78 height 13
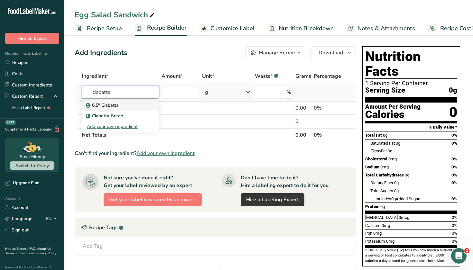
type input "ciabatta"
click at [118, 107] on p "6.5" Ciabatta" at bounding box center [103, 105] width 32 height 7
type input "6.5" Ciabatta"
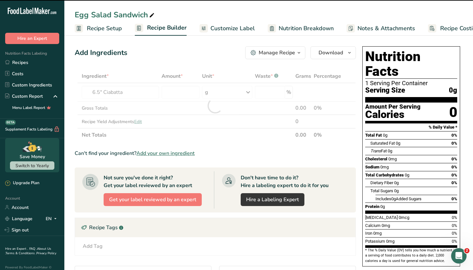
type input "0"
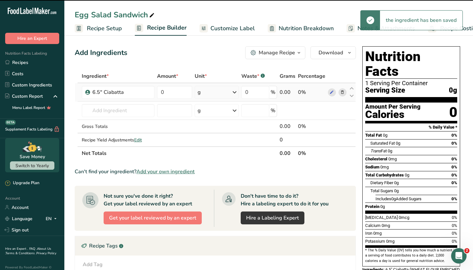
click at [214, 91] on div "g" at bounding box center [217, 92] width 44 height 13
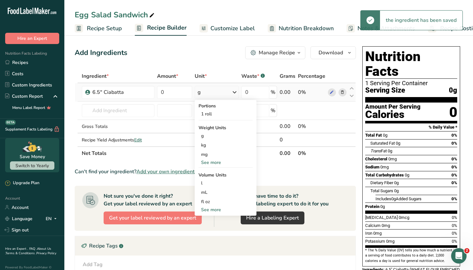
click at [210, 109] on div "Portions" at bounding box center [226, 106] width 54 height 7
click at [210, 112] on div "1 roll" at bounding box center [226, 113] width 54 height 9
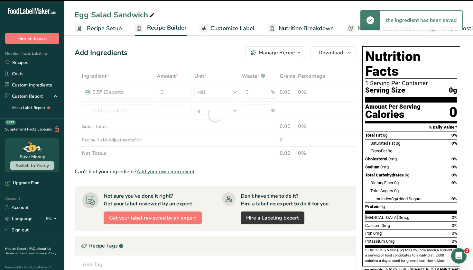
click at [176, 85] on div at bounding box center [215, 115] width 281 height 91
click at [175, 90] on div at bounding box center [215, 115] width 281 height 91
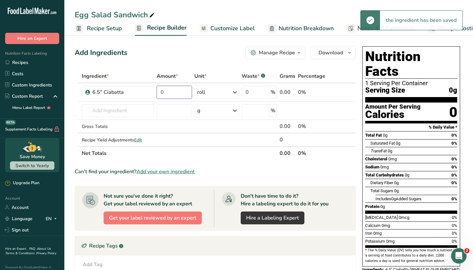
click at [175, 90] on input "0" at bounding box center [174, 92] width 35 height 13
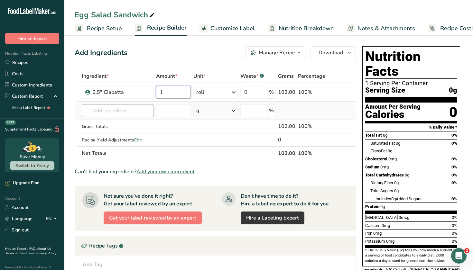
type input "1"
click at [109, 108] on div "Ingredient * Amount * Unit * Waste * .a-a{fill:#347362;}.b-a{fill:#fff;} Grams …" at bounding box center [215, 115] width 281 height 91
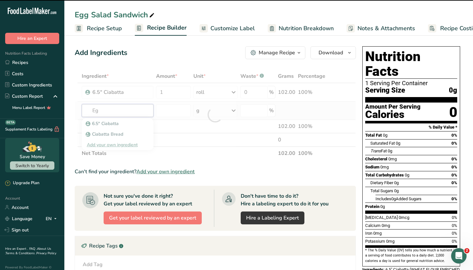
type input "Egg"
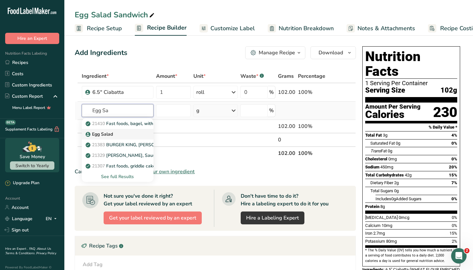
type input "Egg Sa"
click at [91, 137] on p "Egg Salad" at bounding box center [100, 134] width 26 height 7
type input "Egg Salad"
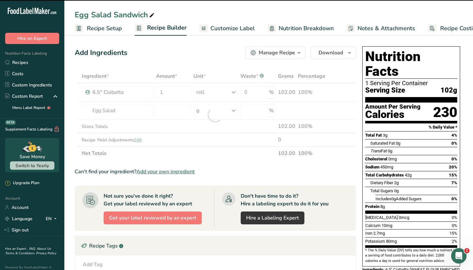
type input "0"
click at [214, 113] on div "g" at bounding box center [215, 110] width 44 height 13
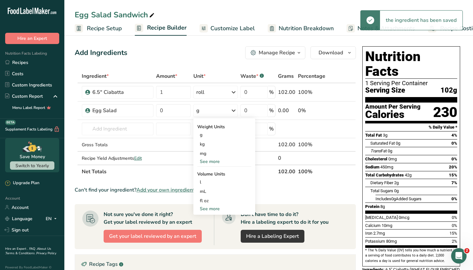
click at [214, 113] on div "g" at bounding box center [215, 110] width 44 height 13
click at [216, 163] on div "See more" at bounding box center [224, 161] width 54 height 7
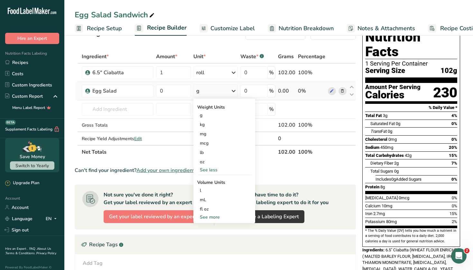
scroll to position [33, 0]
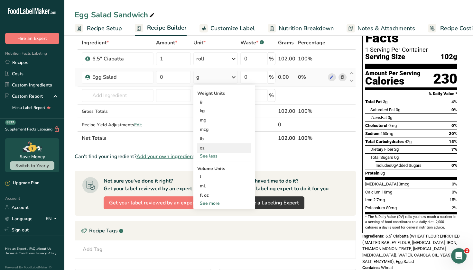
click at [208, 149] on div "oz" at bounding box center [224, 148] width 54 height 9
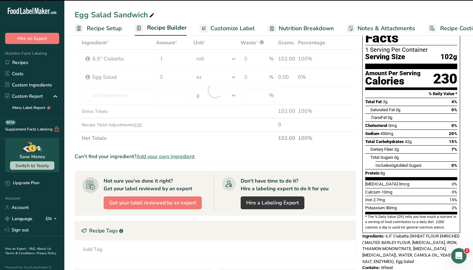
click at [173, 70] on div at bounding box center [215, 90] width 281 height 109
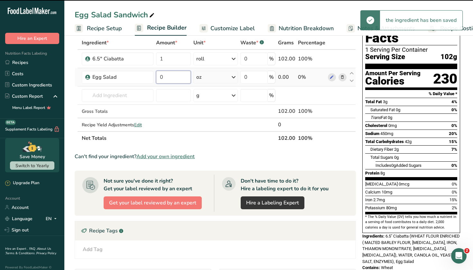
click at [173, 78] on input "0" at bounding box center [173, 77] width 35 height 13
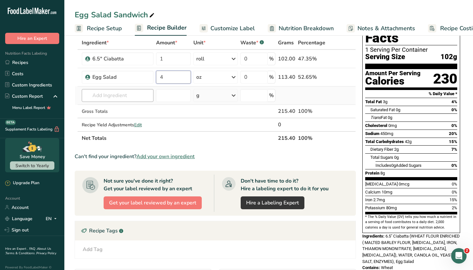
type input "4"
click at [132, 99] on div "Ingredient * Amount * Unit * Waste * .a-a{fill:#347362;}.b-a{fill:#fff;} Grams …" at bounding box center [215, 90] width 281 height 109
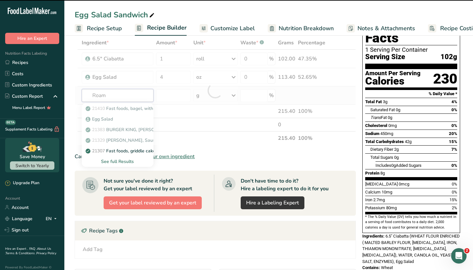
type input "Roa"
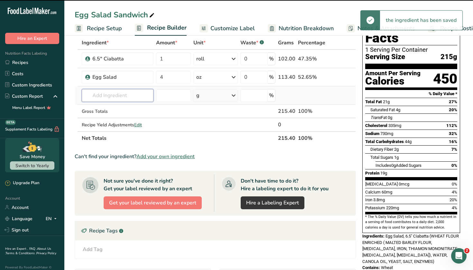
type input "m"
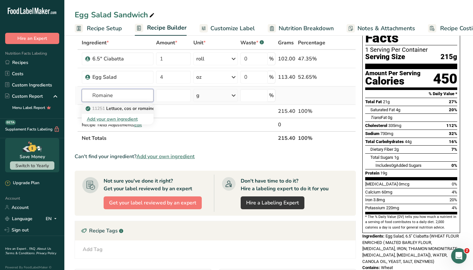
type input "Romaine"
click at [120, 106] on p "11251 [GEOGRAPHIC_DATA], cos or romaine, raw" at bounding box center [126, 108] width 78 height 7
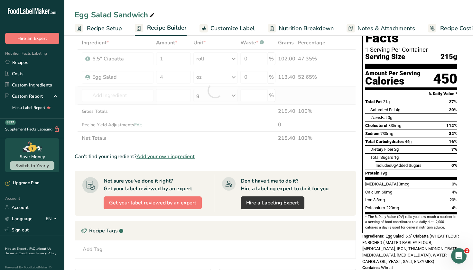
type input "Lettuce, cos or romaine, raw"
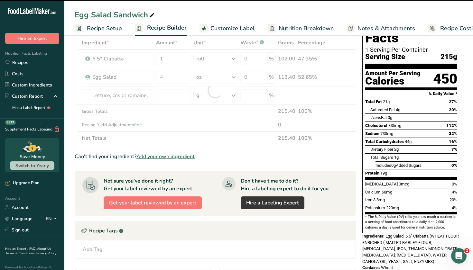
click at [208, 96] on div at bounding box center [215, 90] width 281 height 109
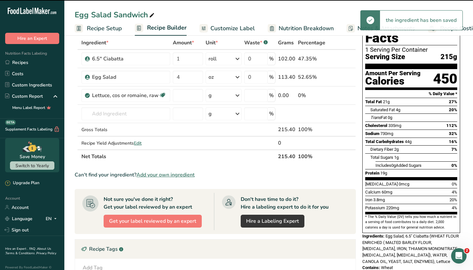
type input "0"
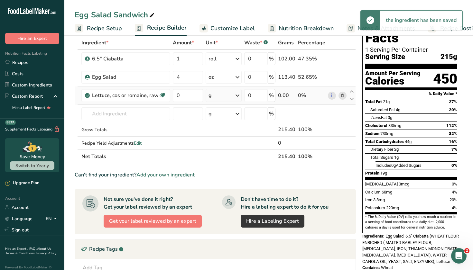
click at [234, 99] on div "g" at bounding box center [224, 95] width 36 height 13
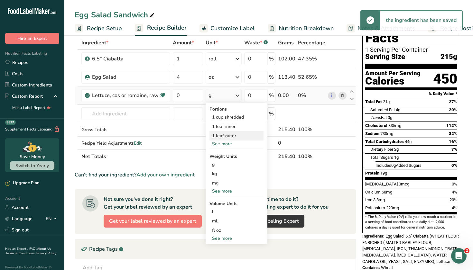
click at [234, 139] on div "1 leaf outer" at bounding box center [237, 135] width 54 height 9
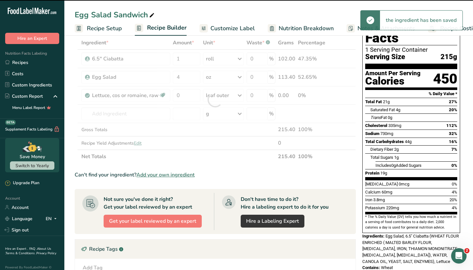
click at [186, 92] on div at bounding box center [215, 99] width 281 height 127
click at [185, 95] on div at bounding box center [215, 99] width 281 height 127
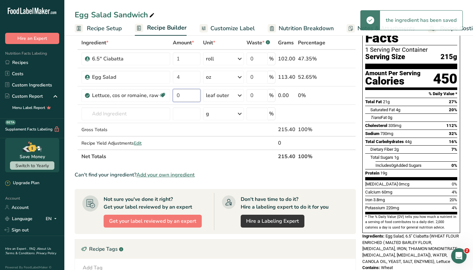
click at [185, 95] on input "0" at bounding box center [187, 95] width 28 height 13
type input "1"
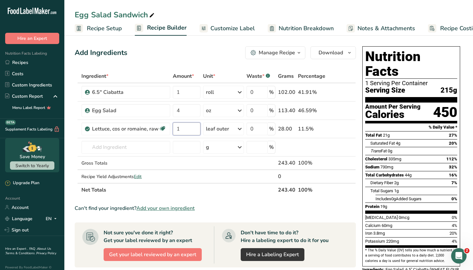
scroll to position [22, 0]
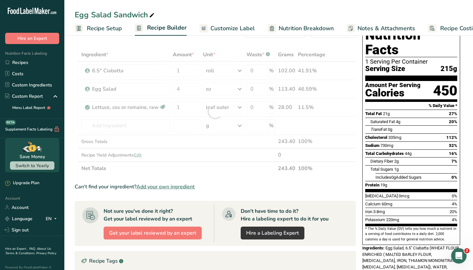
click at [251, 187] on div "Can't find your ingredient? Add your own ingredient" at bounding box center [215, 187] width 281 height 8
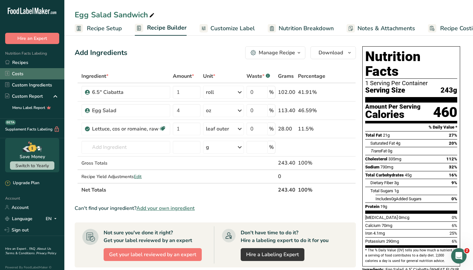
scroll to position [0, 0]
click at [26, 67] on link "Recipes" at bounding box center [32, 62] width 64 height 11
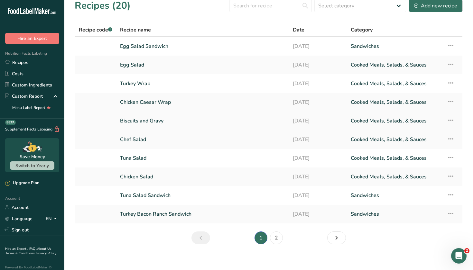
scroll to position [10, 0]
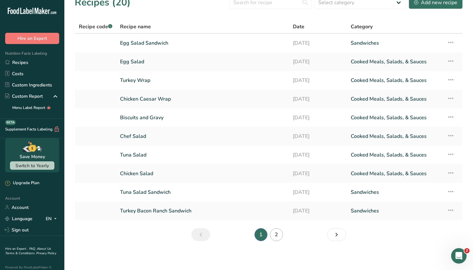
click at [277, 238] on link "2" at bounding box center [276, 235] width 13 height 13
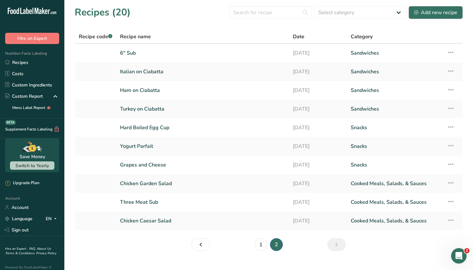
click at [434, 9] on div "Add new recipe" at bounding box center [435, 13] width 43 height 8
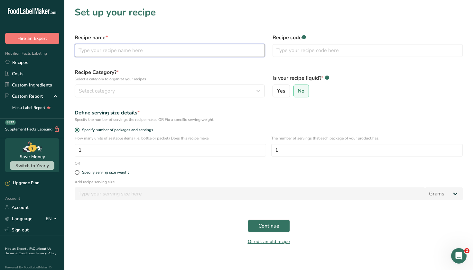
click at [156, 52] on input "text" at bounding box center [170, 50] width 190 height 13
type input "Chicken Salad Sandwich"
click at [108, 87] on button "Select category" at bounding box center [170, 91] width 190 height 13
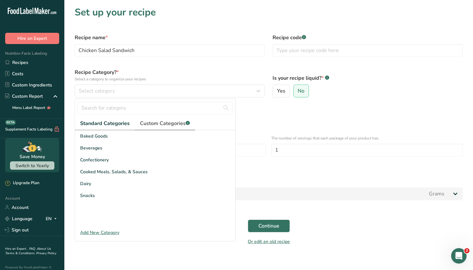
click at [156, 123] on span "Custom Categories .a-a{fill:#347362;}.b-a{fill:#fff;}" at bounding box center [165, 124] width 50 height 8
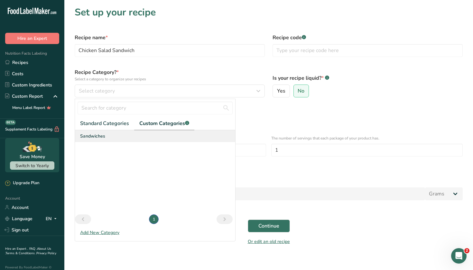
click at [105, 138] on span "Sandwiches" at bounding box center [92, 136] width 25 height 7
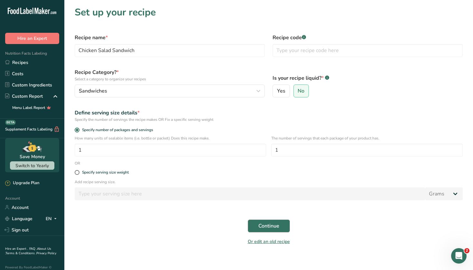
click at [267, 225] on span "Continue" at bounding box center [268, 226] width 21 height 8
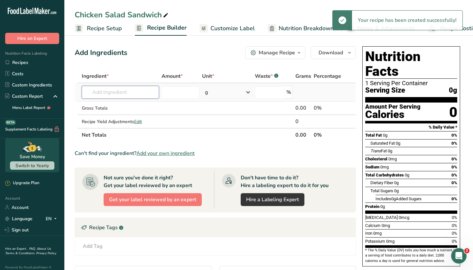
click at [123, 92] on input "text" at bounding box center [121, 92] width 78 height 13
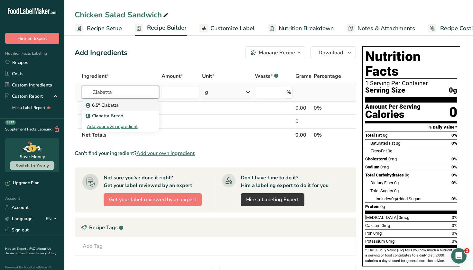
type input "Ciabatta"
click at [105, 108] on p "6.5" Ciabatta" at bounding box center [103, 105] width 32 height 7
type input "6.5" Ciabatta"
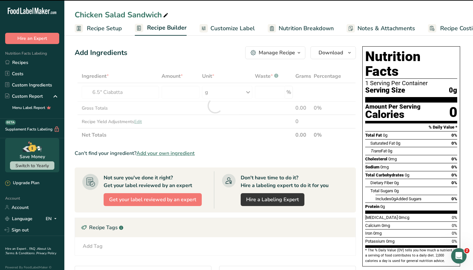
type input "0"
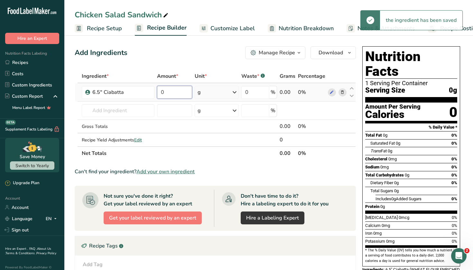
click at [187, 92] on input "0" at bounding box center [174, 92] width 35 height 13
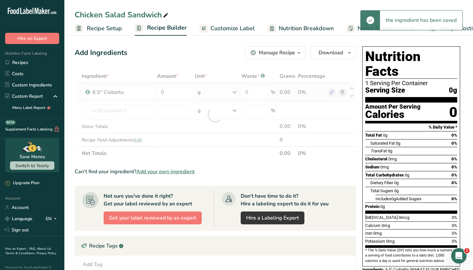
click at [228, 92] on div "Ingredient * Amount * Unit * Waste * .a-a{fill:#347362;}.b-a{fill:#fff;} Grams …" at bounding box center [215, 115] width 281 height 91
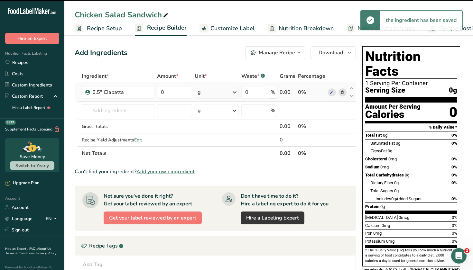
click at [225, 93] on div "g" at bounding box center [217, 92] width 44 height 13
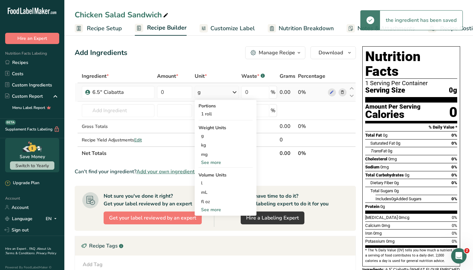
click at [225, 93] on div "g" at bounding box center [217, 92] width 44 height 13
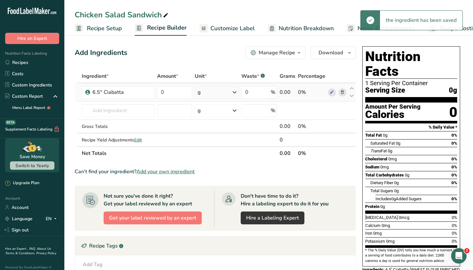
click at [225, 93] on div "g" at bounding box center [217, 92] width 44 height 13
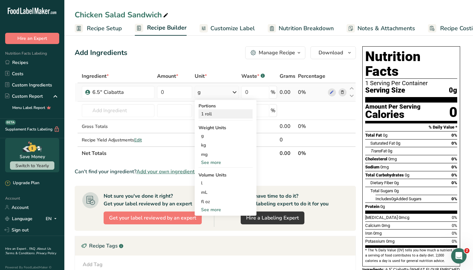
click at [213, 112] on div "1 roll" at bounding box center [226, 113] width 54 height 9
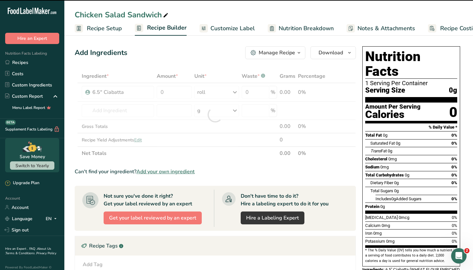
click at [169, 90] on div at bounding box center [215, 115] width 281 height 91
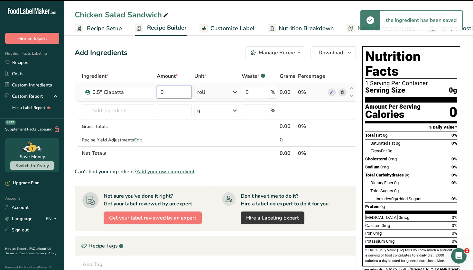
click at [169, 92] on input "0" at bounding box center [174, 92] width 35 height 13
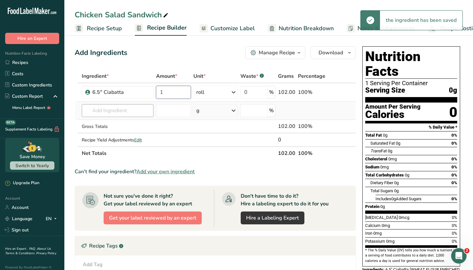
type input "1"
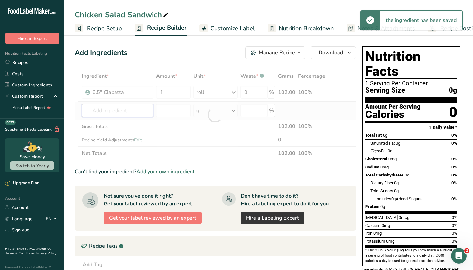
click at [129, 109] on div "Ingredient * Amount * Unit * Waste * .a-a{fill:#347362;}.b-a{fill:#fff;} Grams …" at bounding box center [215, 115] width 281 height 91
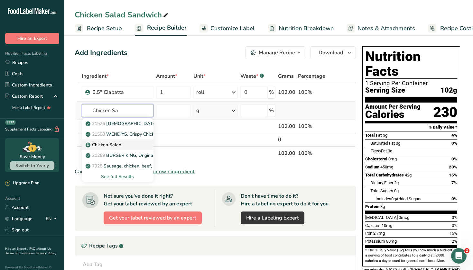
type input "Chicken Sa"
click at [102, 141] on link "Chicken Salad" at bounding box center [118, 145] width 72 height 11
type input "Chicken Salad"
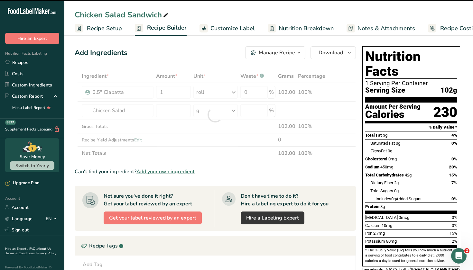
type input "0"
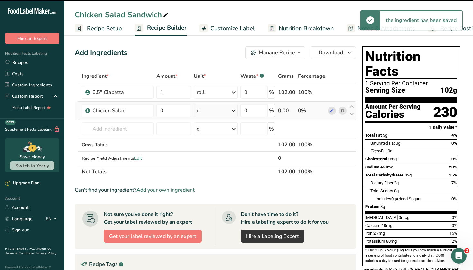
click at [234, 112] on icon at bounding box center [234, 111] width 8 height 12
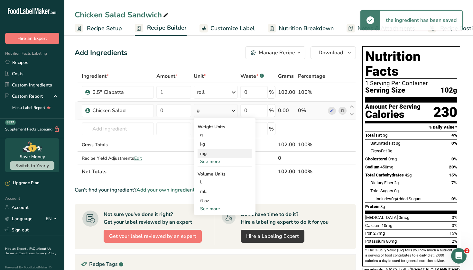
click at [211, 156] on div "mg" at bounding box center [225, 153] width 54 height 9
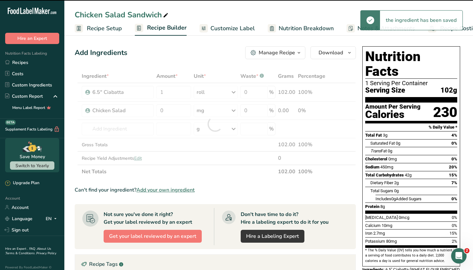
click at [234, 109] on icon at bounding box center [234, 111] width 8 height 12
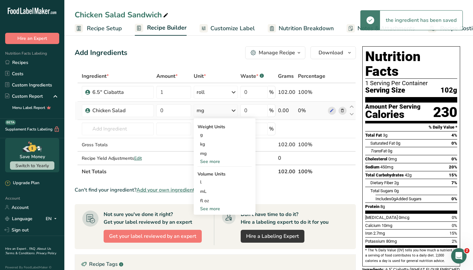
click at [213, 162] on div "See more" at bounding box center [225, 161] width 54 height 7
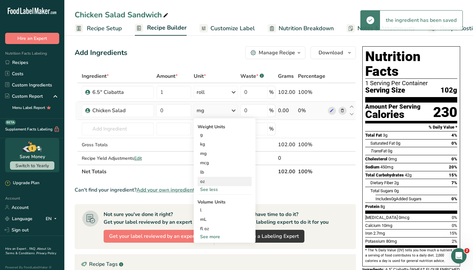
click at [207, 181] on div "oz" at bounding box center [225, 181] width 54 height 9
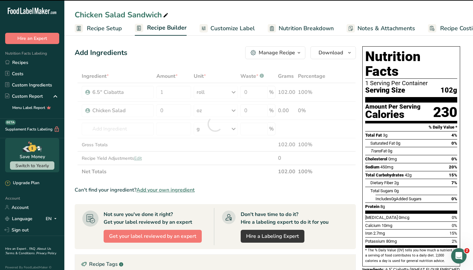
click at [176, 111] on div at bounding box center [215, 124] width 281 height 109
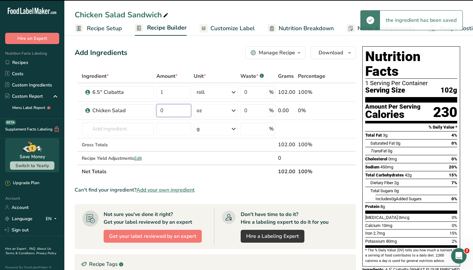
click at [176, 111] on input "0" at bounding box center [173, 110] width 34 height 13
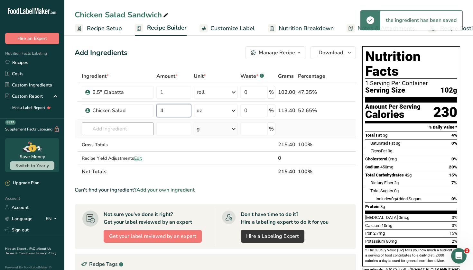
type input "4"
click at [132, 128] on div "Ingredient * Amount * Unit * Waste * .a-a{fill:#347362;}.b-a{fill:#fff;} Grams …" at bounding box center [215, 124] width 281 height 109
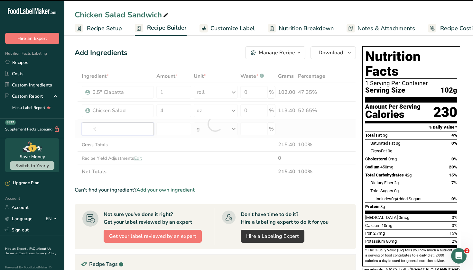
type input "Ro"
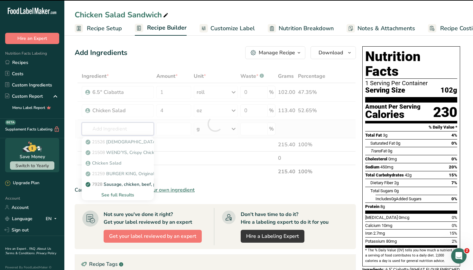
type input "n"
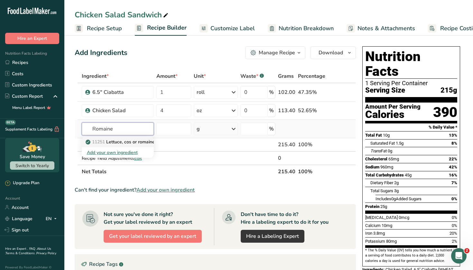
type input "Romaine"
click at [129, 144] on p "11251 [GEOGRAPHIC_DATA], cos or romaine, raw" at bounding box center [126, 142] width 78 height 7
type input "Lettuce, cos or romaine, raw"
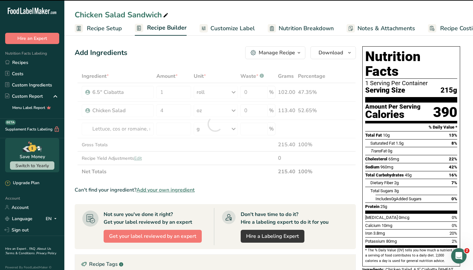
click at [178, 133] on div at bounding box center [215, 124] width 281 height 109
type input "0"
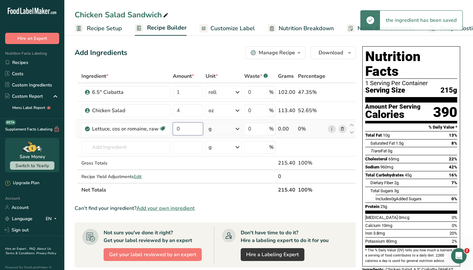
click at [191, 128] on input "0" at bounding box center [188, 129] width 30 height 13
type input "1"
click at [231, 126] on div "Ingredient * Amount * Unit * Waste * .a-a{fill:#347362;}.b-a{fill:#fff;} Grams …" at bounding box center [215, 133] width 281 height 127
click at [237, 126] on icon at bounding box center [238, 129] width 8 height 12
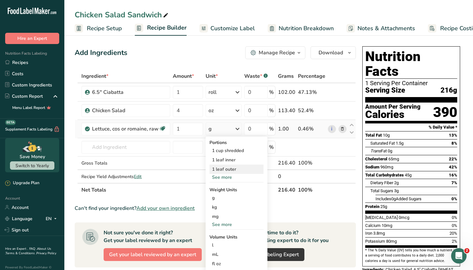
click at [229, 170] on div "1 leaf outer" at bounding box center [237, 169] width 54 height 9
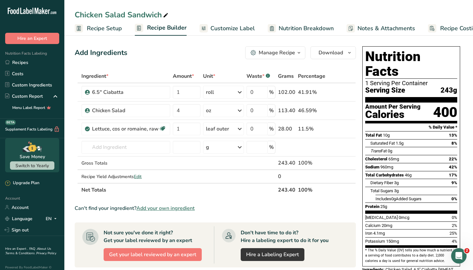
click at [337, 204] on section "Ingredient * Amount * Unit * Waste * .a-a{fill:#347362;}.b-a{fill:#fff;} Grams …" at bounding box center [215, 231] width 281 height 322
click at [36, 66] on link "Recipes" at bounding box center [32, 62] width 64 height 11
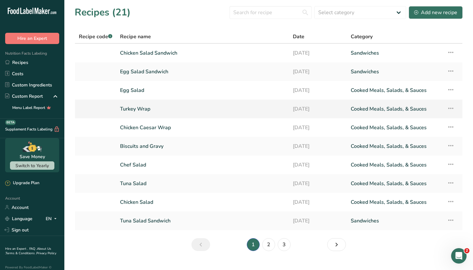
click at [160, 112] on link "Turkey Wrap" at bounding box center [202, 109] width 165 height 14
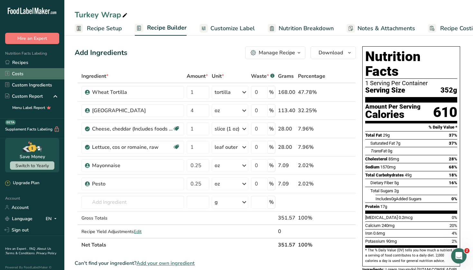
click at [42, 68] on link "Costs" at bounding box center [32, 73] width 64 height 11
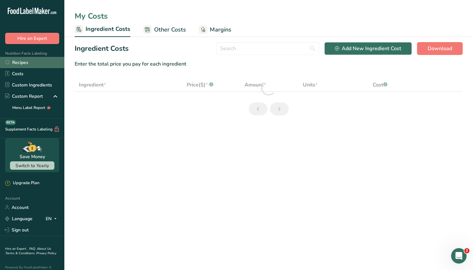
click at [36, 63] on link "Recipes" at bounding box center [32, 62] width 64 height 11
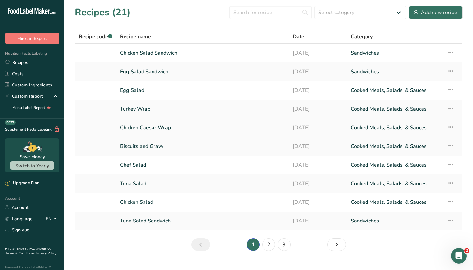
click at [146, 127] on link "Chicken Caesar Wrap" at bounding box center [202, 128] width 165 height 14
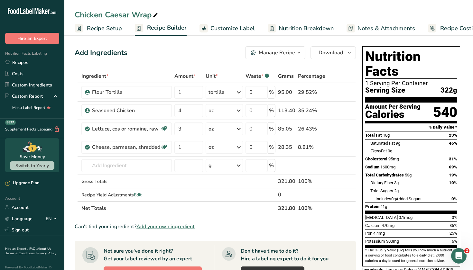
drag, startPoint x: 383, startPoint y: 2, endPoint x: 227, endPoint y: 56, distance: 165.0
click at [227, 56] on div "Add Ingredients Manage Recipe Delete Recipe Duplicate Recipe Scale Recipe Save …" at bounding box center [215, 52] width 281 height 13
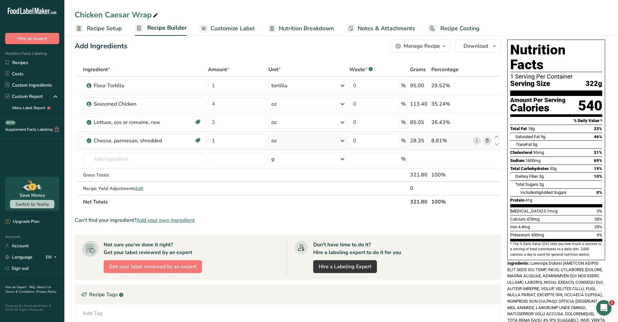
scroll to position [8, 0]
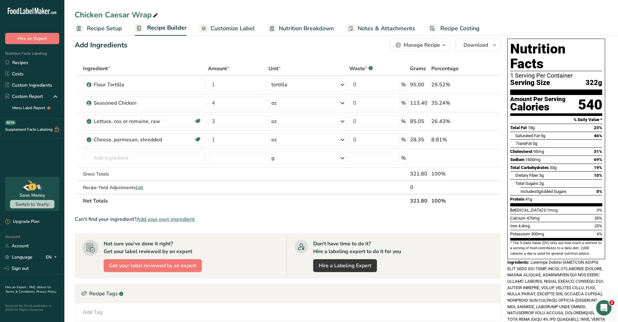
click at [311, 29] on span "Nutrition Breakdown" at bounding box center [306, 28] width 55 height 9
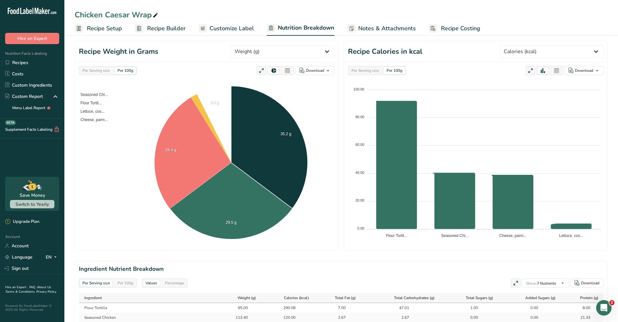
scroll to position [76, 0]
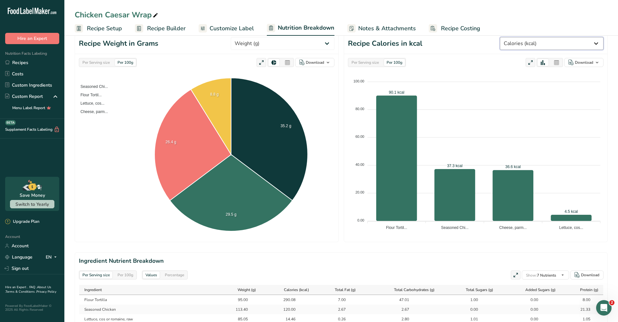
select select "Sodium"
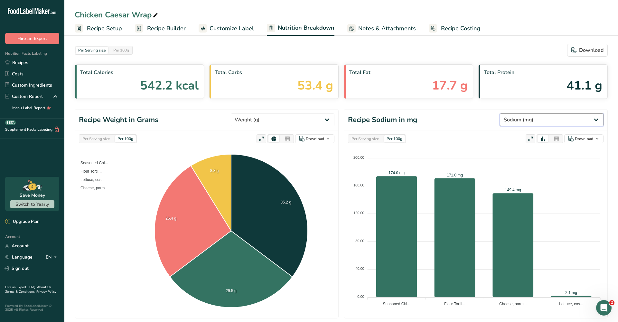
scroll to position [0, 0]
click at [167, 30] on span "Recipe Builder" at bounding box center [166, 28] width 39 height 9
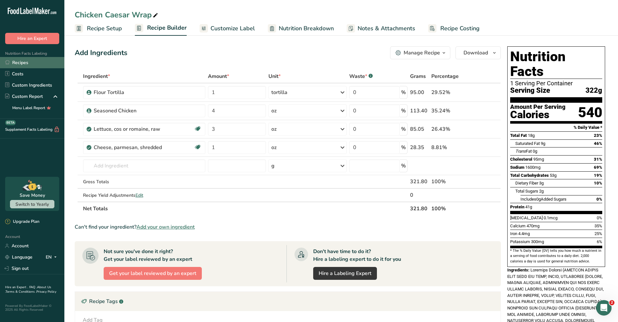
click at [26, 66] on link "Recipes" at bounding box center [32, 62] width 64 height 11
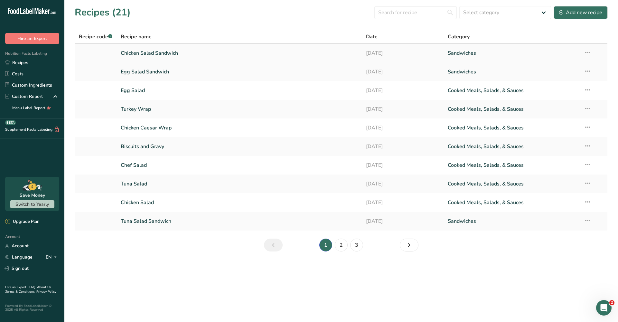
click at [140, 52] on link "Chicken Salad Sandwich" at bounding box center [240, 53] width 238 height 14
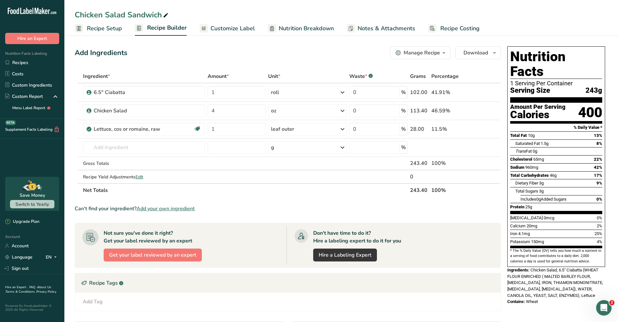
click at [317, 30] on span "Nutrition Breakdown" at bounding box center [306, 28] width 55 height 9
select select "Calories"
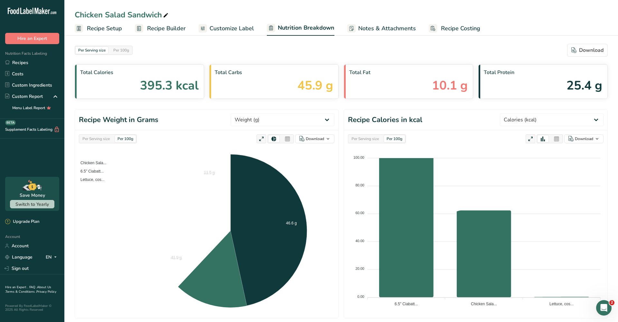
click at [372, 27] on span "Notes & Attachments" at bounding box center [387, 28] width 58 height 9
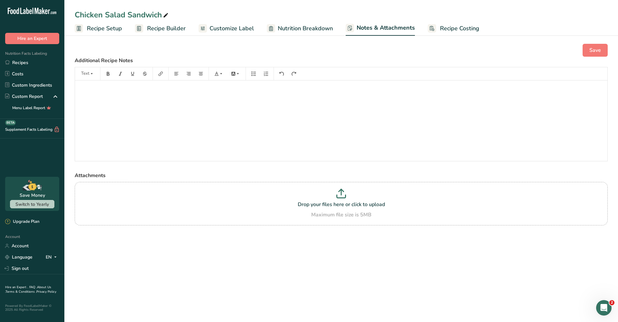
click at [215, 40] on div "Save Additional Recipe Notes Text ﻿ Attachments Drop your files here or click t…" at bounding box center [341, 142] width 554 height 219
click at [217, 29] on span "Customize Label" at bounding box center [232, 28] width 44 height 9
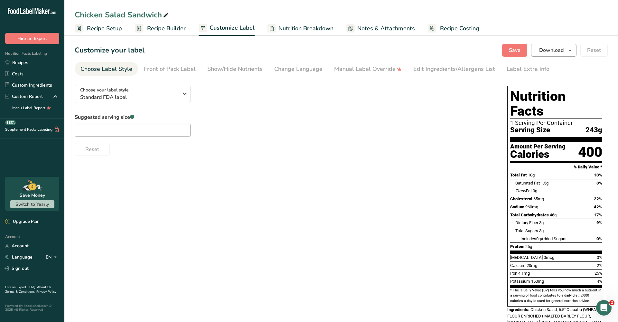
click at [473, 44] on button "Download" at bounding box center [553, 50] width 45 height 13
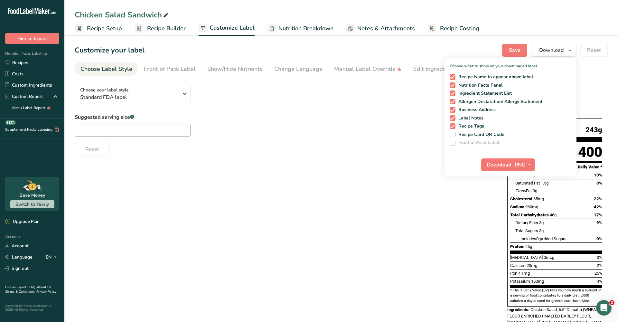
click at [446, 192] on div "Choose your label style Standard FDA label USA (FDA) Standard FDA label Tabular…" at bounding box center [341, 215] width 533 height 271
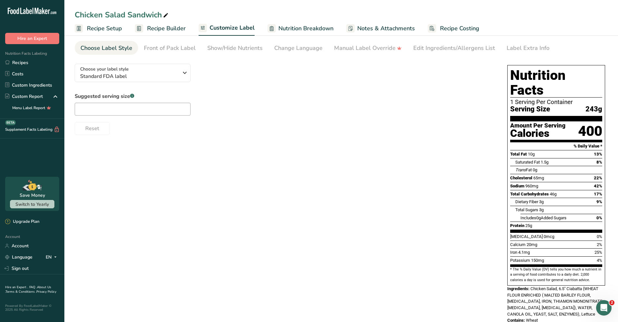
scroll to position [21, 0]
drag, startPoint x: 504, startPoint y: 58, endPoint x: 595, endPoint y: 300, distance: 258.9
click at [473, 270] on div "Nutrition Facts 1 Serving Per Container Serving Size 243g Amount Per Serving Ca…" at bounding box center [556, 194] width 103 height 271
click at [473, 270] on span "Chicken Salad, 6.5" Ciabatta (WHEAT FLOUR ENRICHED ( MALTED BARLEY FLOUR, [MEDI…" at bounding box center [555, 301] width 96 height 30
drag, startPoint x: 501, startPoint y: 57, endPoint x: 554, endPoint y: 199, distance: 151.3
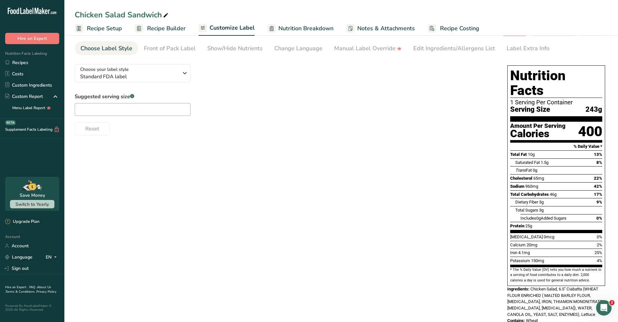
click at [473, 199] on section "Customize your label Save Download Choose what to show on your downloaded label…" at bounding box center [341, 177] width 554 height 328
click at [473, 198] on div "Choose your label style Standard FDA label USA (FDA) Standard FDA label Tabular…" at bounding box center [341, 194] width 533 height 271
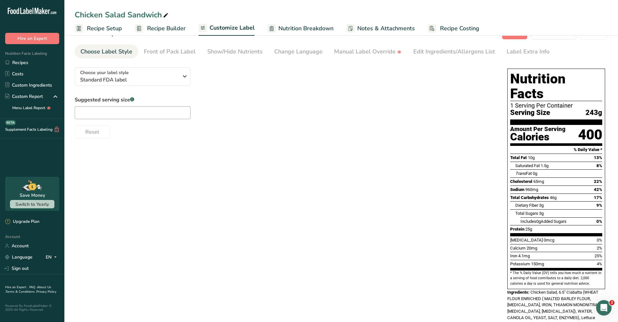
scroll to position [17, 0]
click at [18, 62] on link "Recipes" at bounding box center [32, 62] width 64 height 11
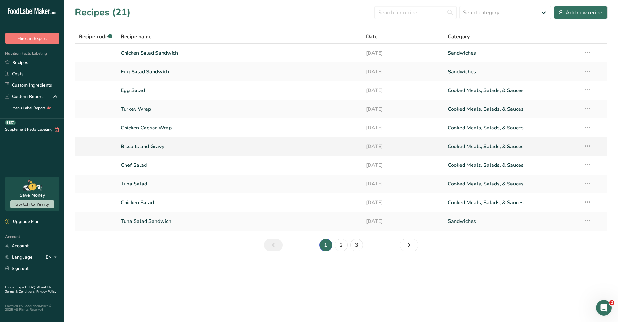
click at [194, 152] on link "Biscuits and Gravy" at bounding box center [240, 147] width 238 height 14
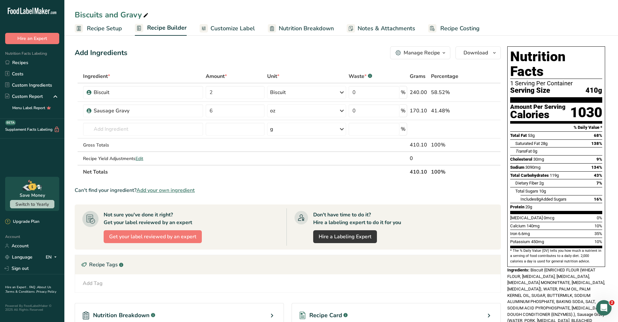
click at [290, 25] on span "Nutrition Breakdown" at bounding box center [306, 28] width 55 height 9
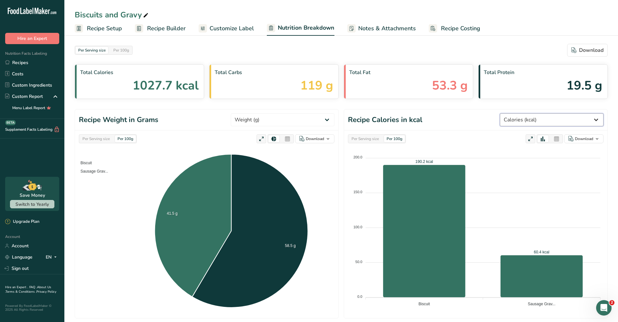
select select "Sodium"
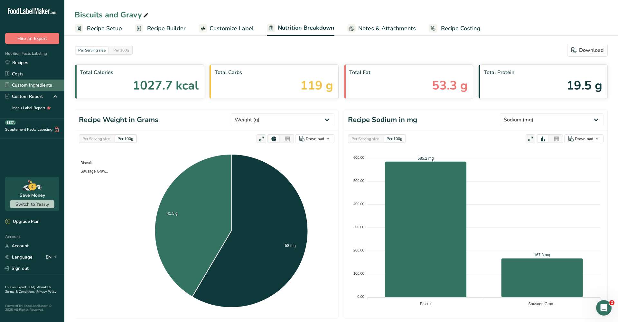
click at [32, 86] on link "Custom Ingredients" at bounding box center [32, 85] width 64 height 11
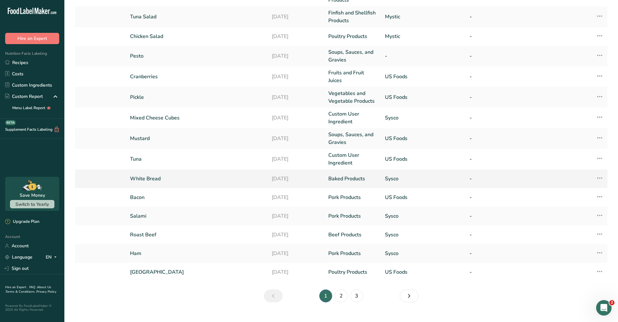
scroll to position [74, 0]
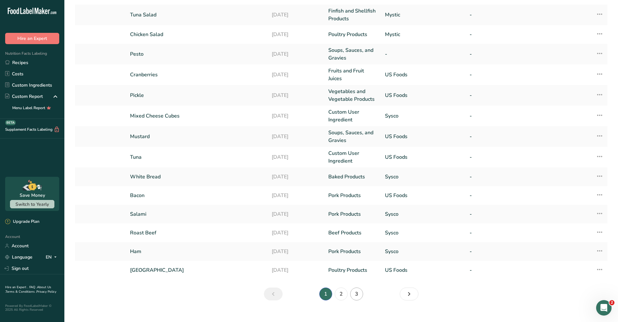
click at [358, 270] on link "3" at bounding box center [356, 293] width 13 height 13
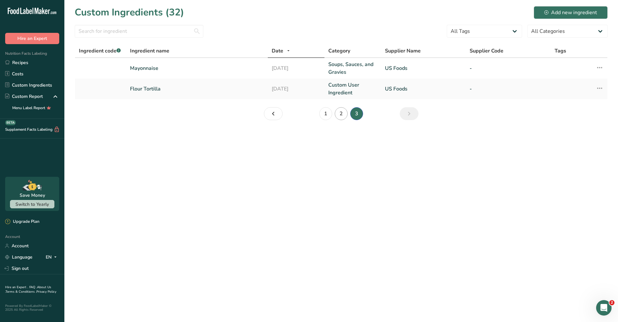
click at [341, 113] on link "2" at bounding box center [341, 113] width 13 height 13
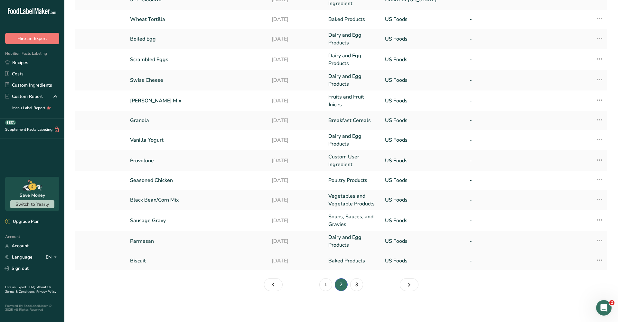
scroll to position [87, 0]
click at [160, 256] on td "Biscuit" at bounding box center [197, 260] width 142 height 19
click at [288, 266] on td "[DATE]" at bounding box center [296, 260] width 57 height 19
click at [220, 270] on td "Biscuit" at bounding box center [197, 260] width 142 height 19
click at [136, 261] on link "Biscuit" at bounding box center [197, 261] width 134 height 8
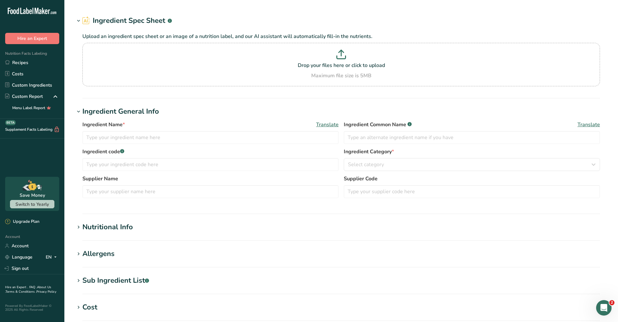
type input "Biscuit"
type input "US Foods"
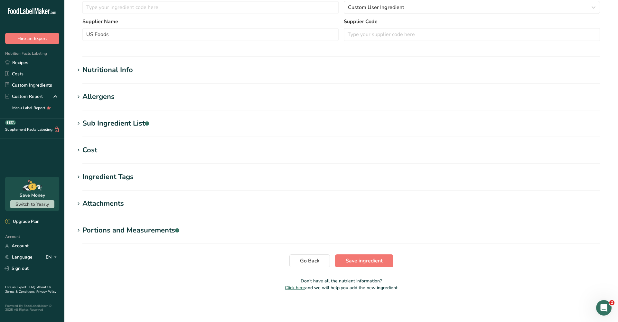
scroll to position [172, 0]
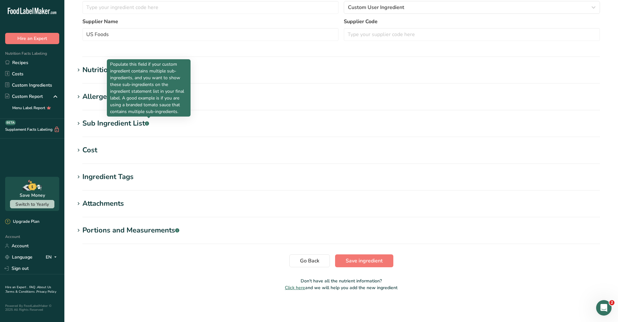
click at [90, 76] on section "Nutritional Info Serving Size .a-a{fill:#347362;}.b-a{fill:#fff;} Add ingredien…" at bounding box center [341, 74] width 533 height 19
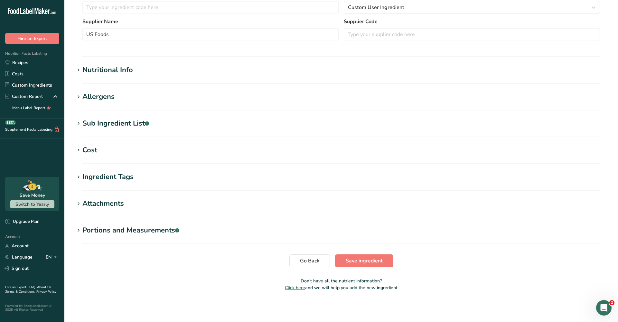
click at [93, 71] on div "Nutritional Info" at bounding box center [107, 70] width 51 height 11
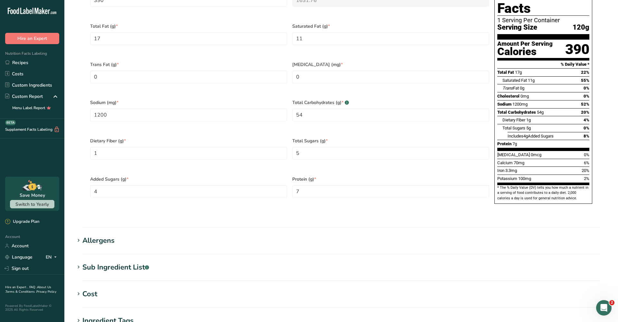
scroll to position [387, 0]
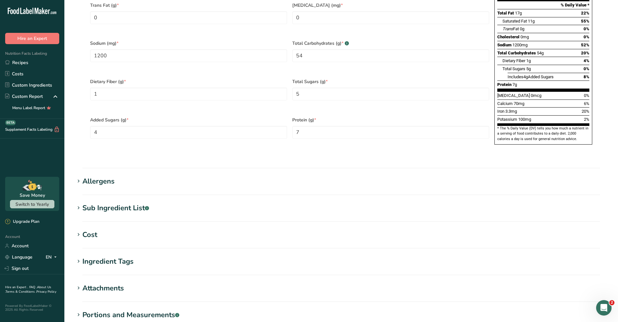
click at [145, 270] on div "Portions and Measurements .a-a{fill:#347362;}.b-a{fill:#fff;}" at bounding box center [130, 315] width 97 height 11
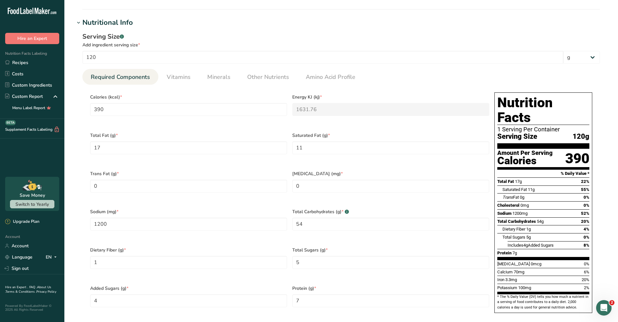
scroll to position [30, 0]
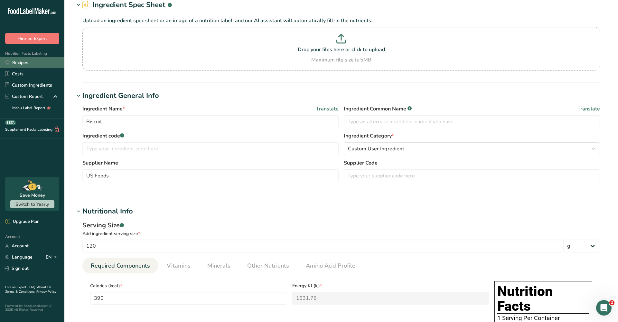
click at [20, 64] on link "Recipes" at bounding box center [32, 62] width 64 height 11
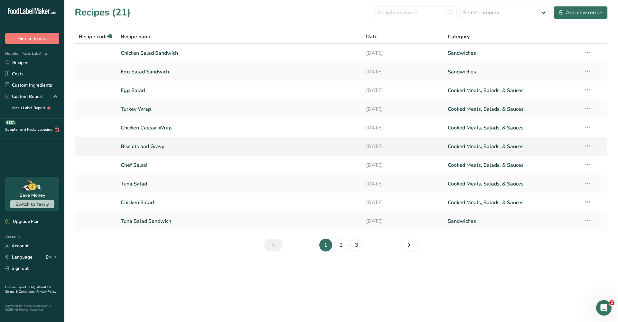
click at [163, 146] on link "Biscuits and Gravy" at bounding box center [240, 147] width 238 height 14
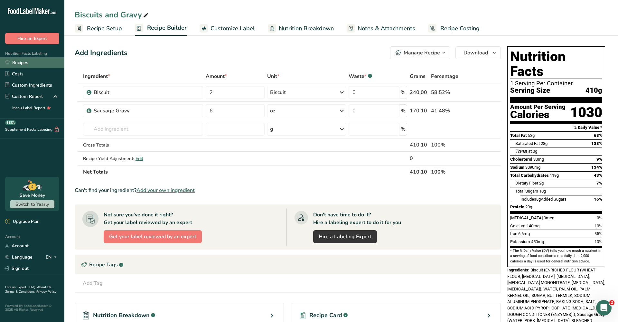
click at [26, 59] on link "Recipes" at bounding box center [32, 62] width 64 height 11
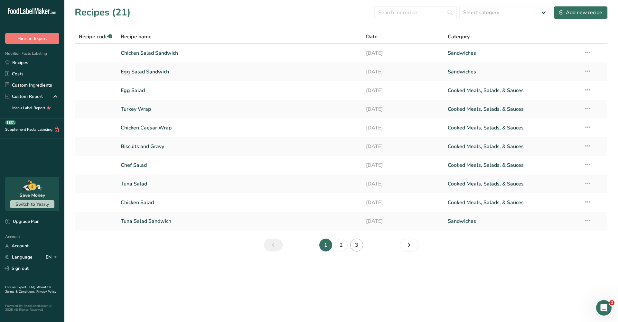
click at [351, 245] on link "3" at bounding box center [356, 245] width 13 height 13
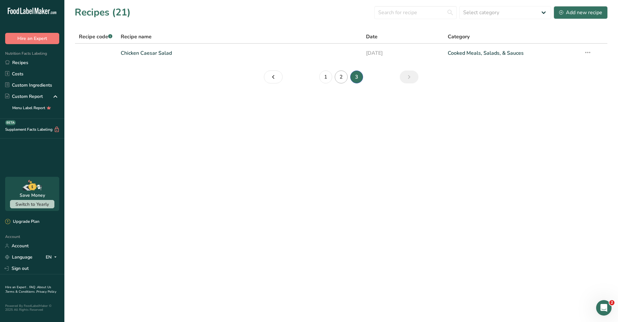
click at [339, 77] on link "2" at bounding box center [341, 76] width 13 height 13
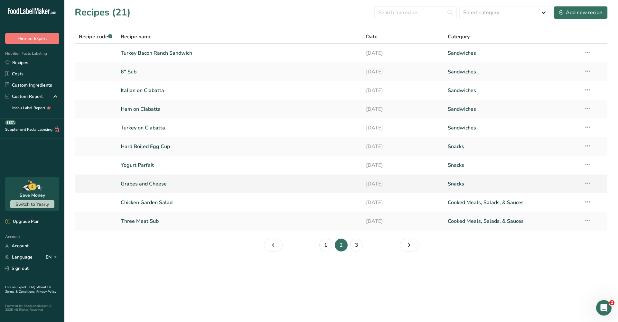
click at [170, 184] on link "Grapes and Cheese" at bounding box center [240, 184] width 238 height 14
click at [176, 169] on link "Yogurt Parfait" at bounding box center [240, 165] width 238 height 14
click at [161, 144] on link "Hard Boiled Egg Cup" at bounding box center [240, 147] width 238 height 14
click at [141, 130] on link "Turkey on Ciabatta" at bounding box center [240, 128] width 238 height 14
